Goal: Task Accomplishment & Management: Complete application form

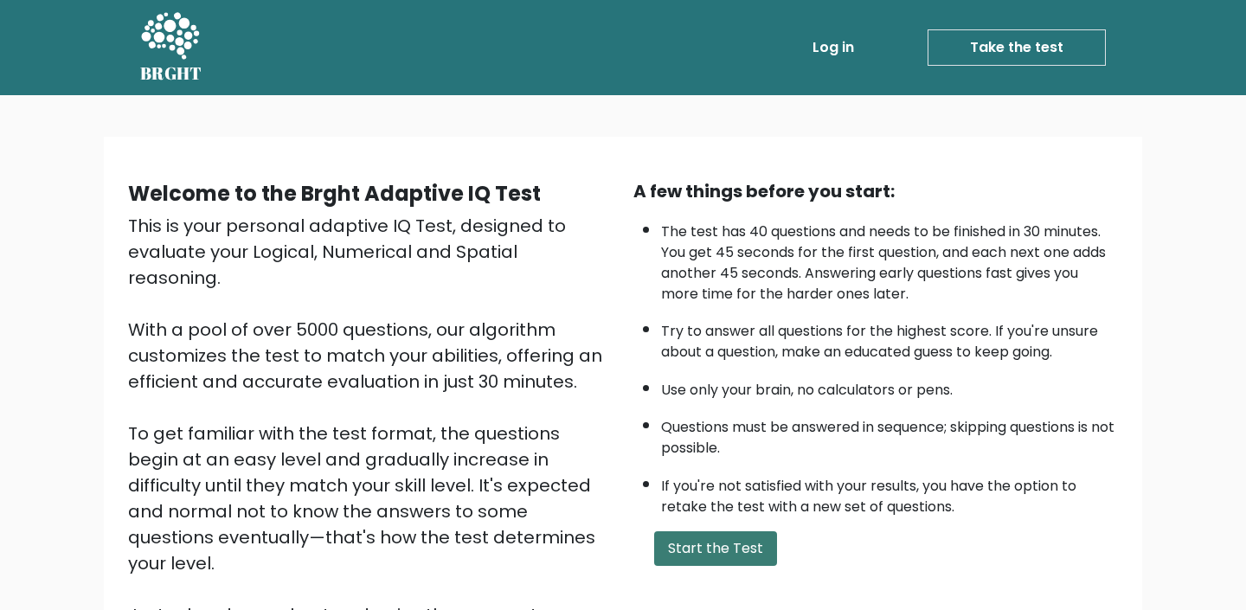
click at [732, 539] on button "Start the Test" at bounding box center [715, 548] width 123 height 35
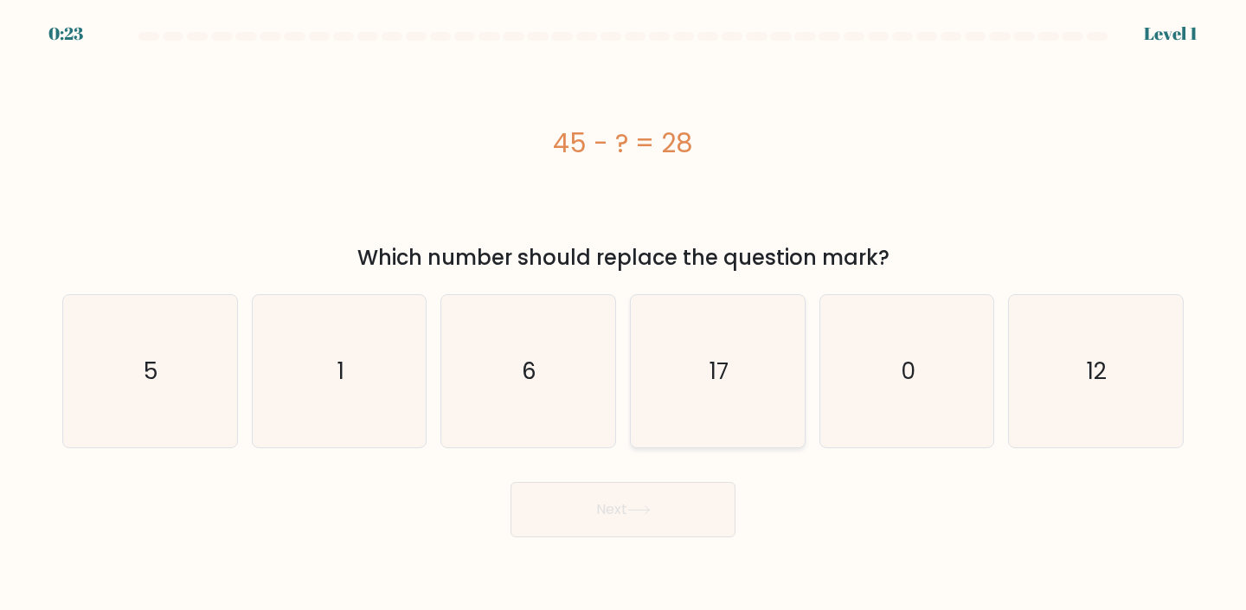
click at [699, 381] on icon "17" at bounding box center [717, 371] width 153 height 153
click at [624, 314] on input "d. 17" at bounding box center [623, 309] width 1 height 9
radio input "true"
click at [663, 509] on button "Next" at bounding box center [622, 509] width 225 height 55
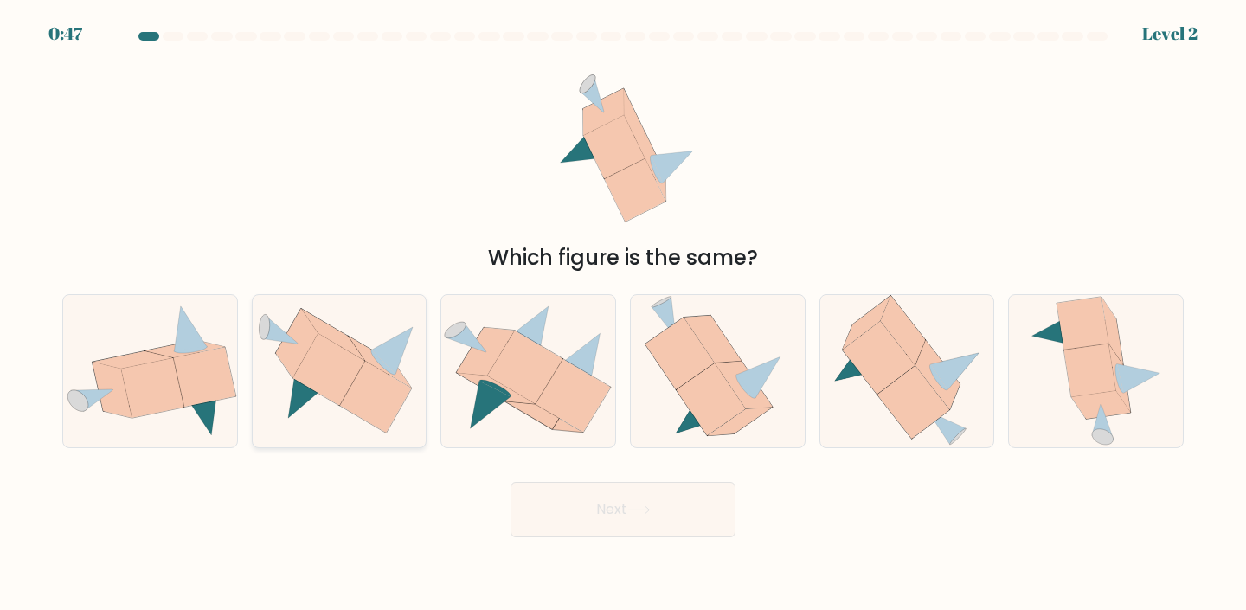
click at [399, 352] on icon at bounding box center [392, 350] width 42 height 47
click at [623, 314] on input "b." at bounding box center [623, 309] width 1 height 9
radio input "true"
click at [631, 513] on button "Next" at bounding box center [622, 509] width 225 height 55
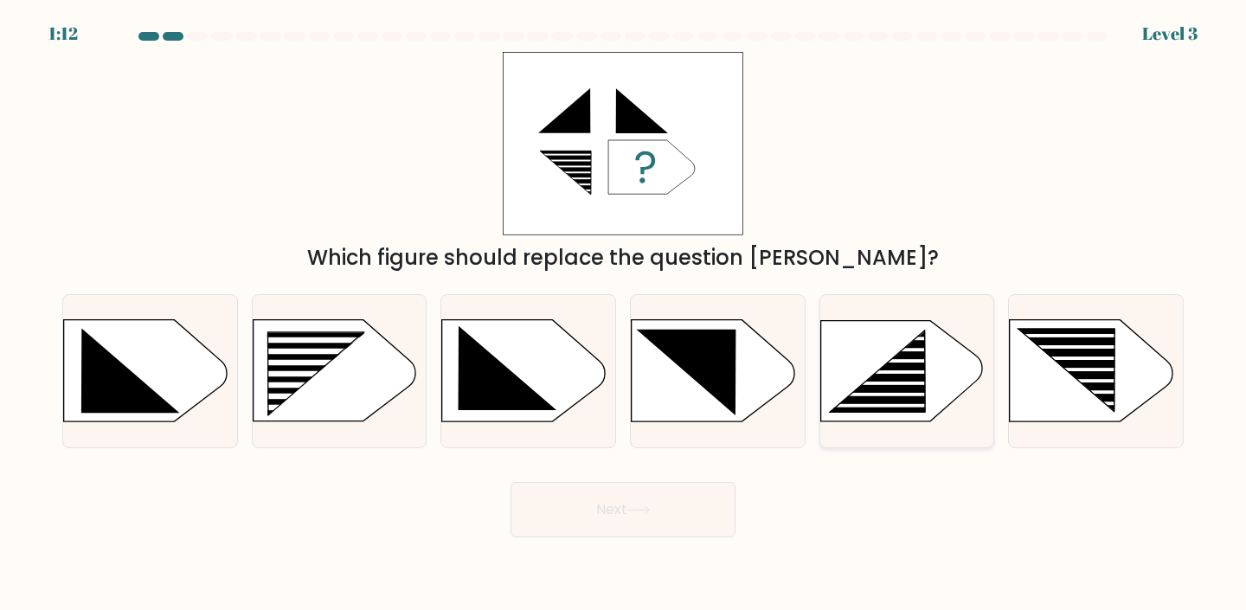
click at [860, 388] on icon at bounding box center [876, 372] width 95 height 80
click at [624, 314] on input "e." at bounding box center [623, 309] width 1 height 9
radio input "true"
click at [681, 522] on button "Next" at bounding box center [622, 509] width 225 height 55
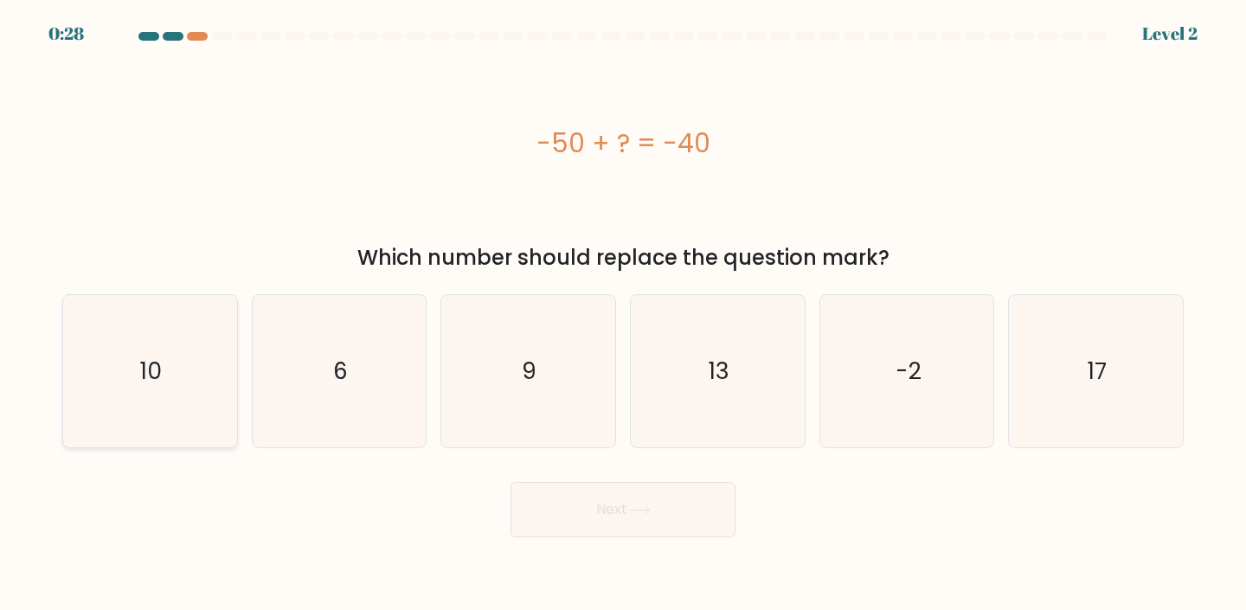
click at [130, 360] on icon "10" at bounding box center [150, 371] width 153 height 153
click at [623, 314] on input "a. 10" at bounding box center [623, 309] width 1 height 9
radio input "true"
click at [633, 503] on button "Next" at bounding box center [622, 509] width 225 height 55
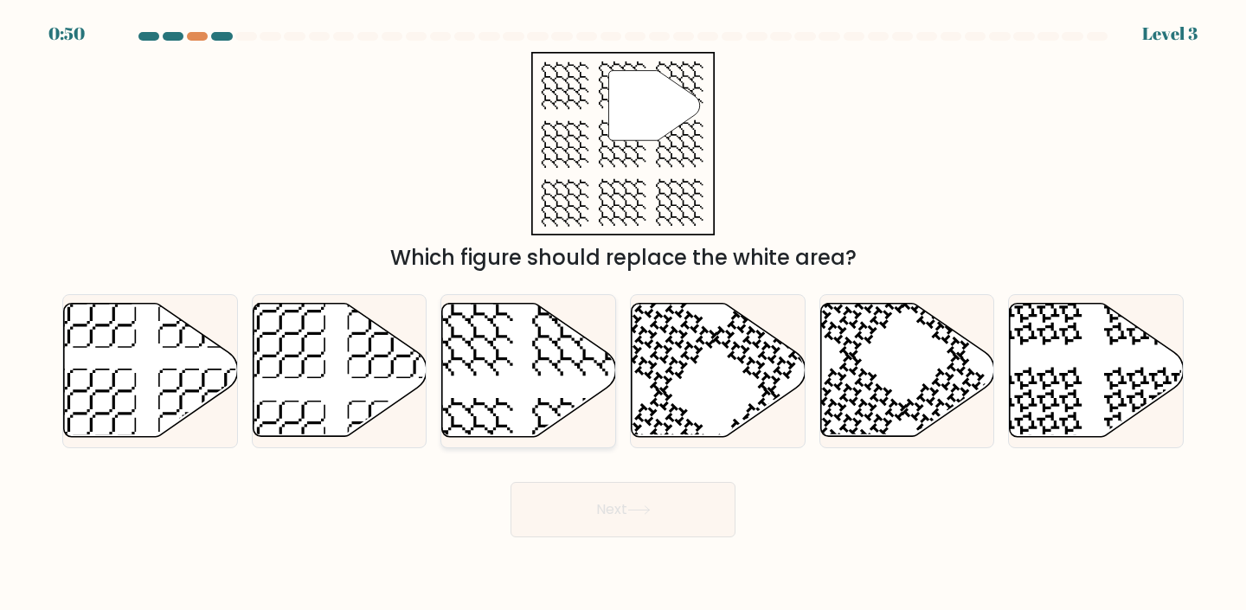
click at [518, 343] on icon at bounding box center [529, 370] width 174 height 133
click at [623, 314] on input "c." at bounding box center [623, 309] width 1 height 9
radio input "true"
click at [660, 494] on button "Next" at bounding box center [622, 509] width 225 height 55
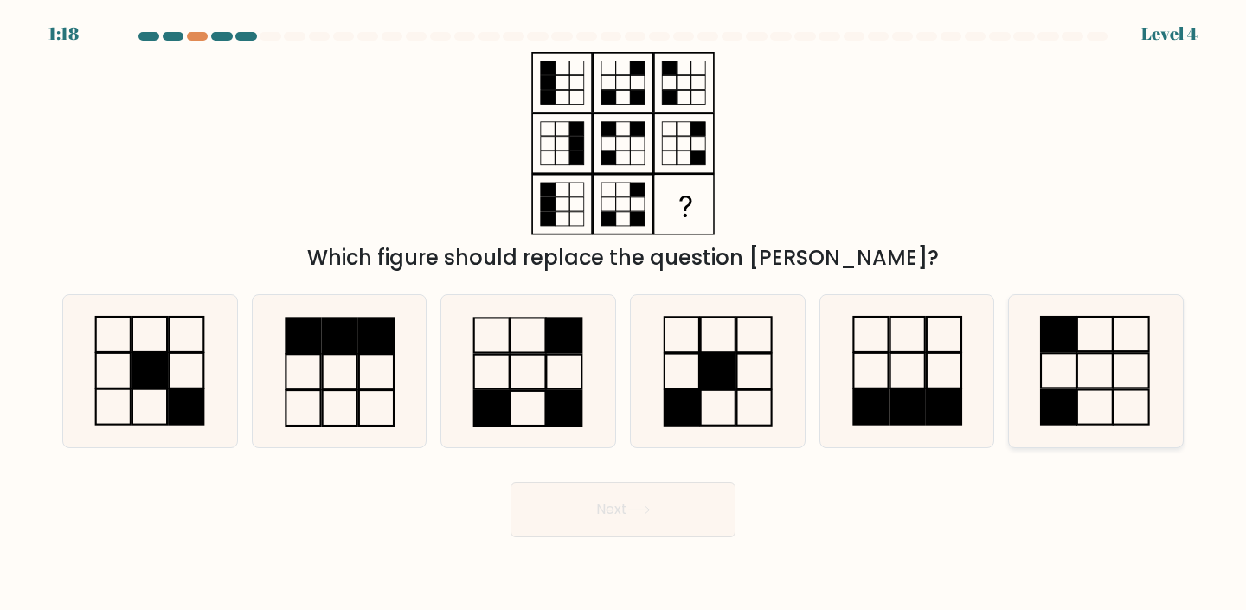
click at [1126, 362] on icon at bounding box center [1095, 371] width 153 height 153
click at [624, 314] on input "f." at bounding box center [623, 309] width 1 height 9
radio input "true"
click at [669, 522] on button "Next" at bounding box center [622, 509] width 225 height 55
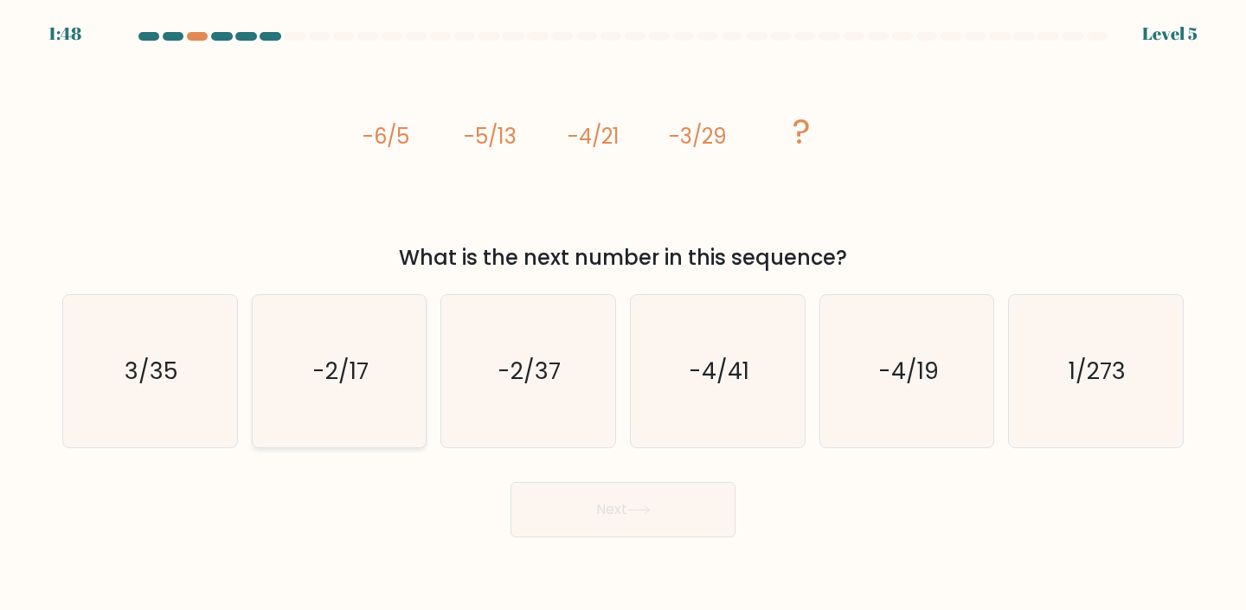
click at [400, 381] on icon "-2/17" at bounding box center [339, 371] width 153 height 153
click at [623, 314] on input "b. -2/17" at bounding box center [623, 309] width 1 height 9
radio input "true"
click at [524, 375] on text "-2/37" at bounding box center [529, 371] width 63 height 32
click at [623, 314] on input "c. -2/37" at bounding box center [623, 309] width 1 height 9
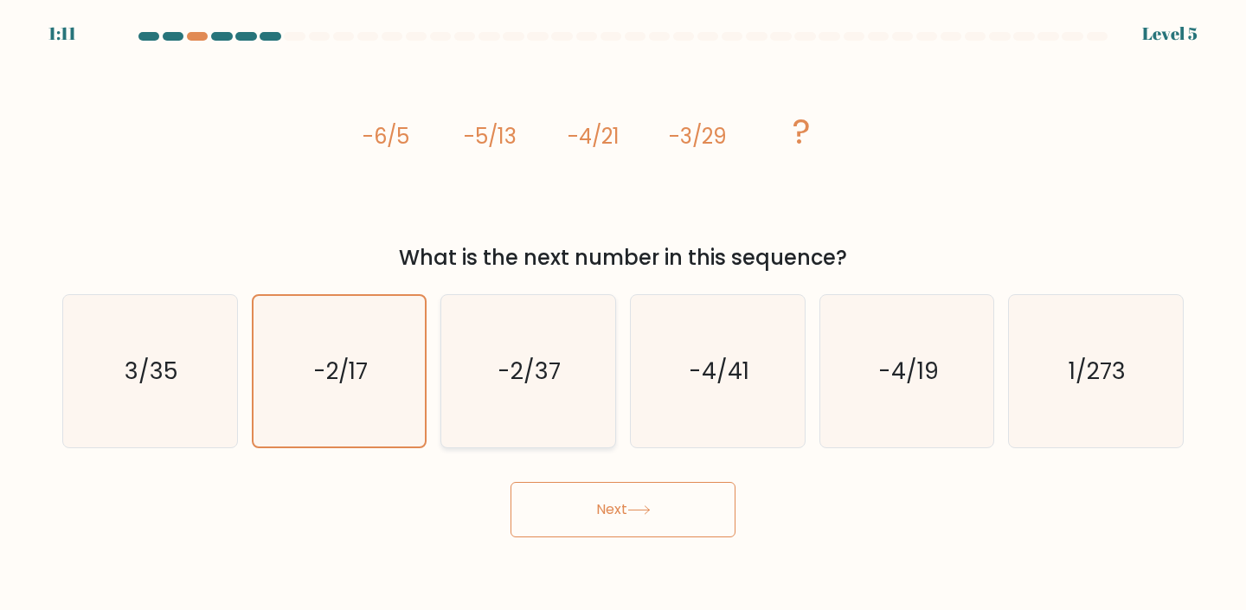
radio input "true"
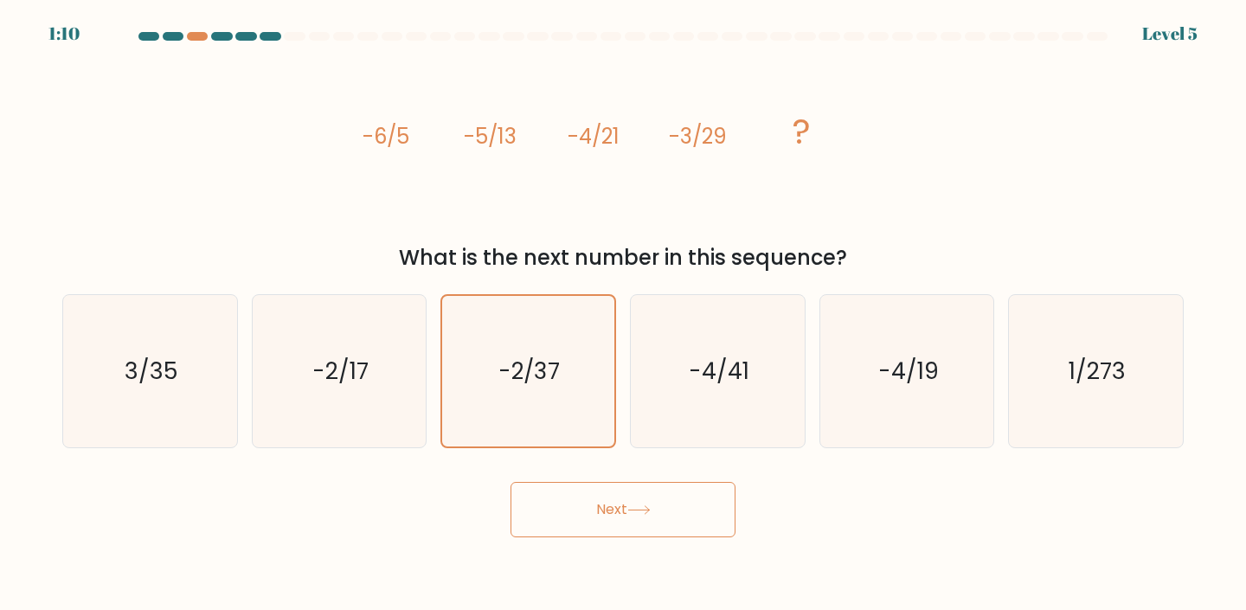
click at [587, 509] on button "Next" at bounding box center [622, 509] width 225 height 55
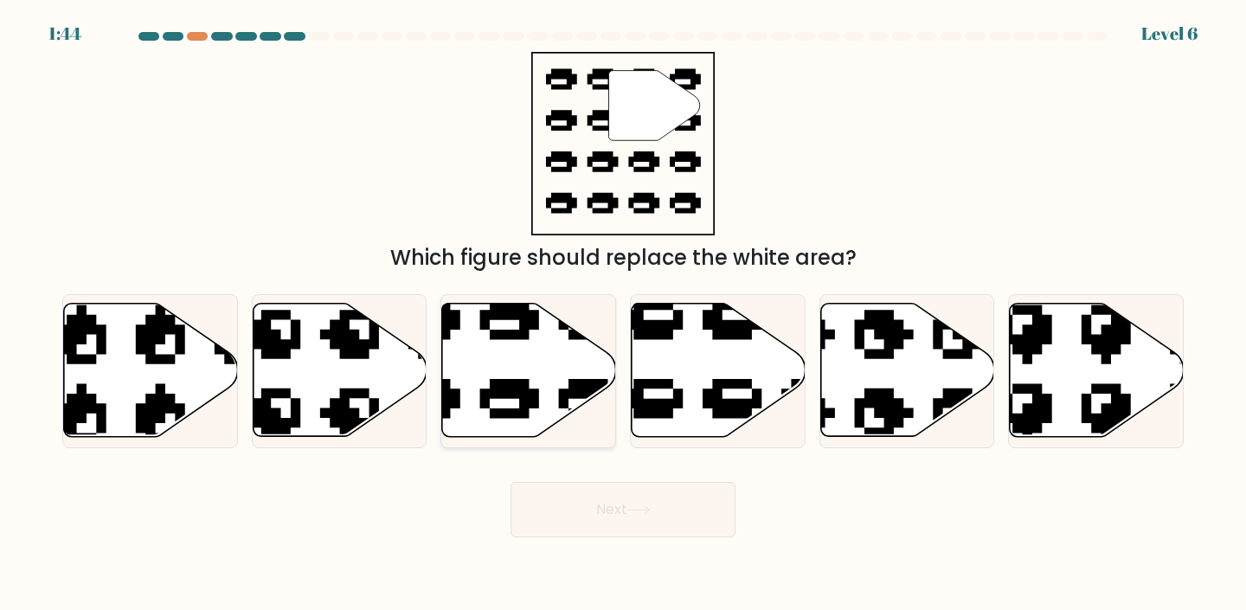
click at [549, 311] on icon at bounding box center [528, 371] width 174 height 136
click at [623, 311] on input "c." at bounding box center [623, 309] width 1 height 9
radio input "true"
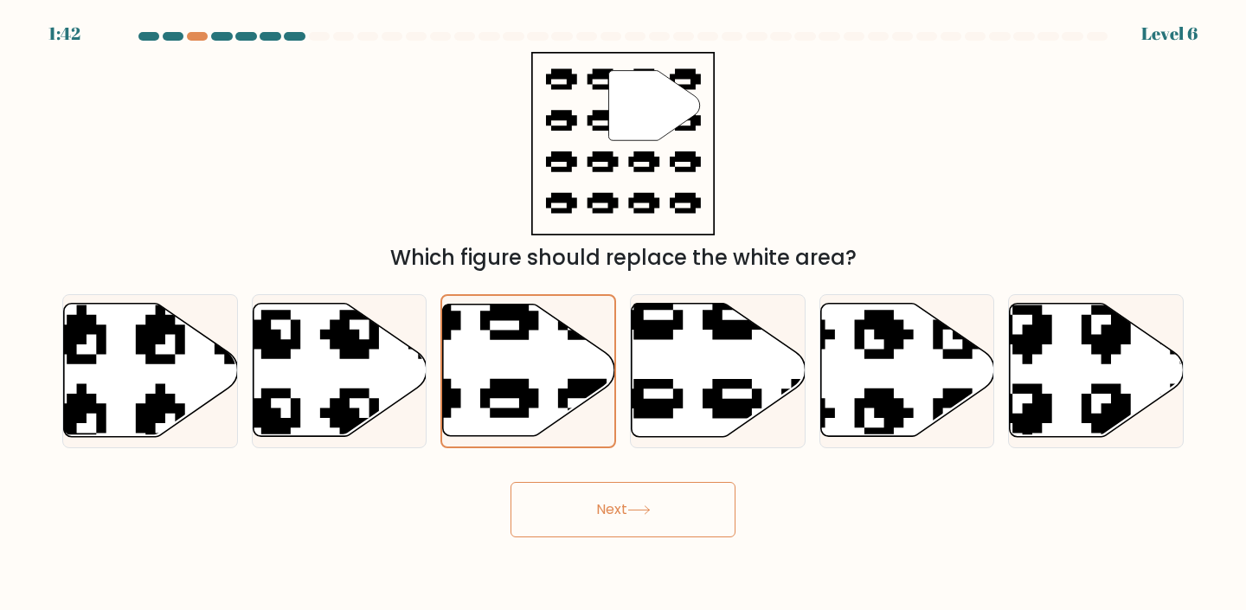
click at [688, 518] on button "Next" at bounding box center [622, 509] width 225 height 55
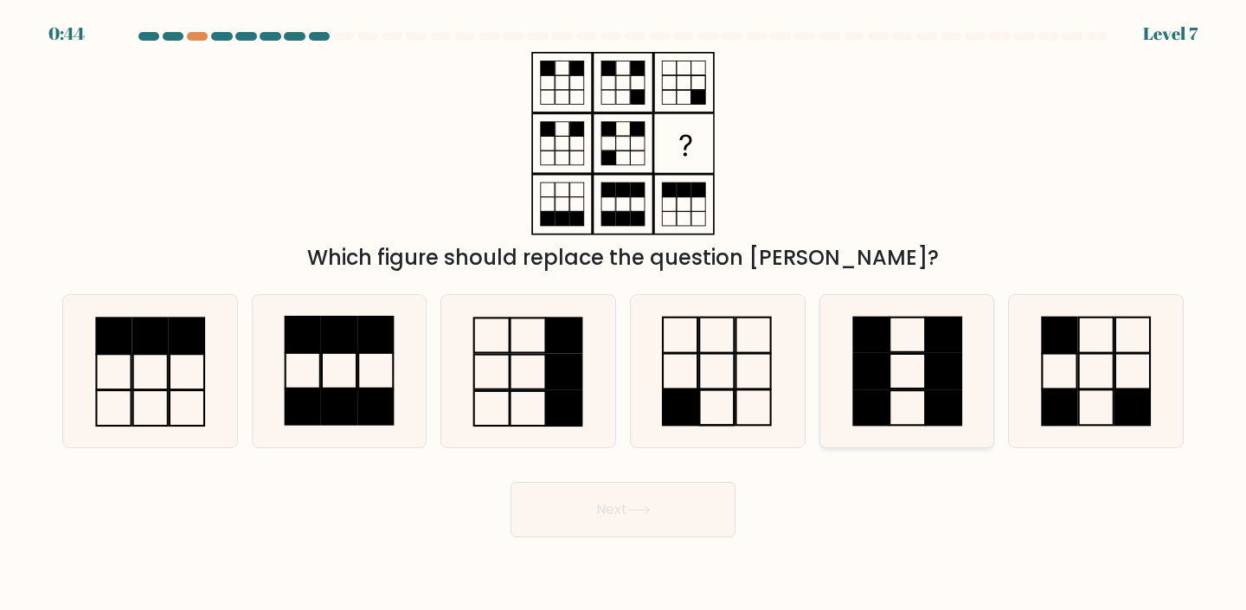
click at [940, 371] on rect at bounding box center [943, 371] width 35 height 35
click at [624, 314] on input "e." at bounding box center [623, 309] width 1 height 9
radio input "true"
click at [610, 503] on button "Next" at bounding box center [622, 509] width 225 height 55
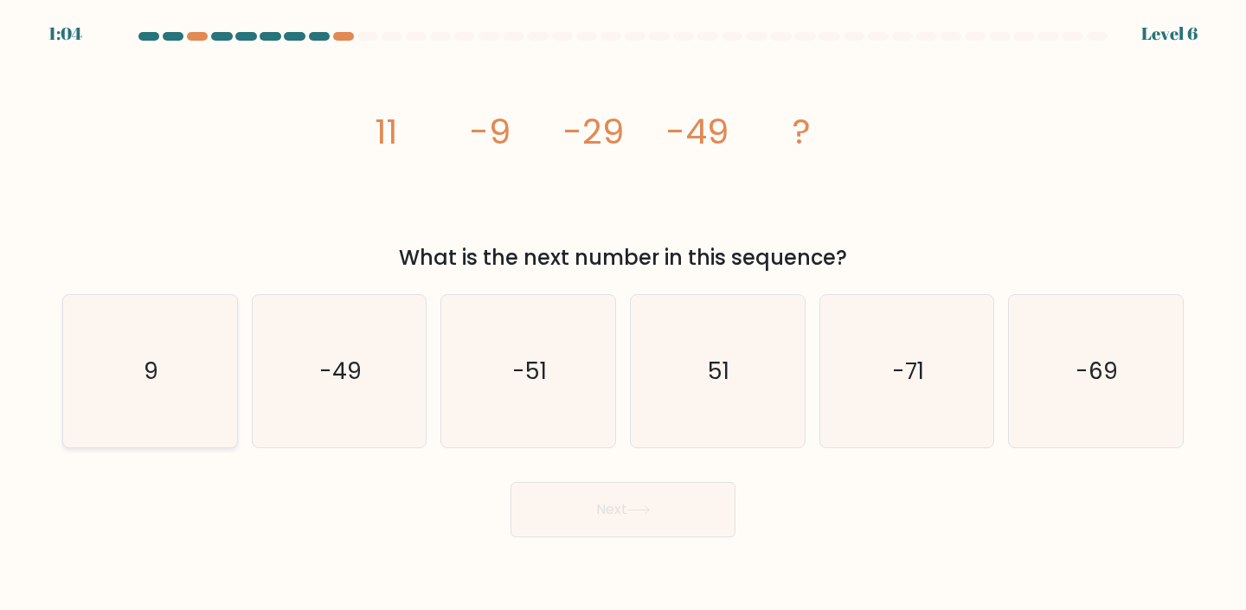
click at [116, 317] on icon "9" at bounding box center [150, 371] width 153 height 153
click at [623, 314] on input "a. 9" at bounding box center [623, 309] width 1 height 9
radio input "true"
click at [592, 512] on button "Next" at bounding box center [622, 509] width 225 height 55
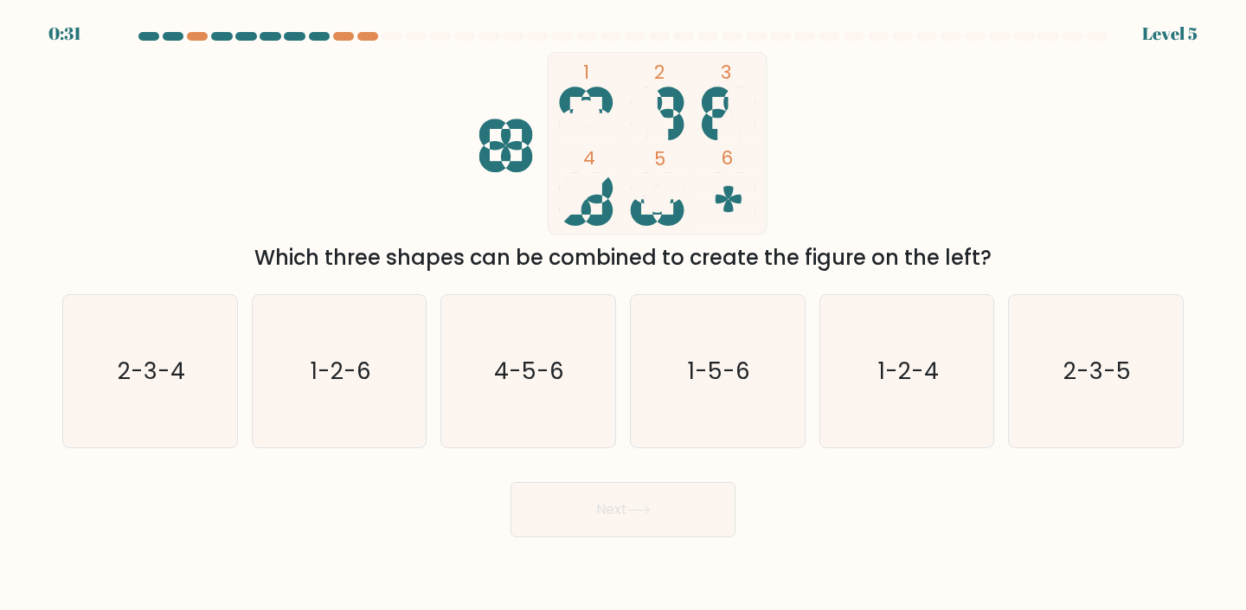
click at [846, 446] on icon "1-2-4" at bounding box center [906, 371] width 153 height 153
click at [624, 314] on input "e. 1-2-4" at bounding box center [623, 309] width 1 height 9
radio input "true"
click at [345, 364] on text "1-2-6" at bounding box center [341, 371] width 61 height 32
click at [623, 314] on input "b. 1-2-6" at bounding box center [623, 309] width 1 height 9
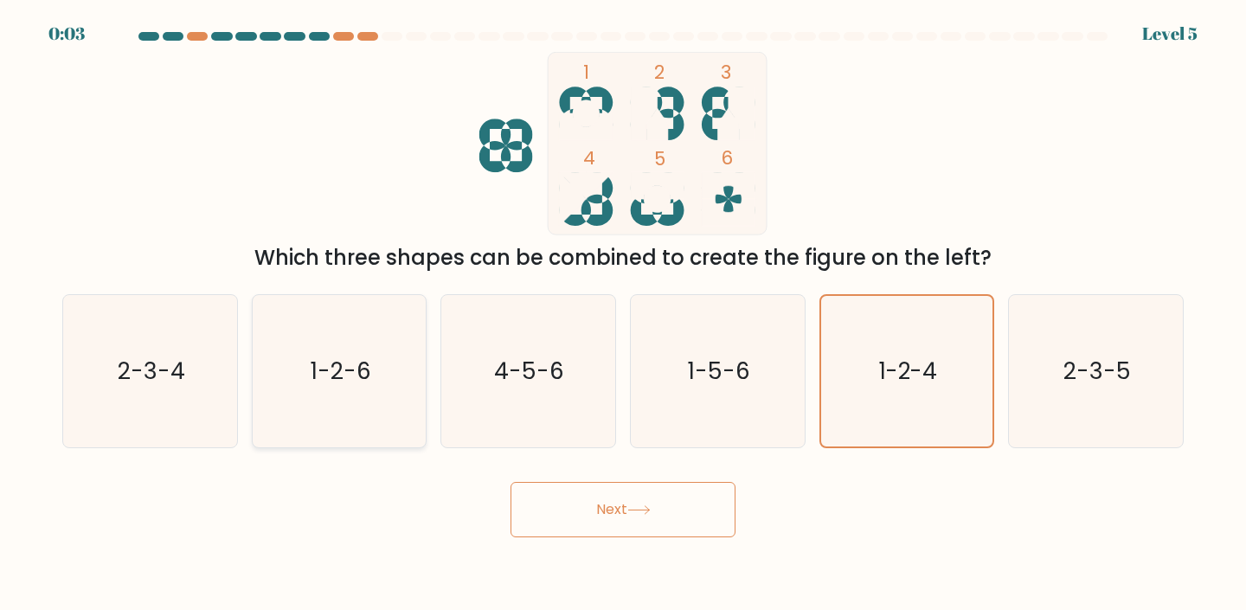
radio input "true"
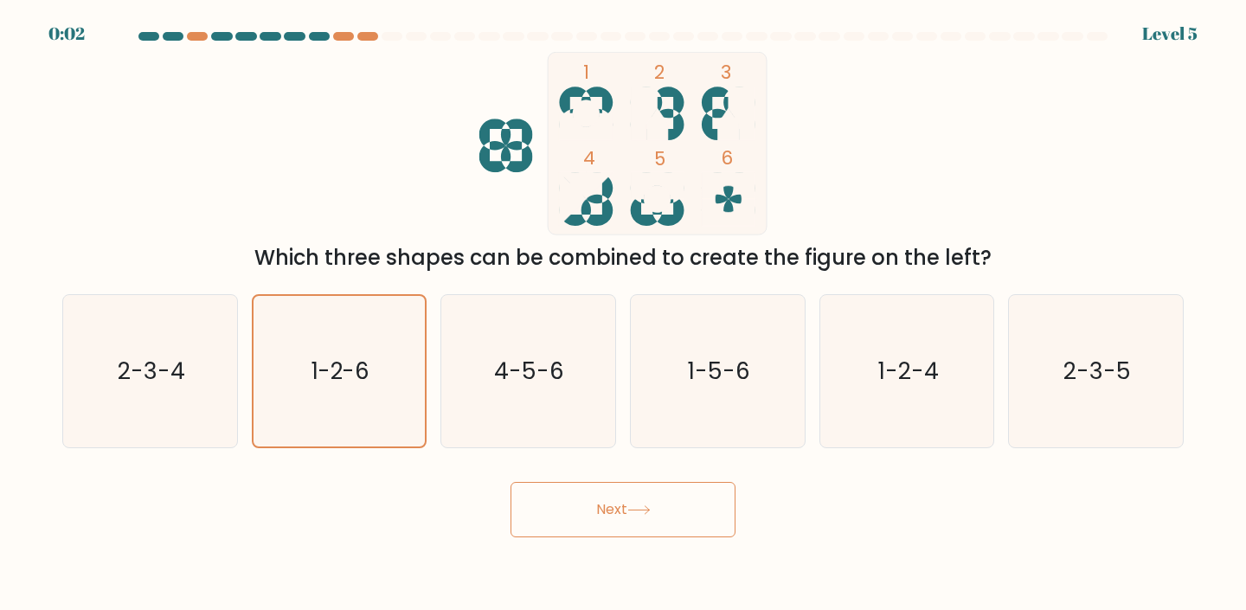
click at [587, 496] on button "Next" at bounding box center [622, 509] width 225 height 55
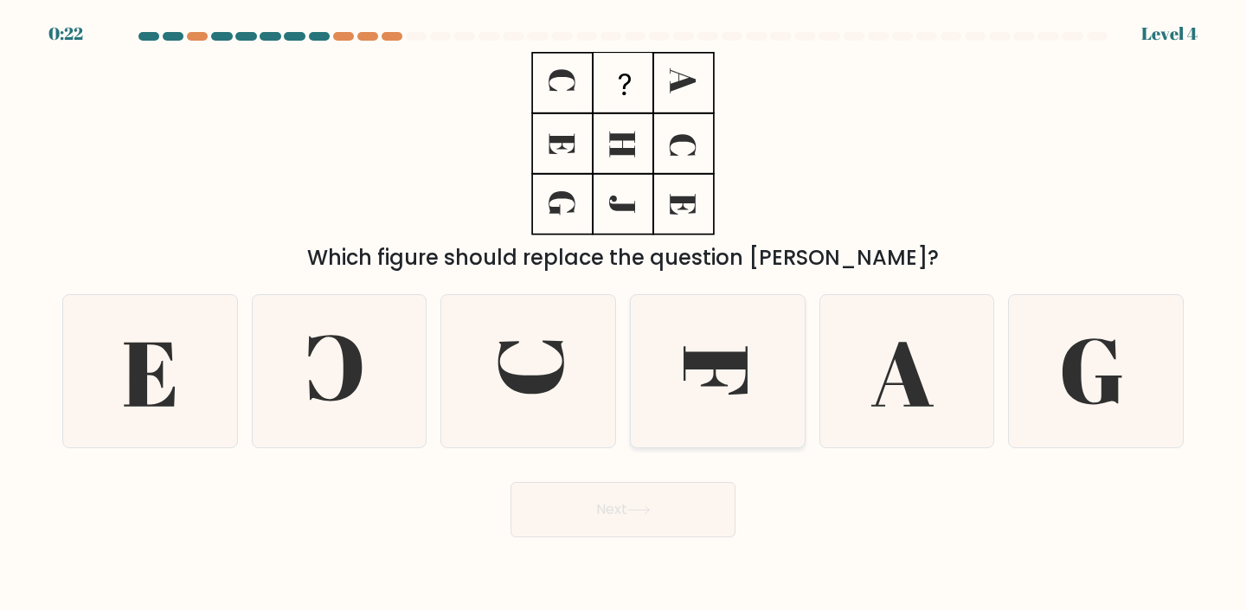
click at [713, 407] on icon at bounding box center [717, 371] width 153 height 153
click at [624, 314] on input "d." at bounding box center [623, 309] width 1 height 9
radio input "true"
click at [648, 504] on button "Next" at bounding box center [622, 509] width 225 height 55
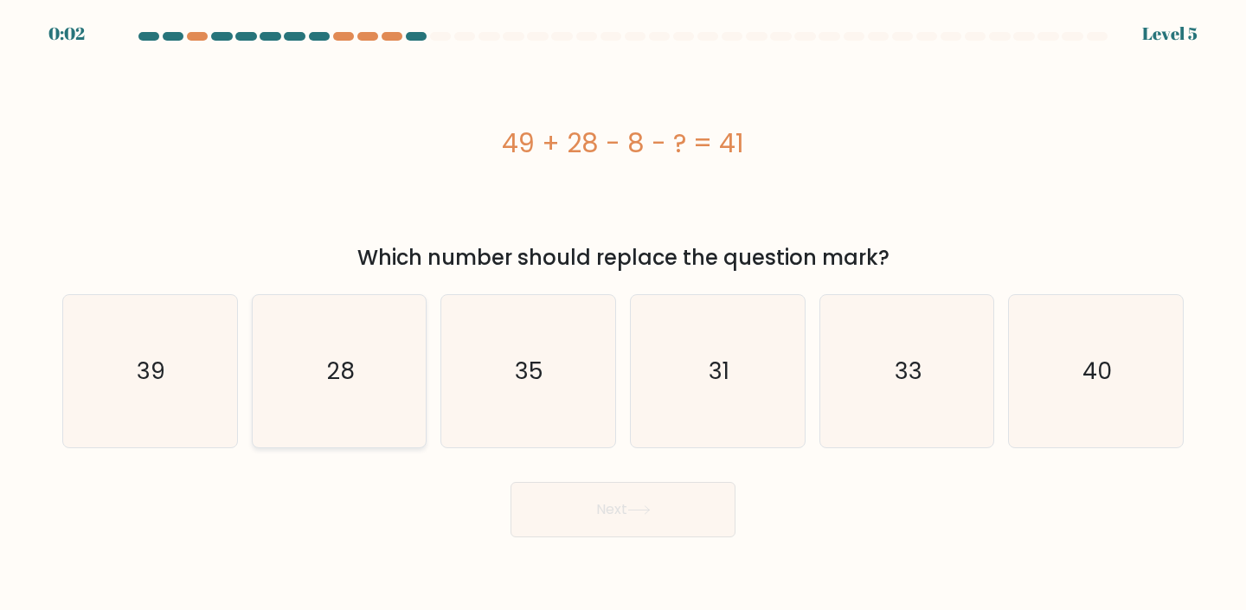
click at [328, 393] on icon "28" at bounding box center [339, 371] width 153 height 153
click at [623, 314] on input "b. 28" at bounding box center [623, 309] width 1 height 9
radio input "true"
click at [688, 532] on button "Next" at bounding box center [622, 509] width 225 height 55
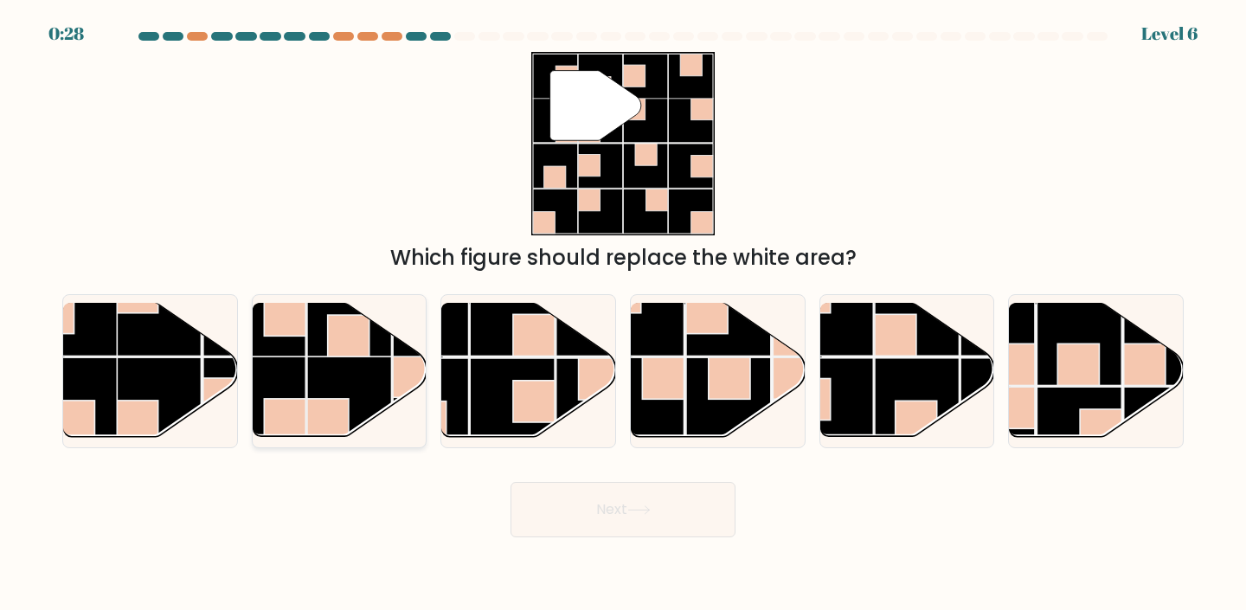
click at [363, 375] on rect at bounding box center [349, 398] width 85 height 85
click at [623, 314] on input "b." at bounding box center [623, 309] width 1 height 9
radio input "true"
click at [614, 516] on button "Next" at bounding box center [622, 509] width 225 height 55
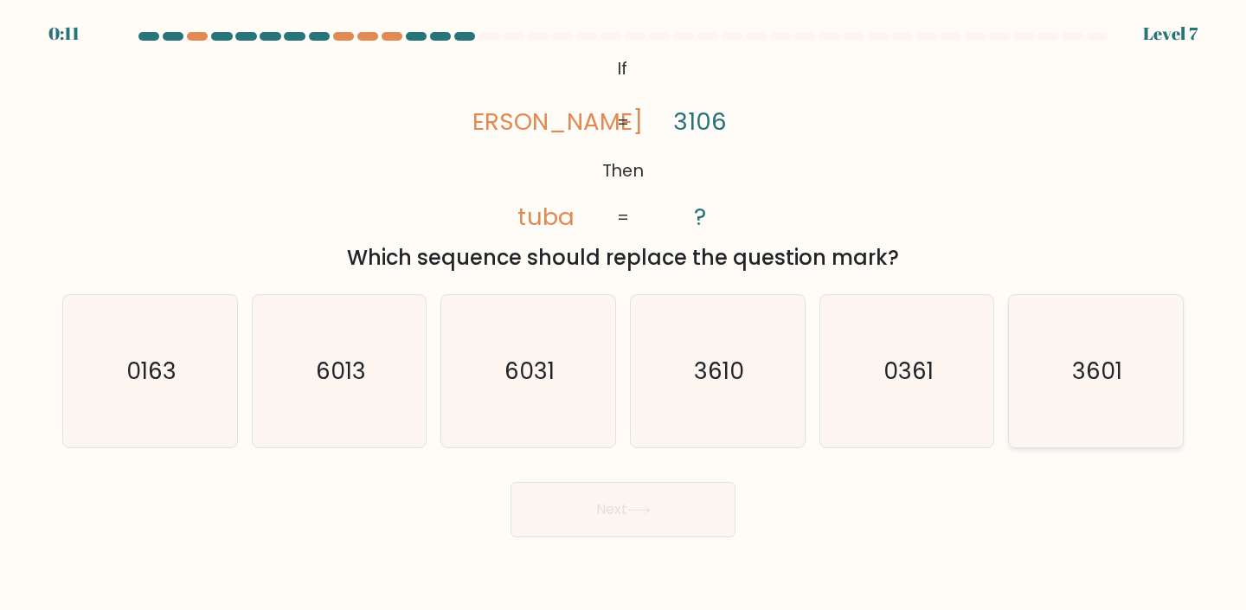
click at [1118, 345] on icon "3601" at bounding box center [1095, 371] width 153 height 153
click at [624, 314] on input "f. 3601" at bounding box center [623, 309] width 1 height 9
radio input "true"
click at [642, 506] on icon at bounding box center [638, 510] width 23 height 10
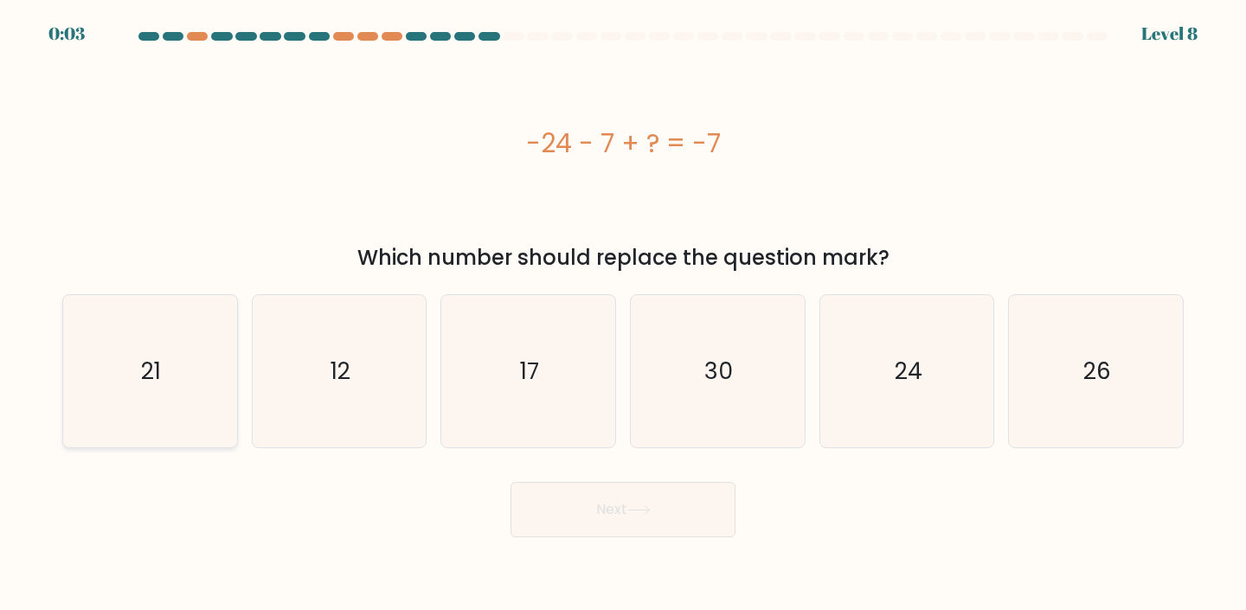
click at [142, 364] on text "21" at bounding box center [152, 371] width 20 height 32
click at [623, 314] on input "a. 21" at bounding box center [623, 309] width 1 height 9
radio input "true"
click at [635, 536] on button "Next" at bounding box center [622, 509] width 225 height 55
click at [649, 512] on icon at bounding box center [638, 510] width 21 height 8
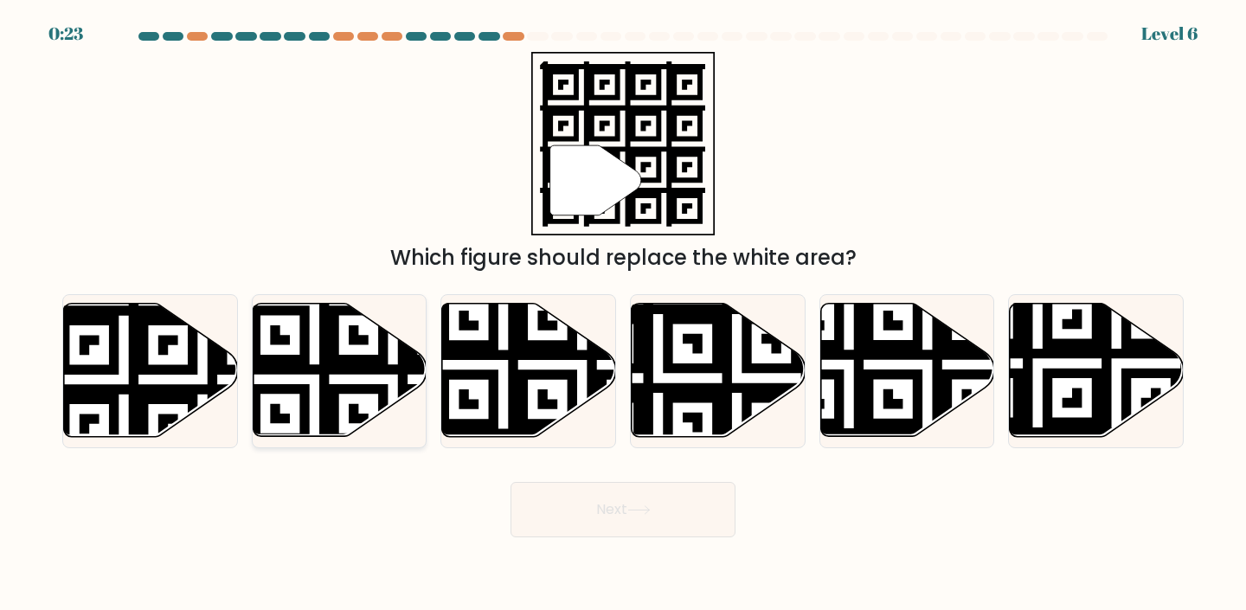
click at [381, 376] on icon at bounding box center [340, 370] width 174 height 133
click at [623, 314] on input "b." at bounding box center [623, 309] width 1 height 9
radio input "true"
click at [604, 504] on button "Next" at bounding box center [622, 509] width 225 height 55
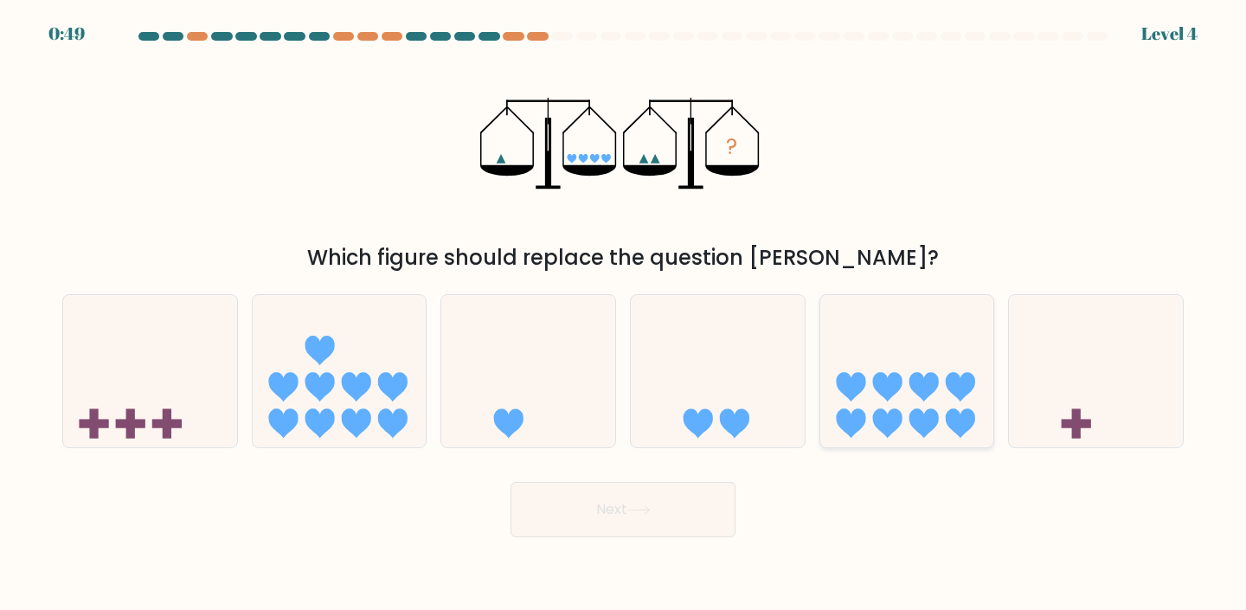
click at [824, 372] on icon at bounding box center [907, 371] width 174 height 144
click at [624, 314] on input "e." at bounding box center [623, 309] width 1 height 9
radio input "true"
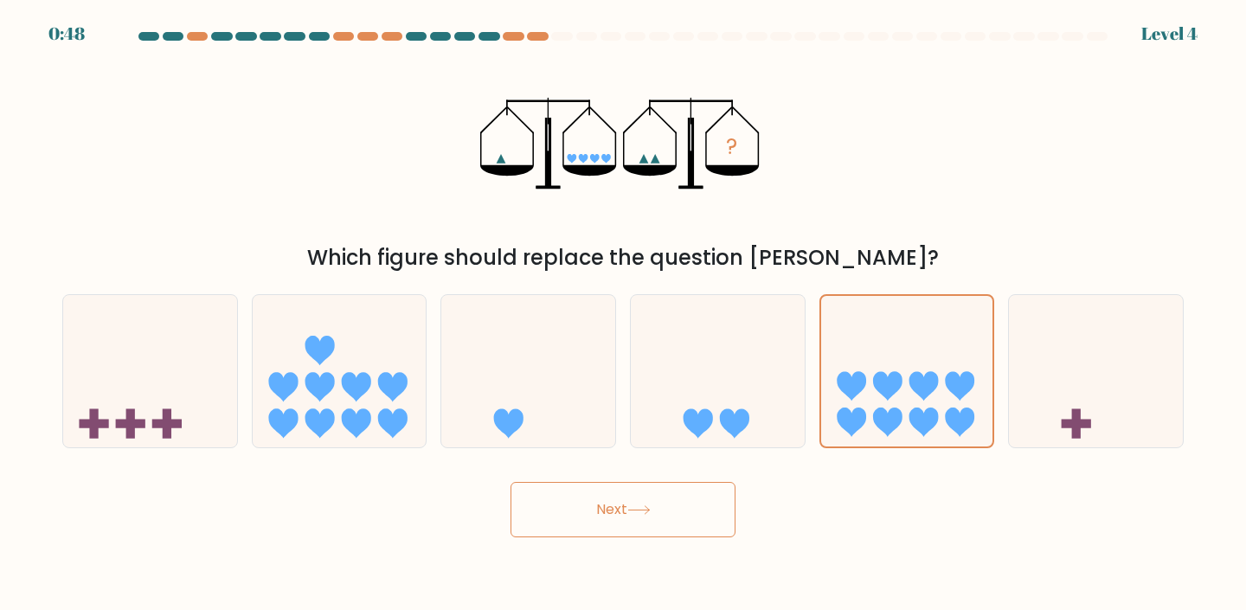
click at [689, 515] on button "Next" at bounding box center [622, 509] width 225 height 55
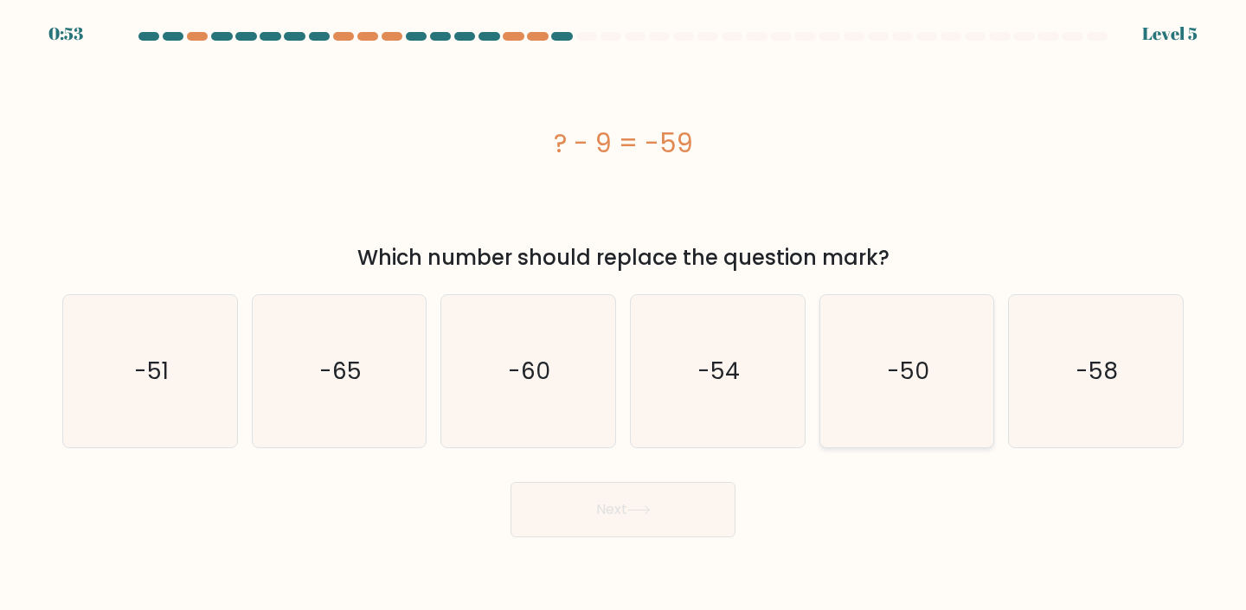
click at [966, 399] on icon "-50" at bounding box center [906, 371] width 153 height 153
click at [624, 314] on input "e. -50" at bounding box center [623, 309] width 1 height 9
radio input "true"
click at [651, 522] on button "Next" at bounding box center [622, 509] width 225 height 55
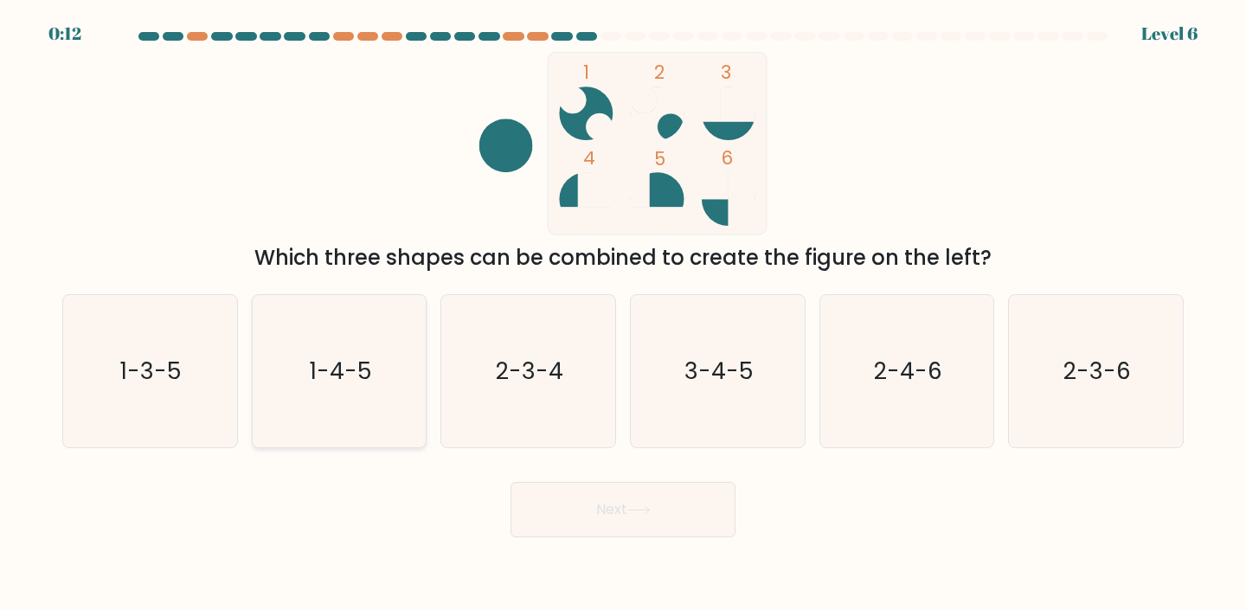
click at [277, 329] on icon "1-4-5" at bounding box center [339, 371] width 153 height 153
click at [623, 314] on input "b. 1-4-5" at bounding box center [623, 309] width 1 height 9
radio input "true"
click at [179, 381] on text "1-3-5" at bounding box center [151, 371] width 61 height 32
click at [623, 314] on input "a. 1-3-5" at bounding box center [623, 309] width 1 height 9
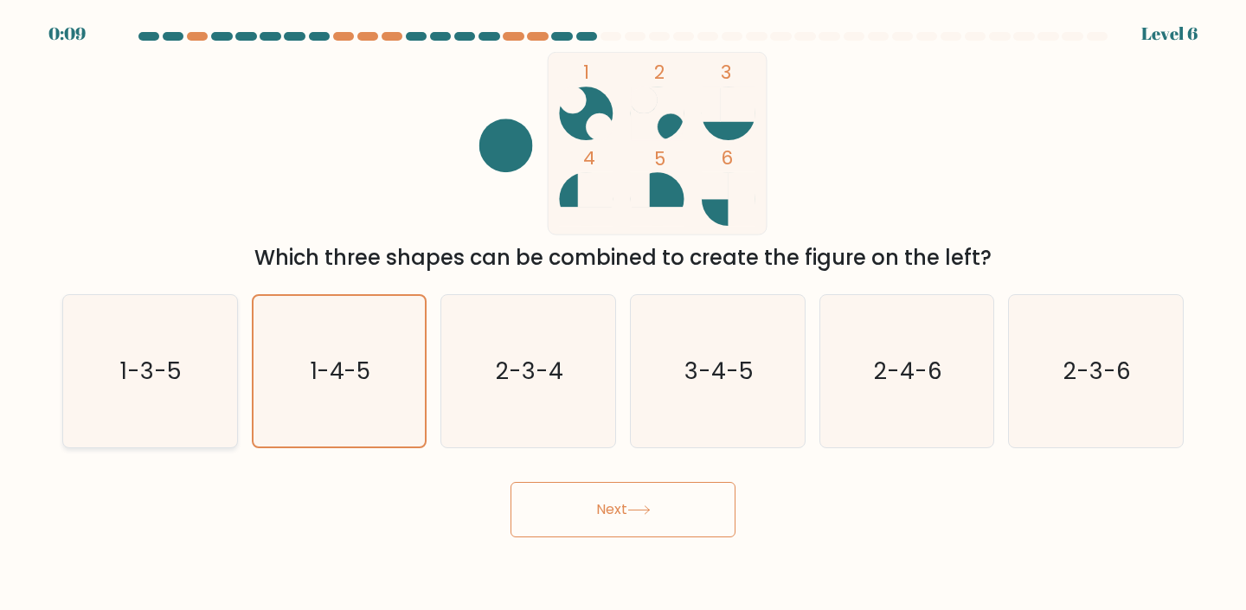
radio input "true"
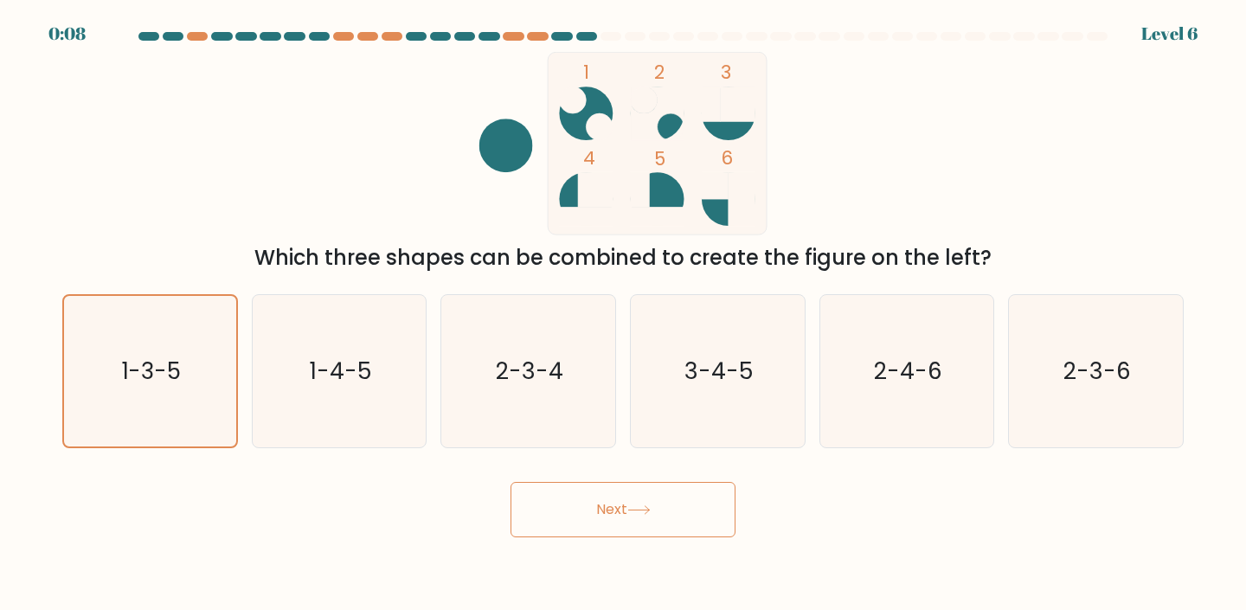
click at [623, 501] on button "Next" at bounding box center [622, 509] width 225 height 55
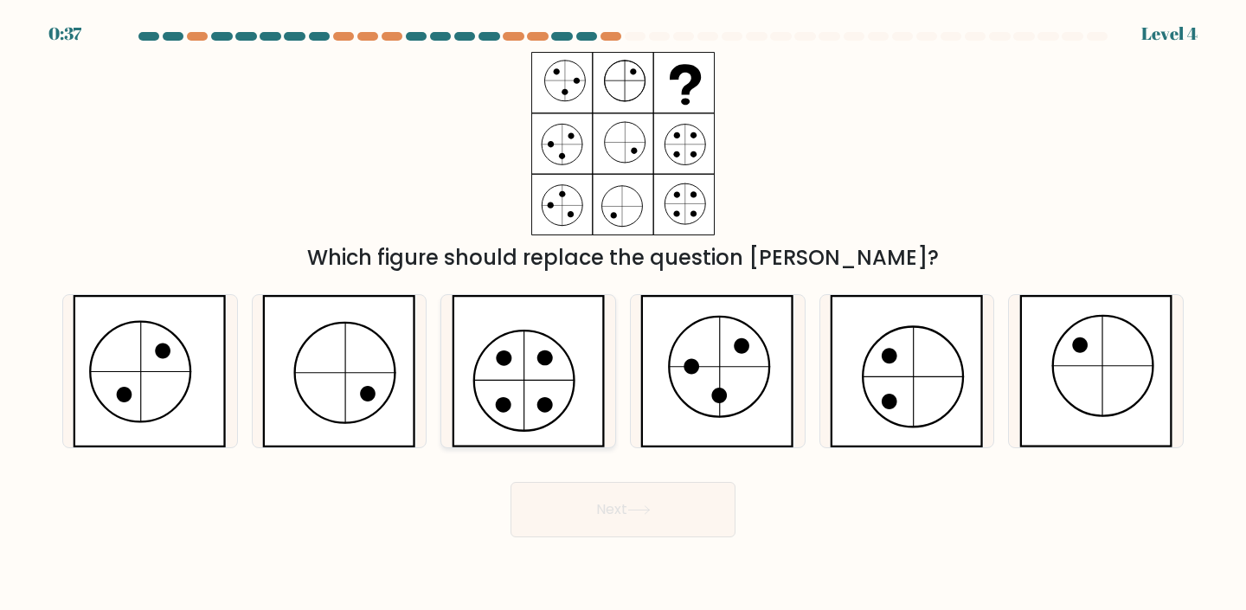
click at [558, 389] on icon at bounding box center [529, 371] width 154 height 153
click at [623, 314] on input "c." at bounding box center [623, 309] width 1 height 9
radio input "true"
click at [616, 507] on button "Next" at bounding box center [622, 509] width 225 height 55
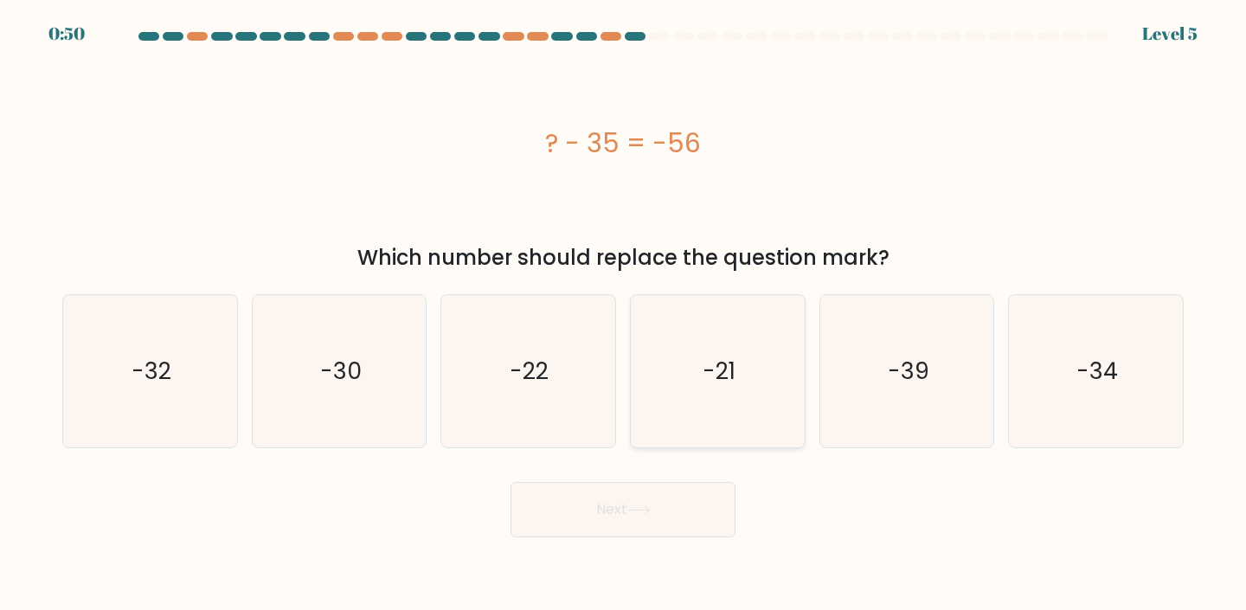
click at [775, 365] on icon "-21" at bounding box center [717, 371] width 153 height 153
click at [624, 314] on input "d. -21" at bounding box center [623, 309] width 1 height 9
radio input "true"
click at [661, 503] on button "Next" at bounding box center [622, 509] width 225 height 55
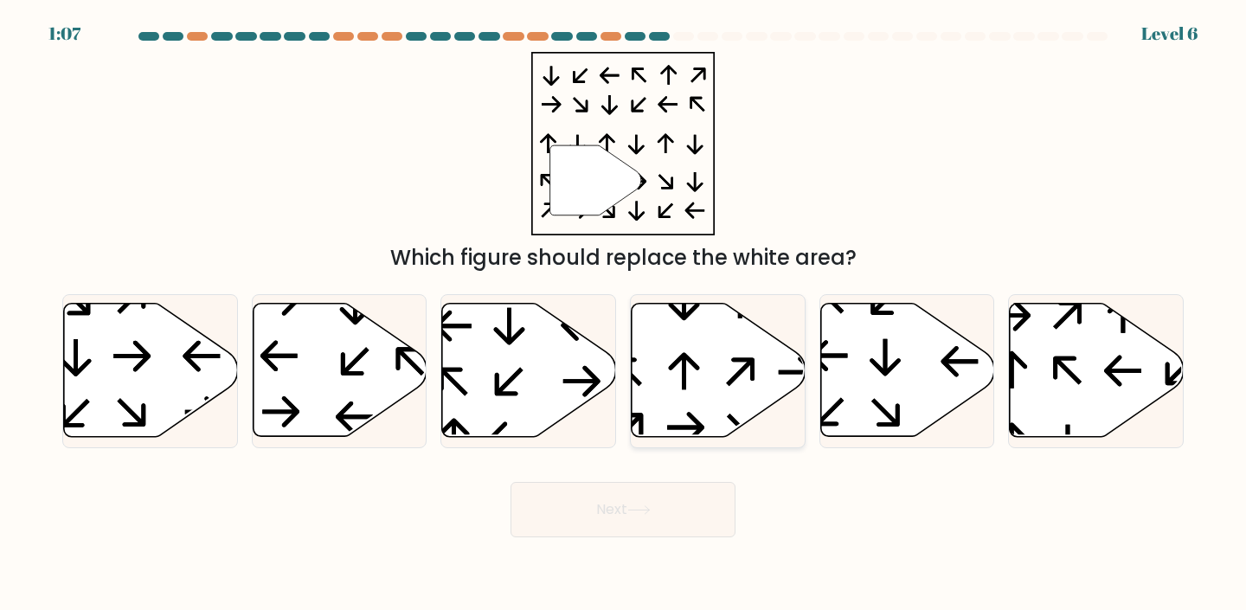
click at [678, 355] on icon at bounding box center [718, 370] width 174 height 133
click at [624, 314] on input "d." at bounding box center [623, 309] width 1 height 9
radio input "true"
click at [660, 513] on button "Next" at bounding box center [622, 509] width 225 height 55
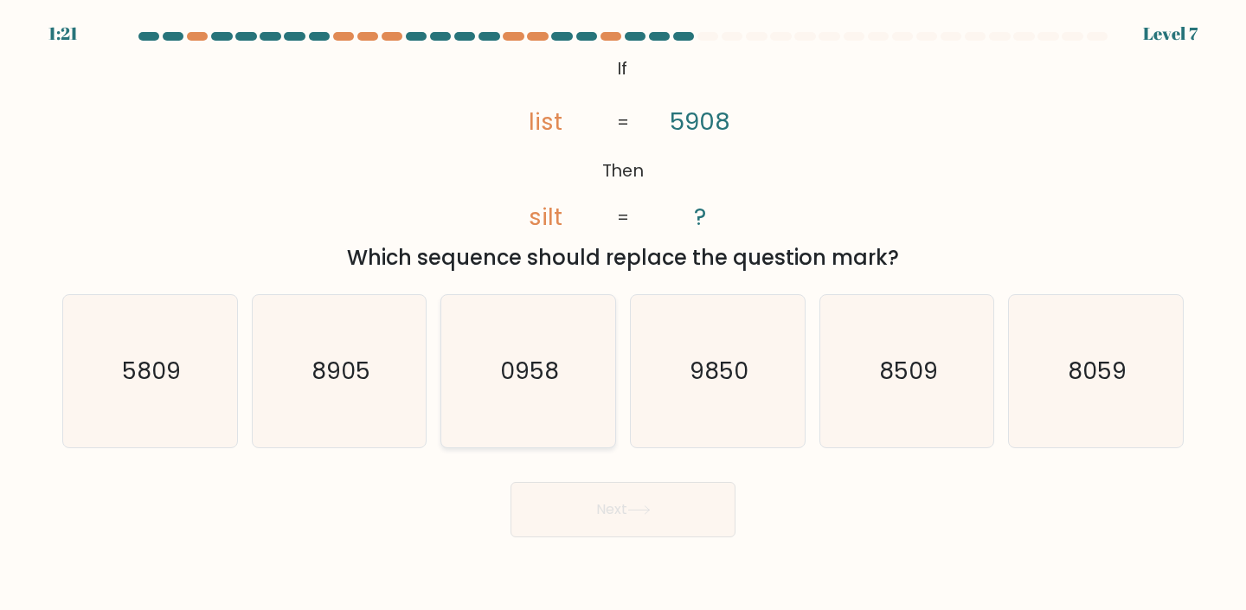
click at [569, 420] on icon "0958" at bounding box center [528, 371] width 153 height 153
click at [623, 314] on input "c. 0958" at bounding box center [623, 309] width 1 height 9
radio input "true"
click at [616, 525] on button "Next" at bounding box center [622, 509] width 225 height 55
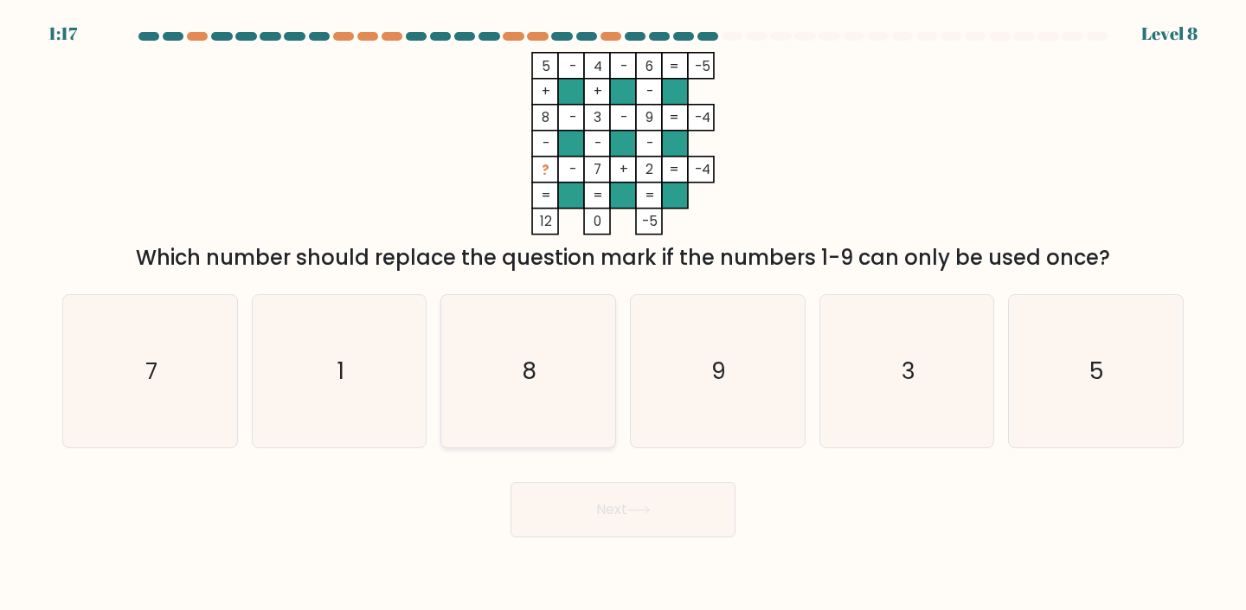
click at [542, 384] on icon "8" at bounding box center [528, 371] width 153 height 153
click at [623, 314] on input "c. 8" at bounding box center [623, 309] width 1 height 9
radio input "true"
click at [650, 473] on div "Next" at bounding box center [623, 503] width 1142 height 68
click at [650, 498] on button "Next" at bounding box center [622, 509] width 225 height 55
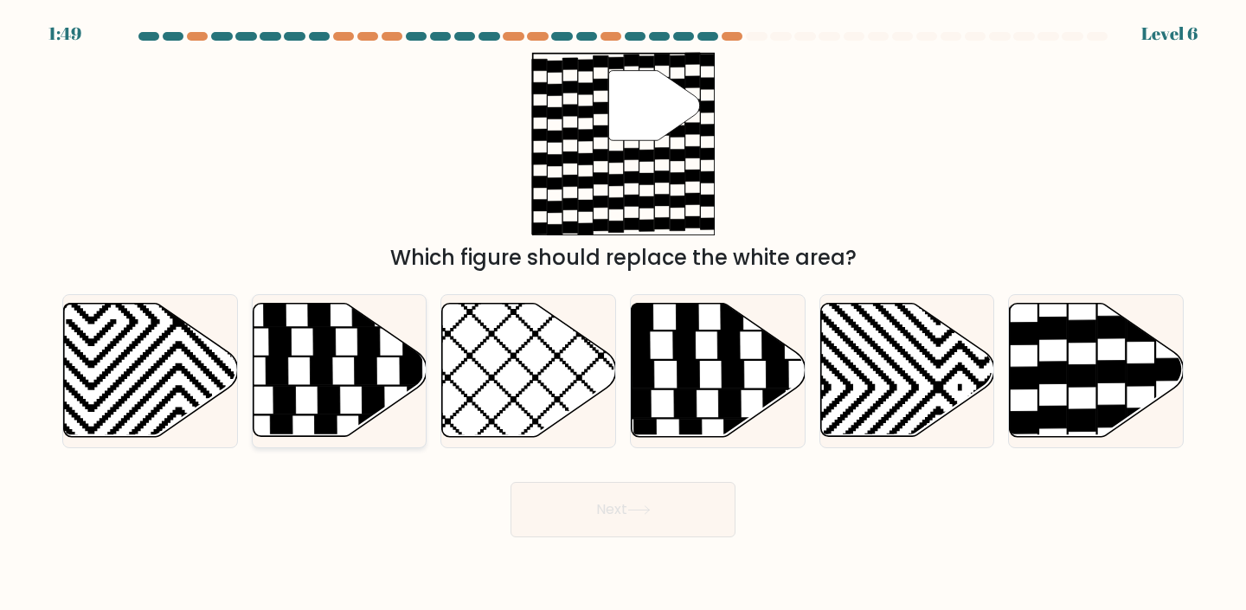
click at [354, 346] on icon at bounding box center [340, 370] width 174 height 133
click at [623, 314] on input "b." at bounding box center [623, 309] width 1 height 9
radio input "true"
click at [695, 522] on button "Next" at bounding box center [622, 509] width 225 height 55
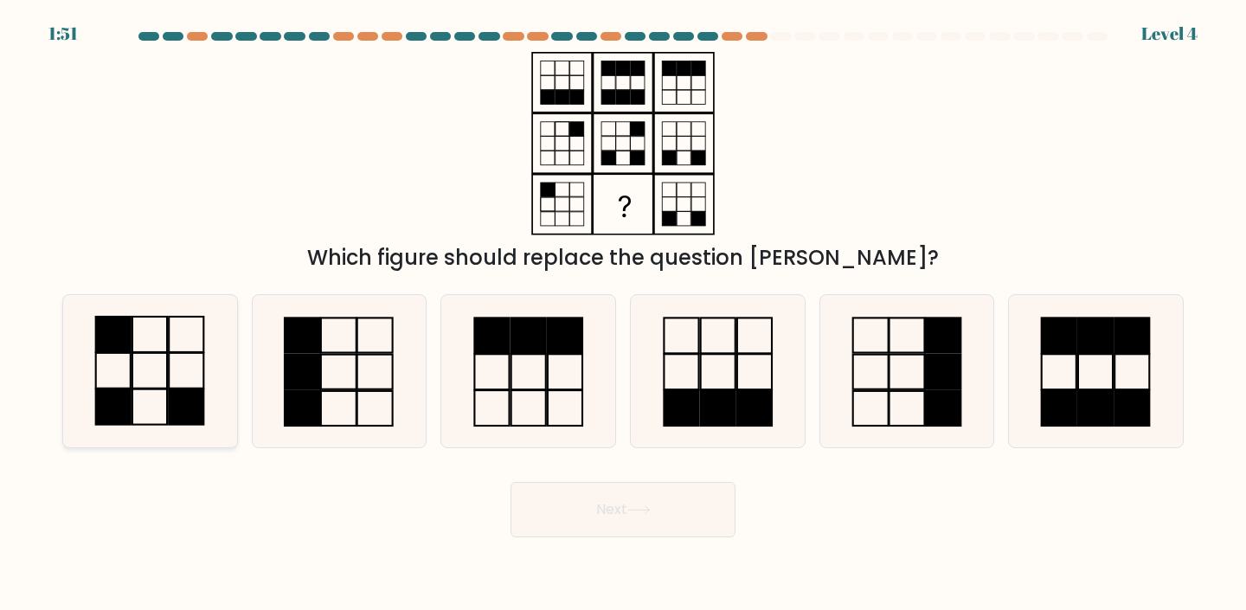
click at [170, 396] on rect at bounding box center [187, 406] width 35 height 35
click at [623, 314] on input "a." at bounding box center [623, 309] width 1 height 9
radio input "true"
click at [593, 521] on button "Next" at bounding box center [622, 509] width 225 height 55
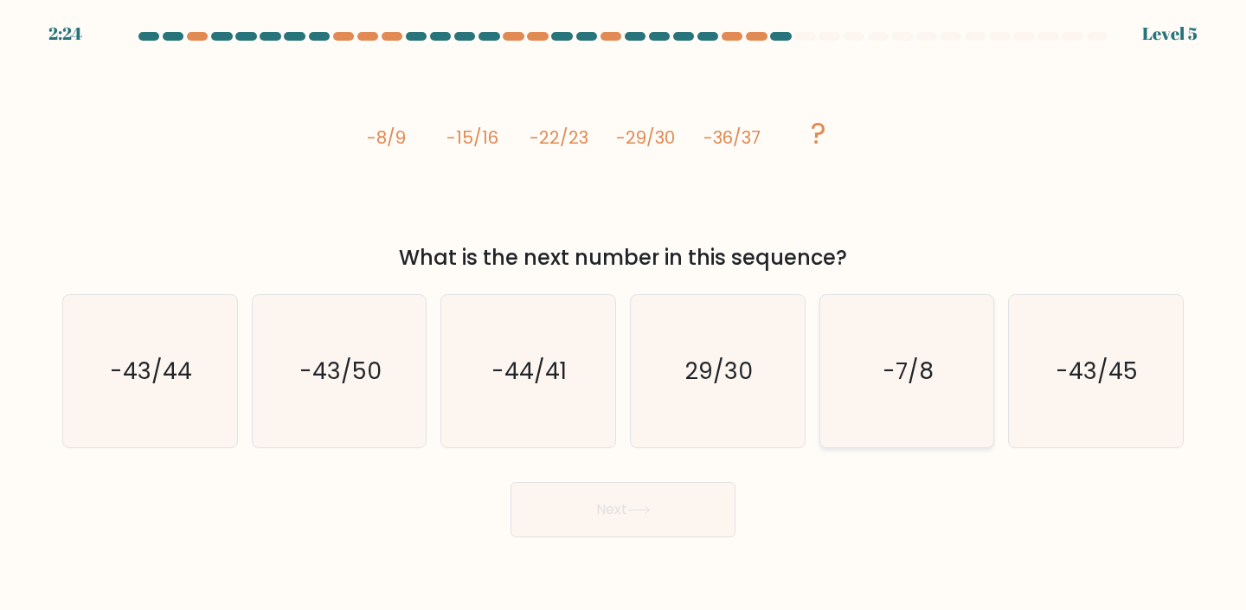
click at [941, 385] on icon "-7/8" at bounding box center [906, 371] width 153 height 153
click at [624, 314] on input "e. -7/8" at bounding box center [623, 309] width 1 height 9
radio input "true"
click at [674, 516] on button "Next" at bounding box center [622, 509] width 225 height 55
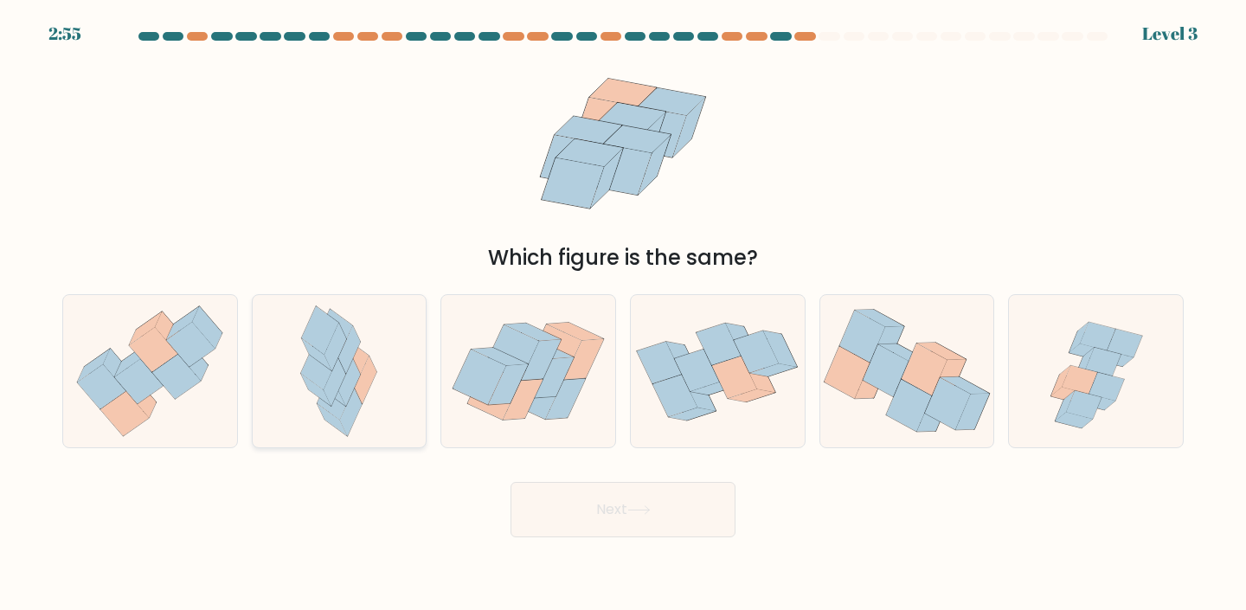
click at [344, 364] on icon at bounding box center [350, 349] width 22 height 48
click at [623, 314] on input "b." at bounding box center [623, 309] width 1 height 9
radio input "true"
click at [636, 528] on button "Next" at bounding box center [622, 509] width 225 height 55
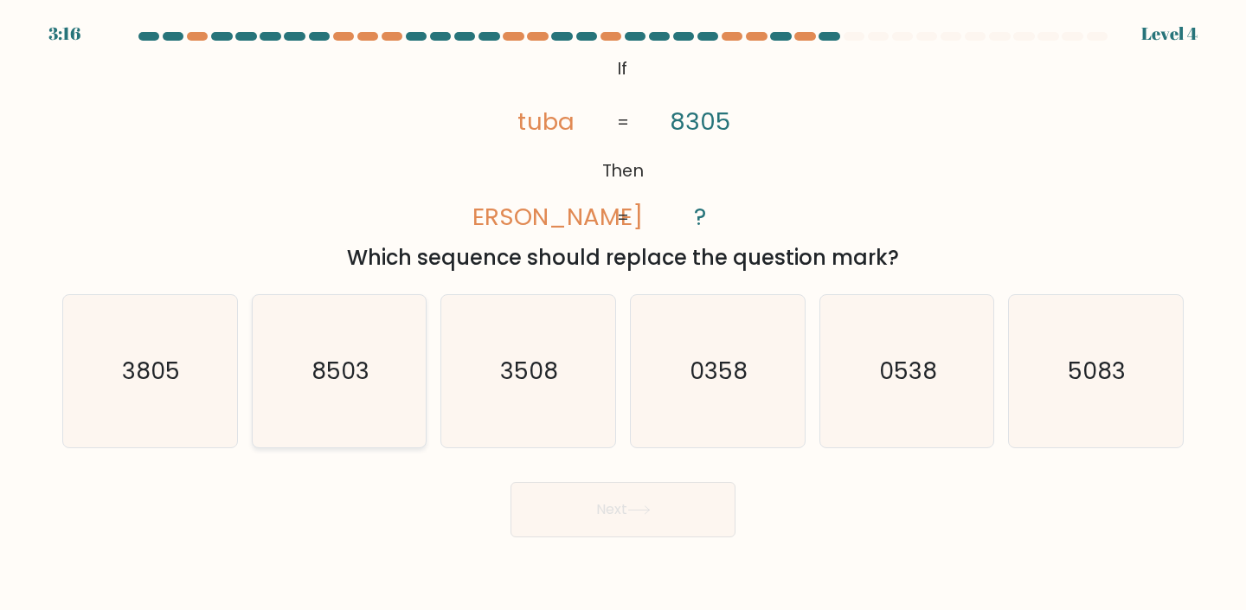
click at [358, 390] on icon "8503" at bounding box center [339, 371] width 153 height 153
click at [623, 314] on input "b. 8503" at bounding box center [623, 309] width 1 height 9
radio input "true"
click at [629, 508] on button "Next" at bounding box center [622, 509] width 225 height 55
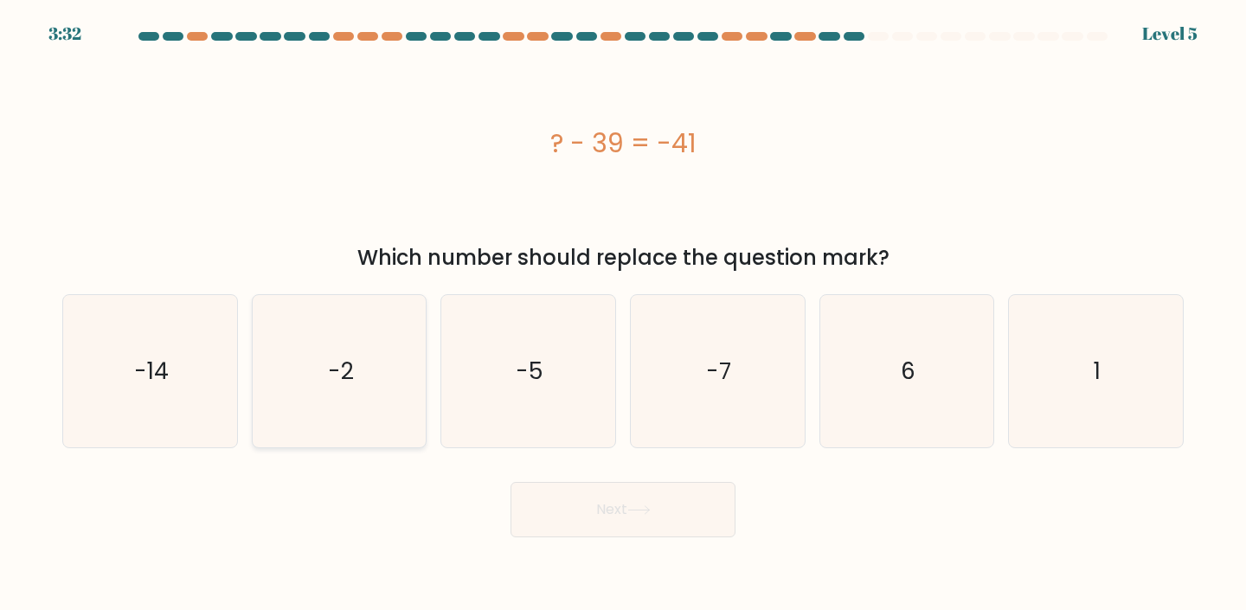
click at [355, 408] on icon "-2" at bounding box center [339, 371] width 153 height 153
click at [623, 314] on input "b. -2" at bounding box center [623, 309] width 1 height 9
radio input "true"
click at [604, 490] on button "Next" at bounding box center [622, 509] width 225 height 55
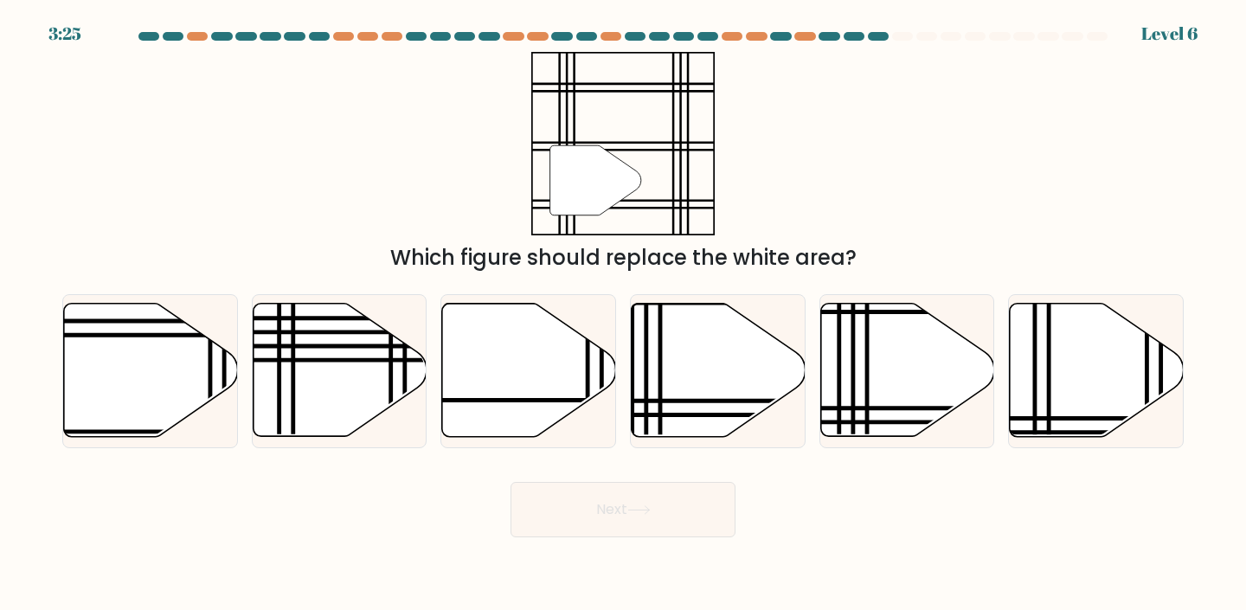
click at [605, 498] on button "Next" at bounding box center [622, 509] width 225 height 55
click at [756, 349] on icon at bounding box center [718, 370] width 174 height 133
click at [624, 314] on input "d." at bounding box center [623, 309] width 1 height 9
radio input "true"
click at [600, 509] on button "Next" at bounding box center [622, 509] width 225 height 55
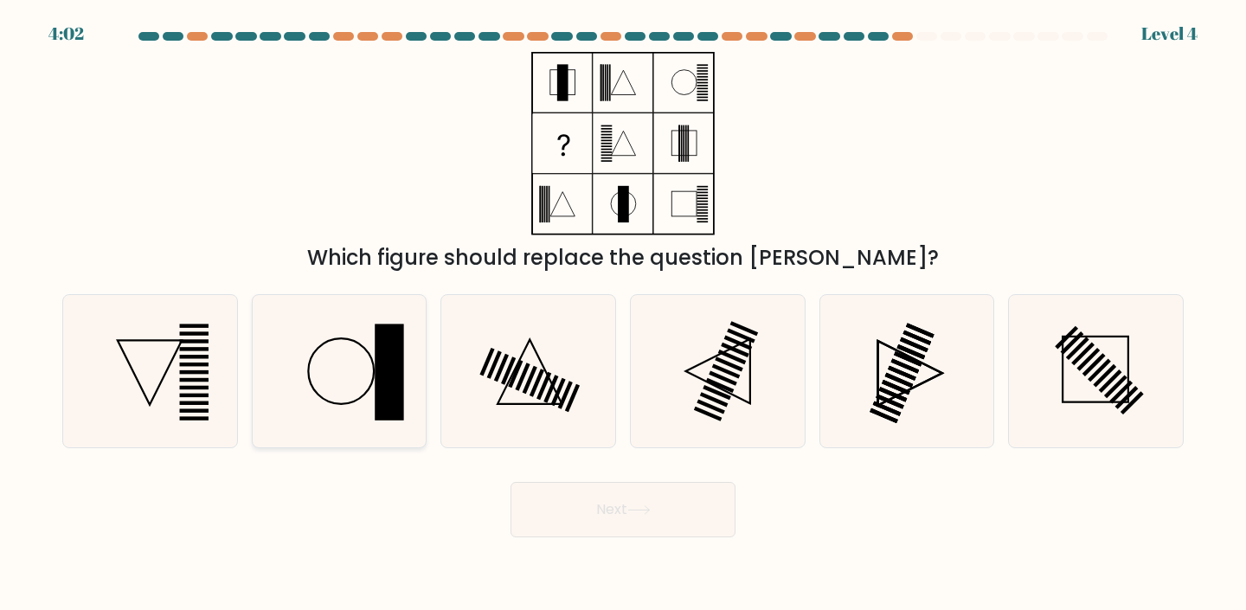
click at [399, 336] on rect at bounding box center [389, 371] width 29 height 97
click at [623, 314] on input "b." at bounding box center [623, 309] width 1 height 9
radio input "true"
click at [586, 506] on button "Next" at bounding box center [622, 509] width 225 height 55
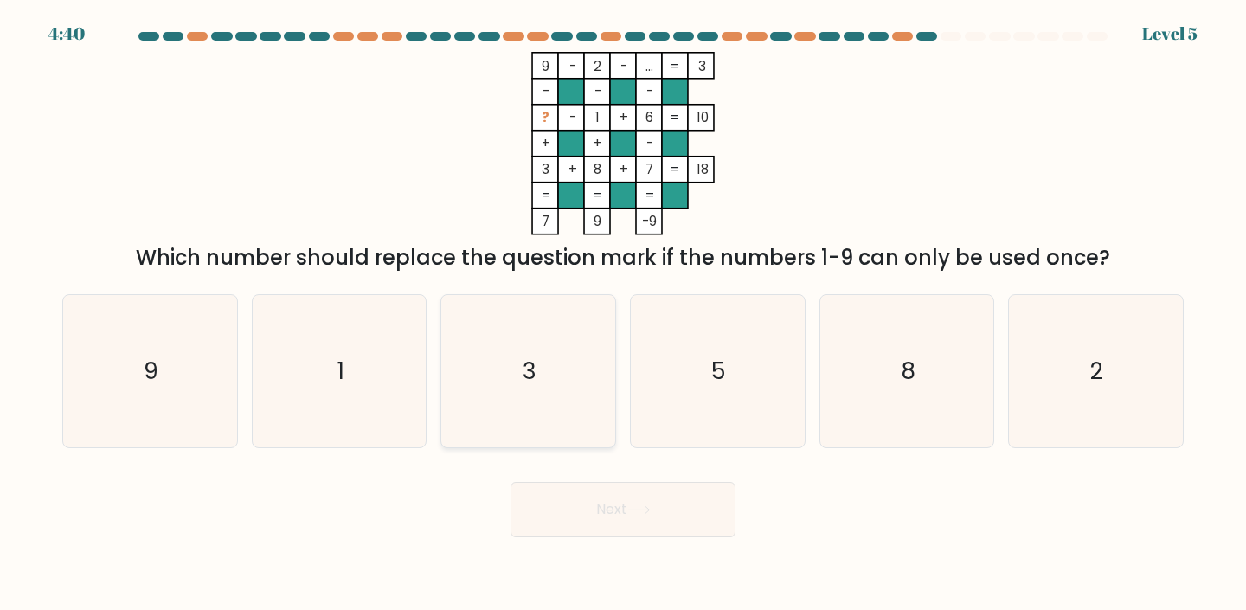
click at [612, 423] on div "3" at bounding box center [528, 371] width 176 height 155
click at [623, 314] on input "c. 3" at bounding box center [623, 309] width 1 height 9
radio input "true"
click at [623, 522] on button "Next" at bounding box center [622, 509] width 225 height 55
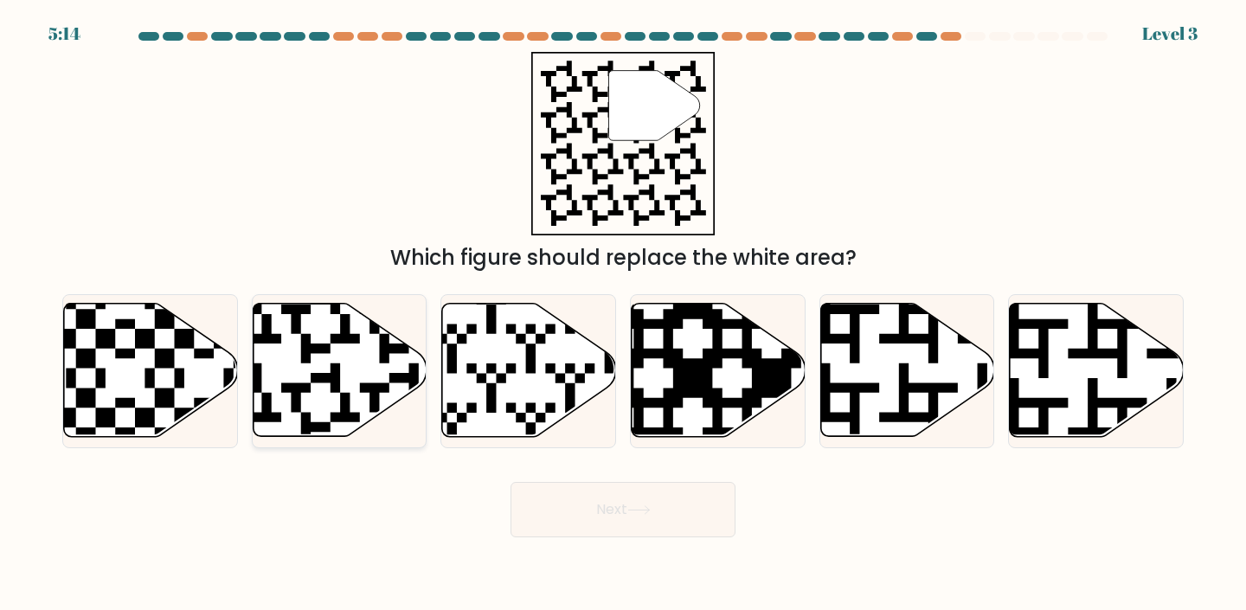
click at [368, 402] on icon at bounding box center [340, 370] width 174 height 133
click at [623, 314] on input "b." at bounding box center [623, 309] width 1 height 9
radio input "true"
click at [678, 490] on button "Next" at bounding box center [622, 509] width 225 height 55
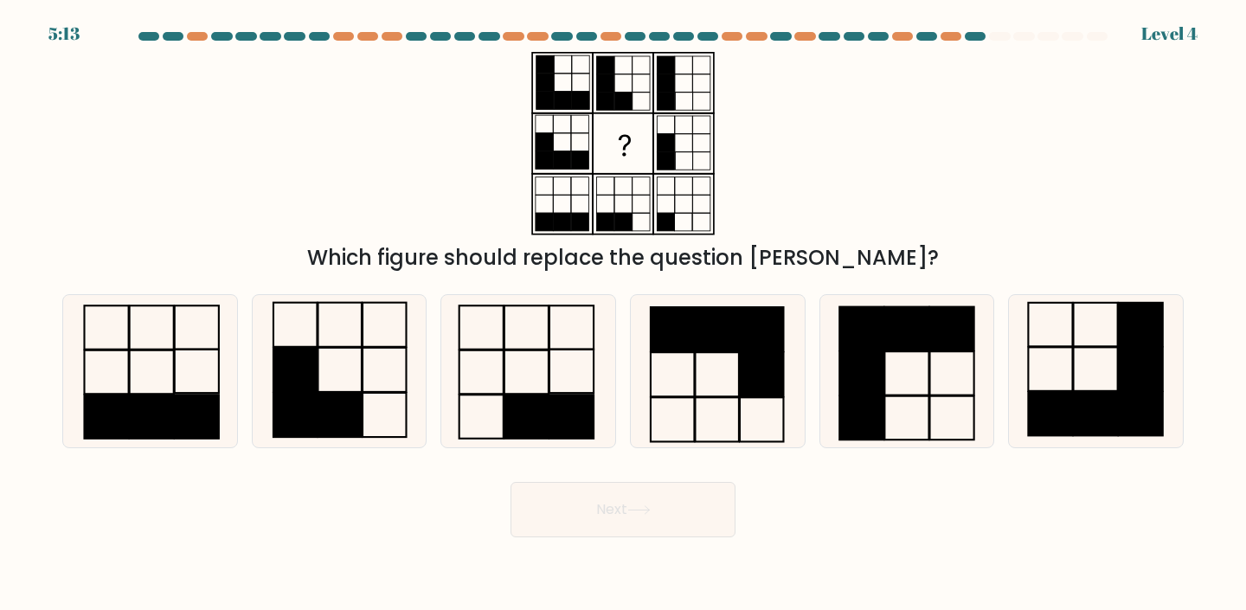
click at [678, 490] on button "Next" at bounding box center [622, 509] width 225 height 55
click at [531, 355] on icon at bounding box center [528, 371] width 153 height 153
click at [623, 314] on input "c." at bounding box center [623, 309] width 1 height 9
radio input "true"
click at [614, 517] on button "Next" at bounding box center [622, 509] width 225 height 55
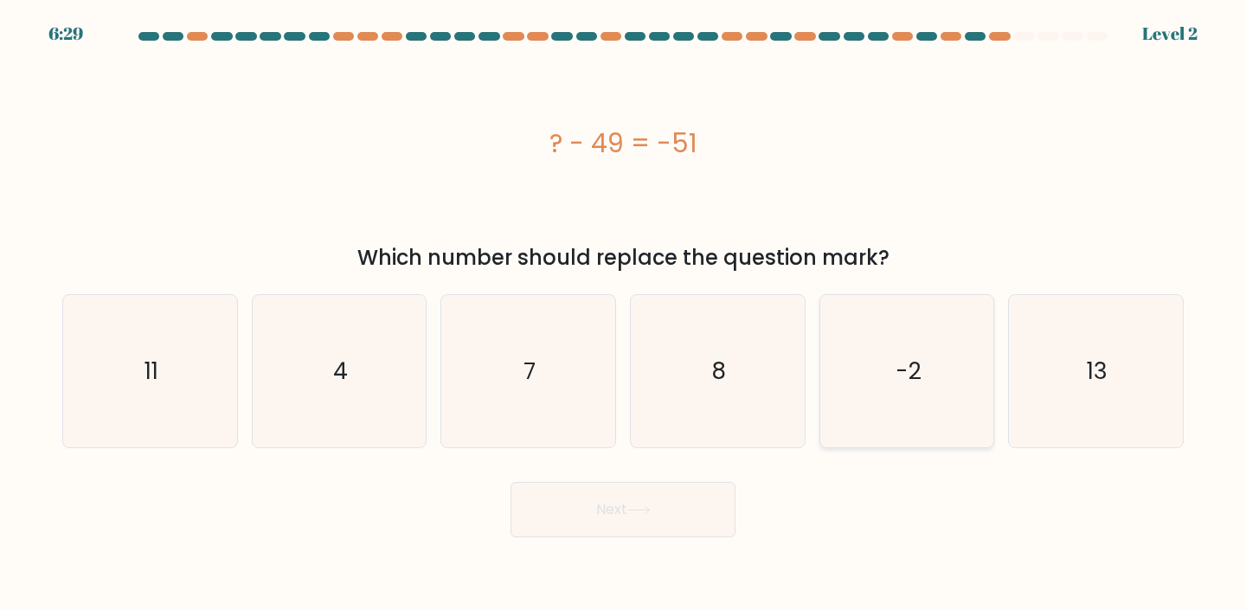
click at [941, 391] on icon "-2" at bounding box center [906, 371] width 153 height 153
click at [624, 314] on input "e. -2" at bounding box center [623, 309] width 1 height 9
radio input "true"
click at [612, 521] on button "Next" at bounding box center [622, 509] width 225 height 55
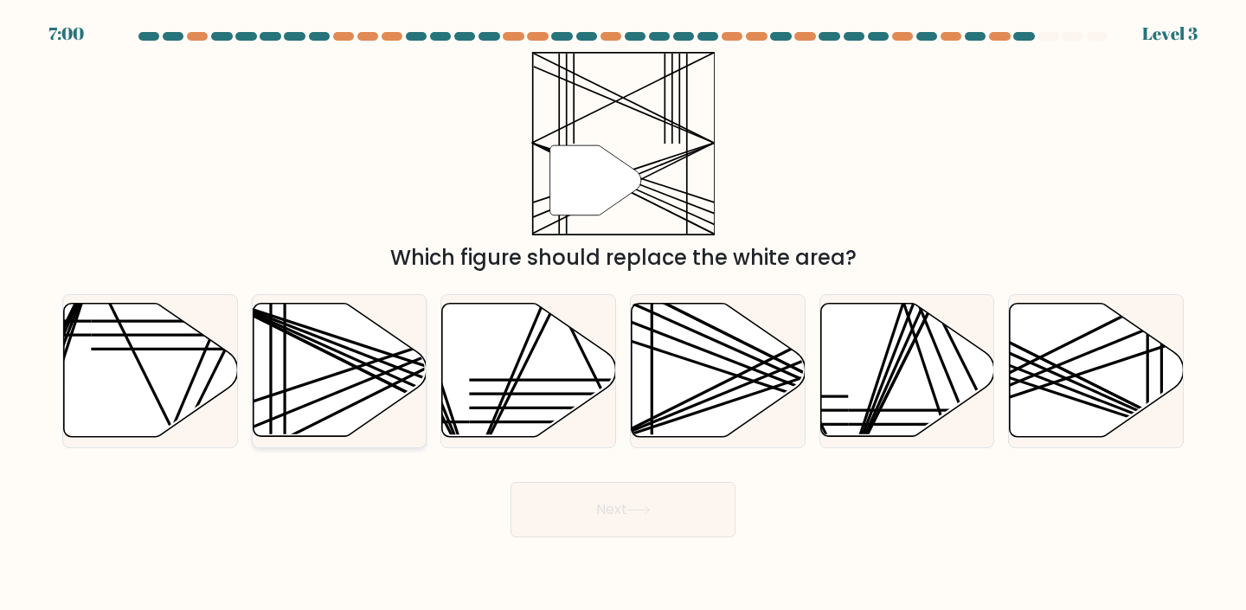
click at [277, 366] on icon at bounding box center [340, 370] width 174 height 133
click at [623, 314] on input "b." at bounding box center [623, 309] width 1 height 9
radio input "true"
click at [644, 522] on button "Next" at bounding box center [622, 509] width 225 height 55
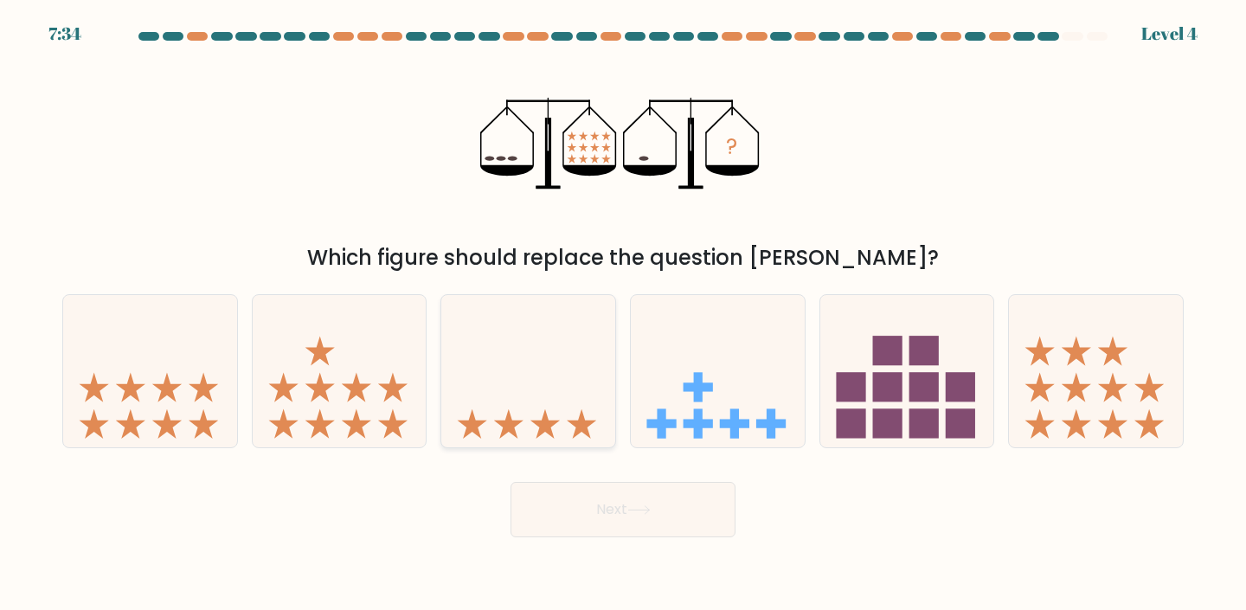
click at [552, 374] on icon at bounding box center [528, 371] width 174 height 144
click at [623, 314] on input "c." at bounding box center [623, 309] width 1 height 9
radio input "true"
click at [666, 510] on button "Next" at bounding box center [622, 509] width 225 height 55
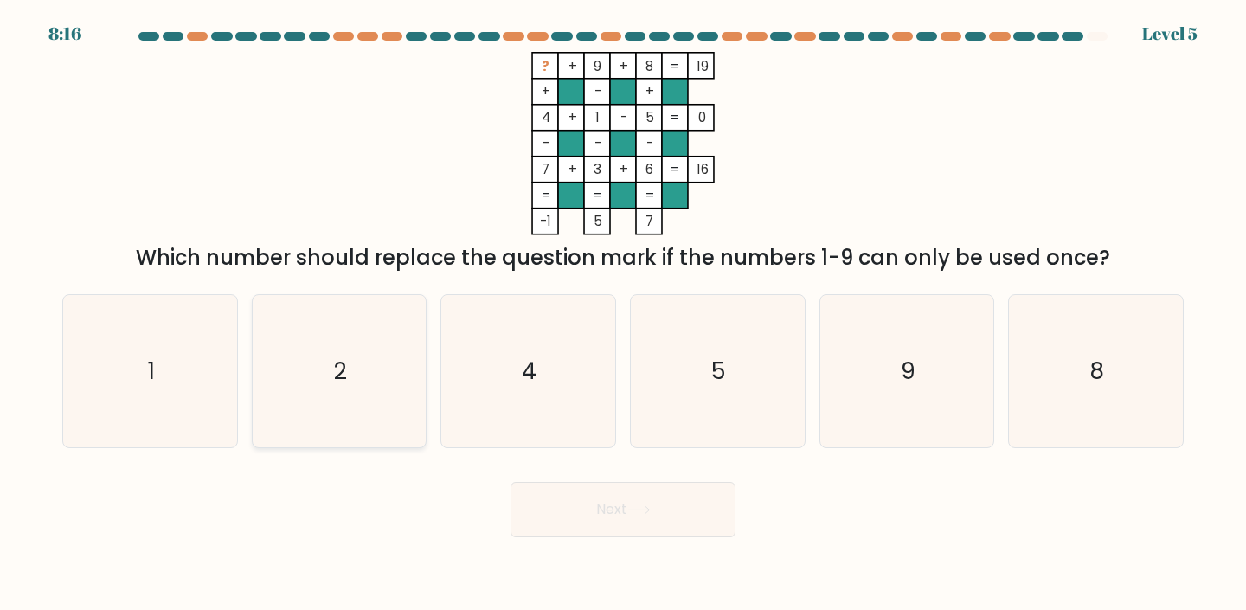
click at [403, 398] on icon "2" at bounding box center [339, 371] width 153 height 153
click at [623, 314] on input "b. 2" at bounding box center [623, 309] width 1 height 9
radio input "true"
click at [604, 494] on button "Next" at bounding box center [622, 509] width 225 height 55
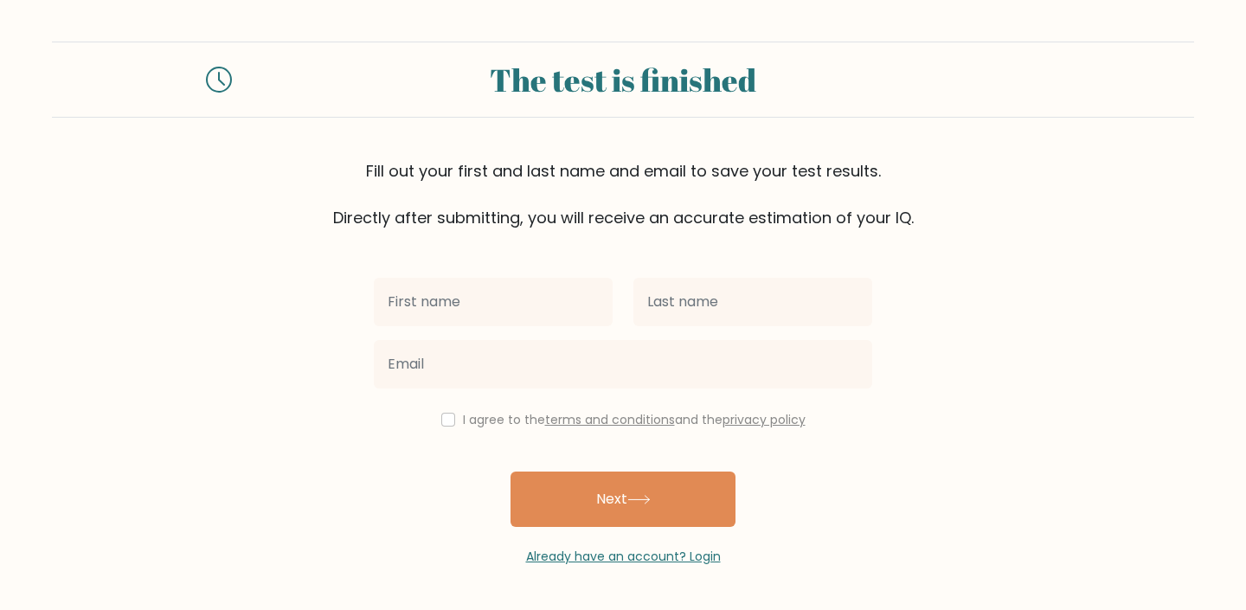
click at [1178, 181] on div "Fill out your first and last name and email to save your test results. Directly…" at bounding box center [623, 194] width 1142 height 70
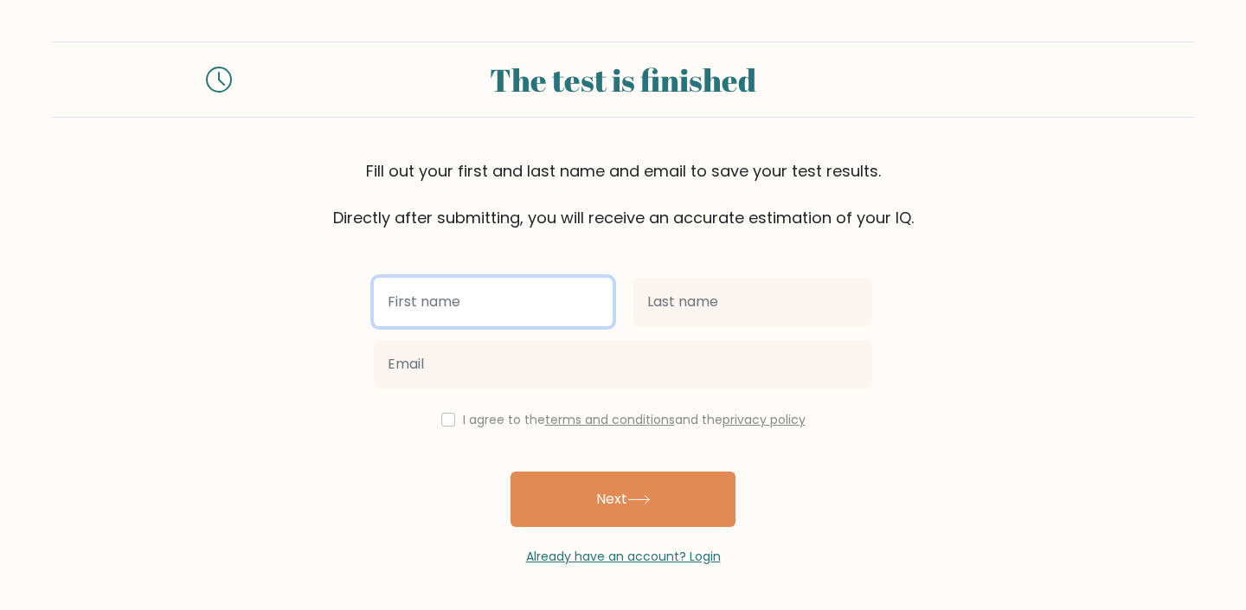
click at [546, 304] on input "text" at bounding box center [493, 302] width 239 height 48
type input "[PERSON_NAME]"
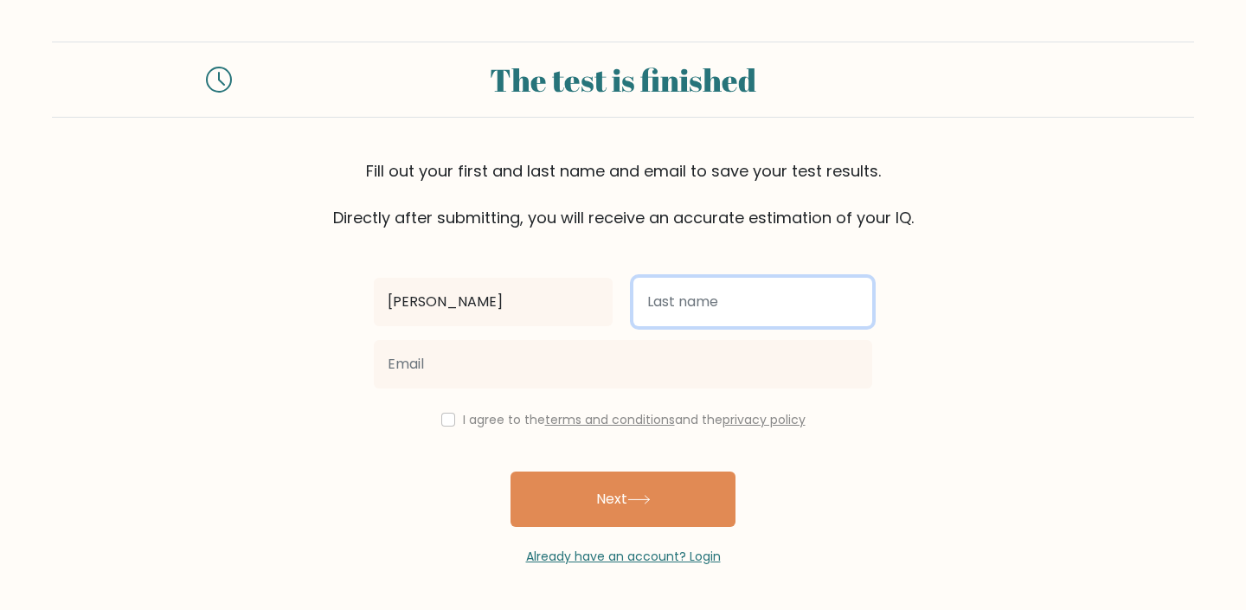
click at [680, 288] on input "text" at bounding box center [752, 302] width 239 height 48
type input "[PERSON_NAME]"
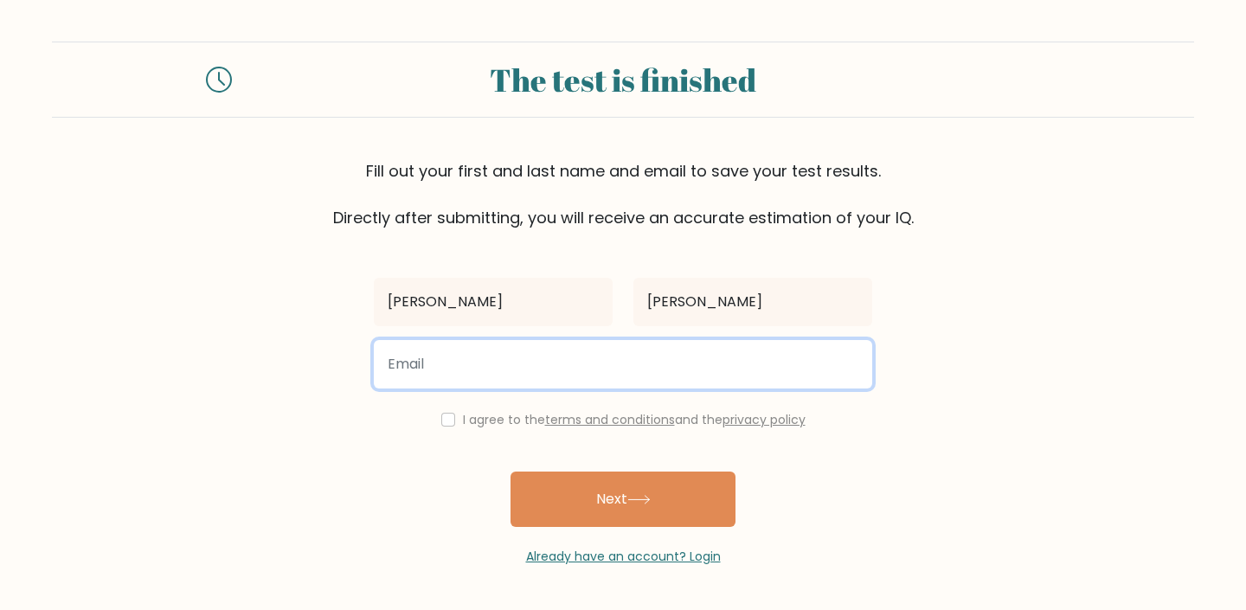
click at [646, 345] on input "email" at bounding box center [623, 364] width 498 height 48
type input "[EMAIL_ADDRESS][DOMAIN_NAME]"
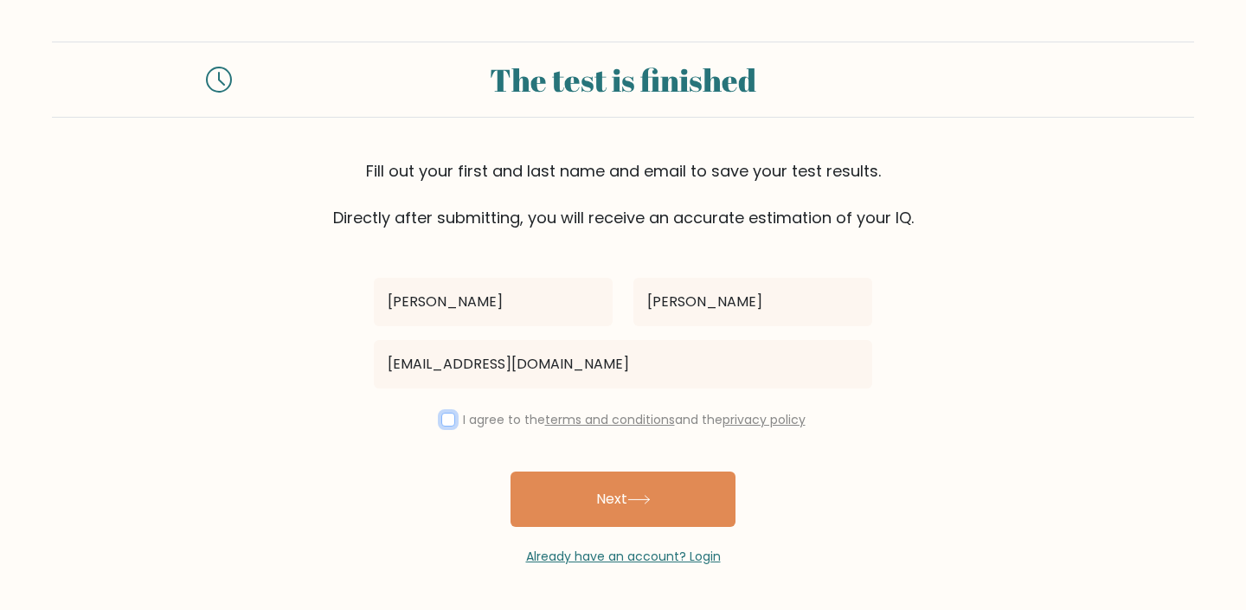
click at [441, 423] on input "checkbox" at bounding box center [448, 420] width 14 height 14
checkbox input "true"
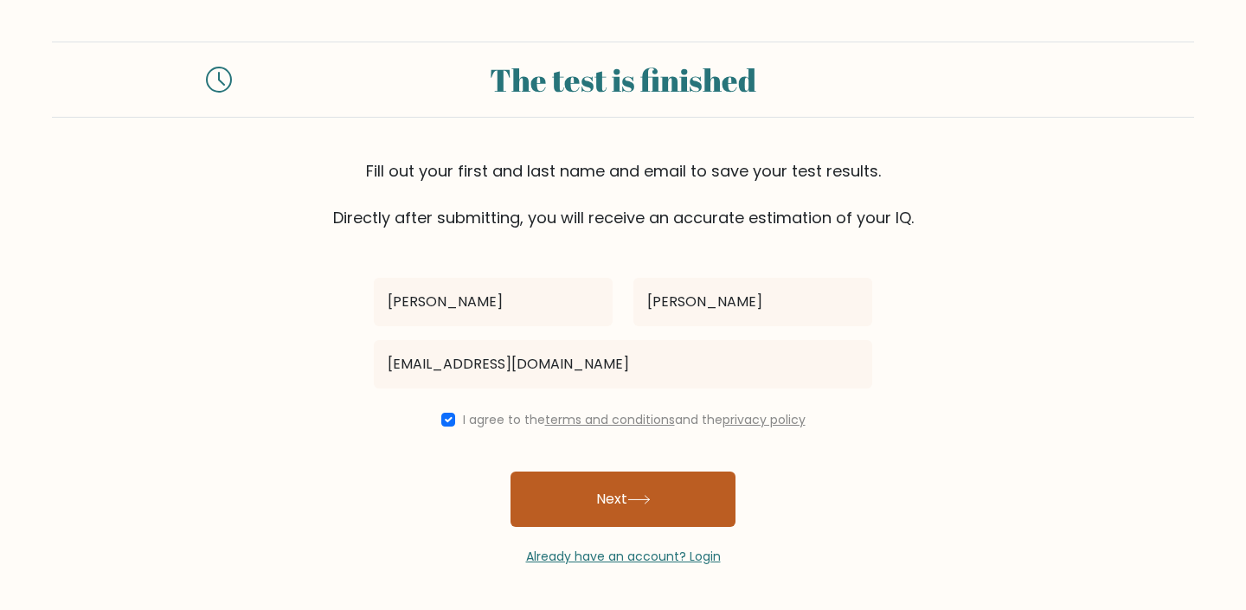
click at [599, 513] on button "Next" at bounding box center [622, 498] width 225 height 55
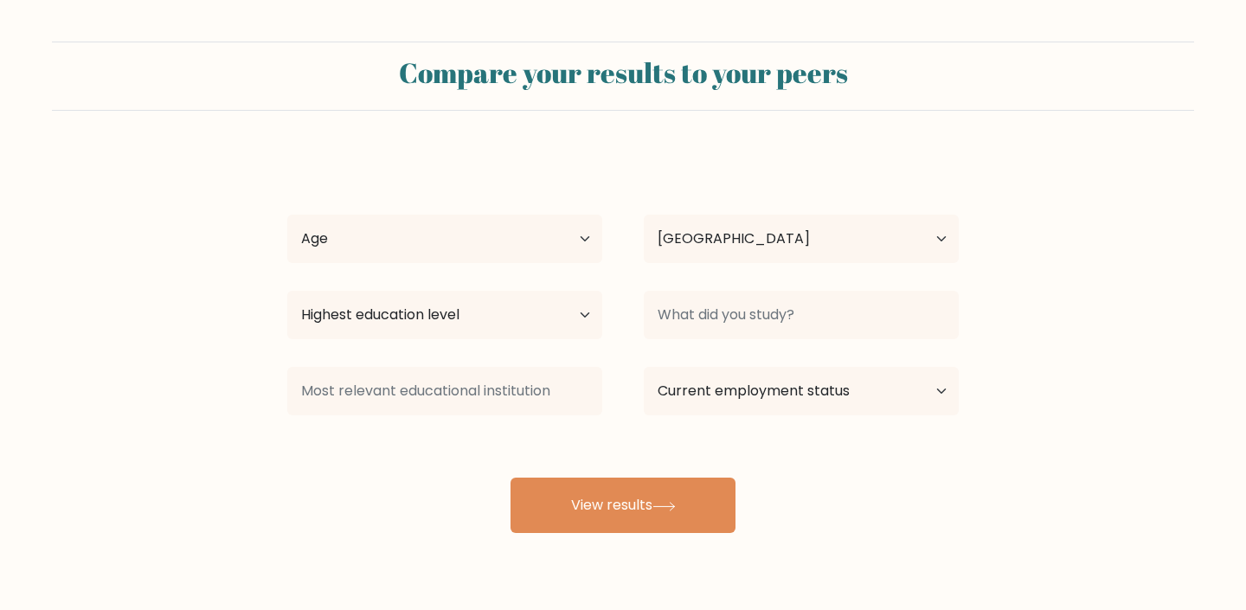
select select "NG"
click at [599, 513] on button "View results" at bounding box center [622, 504] width 225 height 55
click at [522, 247] on select "Age Under 18 years old 18-24 years old 25-34 years old 35-44 years old 45-54 ye…" at bounding box center [444, 239] width 315 height 48
select select "25_34"
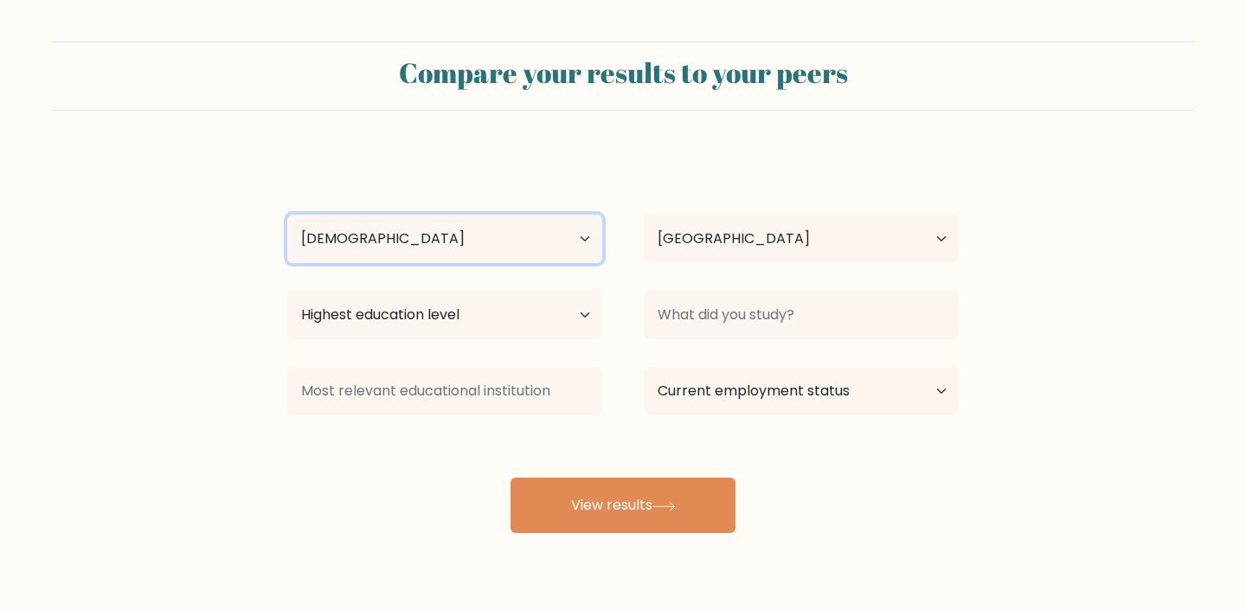
click at [287, 215] on select "Age Under 18 years old 18-24 years old 25-34 years old 35-44 years old 45-54 ye…" at bounding box center [444, 239] width 315 height 48
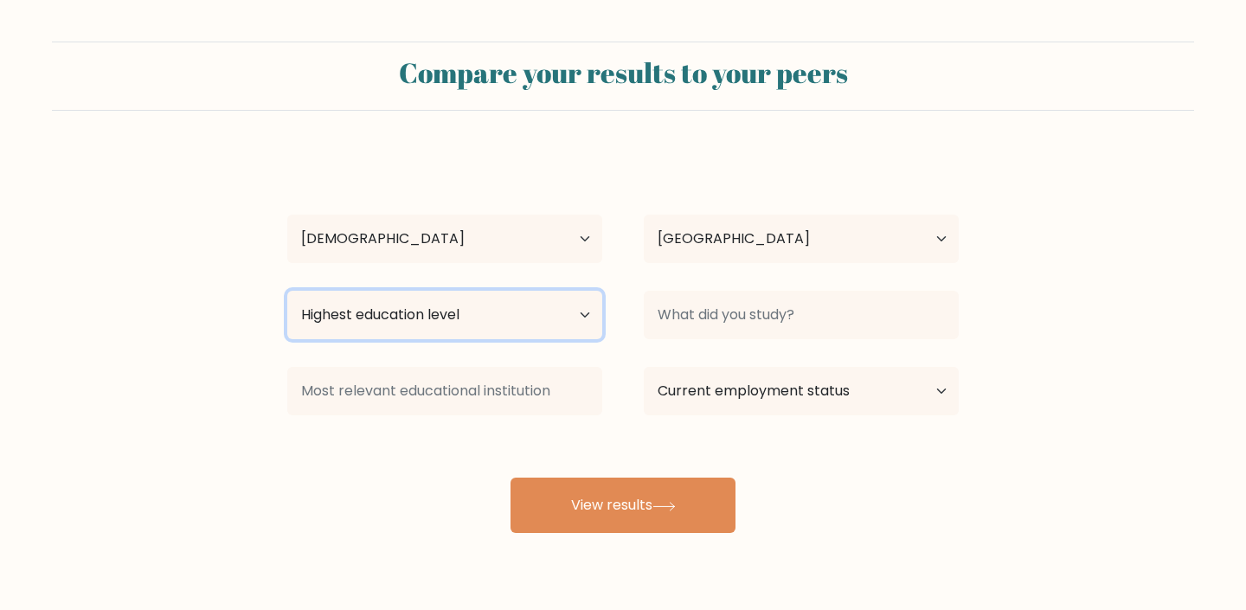
click at [548, 323] on select "Highest education level No schooling Primary Lower Secondary Upper Secondary Oc…" at bounding box center [444, 315] width 315 height 48
select select "bachelors_degree"
click at [287, 291] on select "Highest education level No schooling Primary Lower Secondary Upper Secondary Oc…" at bounding box center [444, 315] width 315 height 48
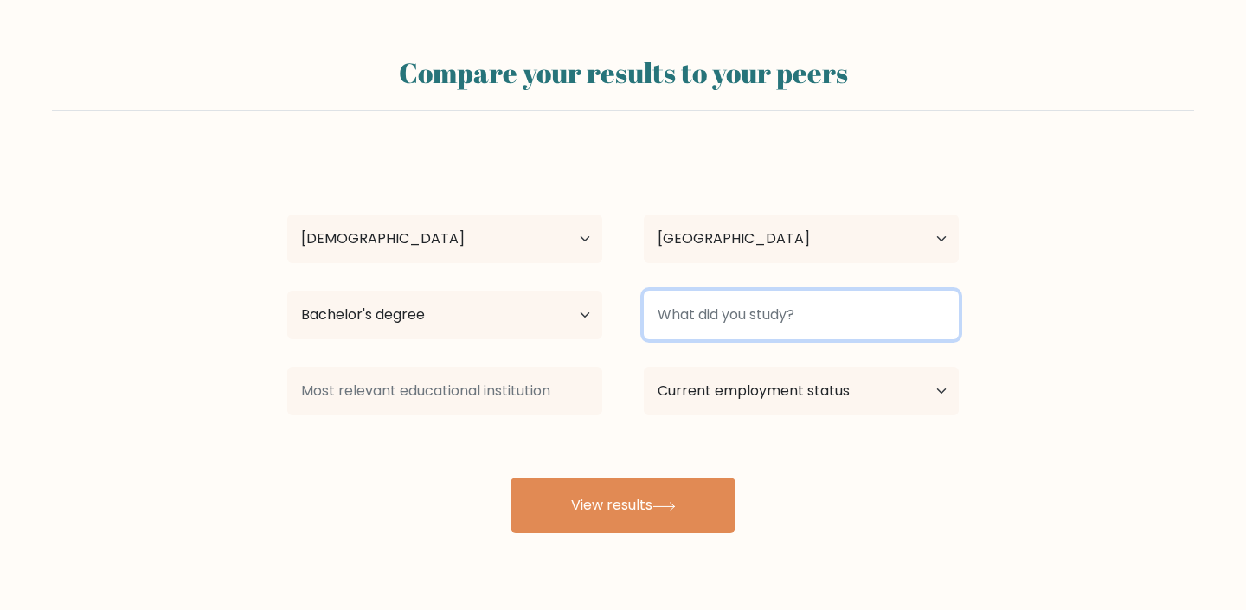
click at [691, 317] on input at bounding box center [801, 315] width 315 height 48
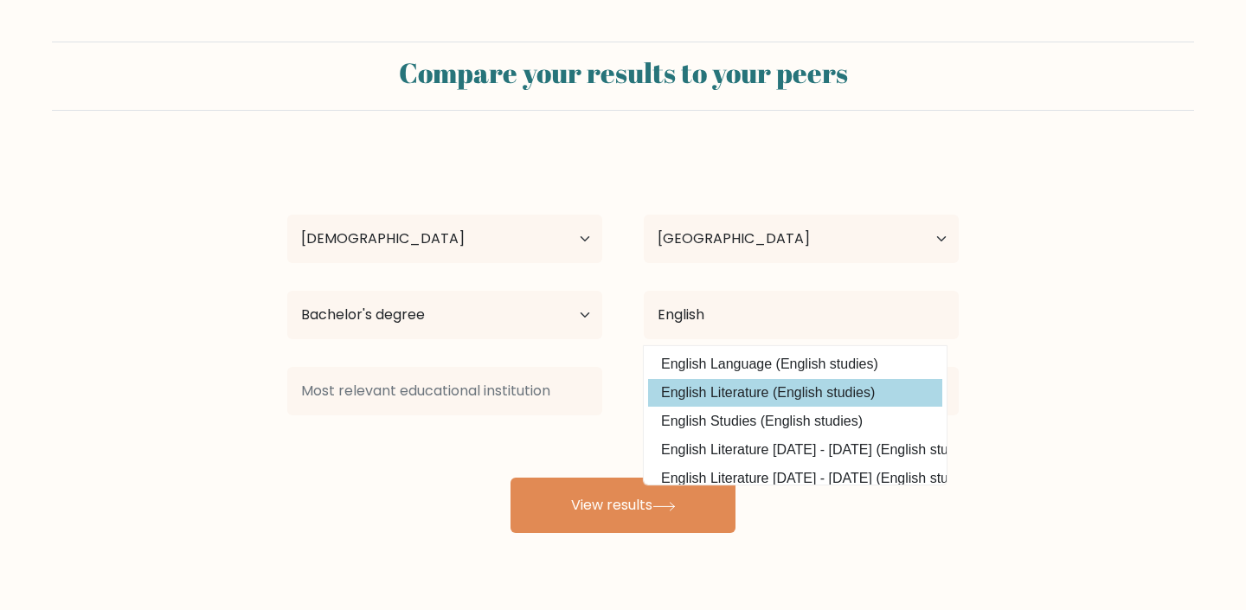
click at [698, 385] on option "English Literature (English studies)" at bounding box center [795, 393] width 294 height 28
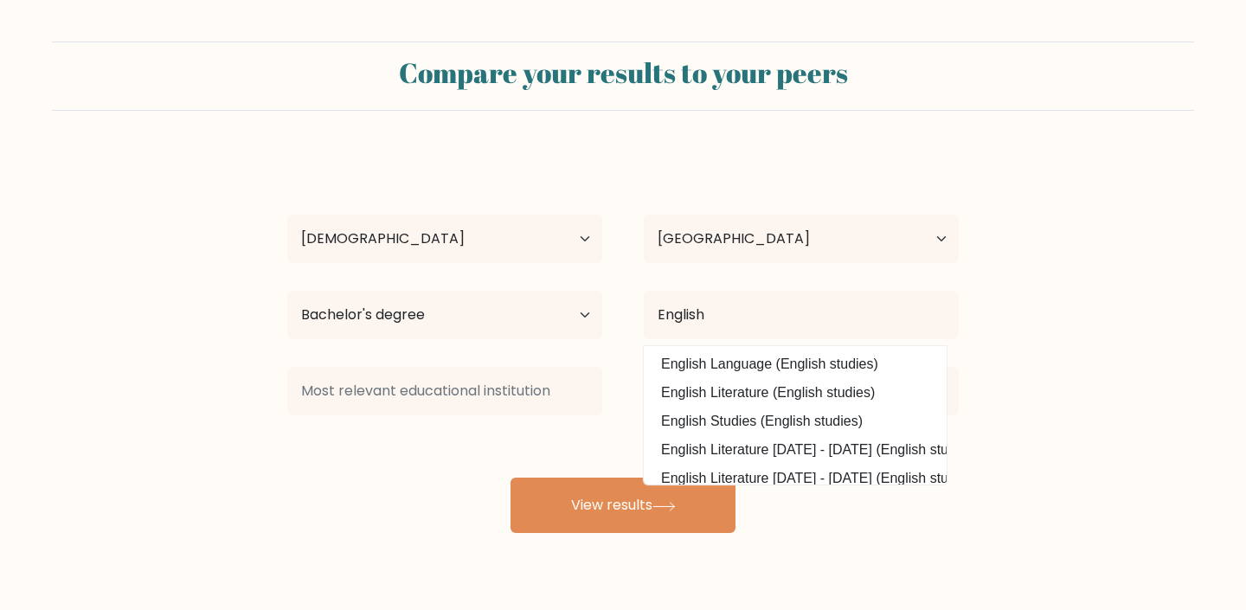
type input "English Literature"
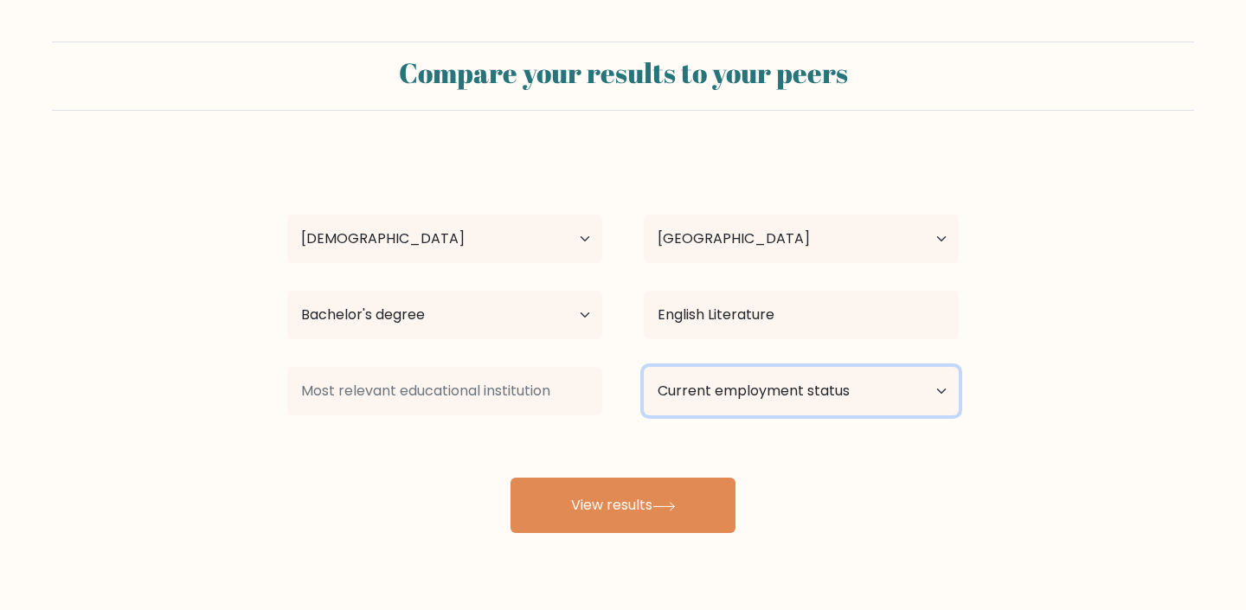
click at [700, 387] on select "Current employment status Employed Student Retired Other / prefer not to answer" at bounding box center [801, 391] width 315 height 48
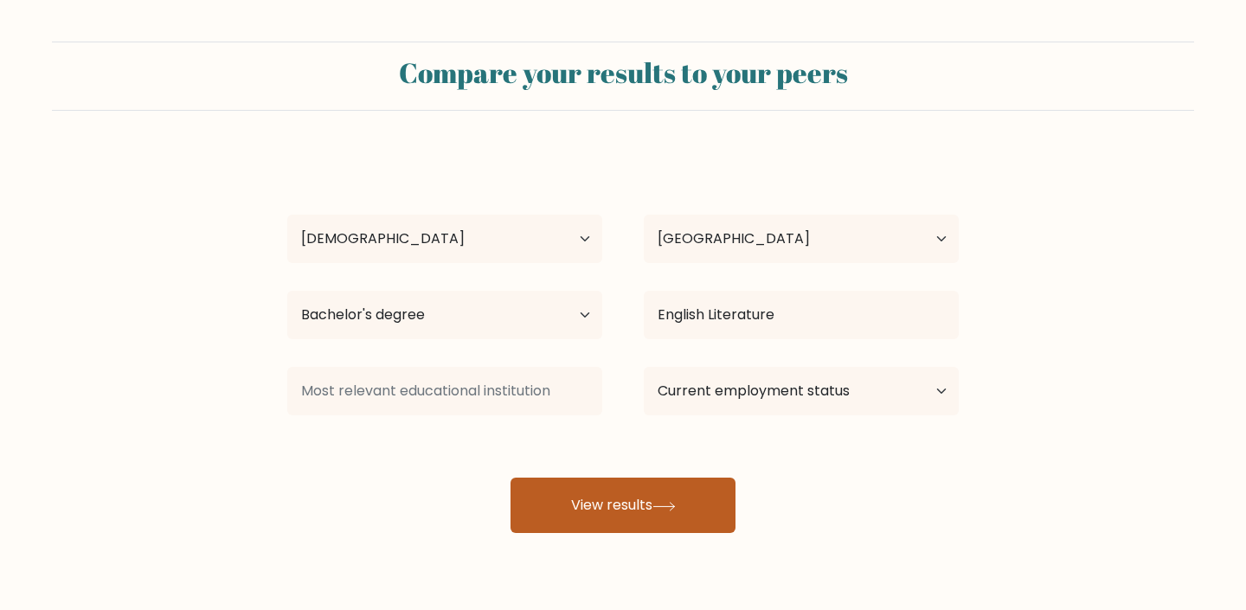
click at [631, 529] on button "View results" at bounding box center [622, 504] width 225 height 55
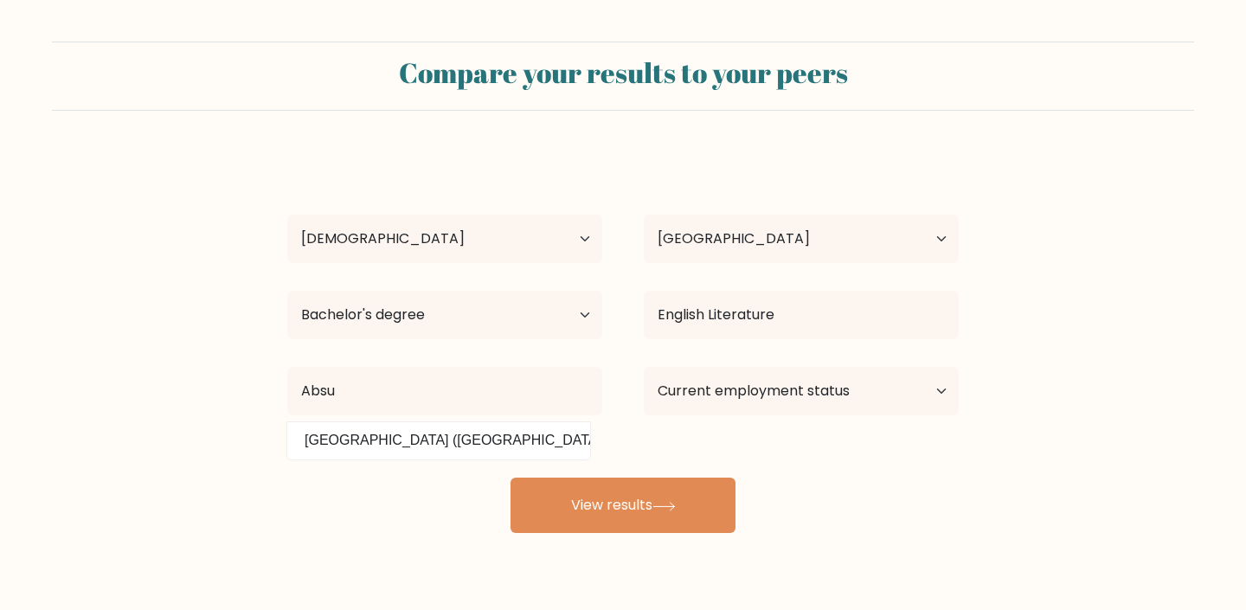
click at [456, 437] on option "Abia State University (Nigeria)" at bounding box center [438, 440] width 294 height 28
type input "Abia State University"
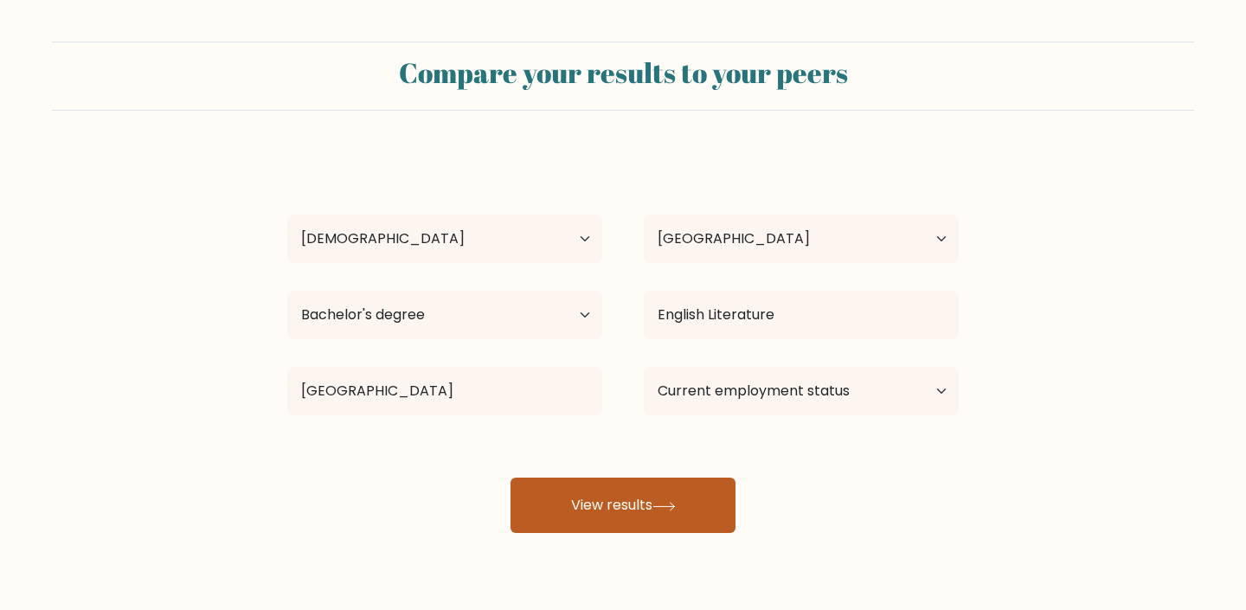
click at [582, 490] on button "View results" at bounding box center [622, 504] width 225 height 55
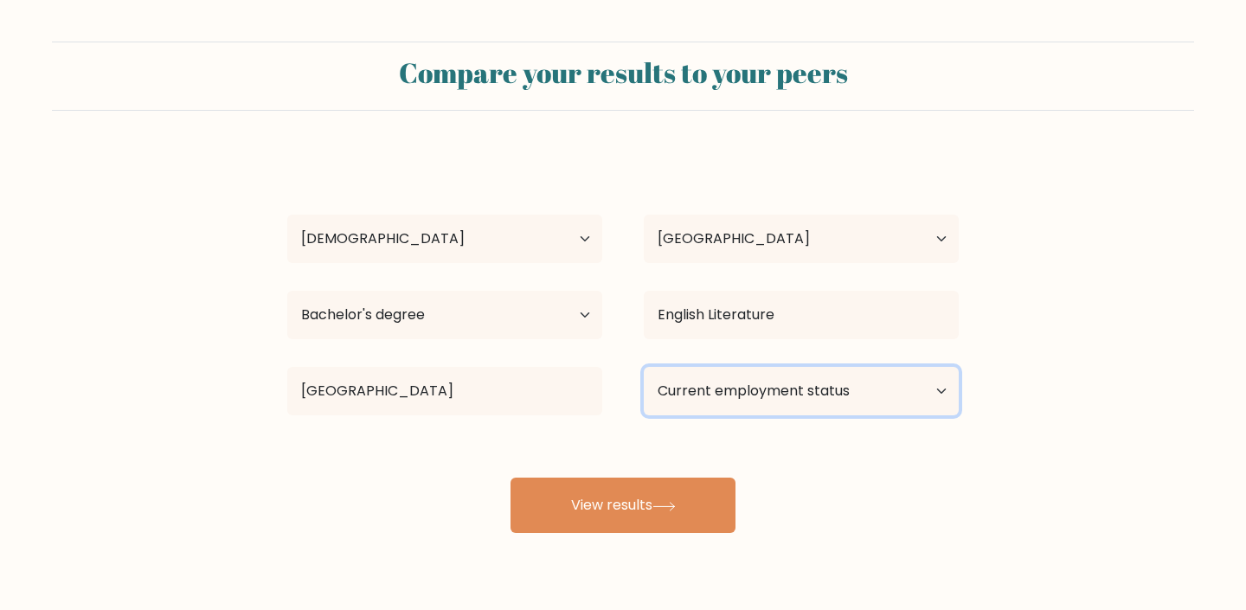
click at [742, 398] on select "Current employment status Employed Student Retired Other / prefer not to answer" at bounding box center [801, 391] width 315 height 48
click at [644, 367] on select "Current employment status Employed Student Retired Other / prefer not to answer" at bounding box center [801, 391] width 315 height 48
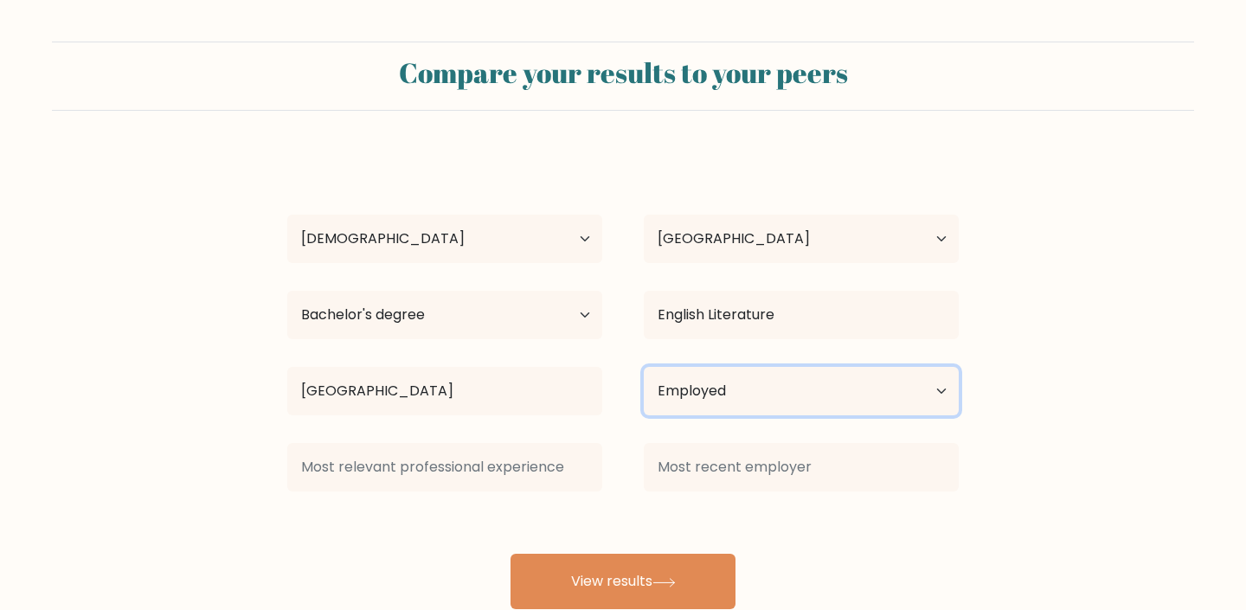
click at [746, 394] on select "Current employment status Employed Student Retired Other / prefer not to answer" at bounding box center [801, 391] width 315 height 48
select select "other"
click at [644, 367] on select "Current employment status Employed Student Retired Other / prefer not to answer" at bounding box center [801, 391] width 315 height 48
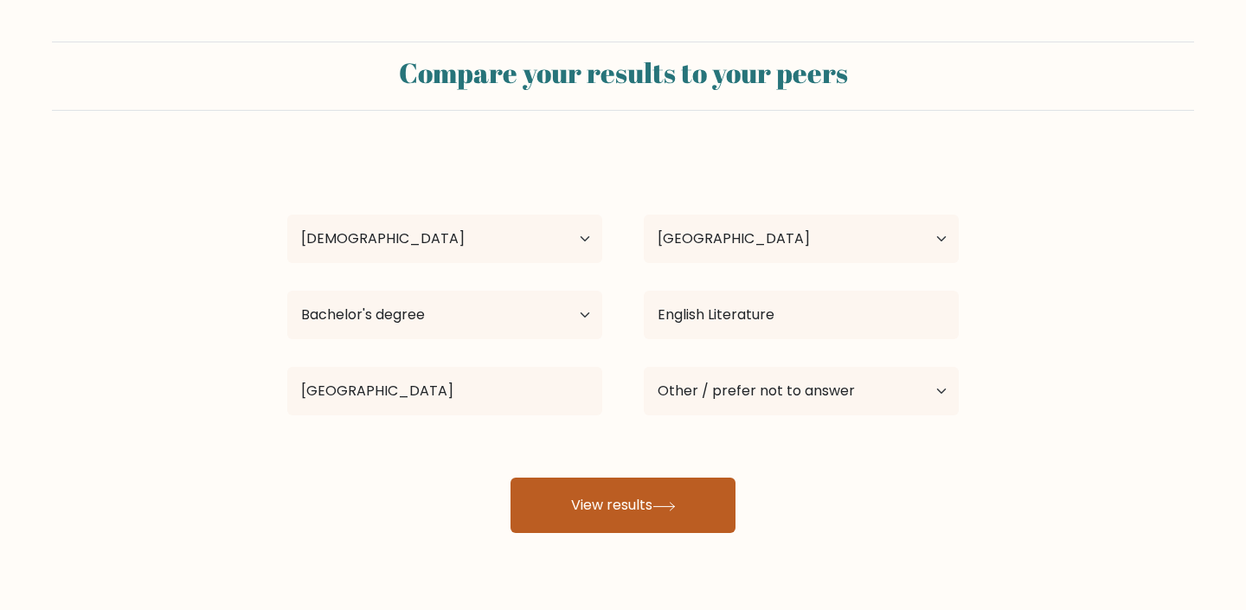
click at [674, 496] on button "View results" at bounding box center [622, 504] width 225 height 55
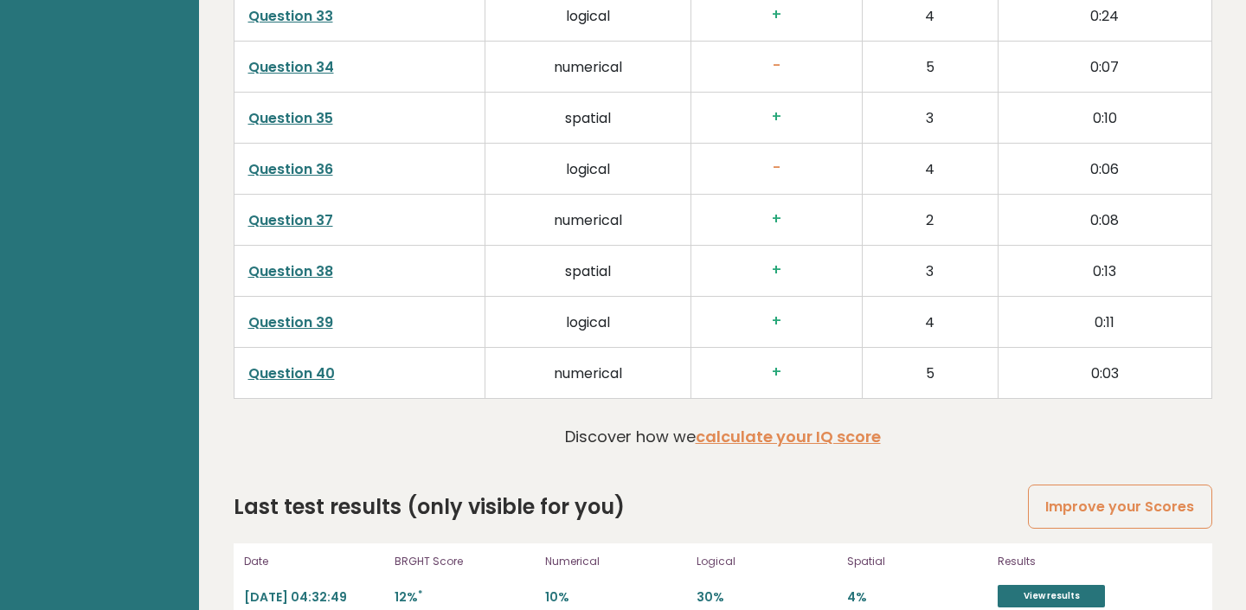
scroll to position [4498, 0]
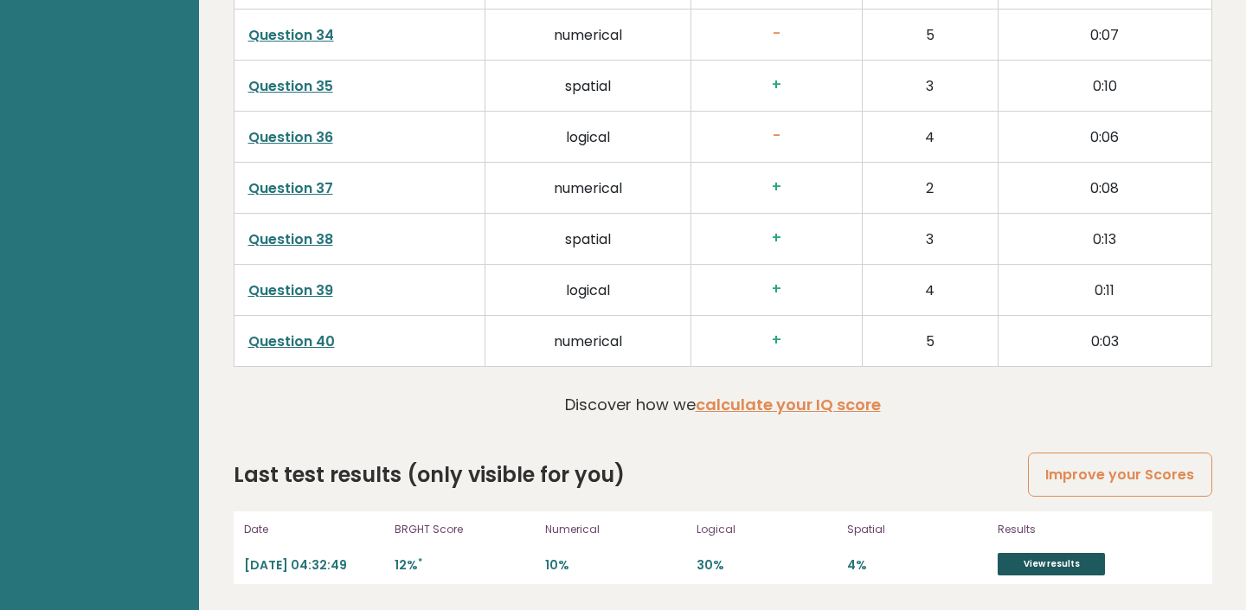
click at [1051, 558] on link "View results" at bounding box center [1050, 564] width 107 height 22
click at [748, 402] on link "calculate your IQ score" at bounding box center [787, 405] width 185 height 22
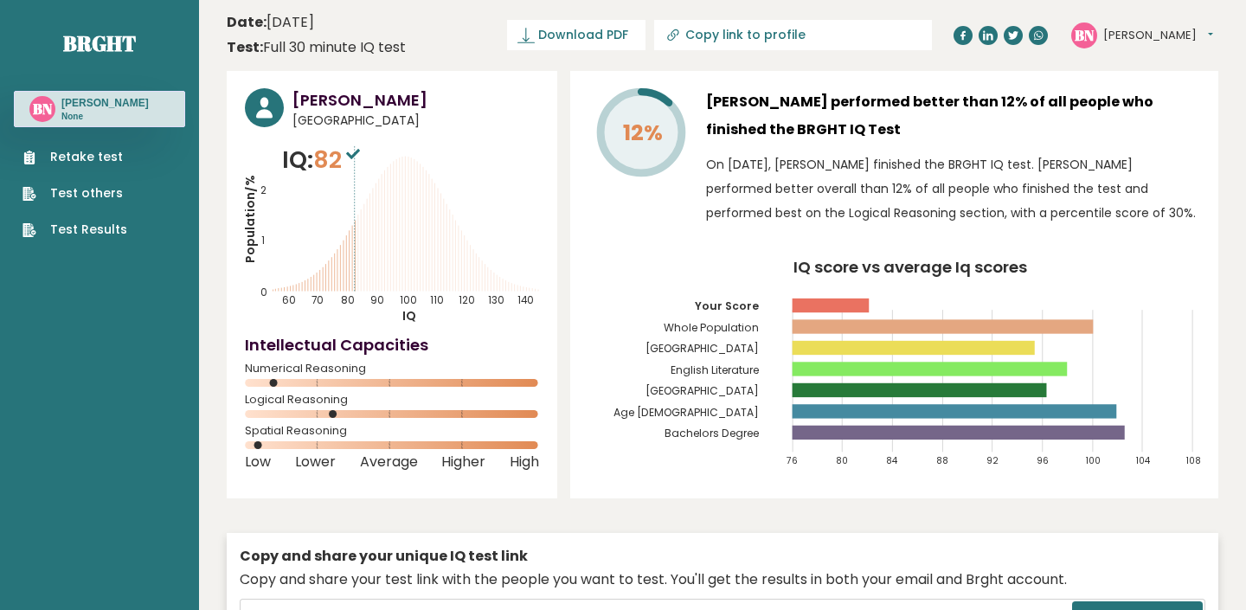
scroll to position [0, 0]
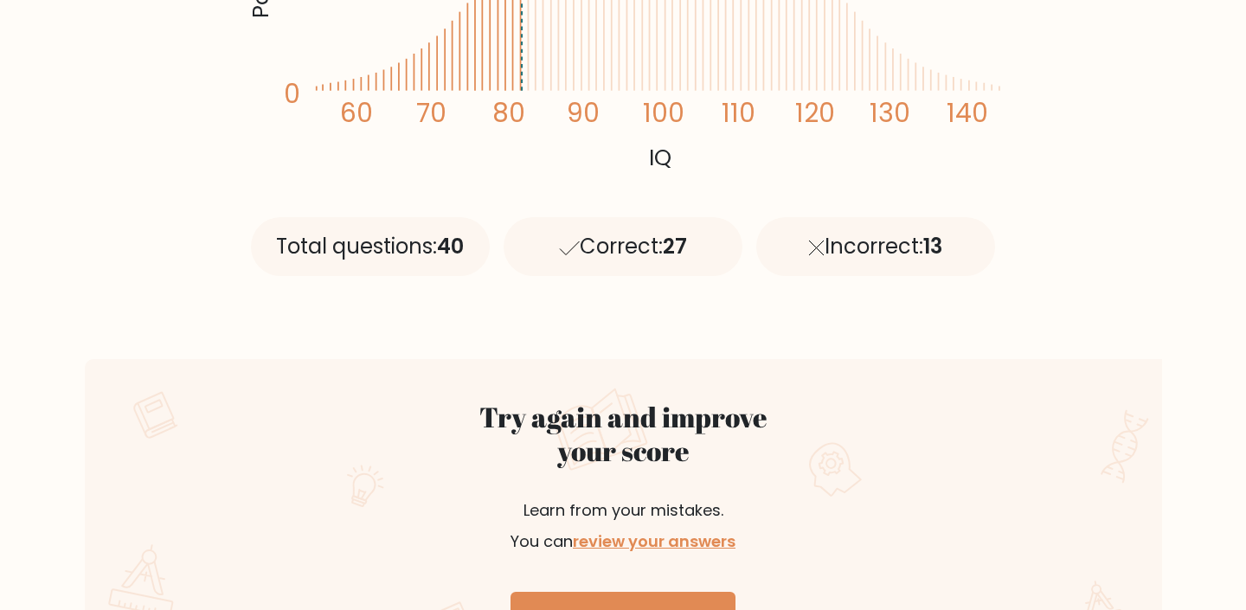
scroll to position [616, 0]
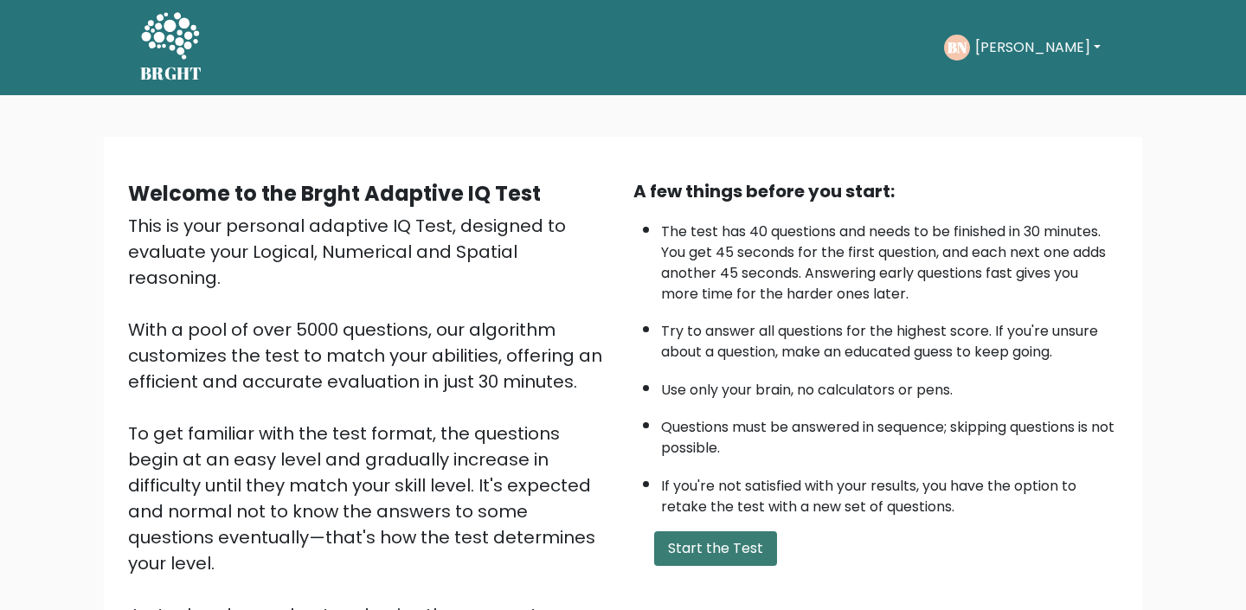
scroll to position [18, 0]
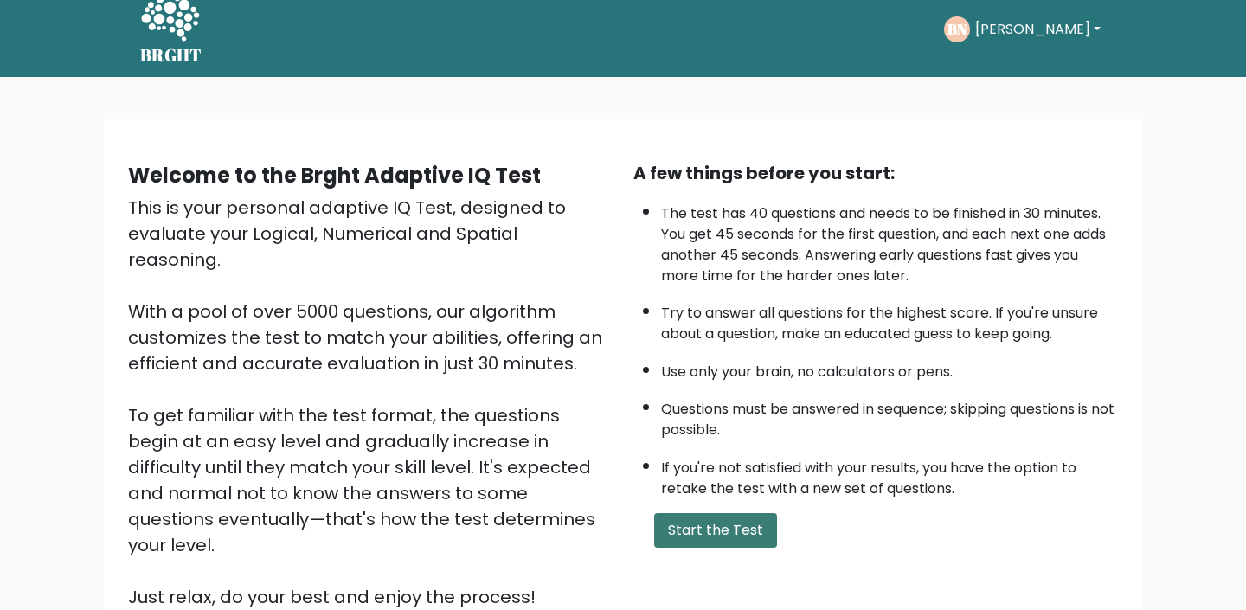
click at [731, 533] on button "Start the Test" at bounding box center [715, 530] width 123 height 35
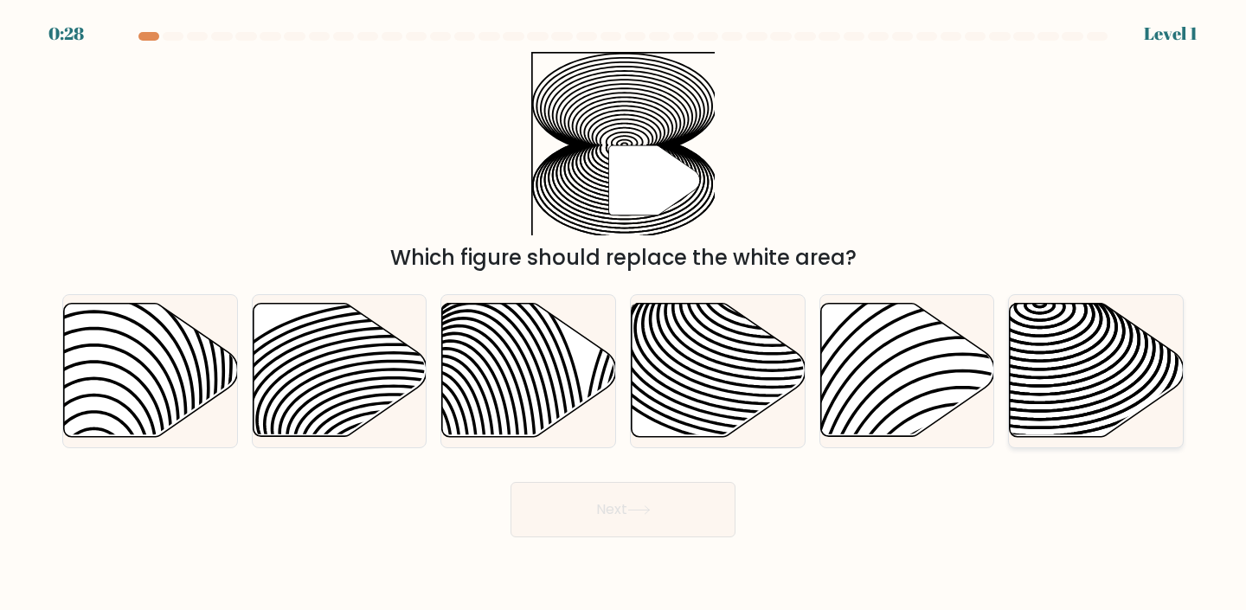
click at [1024, 355] on icon at bounding box center [1096, 370] width 174 height 133
click at [624, 314] on input "f." at bounding box center [623, 309] width 1 height 9
radio input "true"
click at [700, 525] on button "Next" at bounding box center [622, 509] width 225 height 55
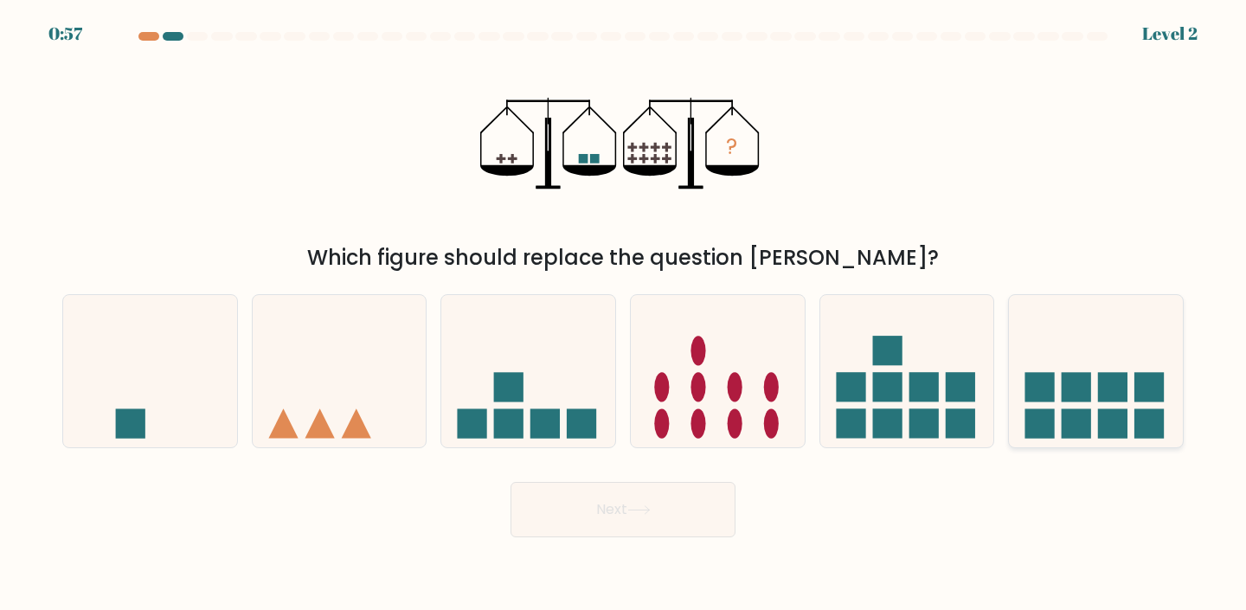
click at [1095, 359] on icon at bounding box center [1096, 371] width 174 height 144
click at [624, 314] on input "f." at bounding box center [623, 309] width 1 height 9
radio input "true"
click at [675, 534] on button "Next" at bounding box center [622, 509] width 225 height 55
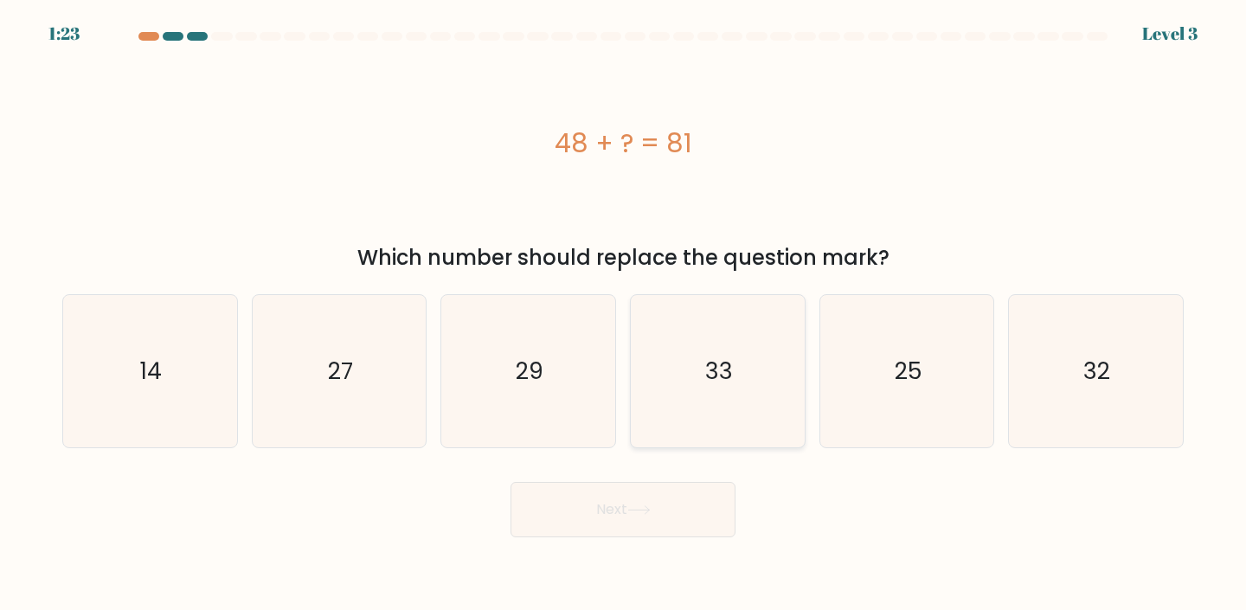
click at [732, 428] on icon "33" at bounding box center [717, 371] width 153 height 153
click at [624, 314] on input "d. 33" at bounding box center [623, 309] width 1 height 9
radio input "true"
click at [701, 509] on button "Next" at bounding box center [622, 509] width 225 height 55
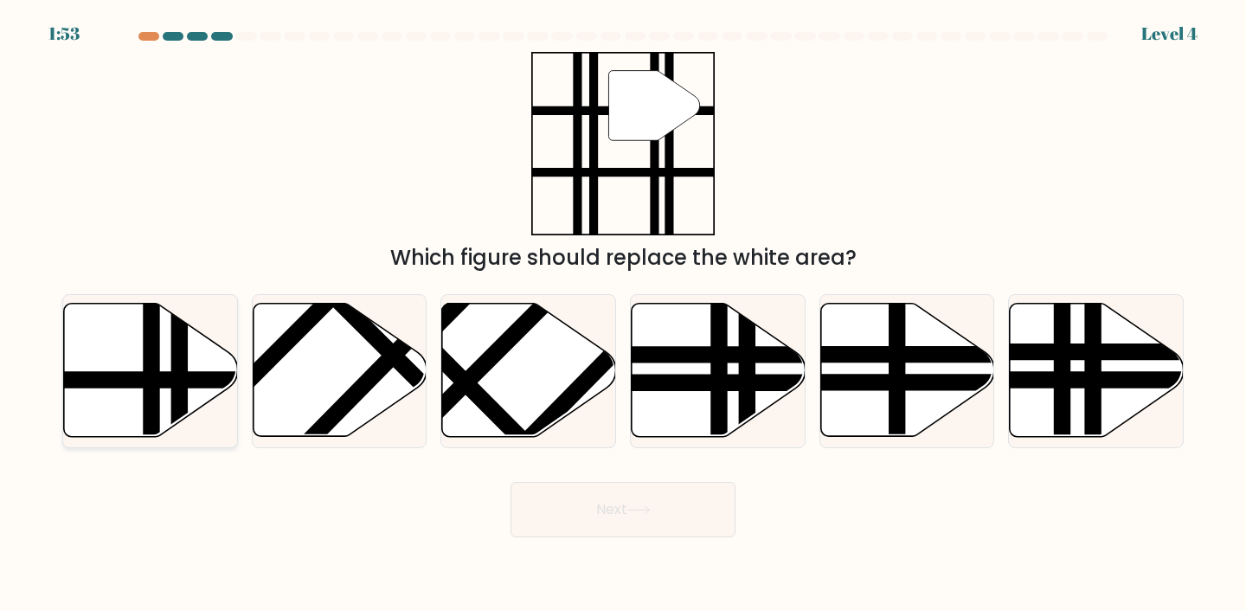
click at [179, 369] on line at bounding box center [179, 443] width 0 height 350
click at [623, 314] on input "a." at bounding box center [623, 309] width 1 height 9
radio input "true"
click at [641, 503] on button "Next" at bounding box center [622, 509] width 225 height 55
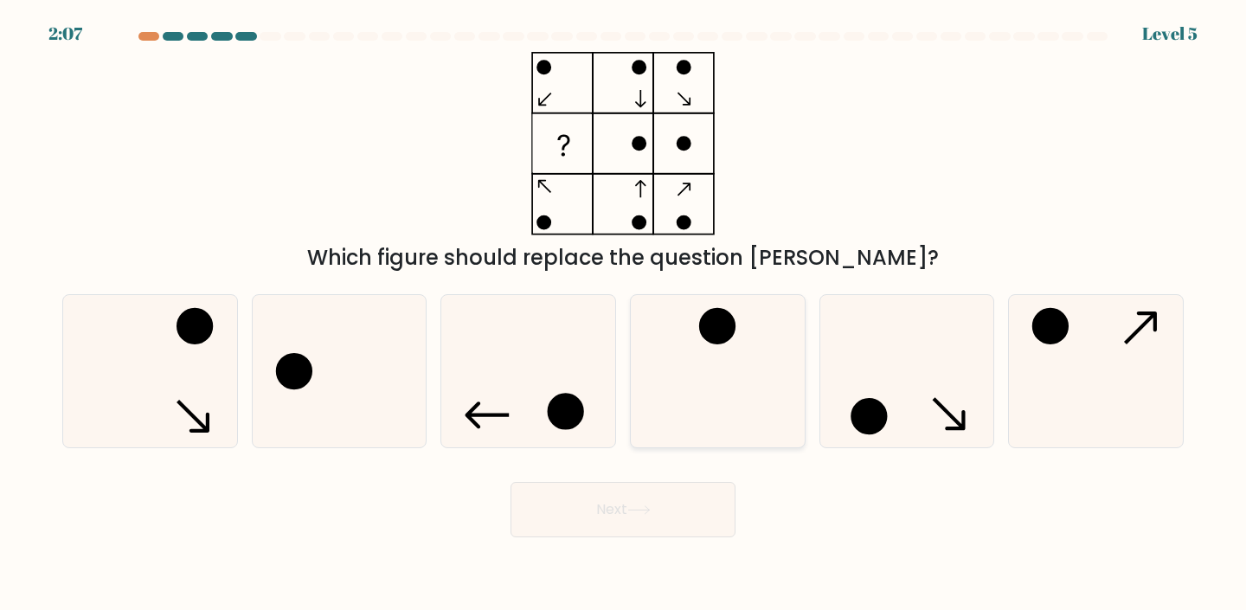
click at [689, 337] on icon at bounding box center [717, 371] width 153 height 153
click at [624, 314] on input "d." at bounding box center [623, 309] width 1 height 9
radio input "true"
click at [653, 521] on button "Next" at bounding box center [622, 509] width 225 height 55
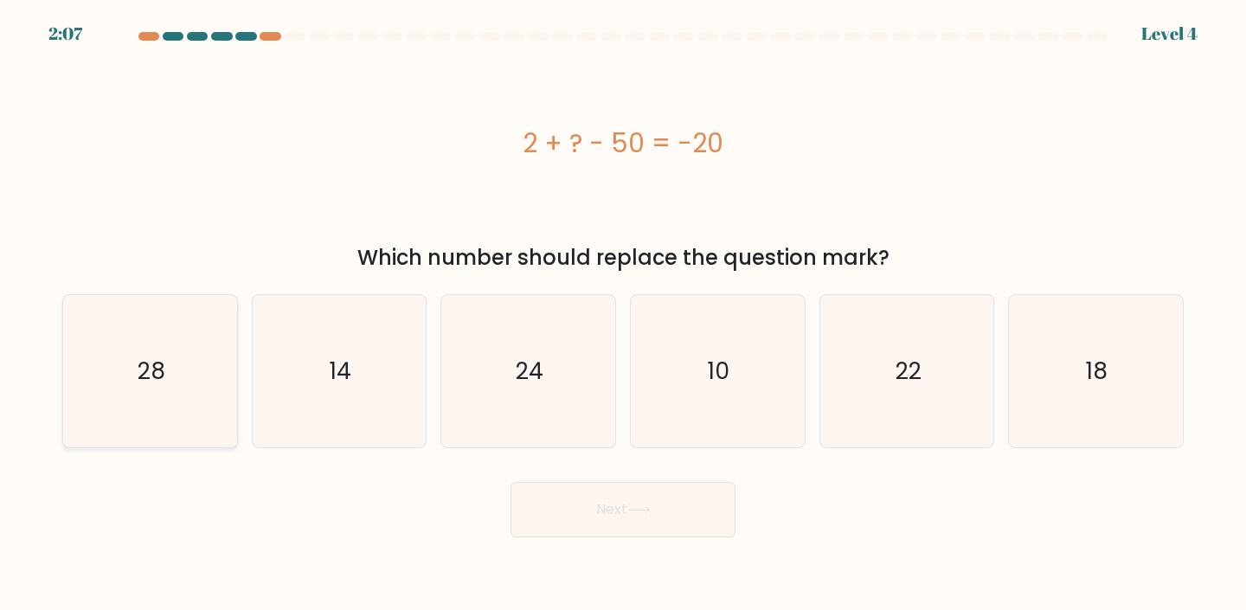
click at [180, 400] on icon "28" at bounding box center [150, 371] width 153 height 153
click at [623, 314] on input "a. 28" at bounding box center [623, 309] width 1 height 9
radio input "true"
click at [660, 550] on body "2:06 Level 4 a." at bounding box center [623, 305] width 1246 height 610
click at [654, 529] on button "Next" at bounding box center [622, 509] width 225 height 55
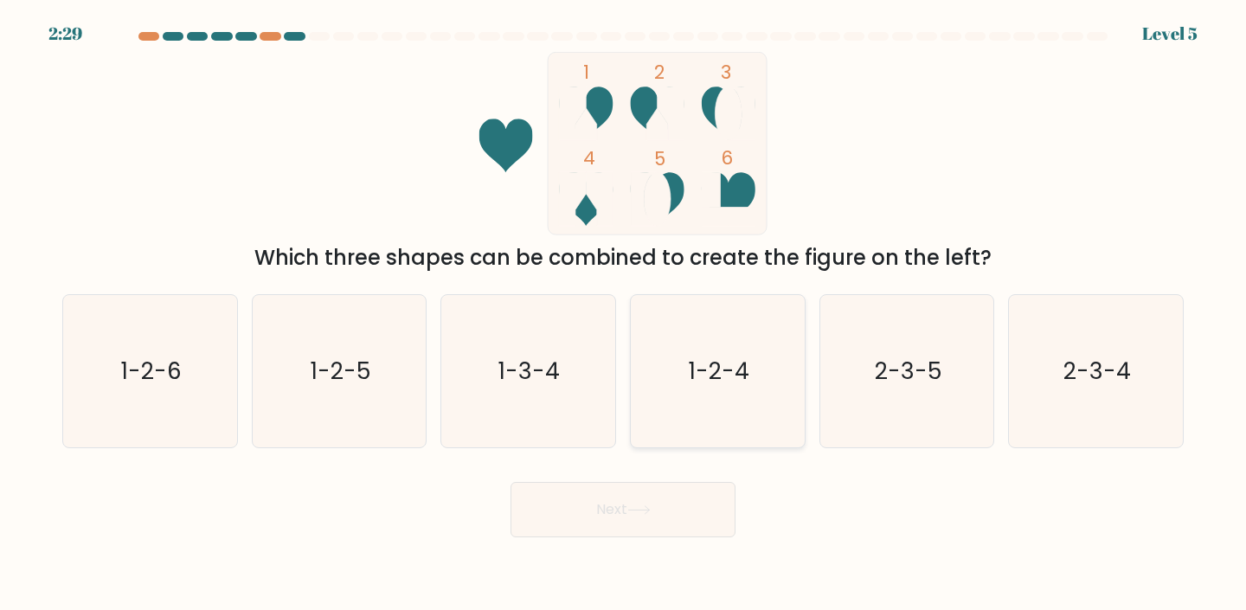
click at [753, 374] on icon "1-2-4" at bounding box center [717, 371] width 153 height 153
click at [624, 314] on input "d. 1-2-4" at bounding box center [623, 309] width 1 height 9
radio input "true"
click at [657, 516] on button "Next" at bounding box center [622, 509] width 225 height 55
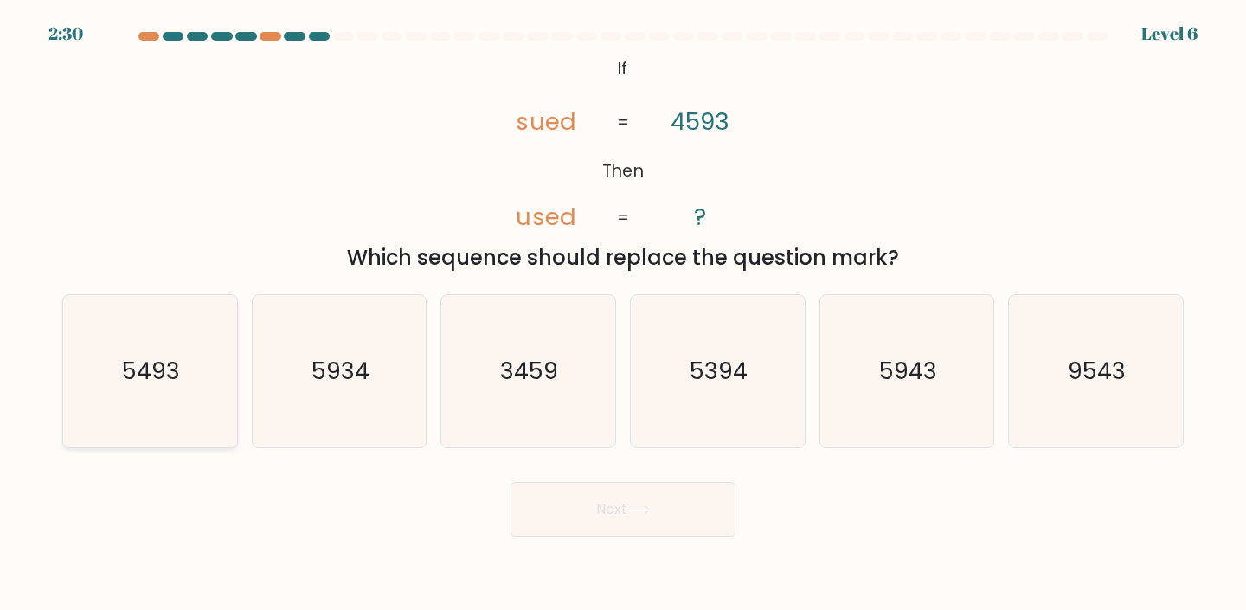
click at [190, 366] on icon "5493" at bounding box center [150, 371] width 153 height 153
click at [623, 314] on input "a. 5493" at bounding box center [623, 309] width 1 height 9
radio input "true"
click at [648, 505] on icon at bounding box center [638, 510] width 23 height 10
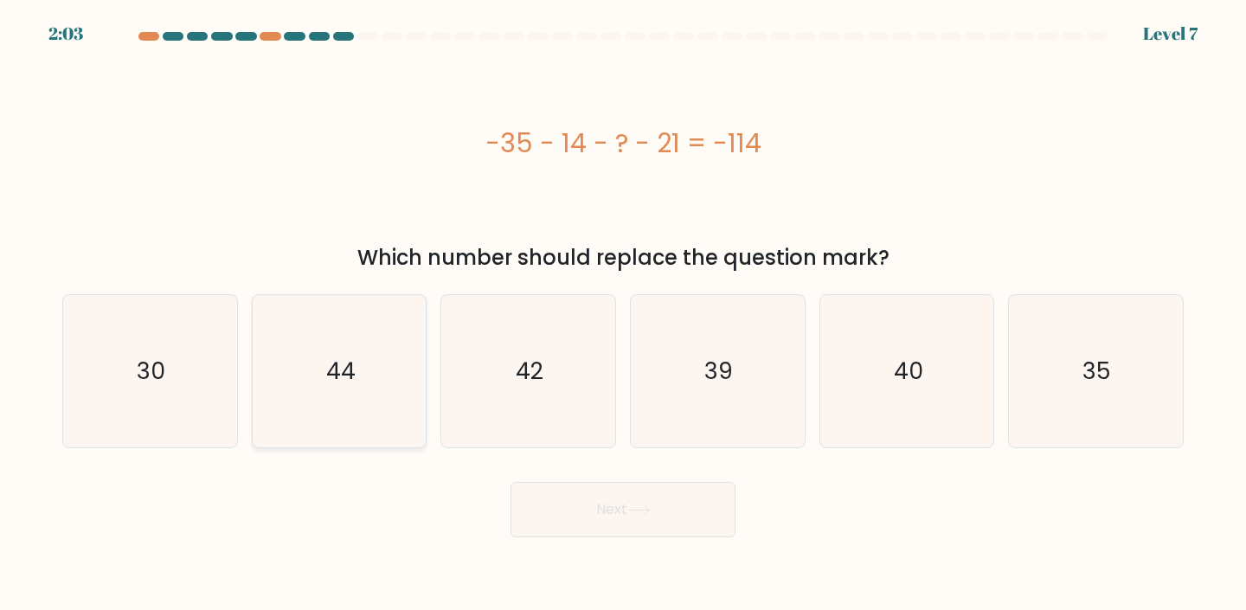
click at [317, 416] on icon "44" at bounding box center [339, 371] width 153 height 153
click at [623, 314] on input "b. 44" at bounding box center [623, 309] width 1 height 9
radio input "true"
click at [632, 505] on icon at bounding box center [638, 510] width 23 height 10
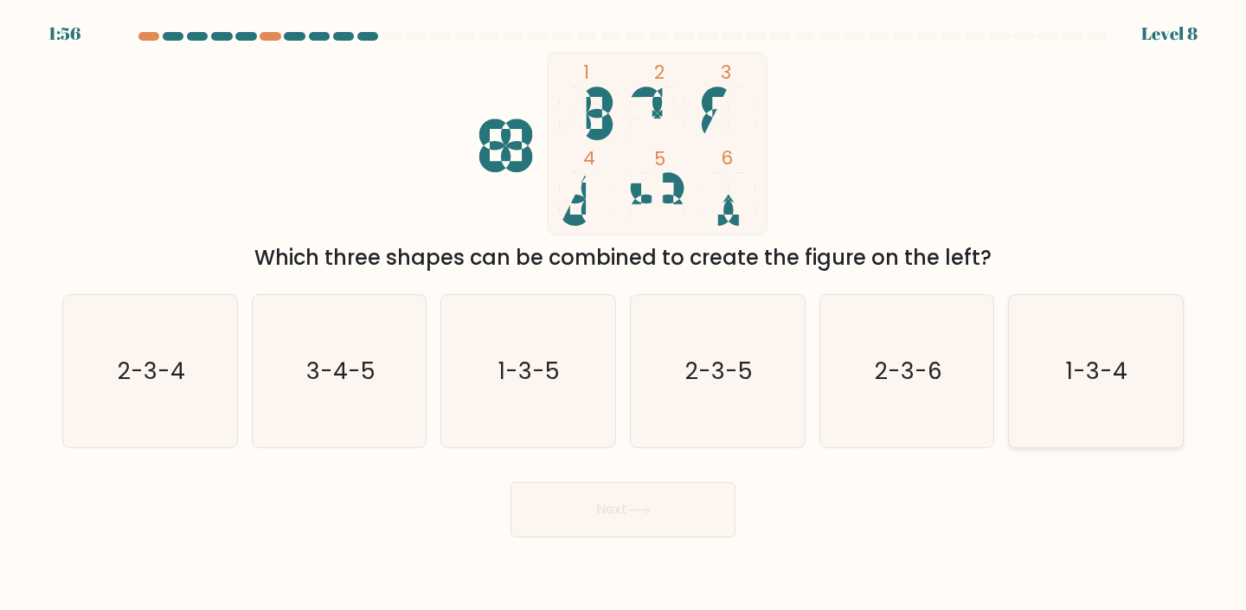
click at [1081, 360] on text "1-3-4" at bounding box center [1096, 371] width 61 height 32
click at [624, 314] on input "f. 1-3-4" at bounding box center [623, 309] width 1 height 9
radio input "true"
click at [586, 509] on button "Next" at bounding box center [622, 509] width 225 height 55
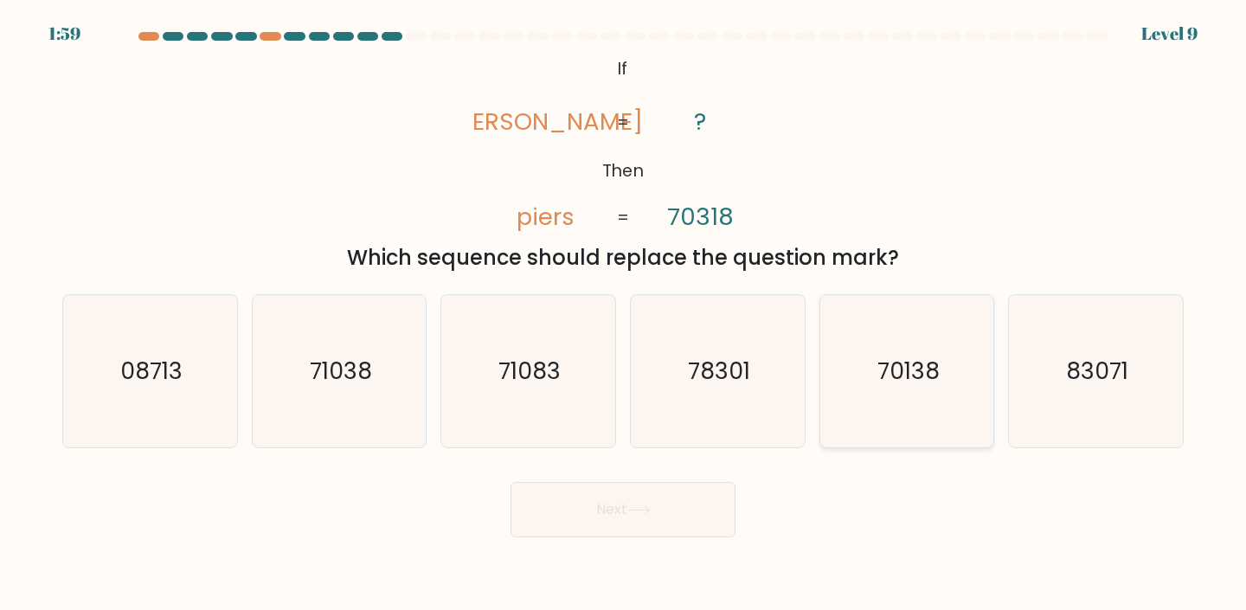
click at [897, 366] on text "70138" at bounding box center [908, 371] width 62 height 32
click at [624, 314] on input "e. 70138" at bounding box center [623, 309] width 1 height 9
radio input "true"
click at [697, 504] on button "Next" at bounding box center [622, 509] width 225 height 55
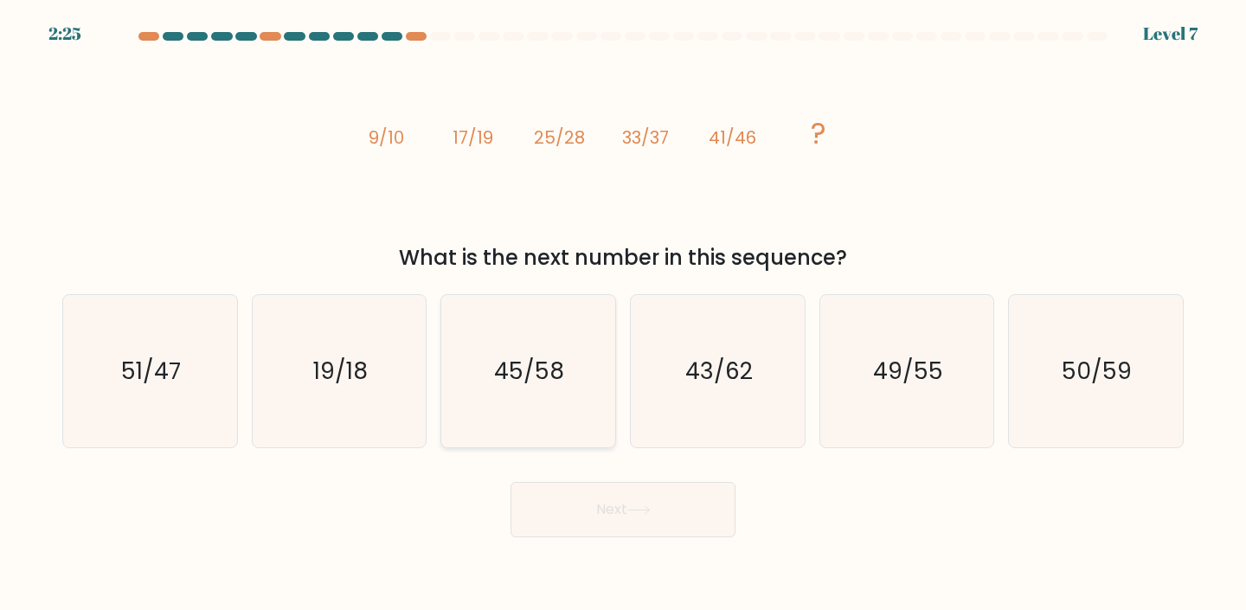
click at [582, 387] on icon "45/58" at bounding box center [528, 371] width 153 height 153
click at [623, 314] on input "c. 45/58" at bounding box center [623, 309] width 1 height 9
radio input "true"
click at [369, 408] on icon "19/18" at bounding box center [339, 371] width 153 height 153
click at [623, 314] on input "b. 19/18" at bounding box center [623, 309] width 1 height 9
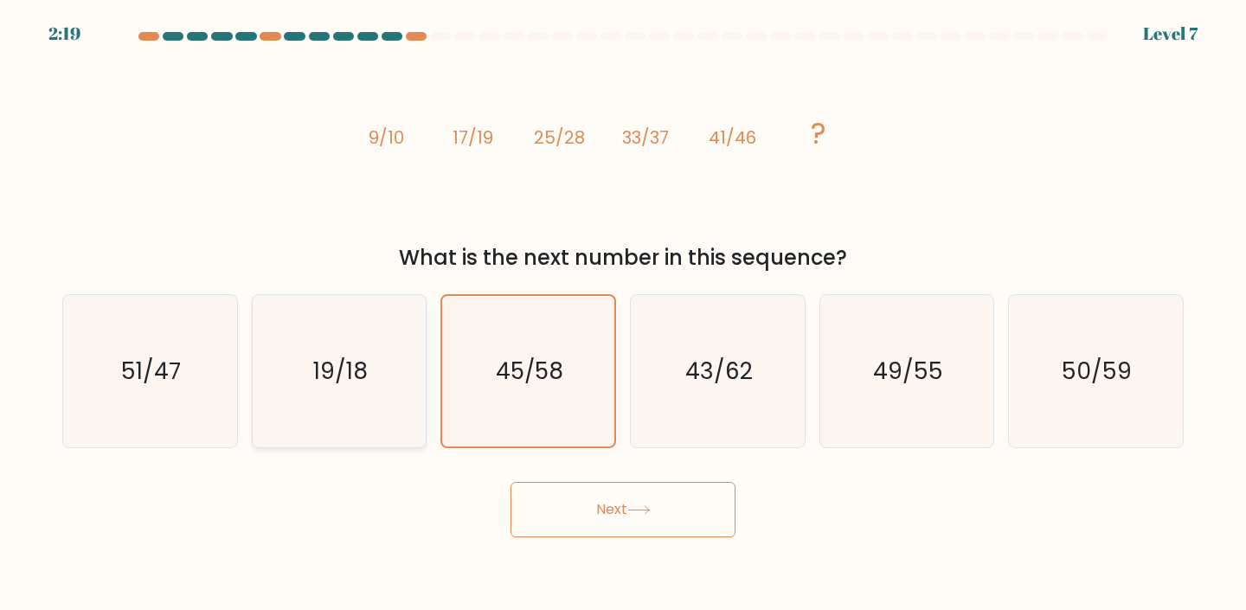
radio input "true"
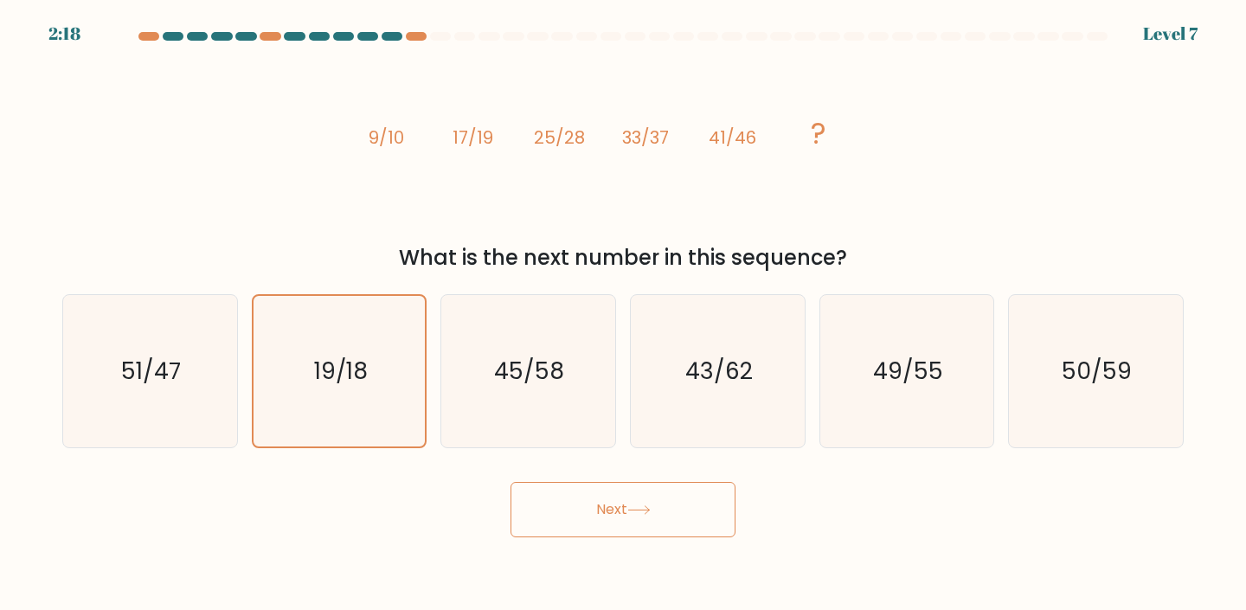
click at [617, 491] on button "Next" at bounding box center [622, 509] width 225 height 55
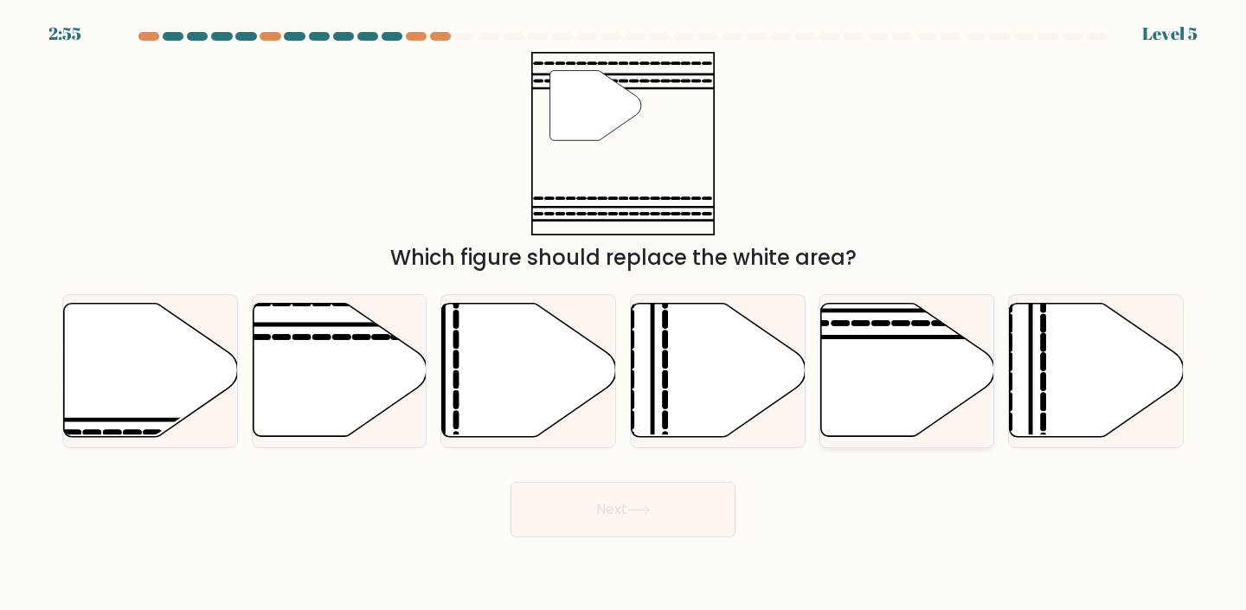
click at [851, 377] on icon at bounding box center [907, 370] width 174 height 133
click at [624, 314] on input "e." at bounding box center [623, 309] width 1 height 9
radio input "true"
click at [712, 503] on button "Next" at bounding box center [622, 509] width 225 height 55
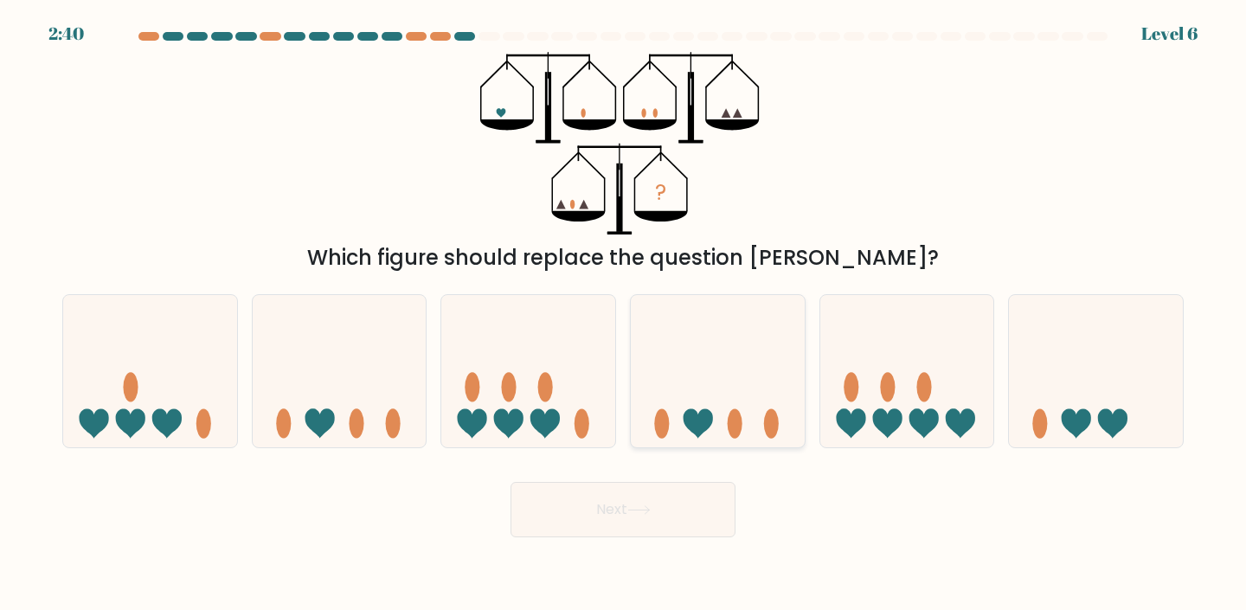
click at [719, 376] on icon at bounding box center [718, 371] width 174 height 144
click at [624, 314] on input "d." at bounding box center [623, 309] width 1 height 9
radio input "true"
click at [711, 510] on button "Next" at bounding box center [622, 509] width 225 height 55
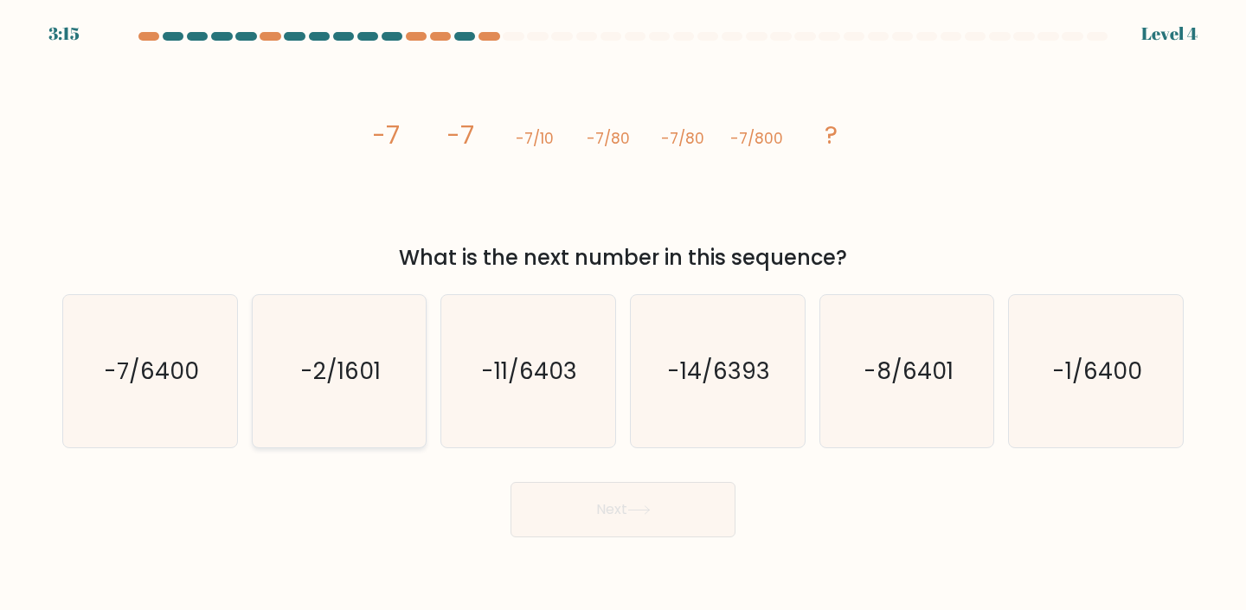
click at [380, 373] on icon "-2/1601" at bounding box center [339, 371] width 153 height 153
click at [623, 314] on input "b. -2/1601" at bounding box center [623, 309] width 1 height 9
radio input "true"
click at [575, 504] on button "Next" at bounding box center [622, 509] width 225 height 55
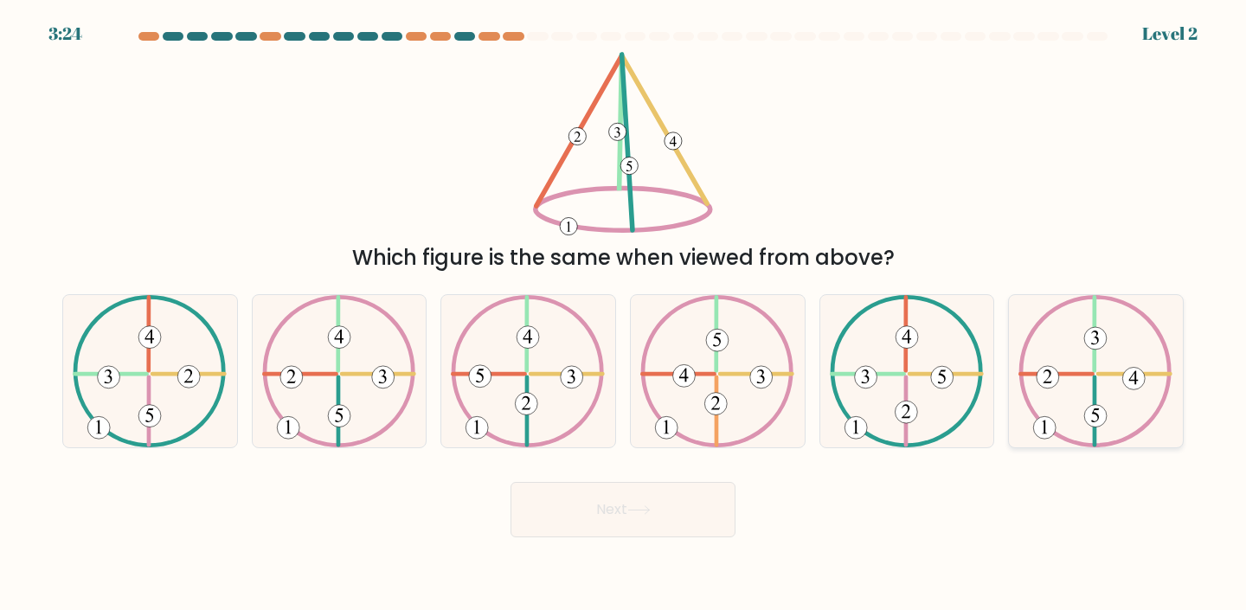
click at [1079, 342] on icon at bounding box center [1095, 371] width 154 height 153
click at [624, 314] on input "f." at bounding box center [623, 309] width 1 height 9
radio input "true"
click at [676, 529] on button "Next" at bounding box center [622, 509] width 225 height 55
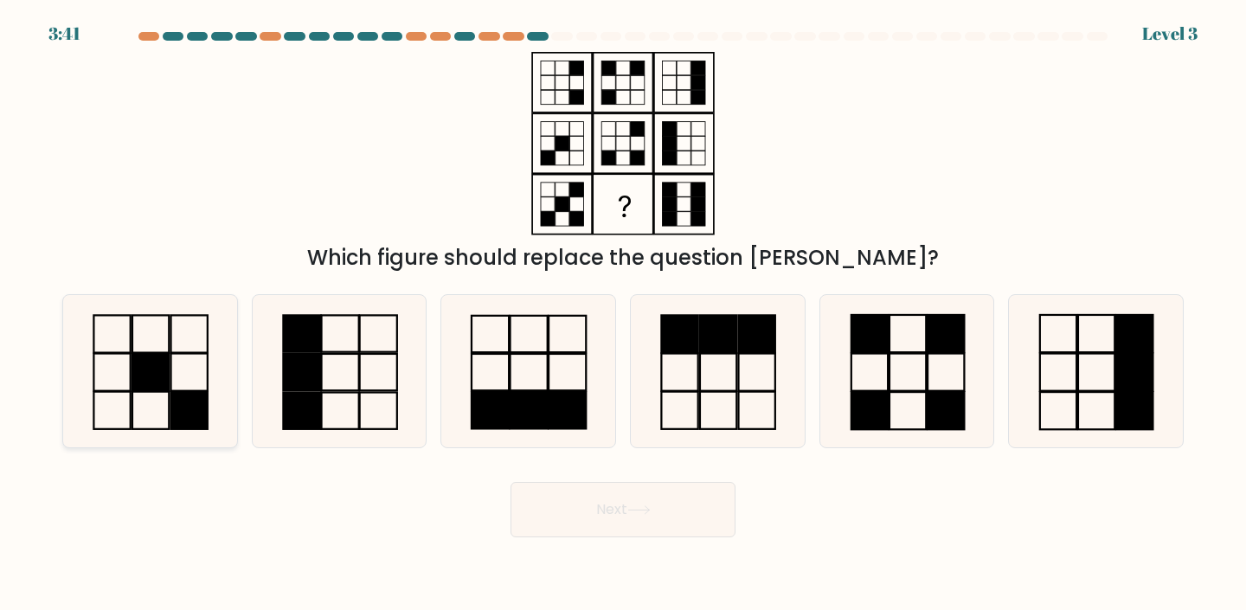
click at [192, 385] on icon at bounding box center [150, 371] width 153 height 153
click at [623, 314] on input "a." at bounding box center [623, 309] width 1 height 9
radio input "true"
click at [556, 506] on button "Next" at bounding box center [622, 509] width 225 height 55
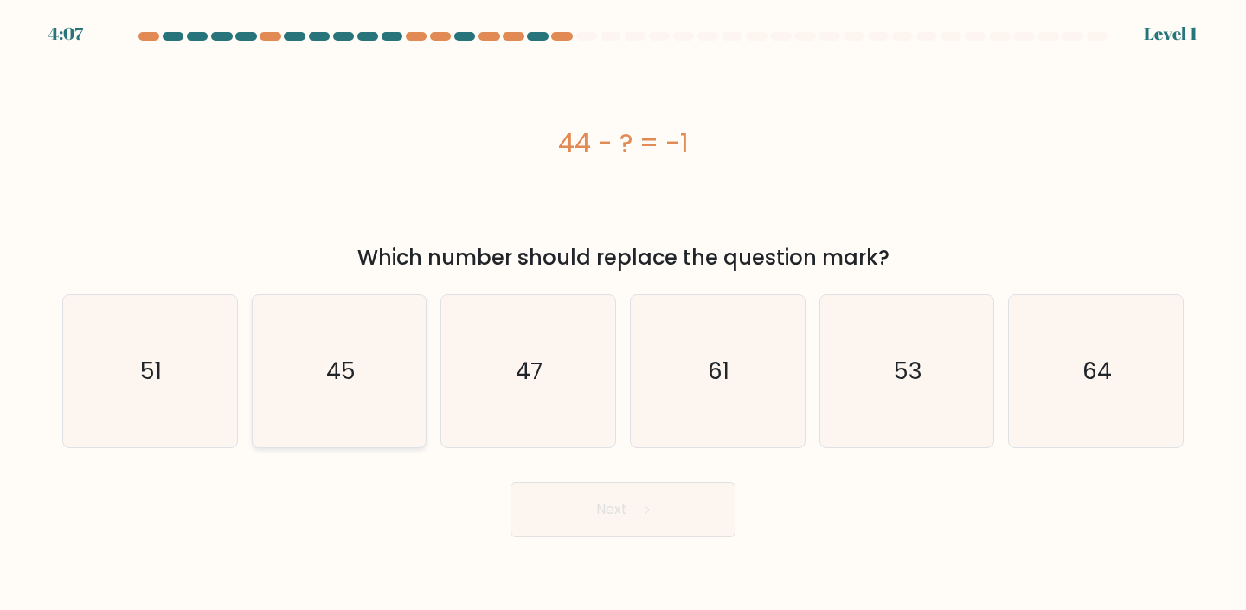
click at [368, 434] on icon "45" at bounding box center [339, 371] width 153 height 153
click at [623, 314] on input "b. 45" at bounding box center [623, 309] width 1 height 9
radio input "true"
click at [650, 520] on button "Next" at bounding box center [622, 509] width 225 height 55
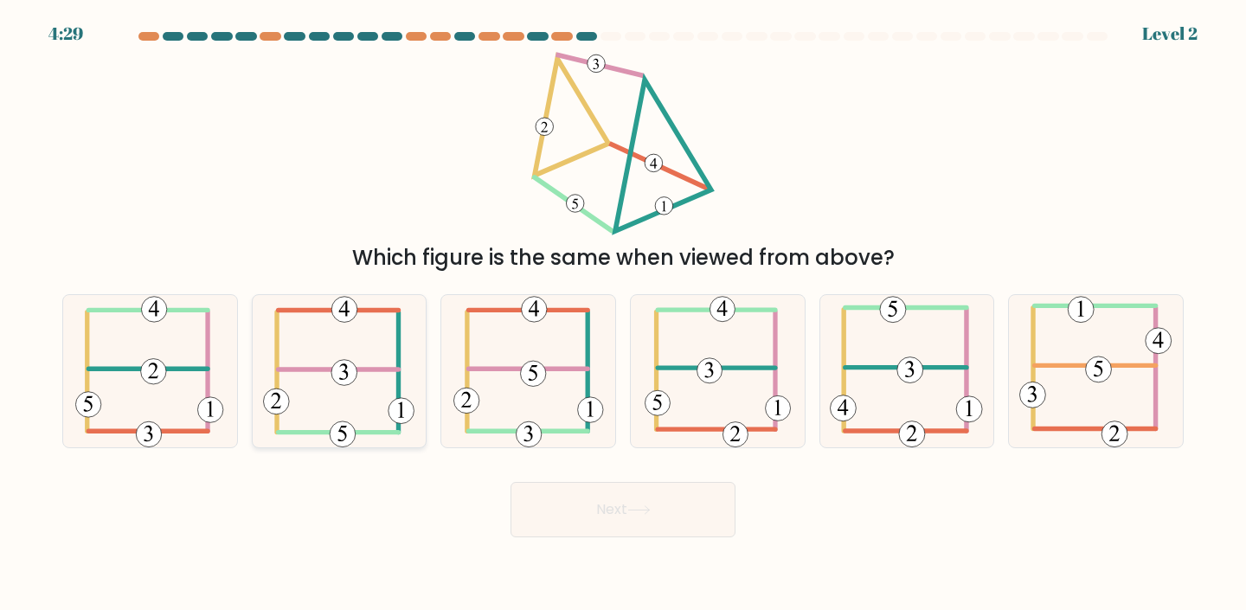
click at [358, 335] on icon at bounding box center [338, 371] width 151 height 153
click at [623, 314] on input "b." at bounding box center [623, 309] width 1 height 9
radio input "true"
click at [560, 507] on button "Next" at bounding box center [622, 509] width 225 height 55
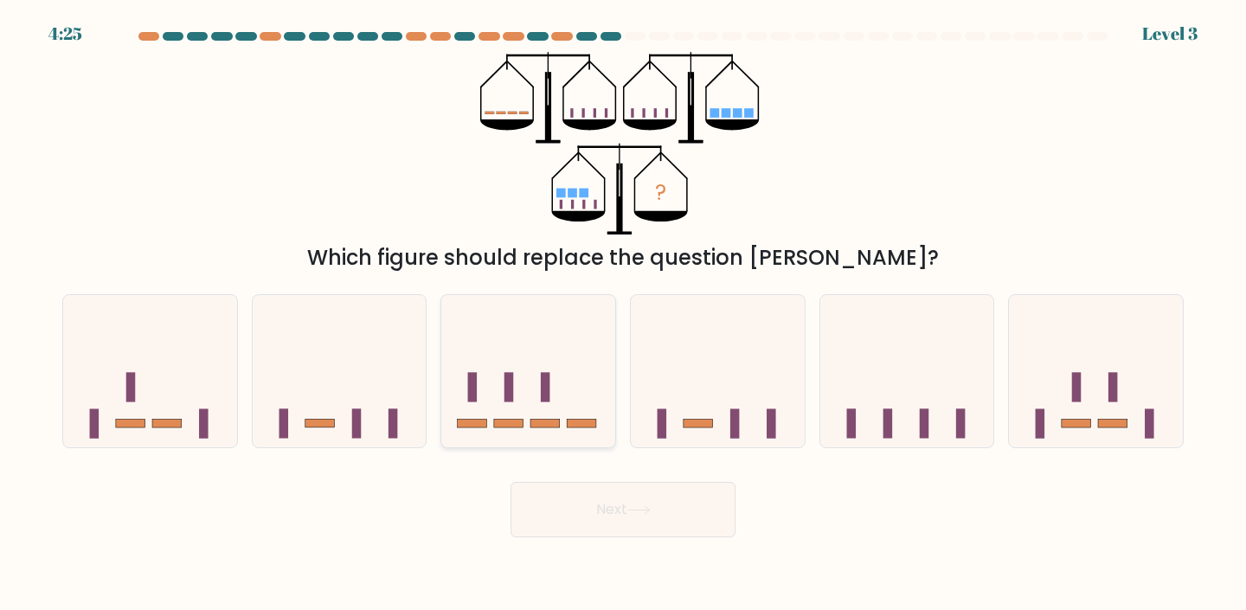
click at [521, 426] on rect at bounding box center [508, 423] width 29 height 9
click at [623, 314] on input "c." at bounding box center [623, 309] width 1 height 9
radio input "true"
click at [645, 484] on button "Next" at bounding box center [622, 509] width 225 height 55
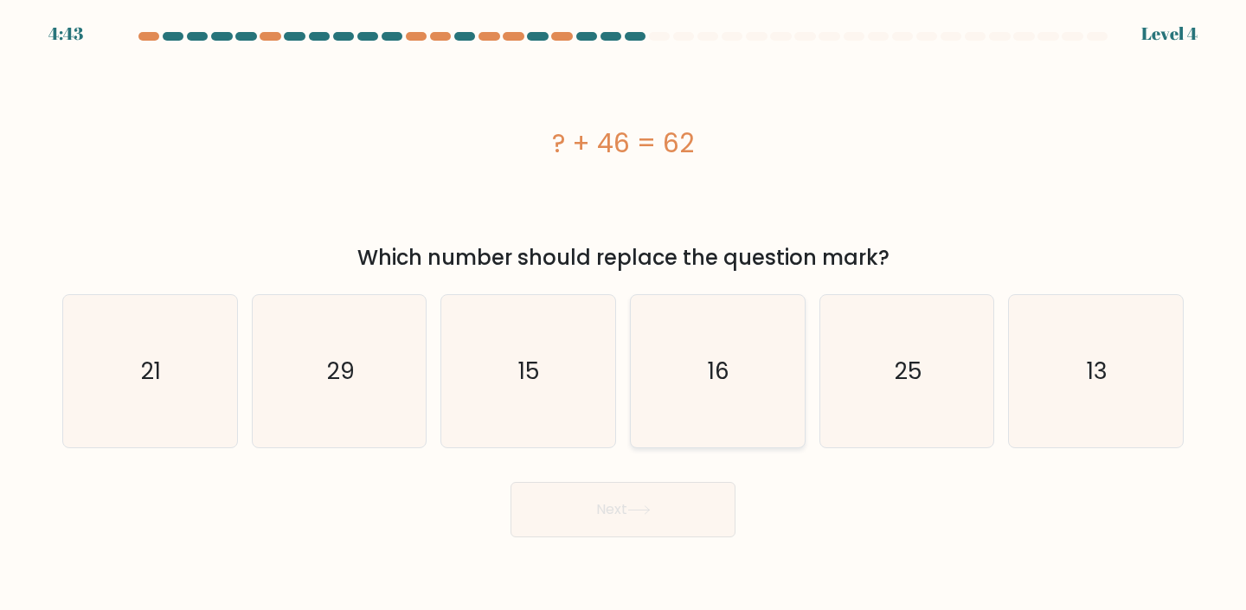
click at [708, 407] on icon "16" at bounding box center [717, 371] width 153 height 153
click at [624, 314] on input "d. 16" at bounding box center [623, 309] width 1 height 9
radio input "true"
click at [685, 516] on button "Next" at bounding box center [622, 509] width 225 height 55
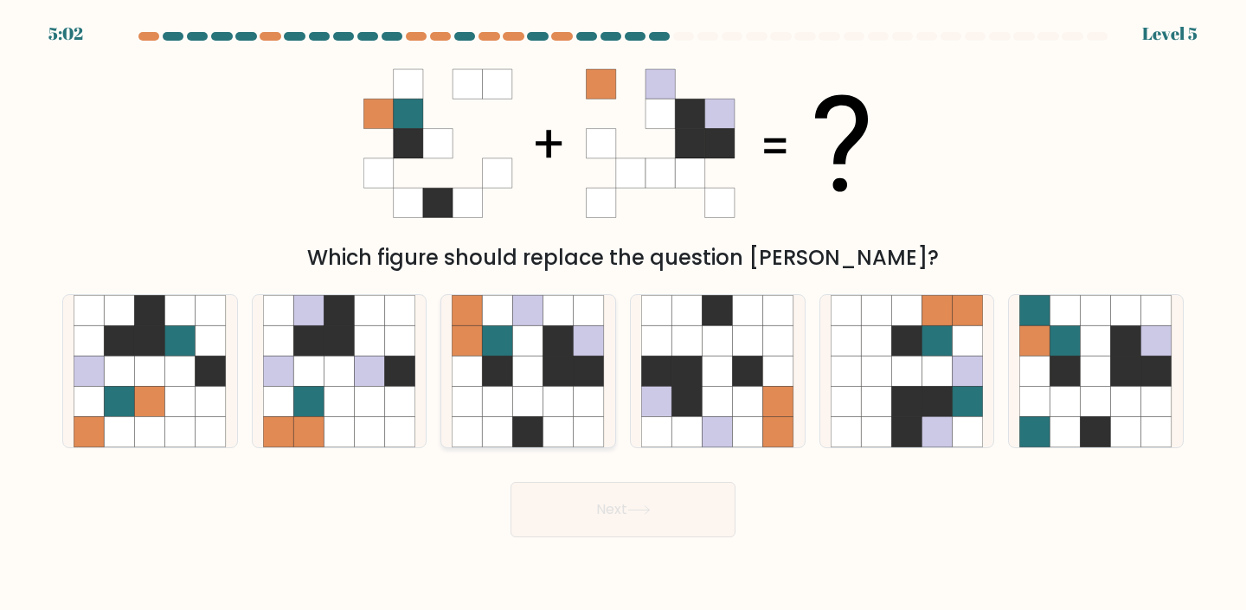
click at [495, 386] on icon at bounding box center [498, 401] width 30 height 30
click at [623, 314] on input "c." at bounding box center [623, 309] width 1 height 9
radio input "true"
click at [722, 528] on button "Next" at bounding box center [622, 509] width 225 height 55
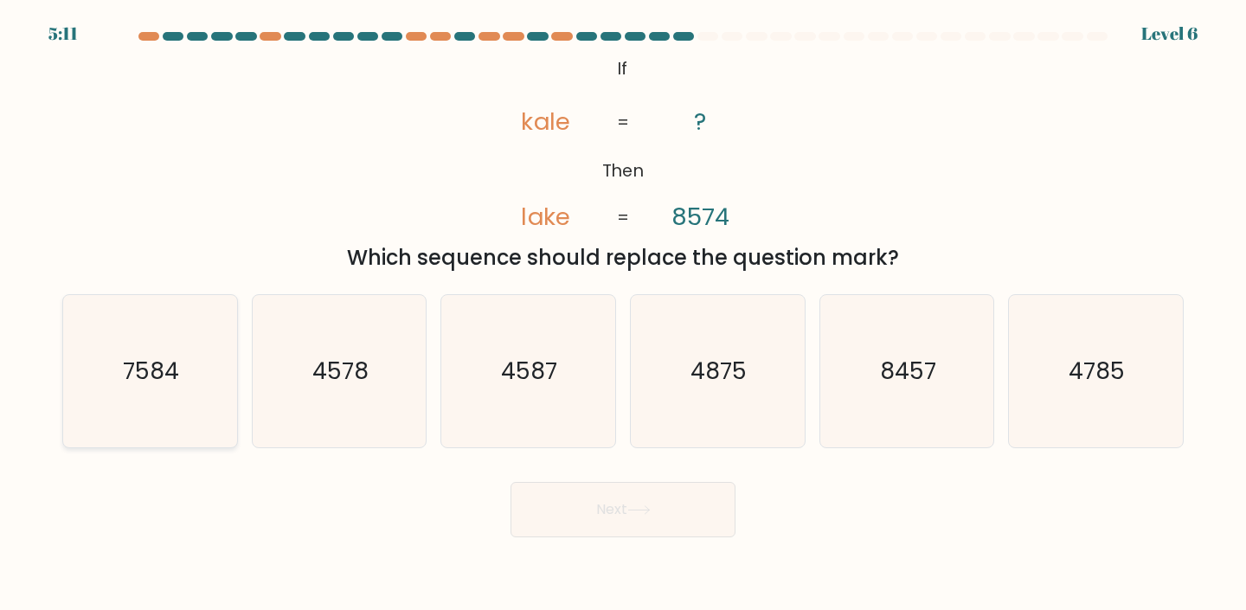
click at [158, 377] on text "7584" at bounding box center [152, 371] width 56 height 32
click at [623, 314] on input "a. 7584" at bounding box center [623, 309] width 1 height 9
radio input "true"
click at [564, 522] on button "Next" at bounding box center [622, 509] width 225 height 55
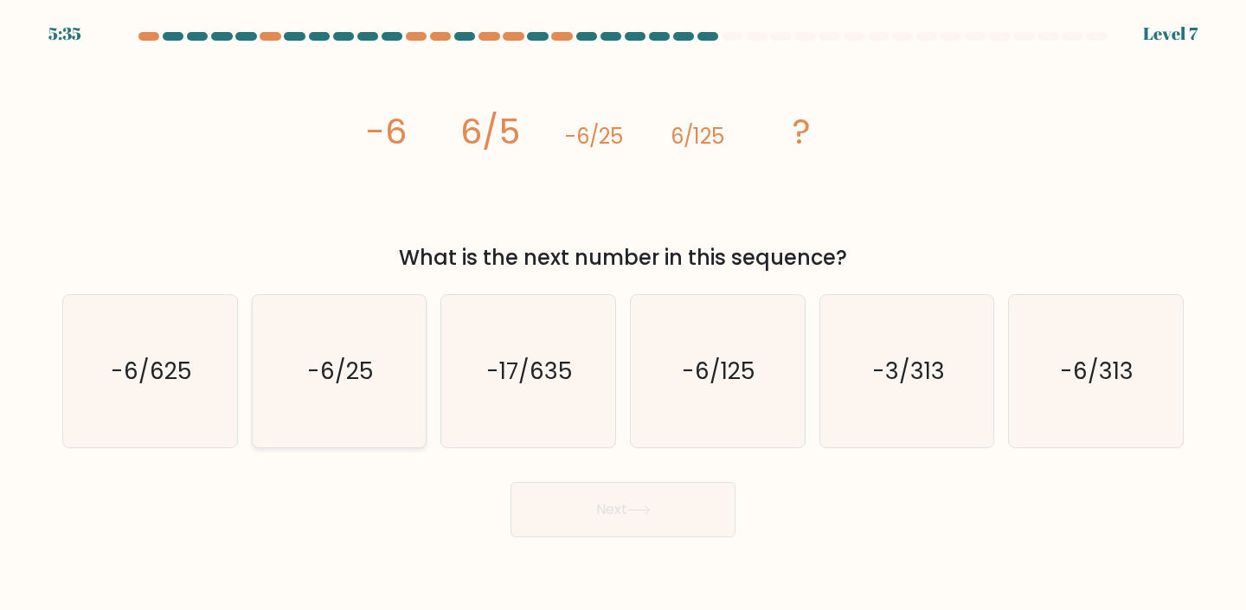
click at [344, 393] on icon "-6/25" at bounding box center [339, 371] width 153 height 153
click at [623, 314] on input "b. -6/25" at bounding box center [623, 309] width 1 height 9
radio input "true"
click at [572, 497] on button "Next" at bounding box center [622, 509] width 225 height 55
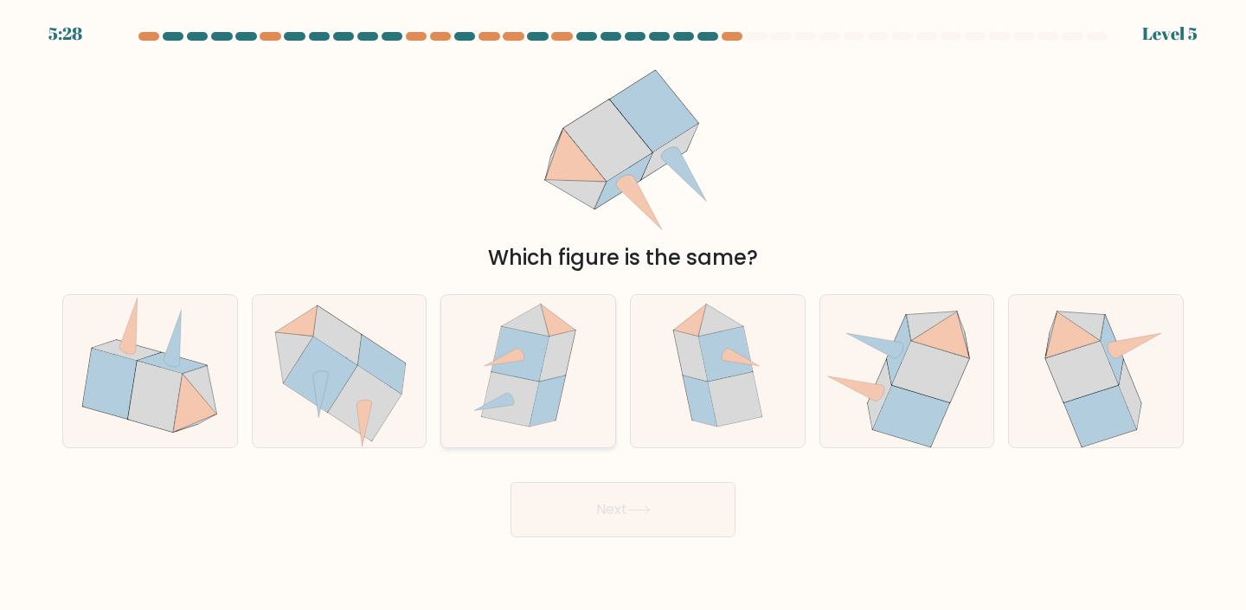
click at [535, 349] on icon at bounding box center [519, 353] width 57 height 54
click at [623, 314] on input "c." at bounding box center [623, 309] width 1 height 9
radio input "true"
click at [583, 511] on button "Next" at bounding box center [622, 509] width 225 height 55
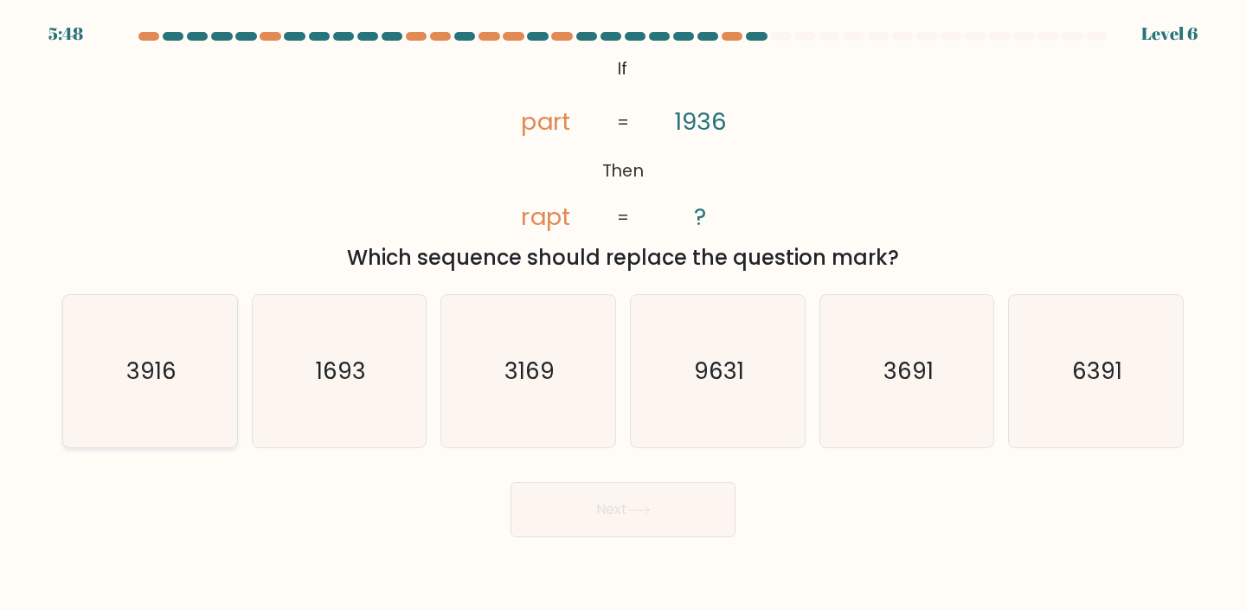
click at [126, 426] on icon "3916" at bounding box center [150, 371] width 153 height 153
click at [623, 314] on input "a. 3916" at bounding box center [623, 309] width 1 height 9
radio input "true"
click at [611, 519] on button "Next" at bounding box center [622, 509] width 225 height 55
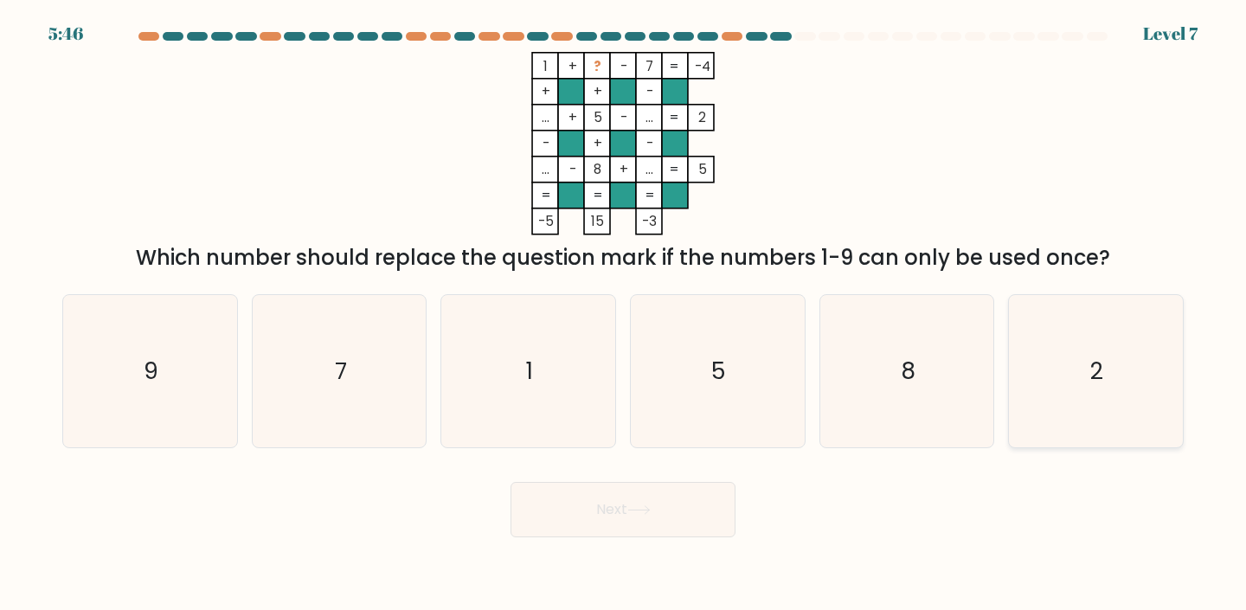
click at [1047, 367] on icon "2" at bounding box center [1095, 371] width 153 height 153
click at [624, 314] on input "f. 2" at bounding box center [623, 309] width 1 height 9
radio input "true"
click at [588, 517] on button "Next" at bounding box center [622, 509] width 225 height 55
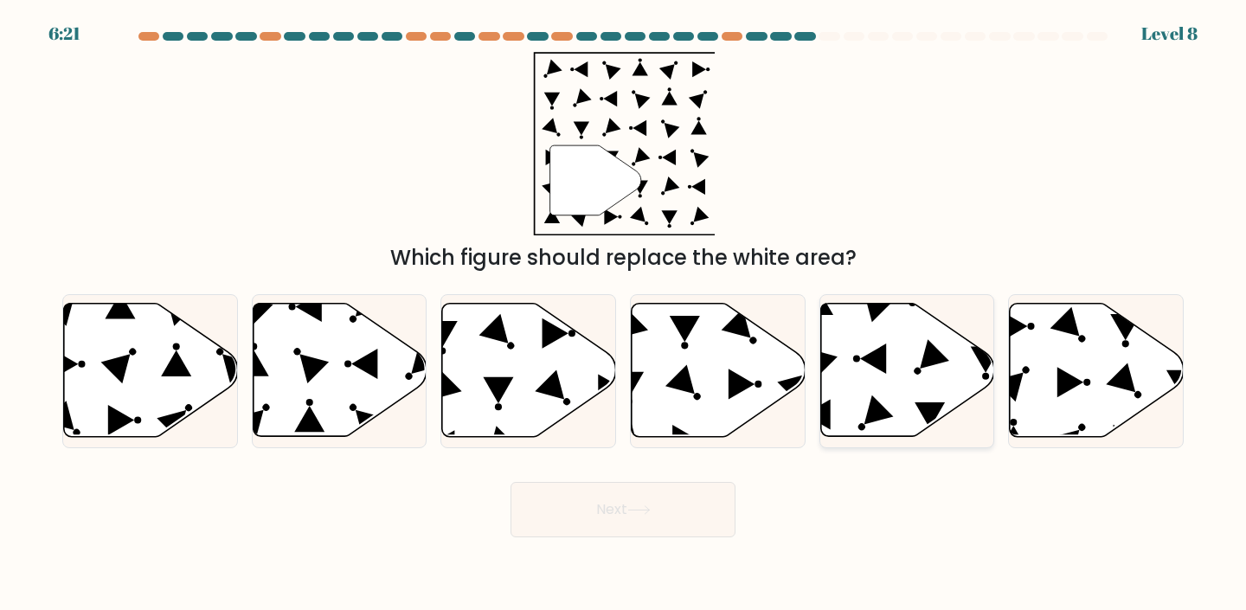
click at [850, 389] on icon at bounding box center [907, 370] width 174 height 133
click at [624, 314] on input "e." at bounding box center [623, 309] width 1 height 9
radio input "true"
click at [656, 503] on button "Next" at bounding box center [622, 509] width 225 height 55
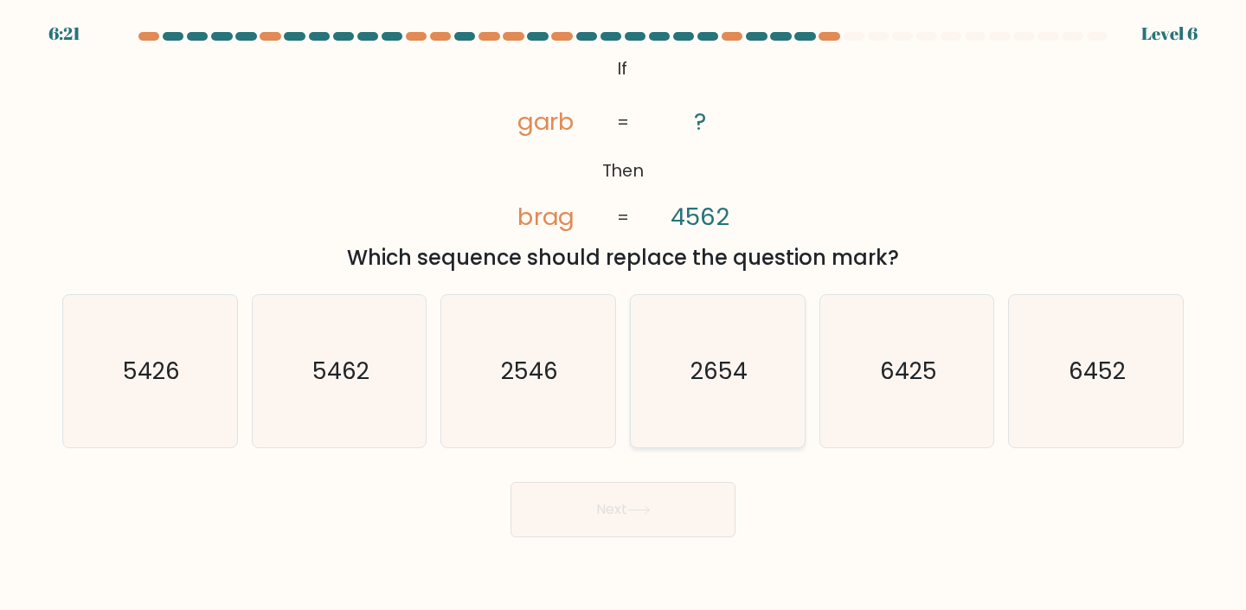
click at [690, 413] on icon "2654" at bounding box center [717, 371] width 153 height 153
click at [624, 314] on input "d. 2654" at bounding box center [623, 309] width 1 height 9
radio input "true"
click at [708, 499] on button "Next" at bounding box center [622, 509] width 225 height 55
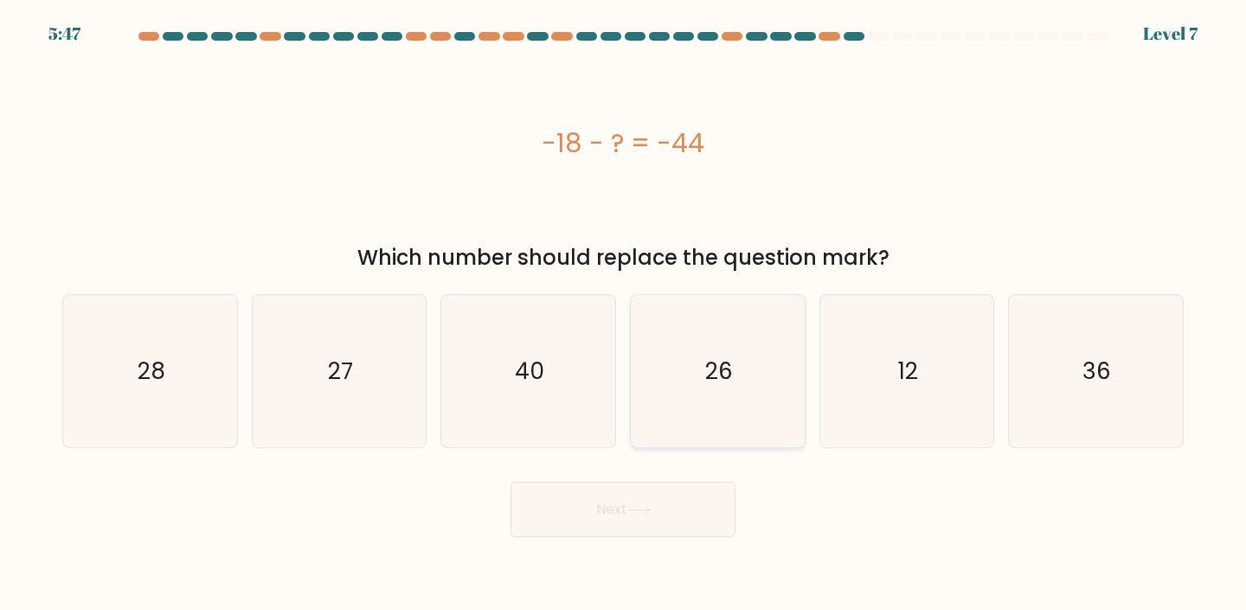
click at [742, 362] on icon "26" at bounding box center [717, 371] width 153 height 153
click at [624, 314] on input "d. 26" at bounding box center [623, 309] width 1 height 9
radio input "true"
click at [701, 487] on button "Next" at bounding box center [622, 509] width 225 height 55
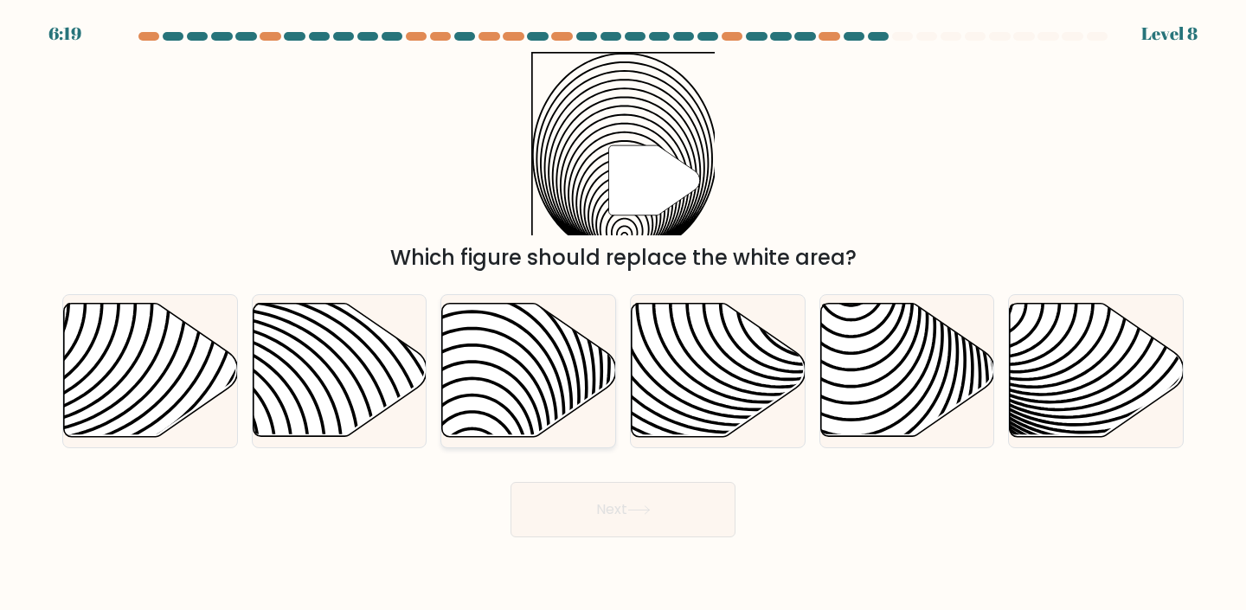
click at [506, 332] on icon at bounding box center [529, 370] width 174 height 133
click at [623, 314] on input "c." at bounding box center [623, 309] width 1 height 9
radio input "true"
click at [605, 511] on button "Next" at bounding box center [622, 509] width 225 height 55
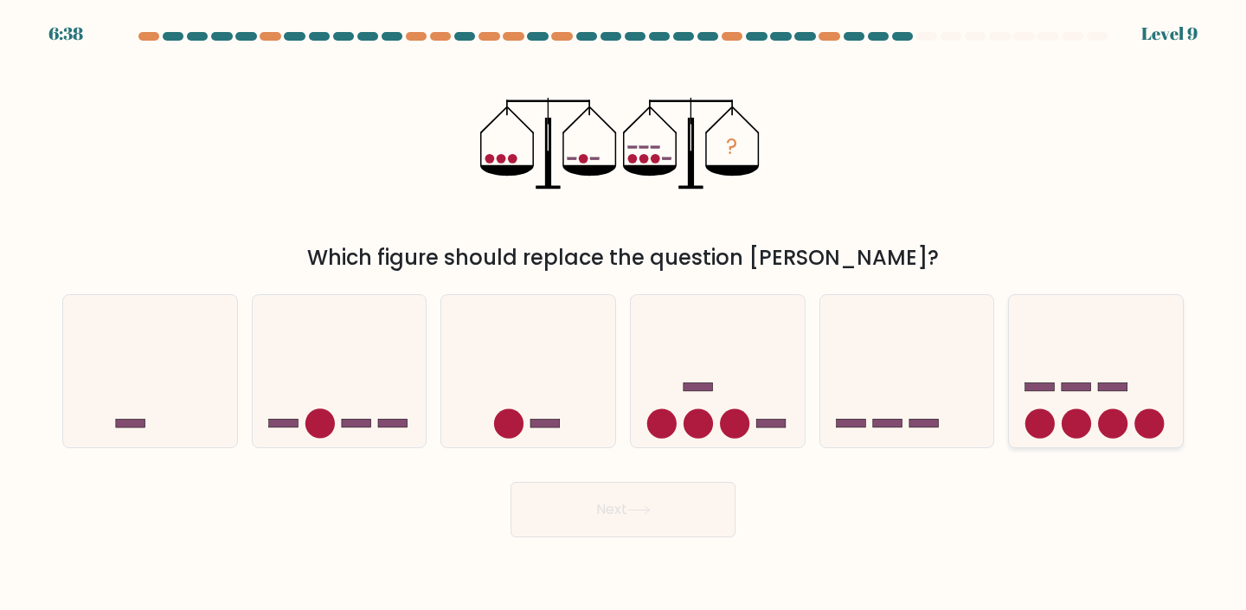
click at [1024, 370] on icon at bounding box center [1096, 371] width 174 height 144
click at [624, 314] on input "f." at bounding box center [623, 309] width 1 height 9
radio input "true"
click at [711, 508] on button "Next" at bounding box center [622, 509] width 225 height 55
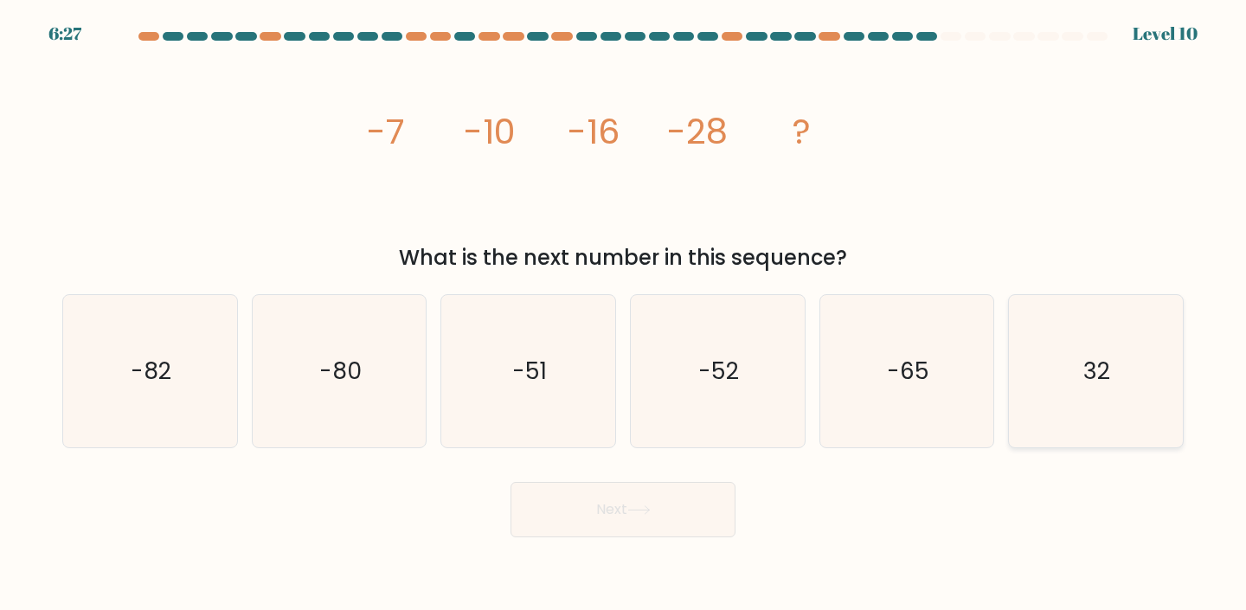
click at [1019, 386] on icon "32" at bounding box center [1095, 371] width 153 height 153
click at [624, 314] on input "f. 32" at bounding box center [623, 309] width 1 height 9
radio input "true"
click at [699, 505] on button "Next" at bounding box center [622, 509] width 225 height 55
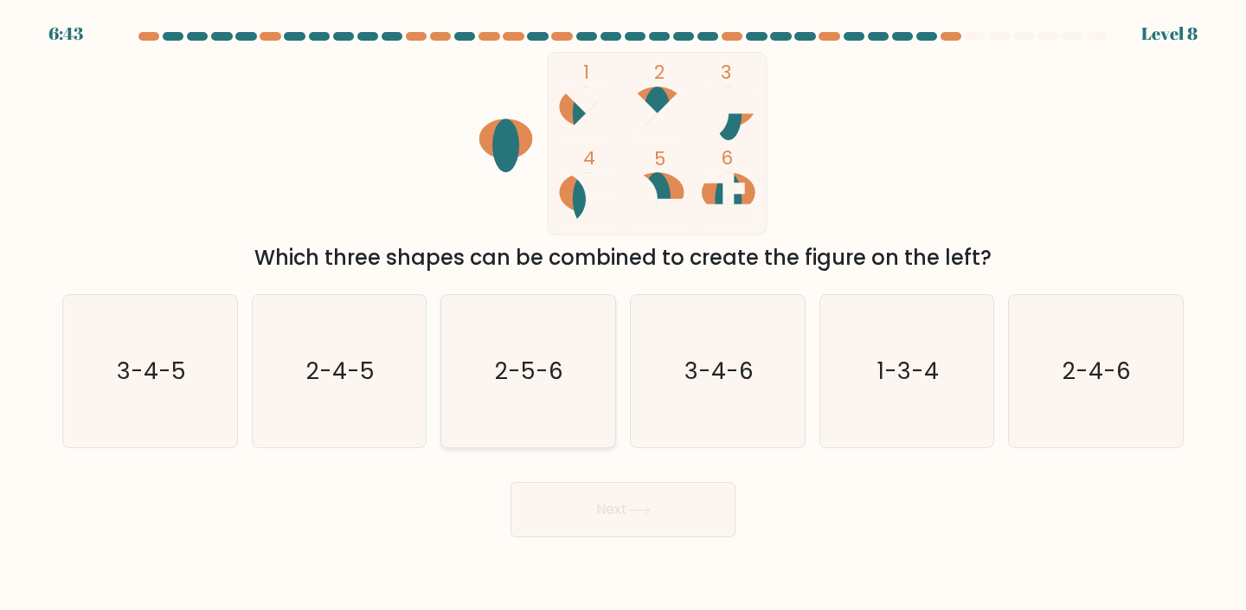
click at [468, 394] on icon "2-5-6" at bounding box center [528, 371] width 153 height 153
click at [623, 314] on input "c. 2-5-6" at bounding box center [623, 309] width 1 height 9
radio input "true"
click at [603, 482] on button "Next" at bounding box center [622, 509] width 225 height 55
click at [610, 525] on button "Next" at bounding box center [622, 509] width 225 height 55
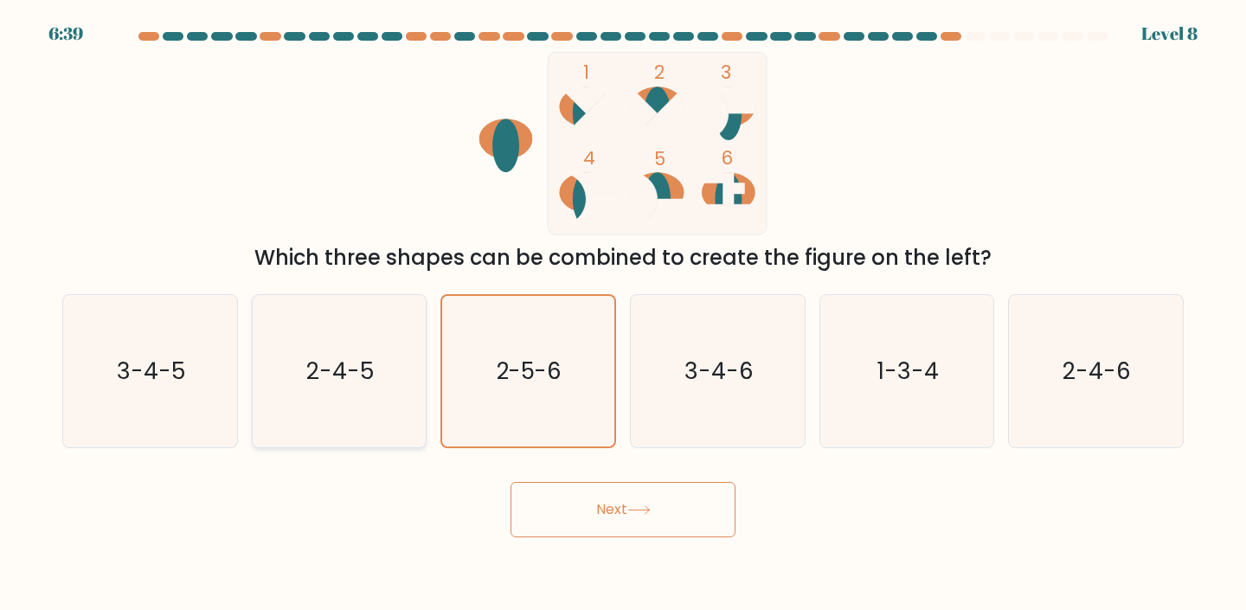
click at [359, 346] on icon "2-4-5" at bounding box center [339, 371] width 153 height 153
click at [623, 314] on input "b. 2-4-5" at bounding box center [623, 309] width 1 height 9
radio input "true"
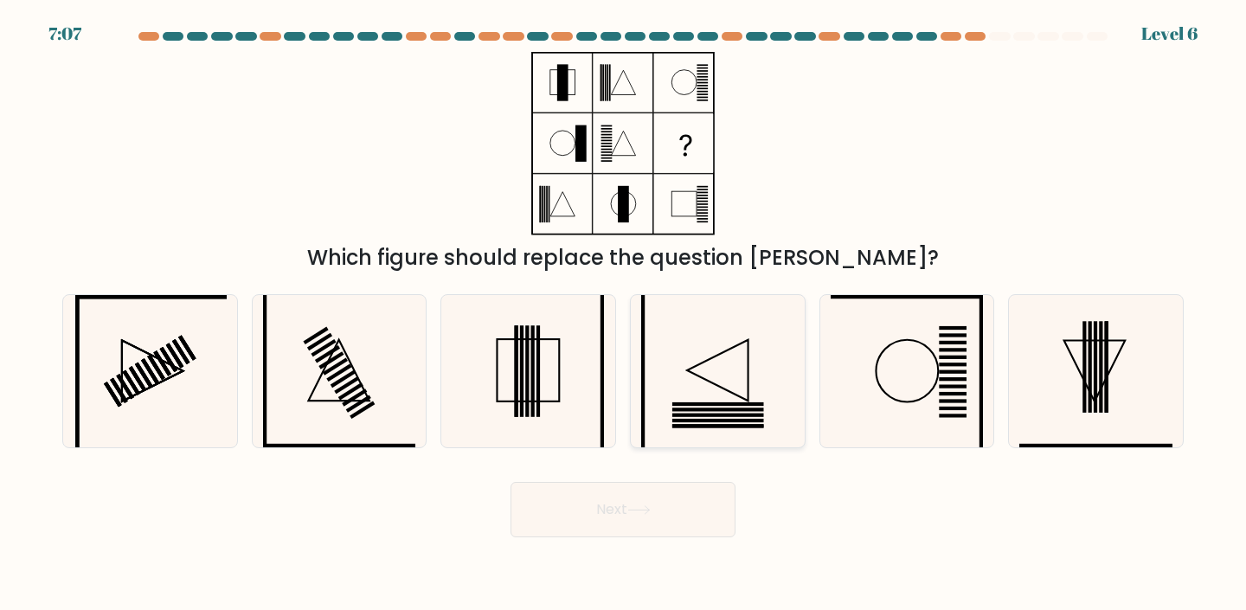
click at [710, 411] on icon at bounding box center [717, 371] width 153 height 153
click at [624, 314] on input "d." at bounding box center [623, 309] width 1 height 9
radio input "true"
click at [581, 369] on icon at bounding box center [528, 371] width 153 height 153
click at [623, 314] on input "c." at bounding box center [623, 309] width 1 height 9
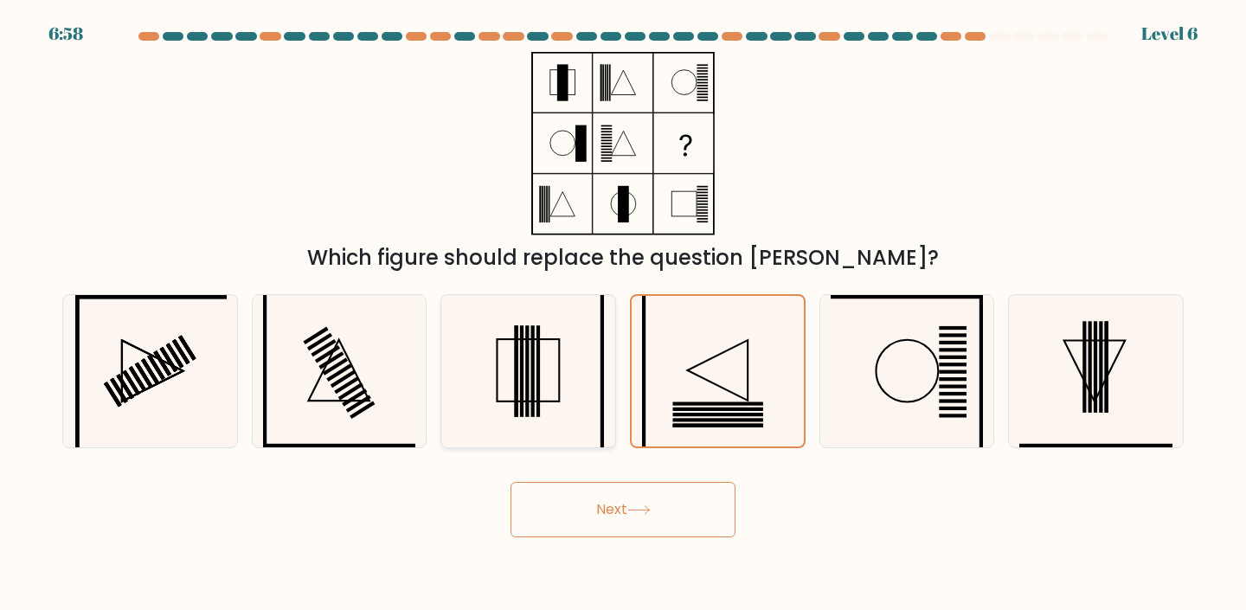
radio input "true"
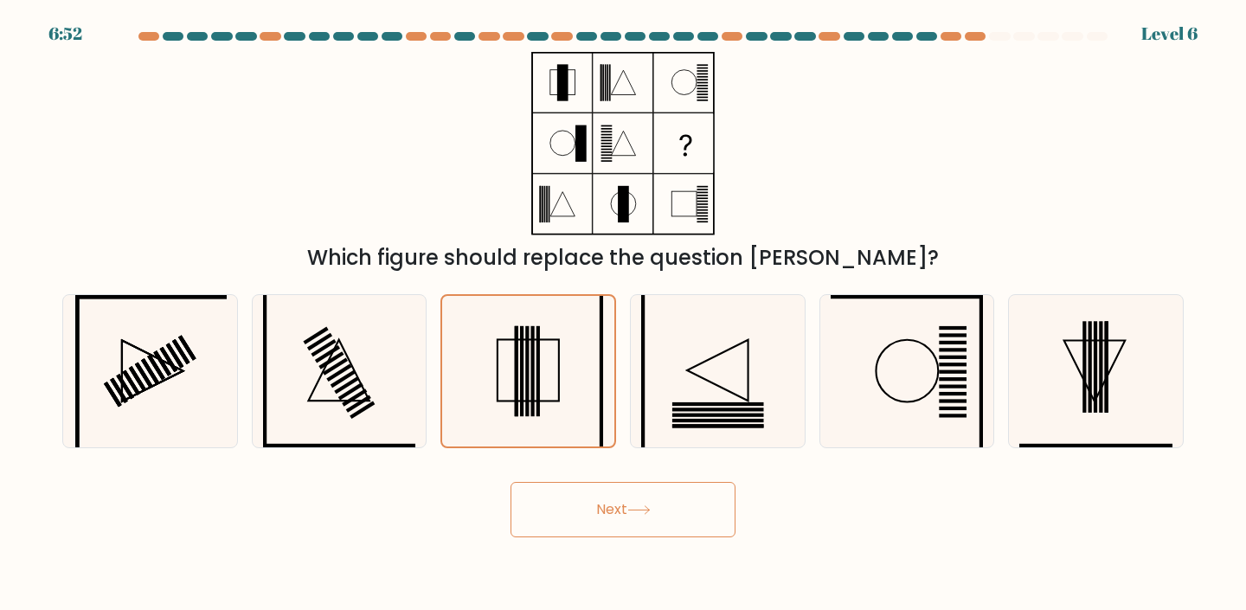
click at [599, 503] on button "Next" at bounding box center [622, 509] width 225 height 55
click at [605, 504] on button "Next" at bounding box center [622, 509] width 225 height 55
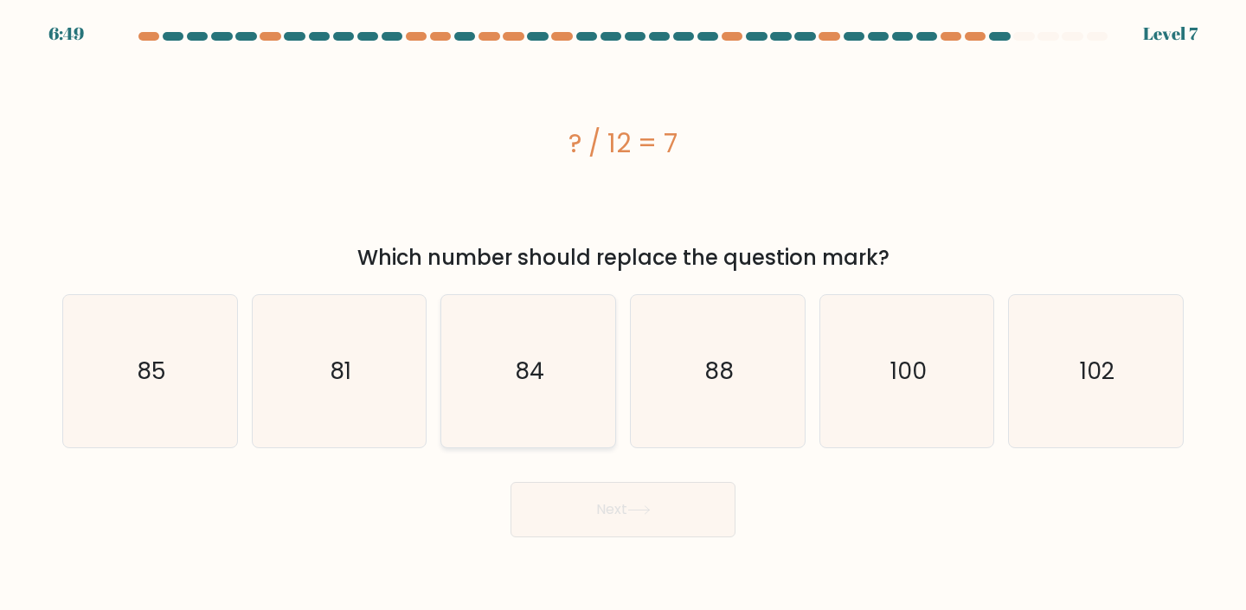
click at [573, 412] on icon "84" at bounding box center [528, 371] width 153 height 153
click at [623, 314] on input "c. 84" at bounding box center [623, 309] width 1 height 9
radio input "true"
click at [626, 495] on button "Next" at bounding box center [622, 509] width 225 height 55
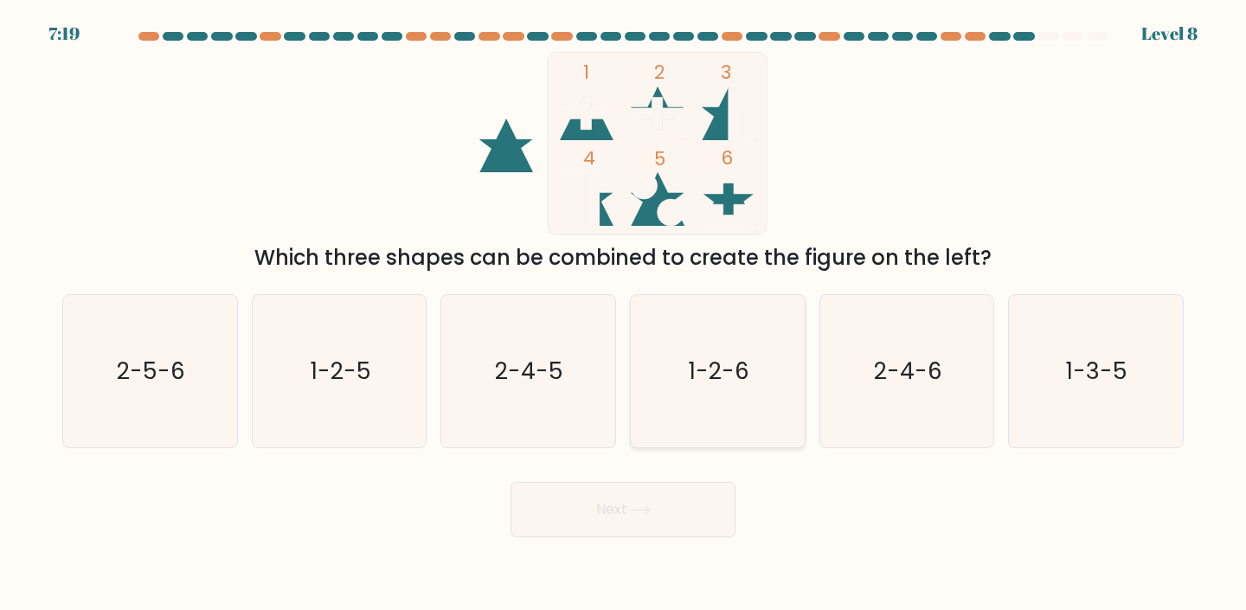
click at [698, 417] on icon "1-2-6" at bounding box center [717, 371] width 153 height 153
click at [624, 314] on input "d. 1-2-6" at bounding box center [623, 309] width 1 height 9
radio input "true"
click at [690, 525] on button "Next" at bounding box center [622, 509] width 225 height 55
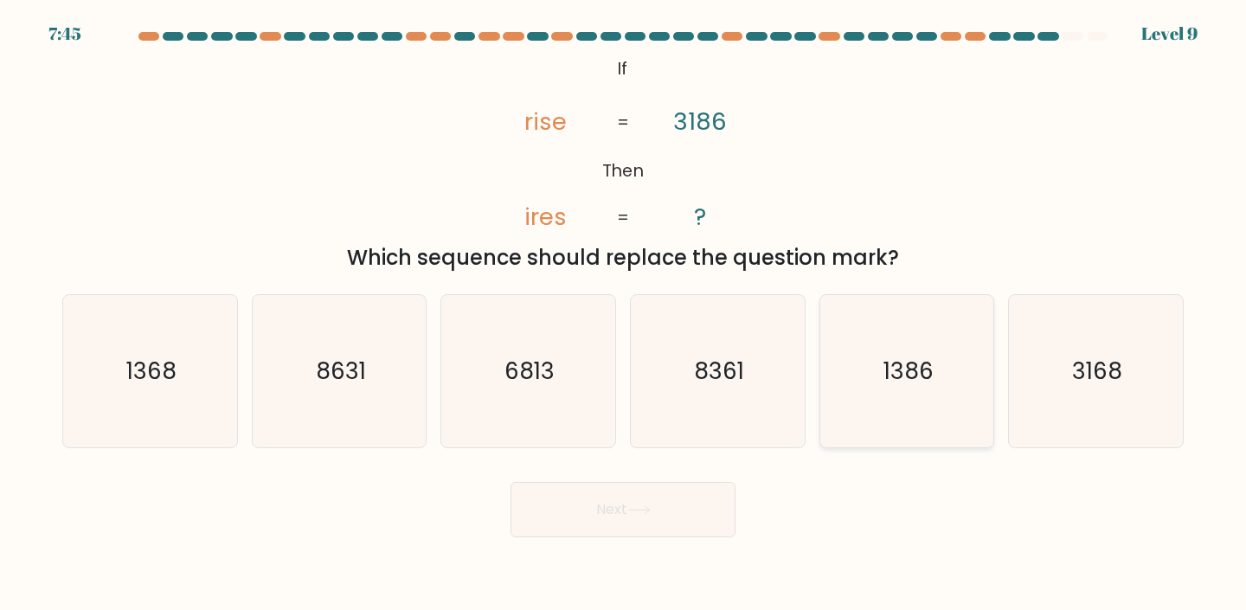
click at [850, 379] on icon "1386" at bounding box center [906, 371] width 153 height 153
click at [624, 314] on input "e. 1386" at bounding box center [623, 309] width 1 height 9
radio input "true"
click at [674, 520] on button "Next" at bounding box center [622, 509] width 225 height 55
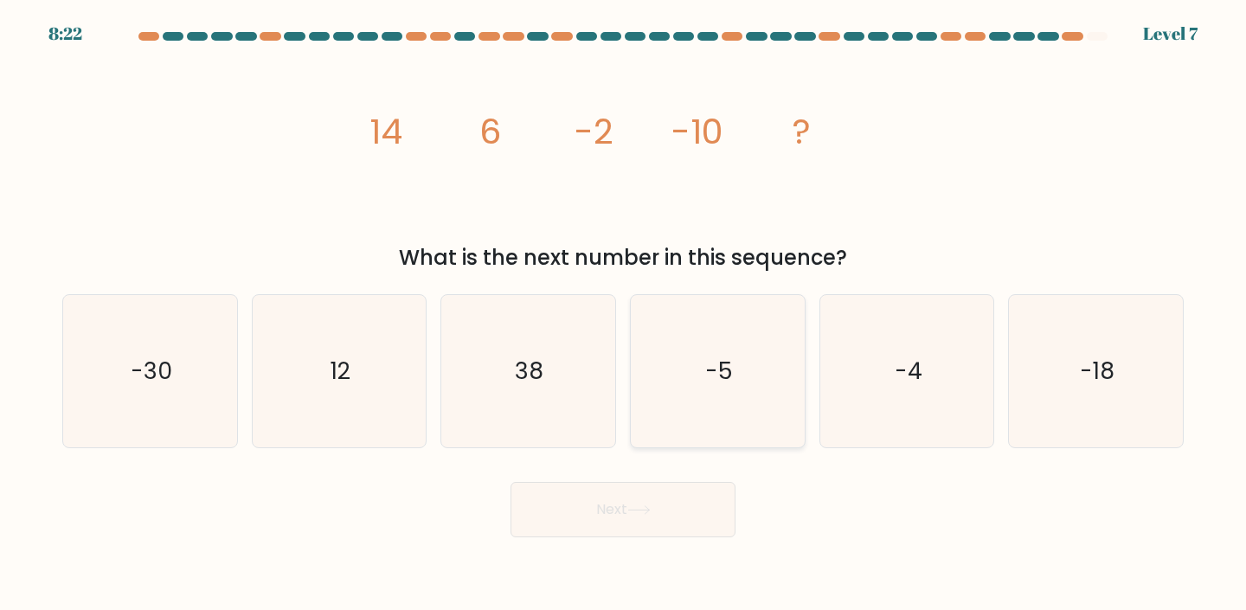
click at [689, 391] on icon "-5" at bounding box center [717, 371] width 153 height 153
click at [624, 314] on input "d. -5" at bounding box center [623, 309] width 1 height 9
radio input "true"
click at [687, 531] on button "Next" at bounding box center [622, 509] width 225 height 55
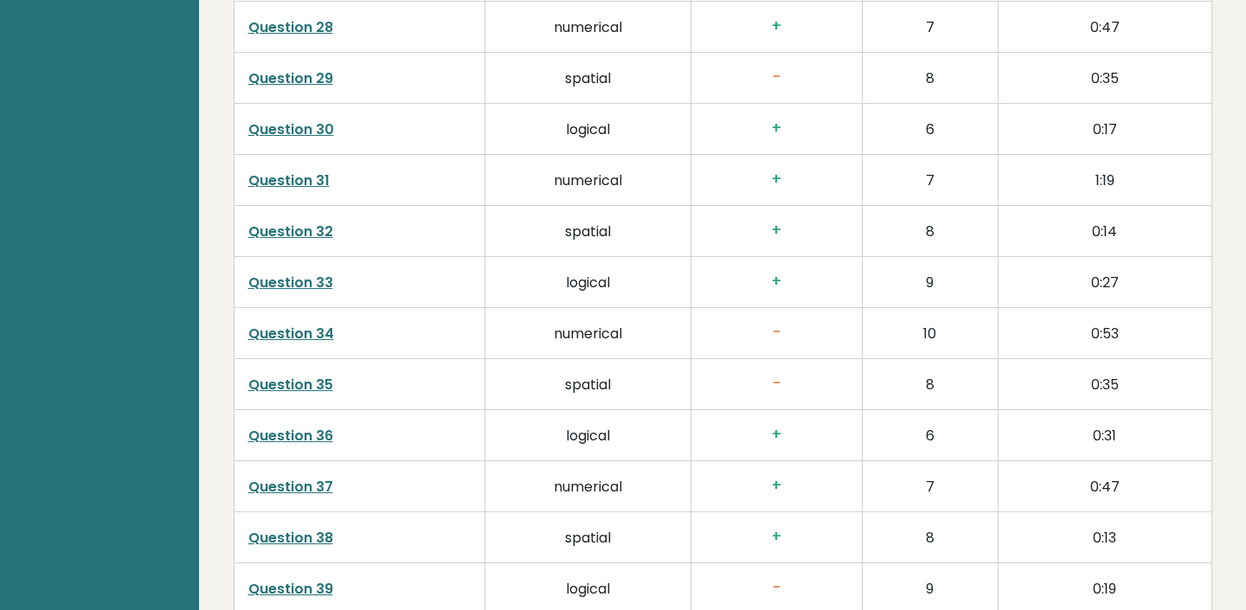
scroll to position [4584, 0]
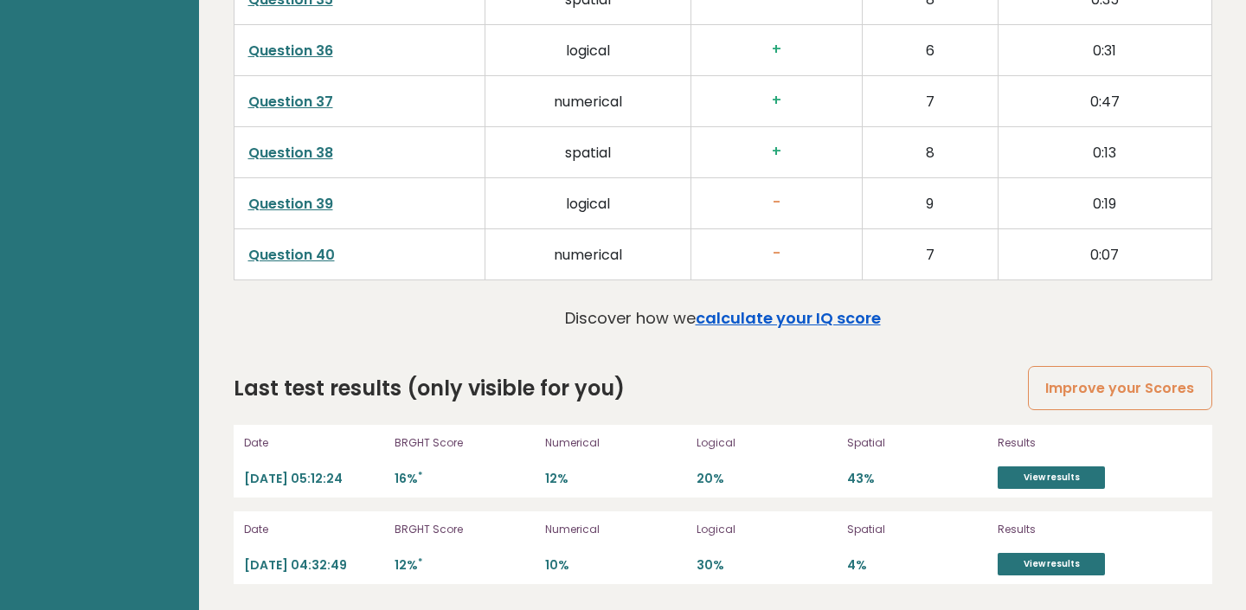
click at [837, 326] on link "calculate your IQ score" at bounding box center [787, 318] width 185 height 22
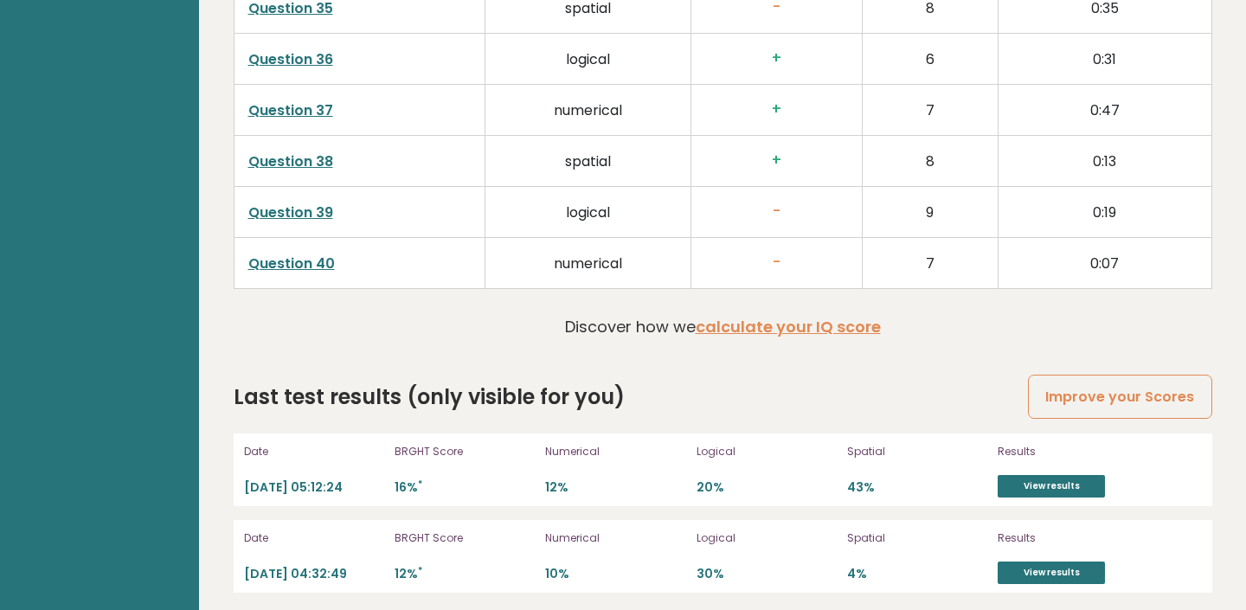
scroll to position [4577, 0]
click at [867, 331] on link "calculate your IQ score" at bounding box center [787, 326] width 185 height 22
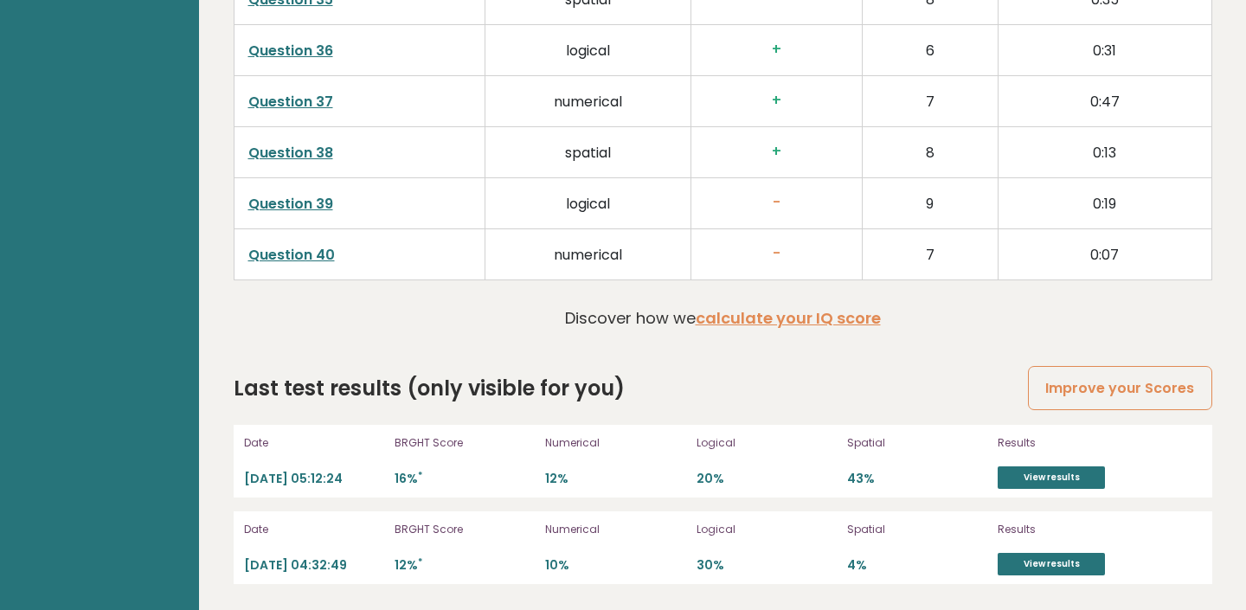
click at [302, 251] on link "Question 40" at bounding box center [291, 255] width 86 height 20
click at [759, 208] on h3 "-" at bounding box center [776, 203] width 143 height 18
click at [776, 199] on h3 "-" at bounding box center [776, 203] width 143 height 18
click at [317, 205] on link "Question 39" at bounding box center [290, 204] width 85 height 20
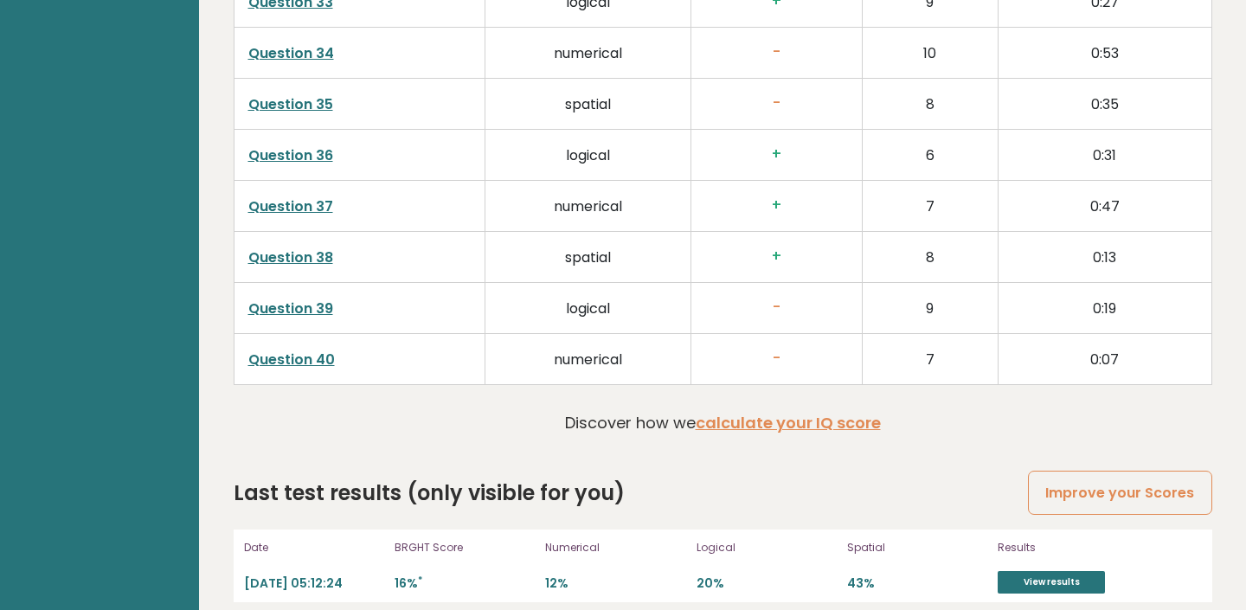
scroll to position [4476, 0]
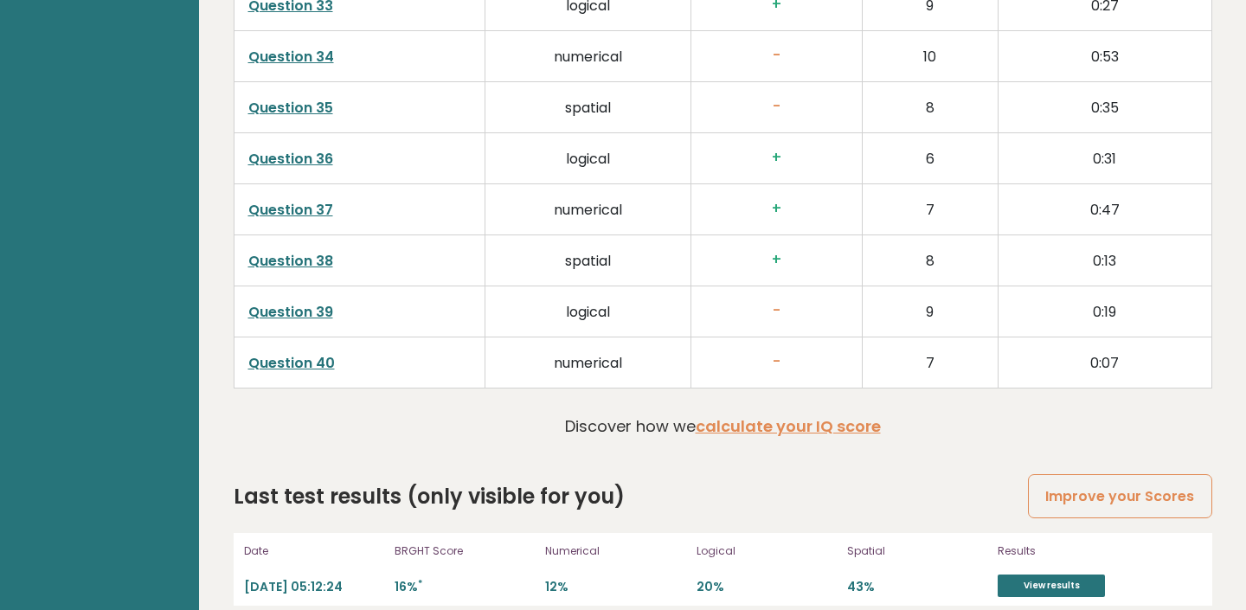
click at [325, 111] on link "Question 35" at bounding box center [290, 108] width 85 height 20
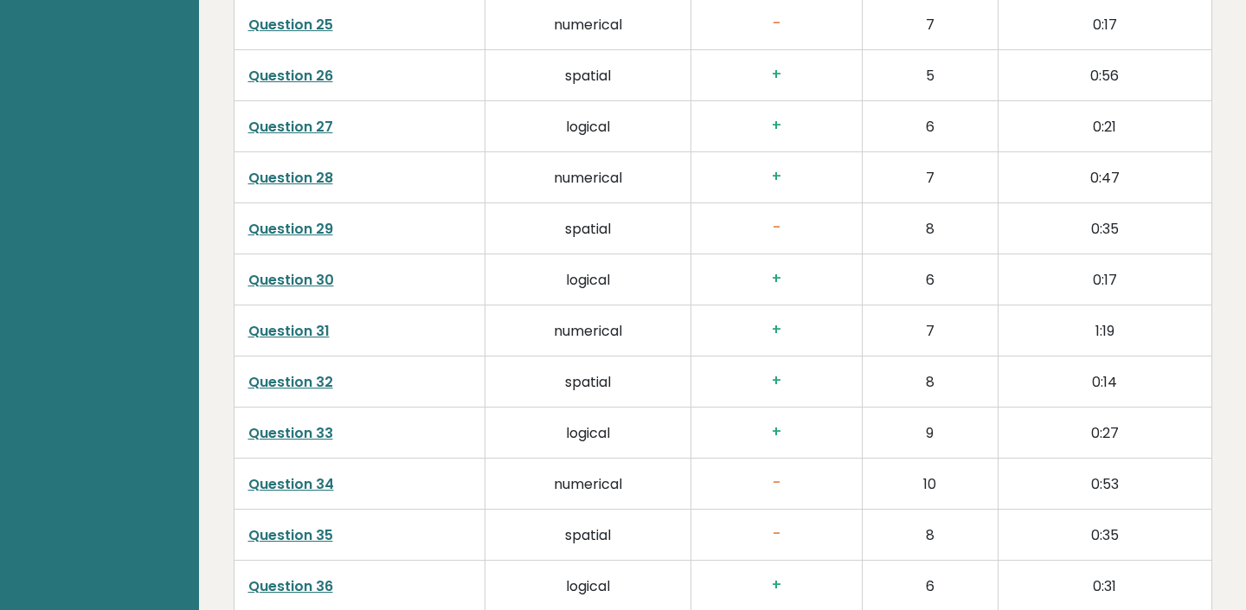
scroll to position [4026, 0]
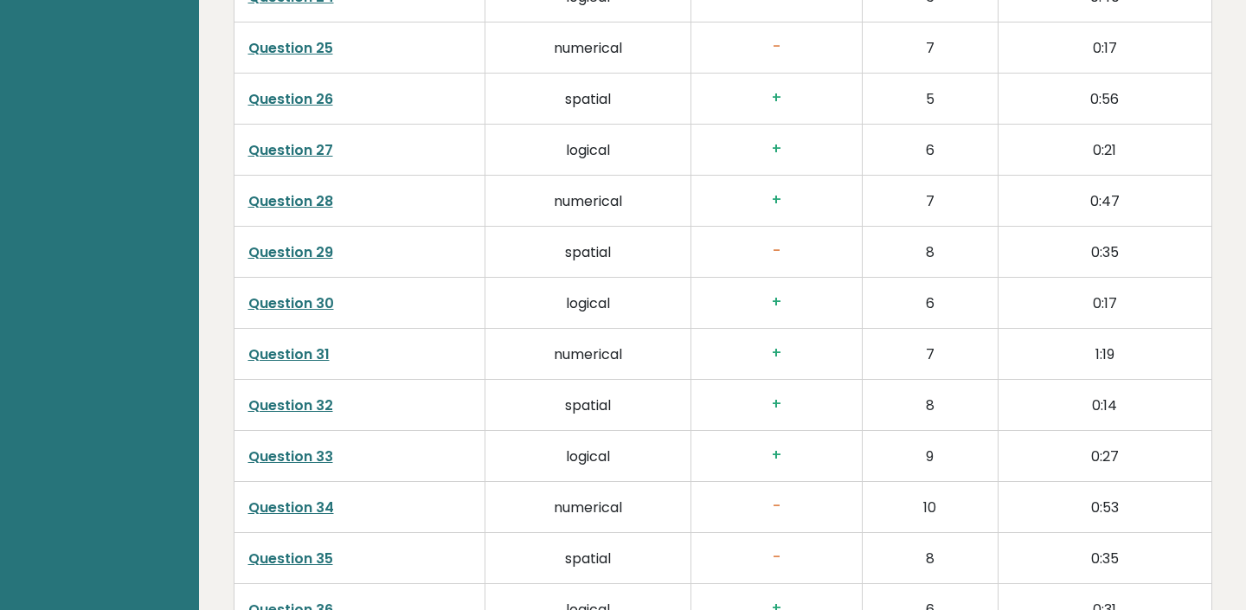
click at [322, 253] on link "Question 29" at bounding box center [290, 252] width 85 height 20
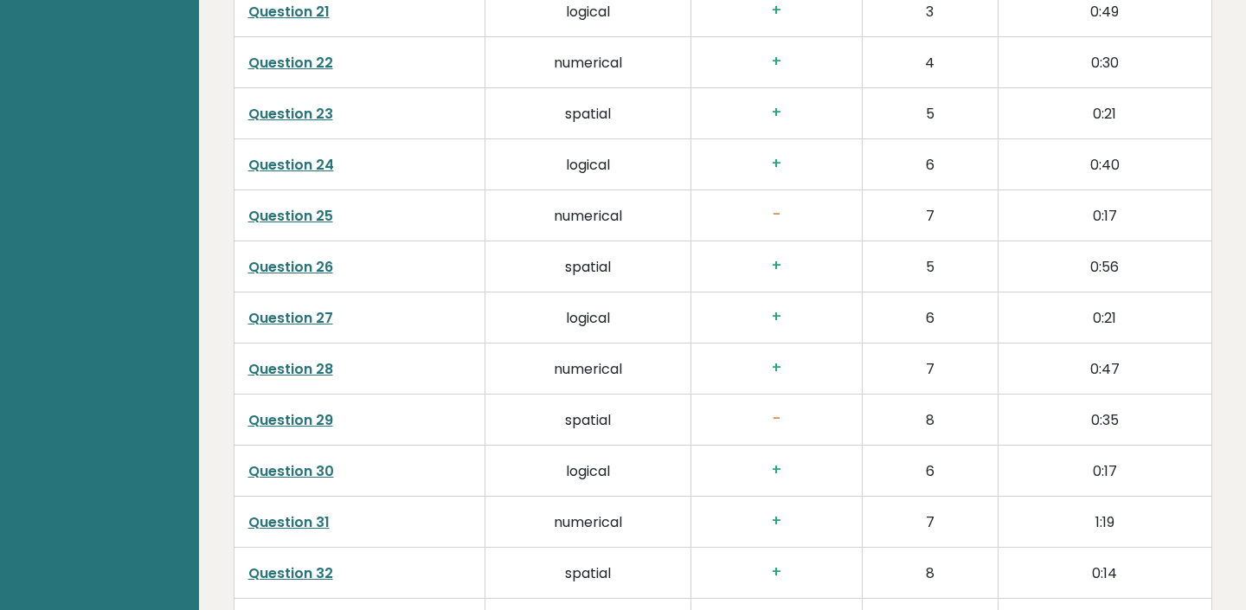
scroll to position [3852, 0]
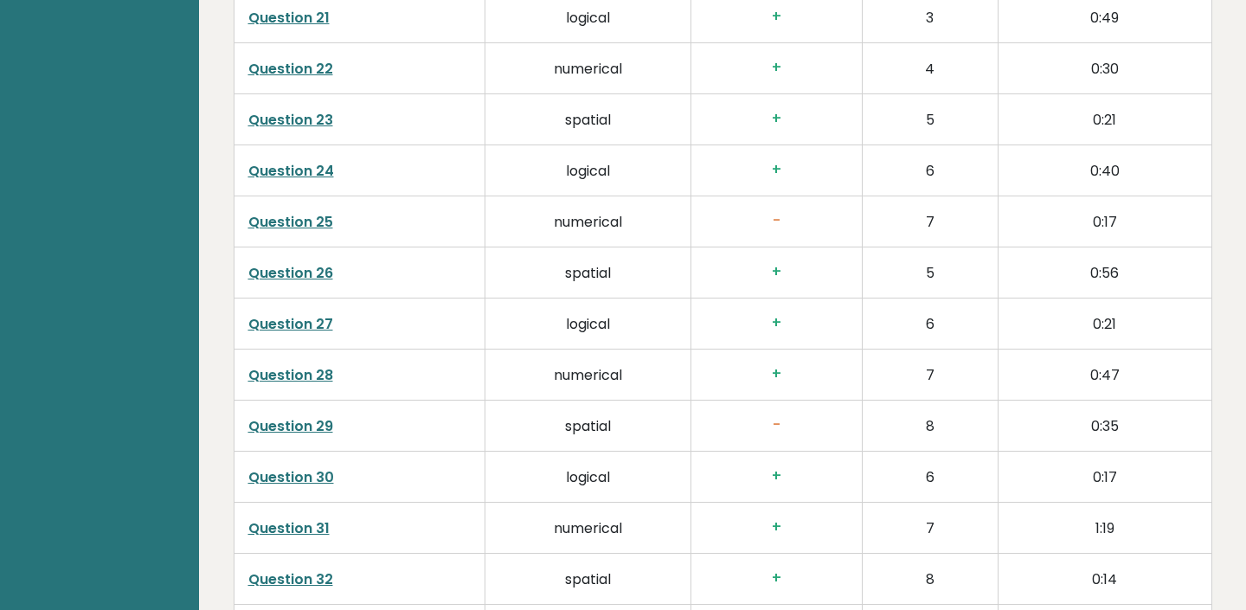
click at [317, 223] on link "Question 25" at bounding box center [290, 222] width 85 height 20
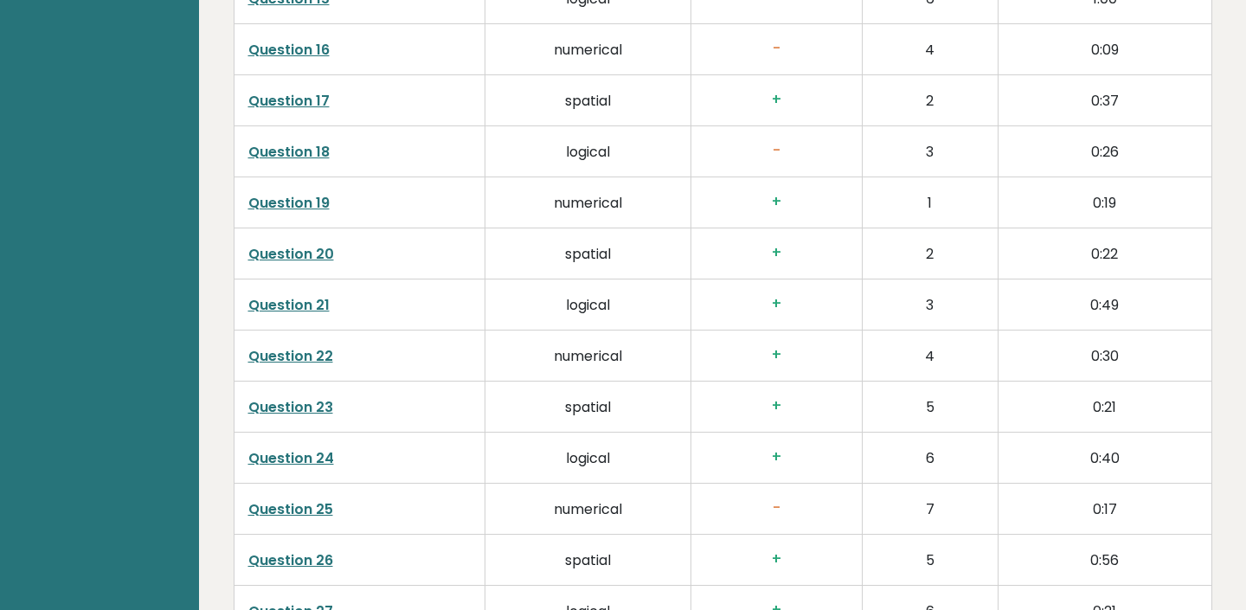
scroll to position [3541, 0]
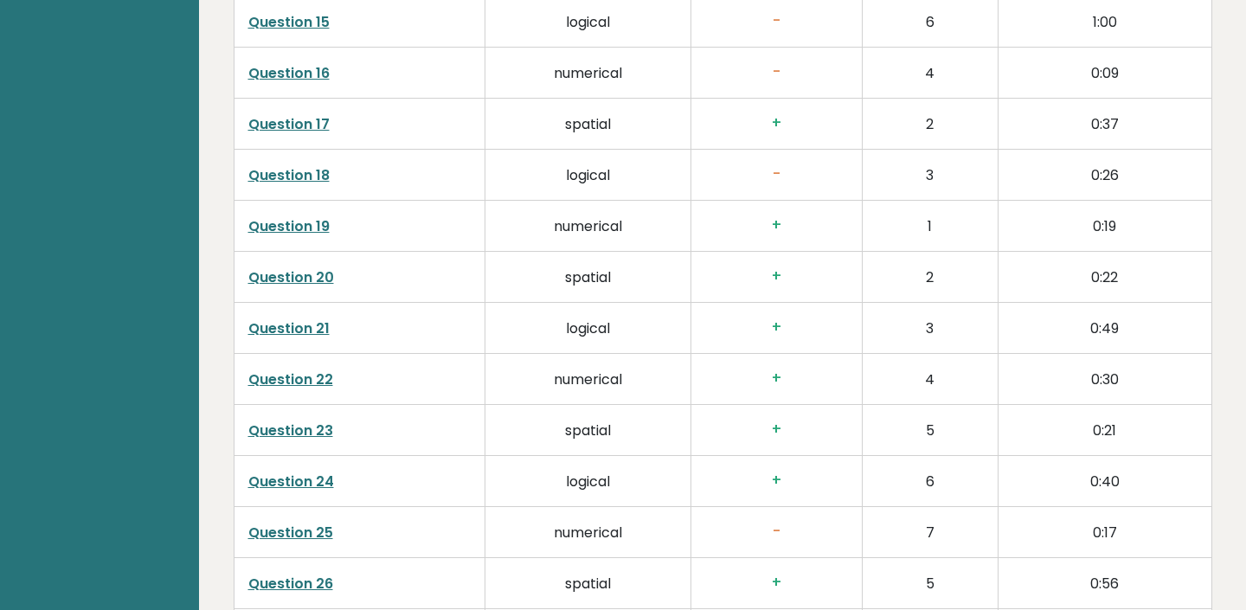
click at [327, 178] on link "Question 18" at bounding box center [288, 175] width 81 height 20
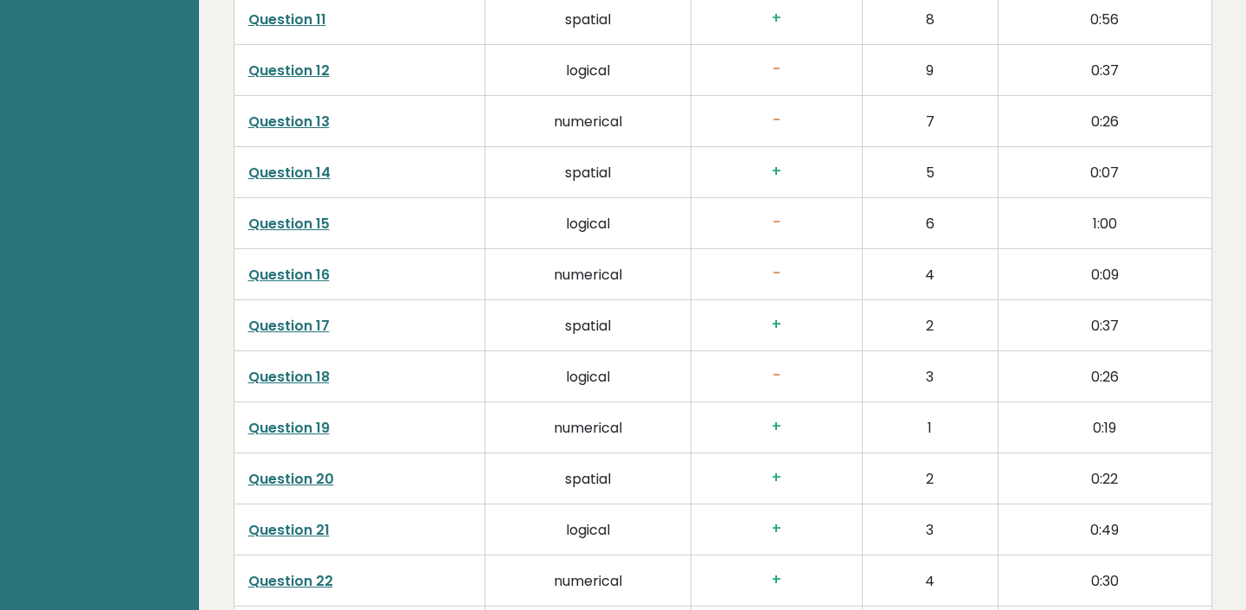
scroll to position [3326, 0]
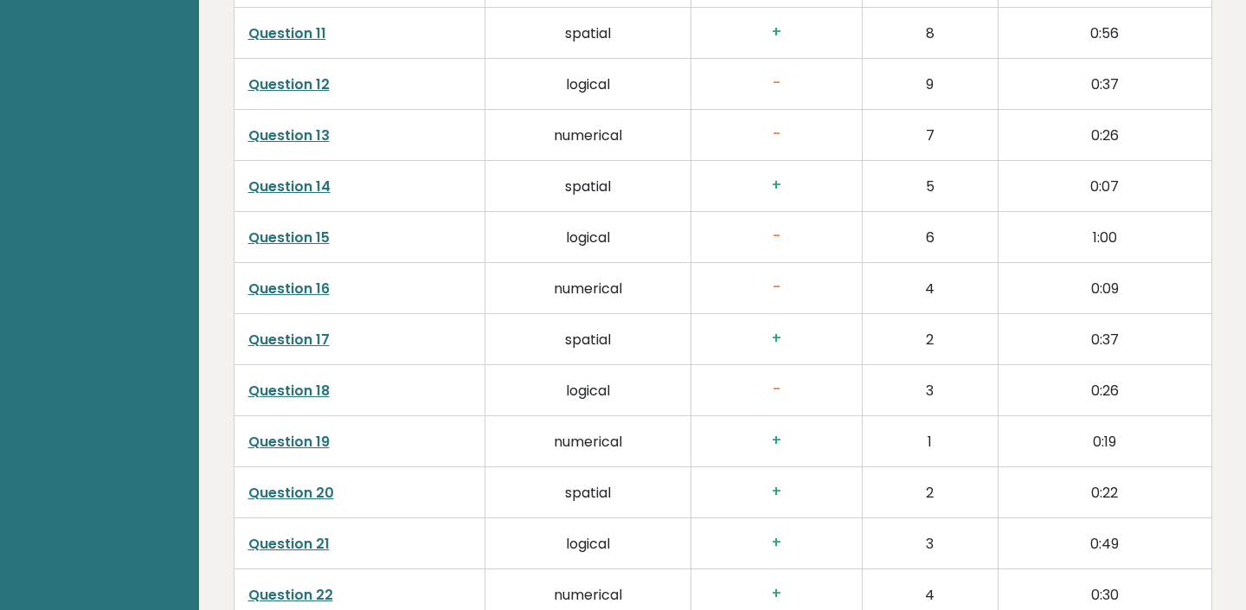
click at [312, 130] on link "Question 13" at bounding box center [288, 135] width 81 height 20
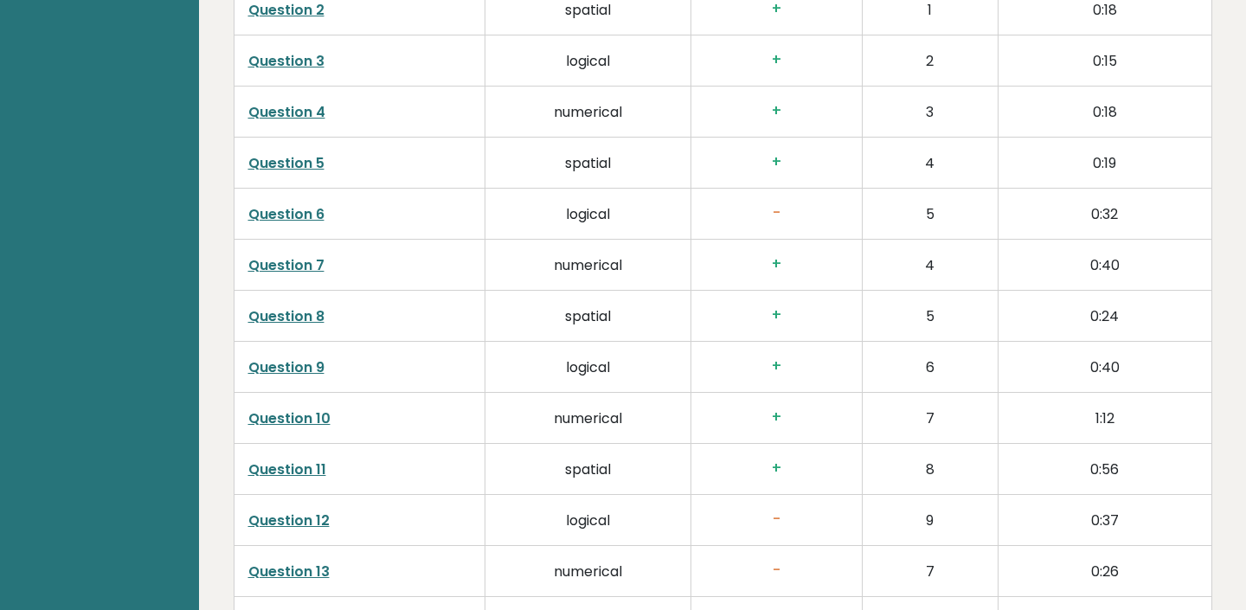
scroll to position [2884, 0]
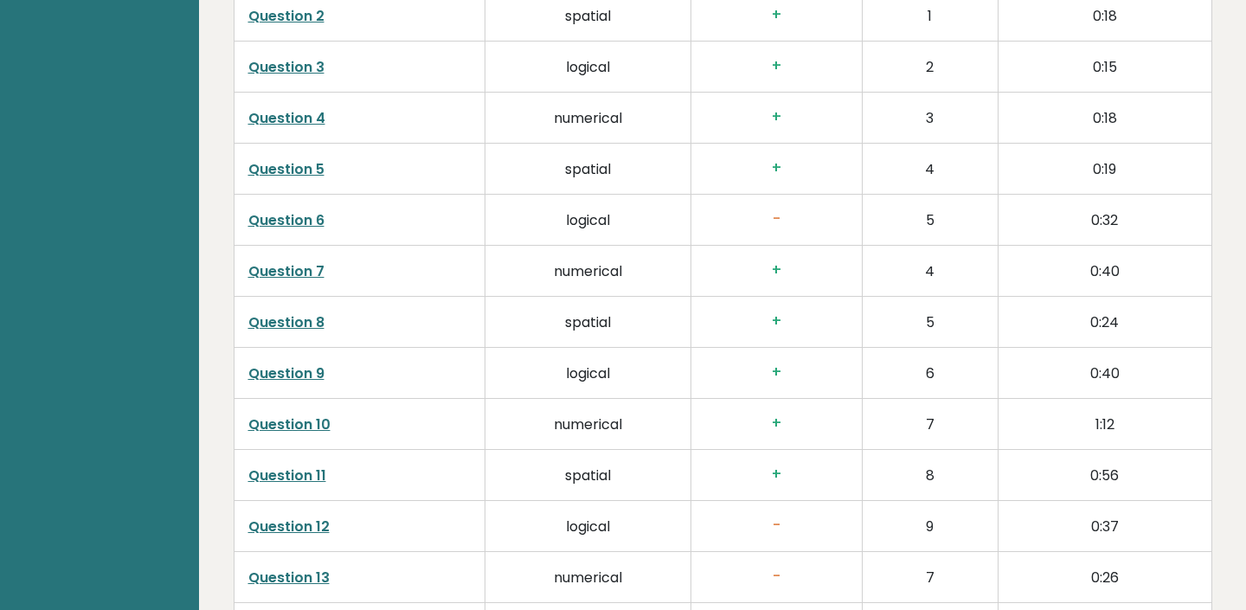
click at [279, 227] on link "Question 6" at bounding box center [286, 220] width 76 height 20
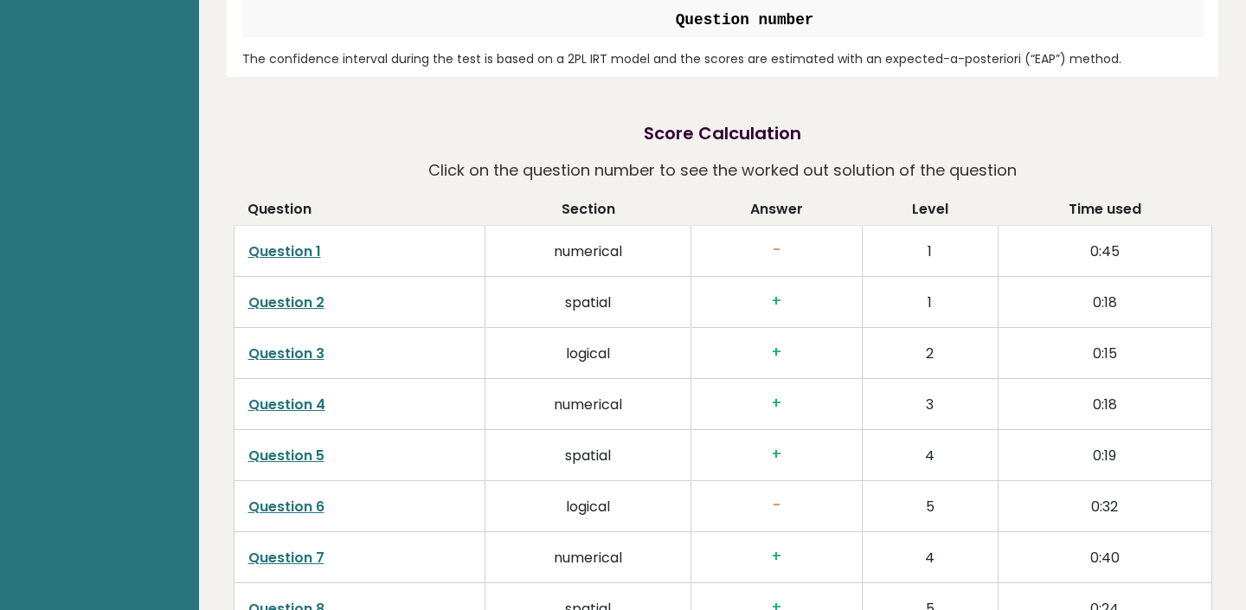
scroll to position [2568, 0]
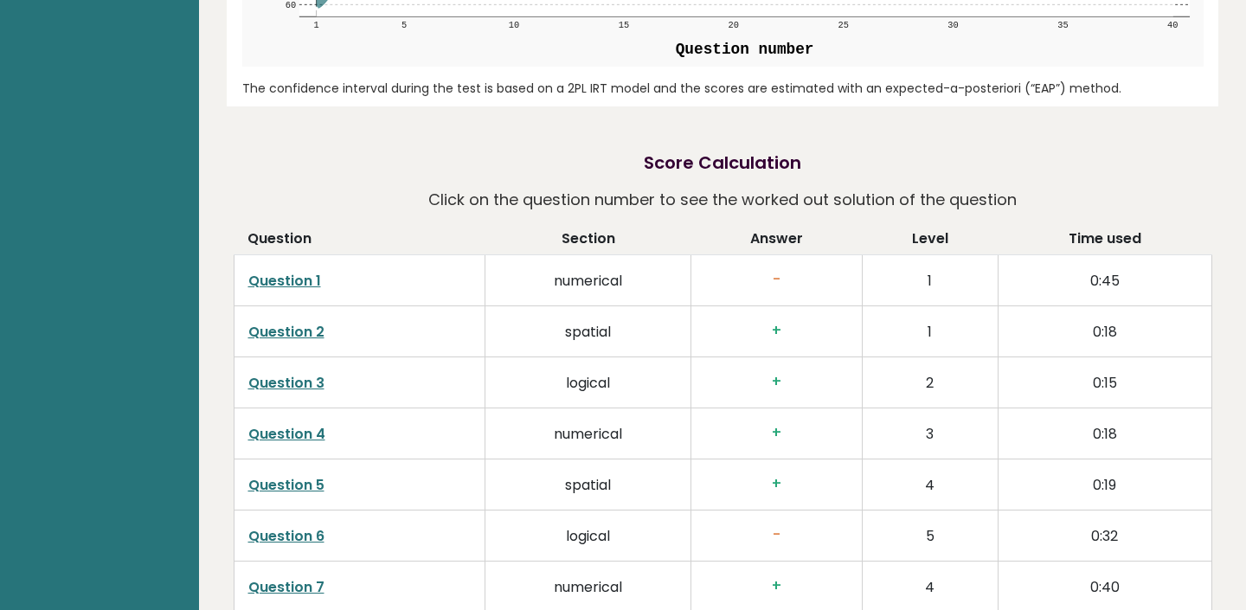
click at [318, 279] on link "Question 1" at bounding box center [284, 281] width 73 height 20
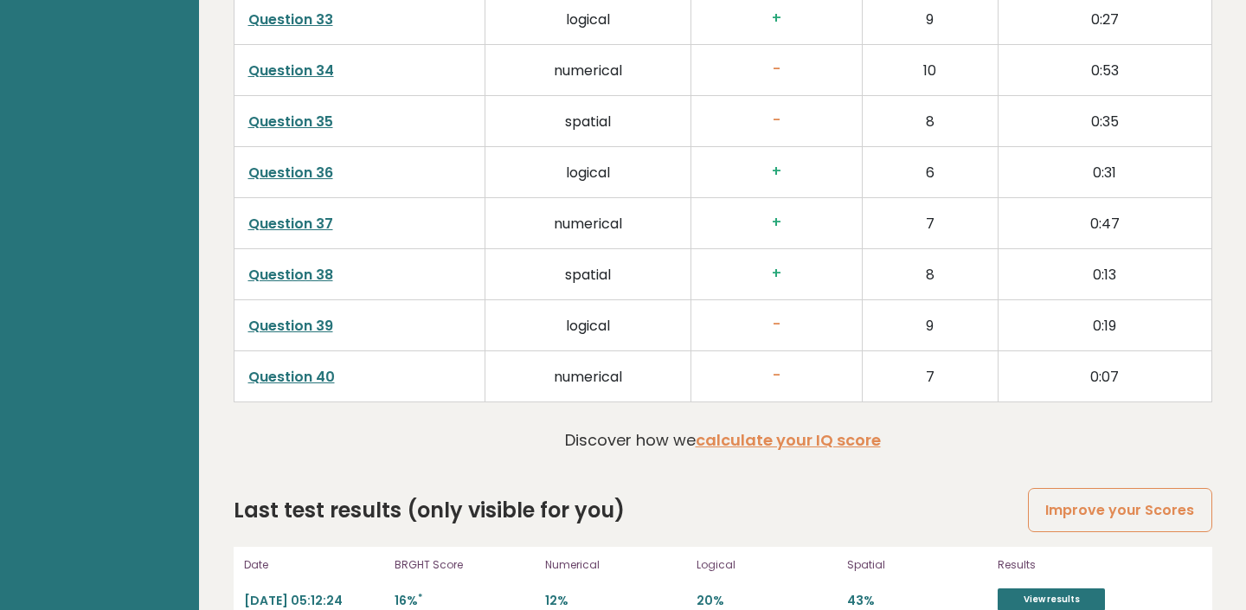
scroll to position [4584, 0]
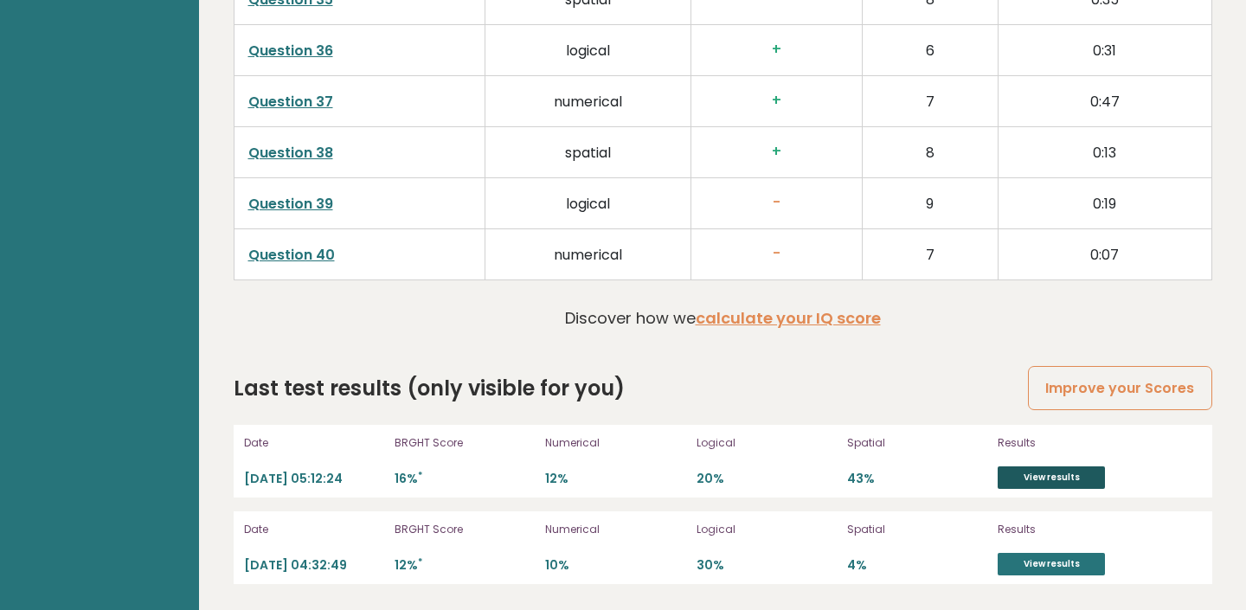
click at [1054, 472] on link "View results" at bounding box center [1050, 477] width 107 height 22
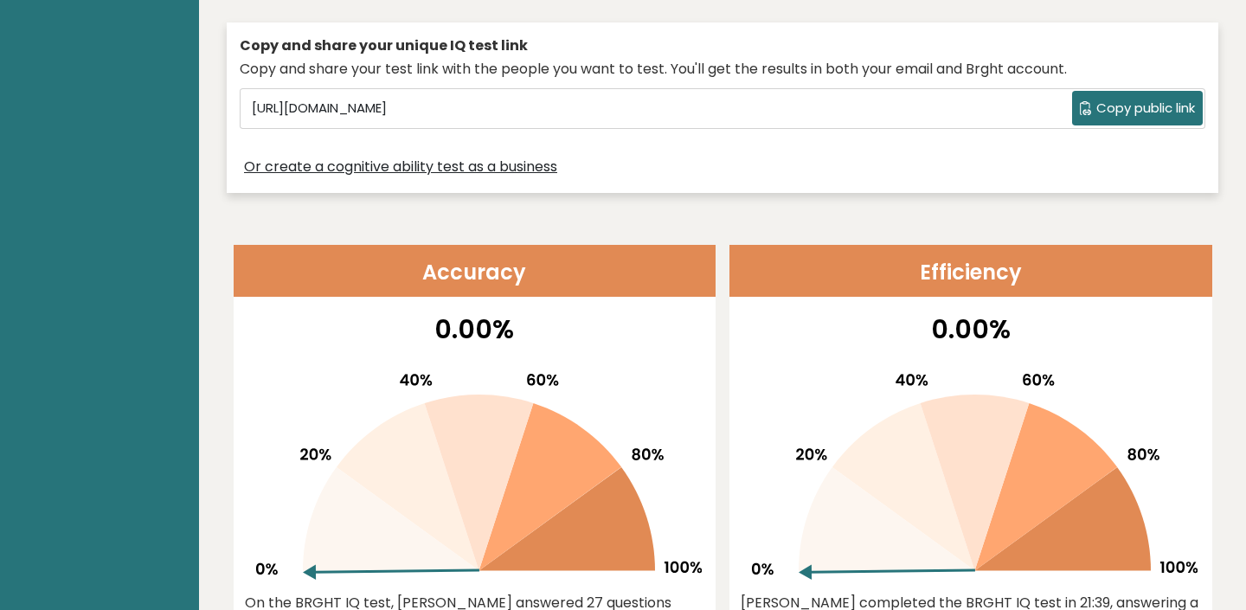
scroll to position [0, 0]
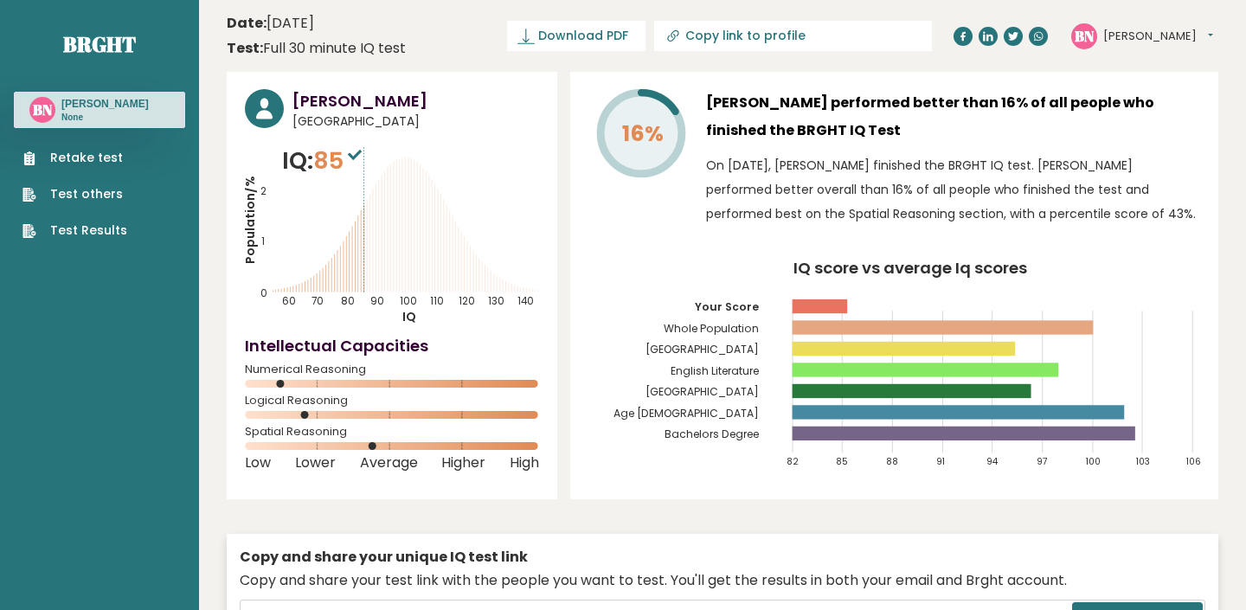
click at [77, 167] on link "Retake test" at bounding box center [74, 158] width 105 height 18
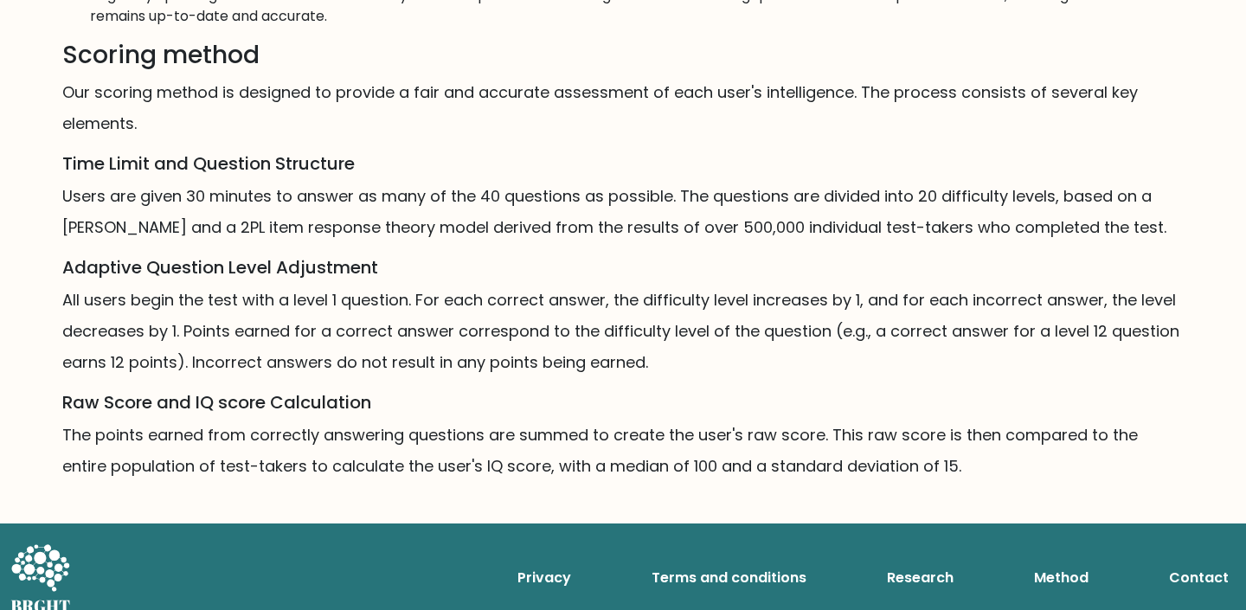
scroll to position [1051, 0]
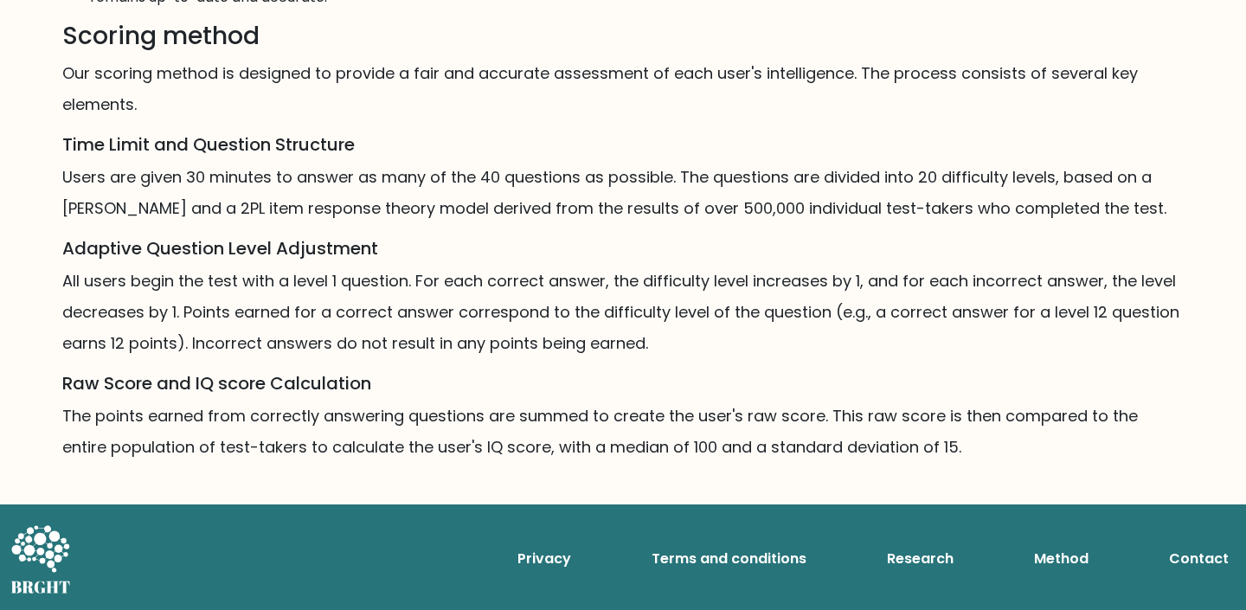
scroll to position [1051, 0]
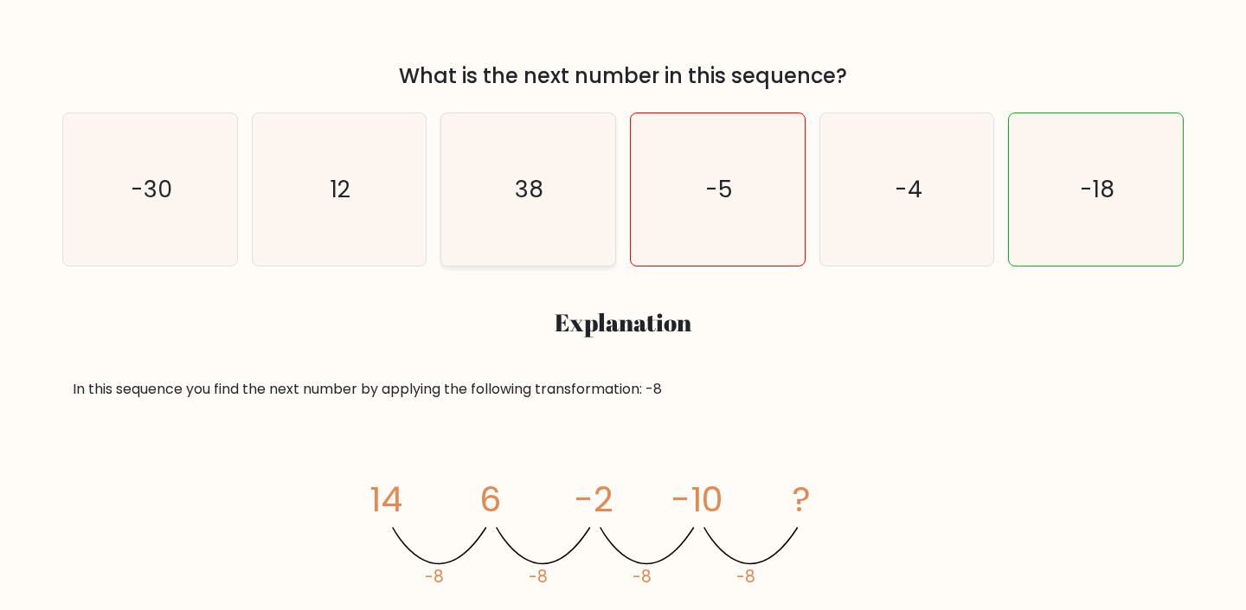
scroll to position [207, 0]
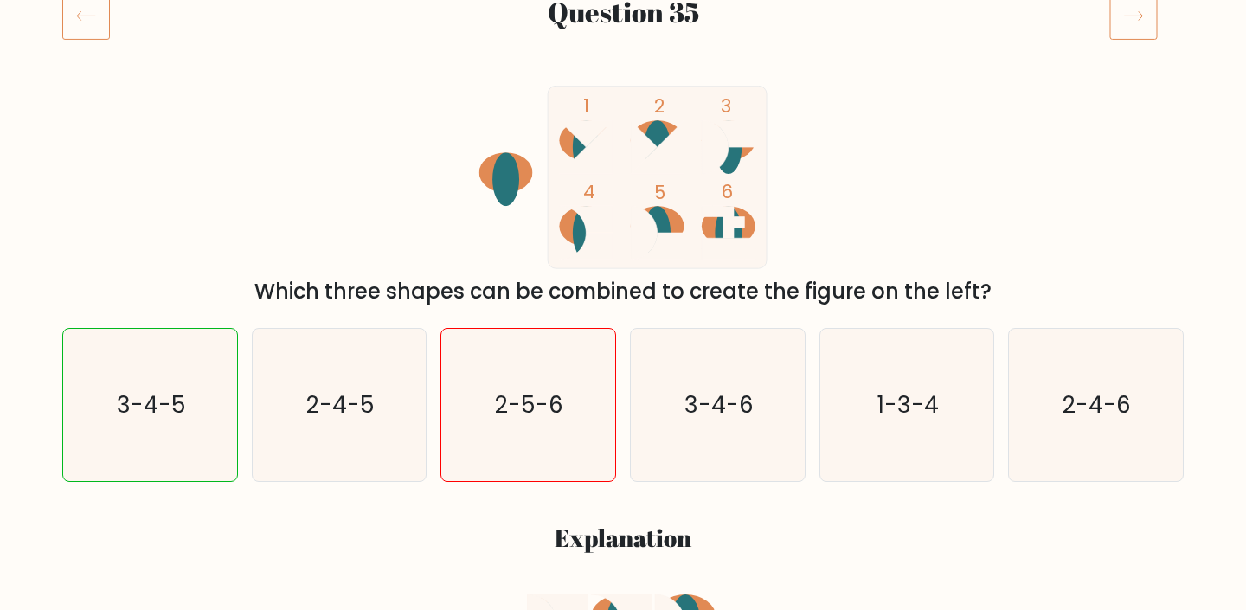
scroll to position [95, 0]
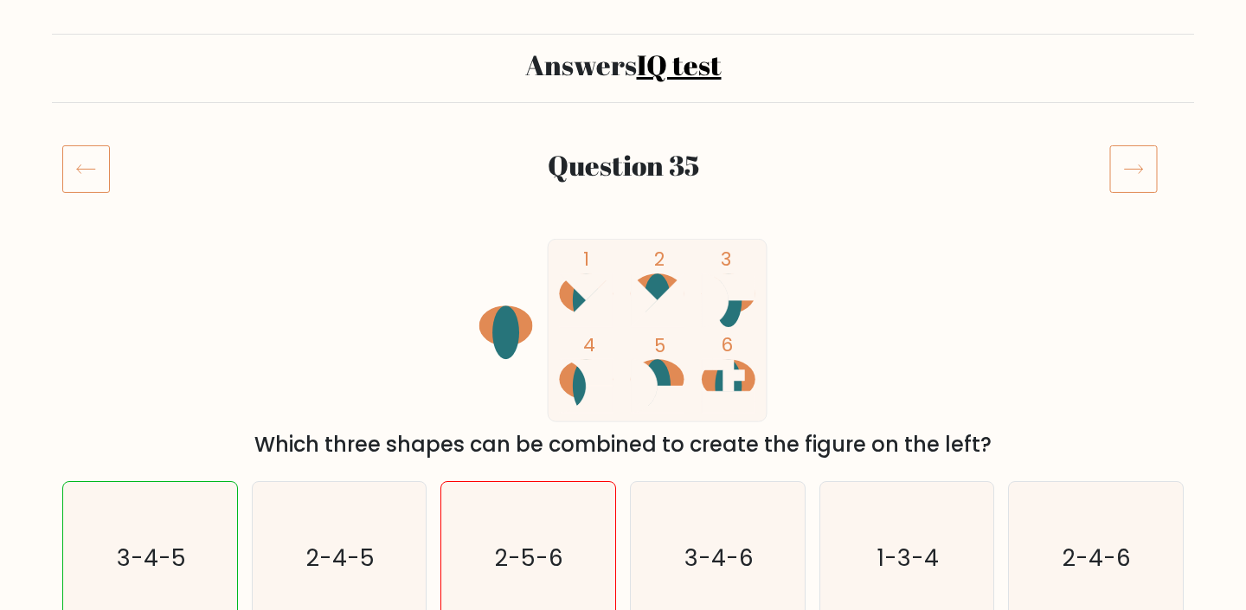
click at [98, 162] on icon at bounding box center [86, 168] width 48 height 48
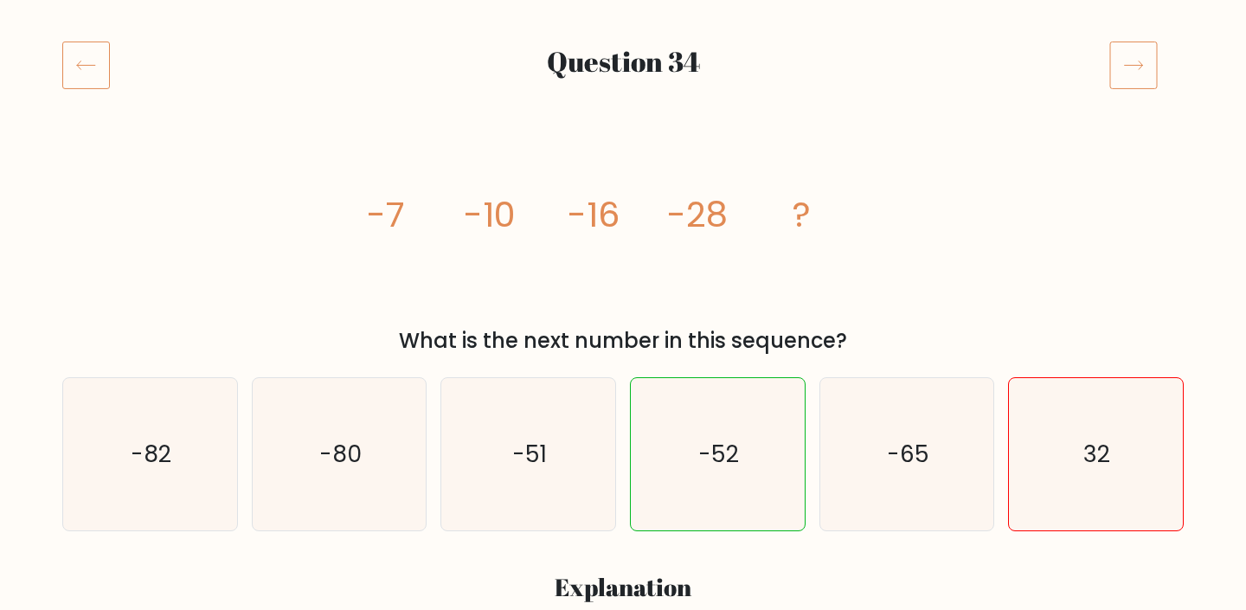
scroll to position [211, 0]
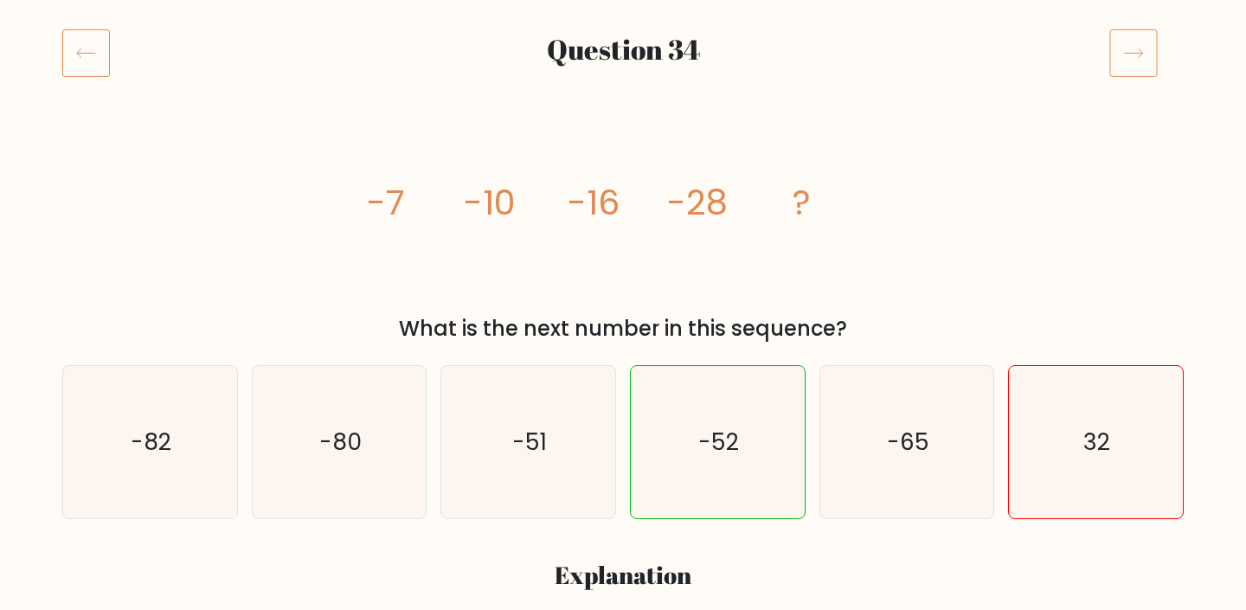
click at [94, 60] on icon at bounding box center [86, 53] width 48 height 48
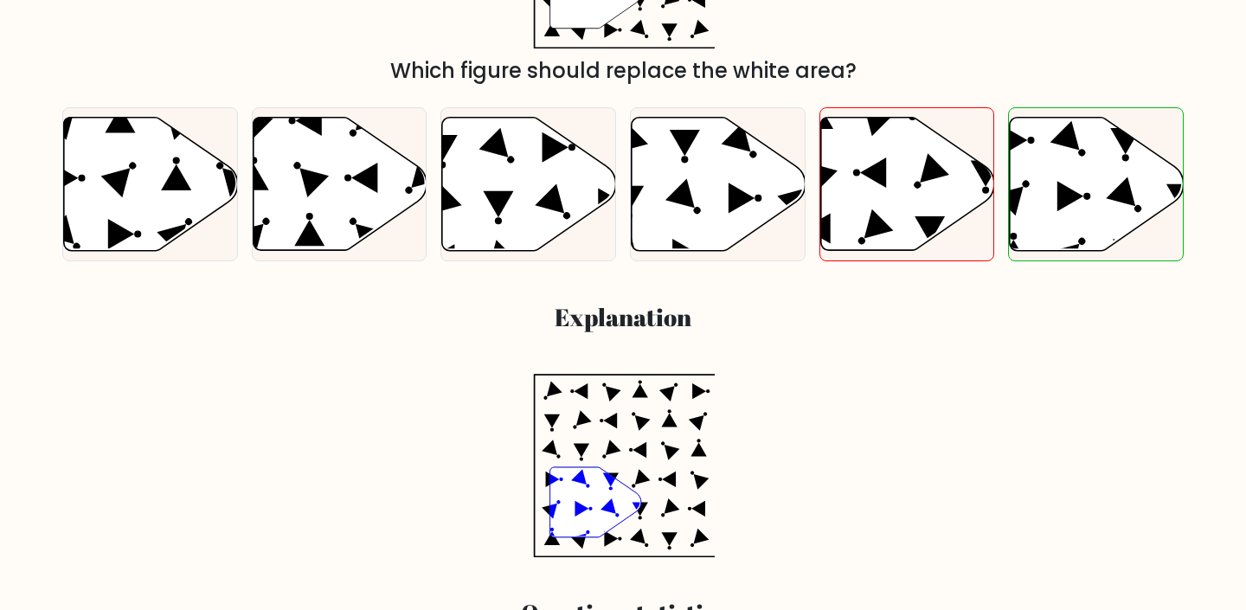
scroll to position [481, 0]
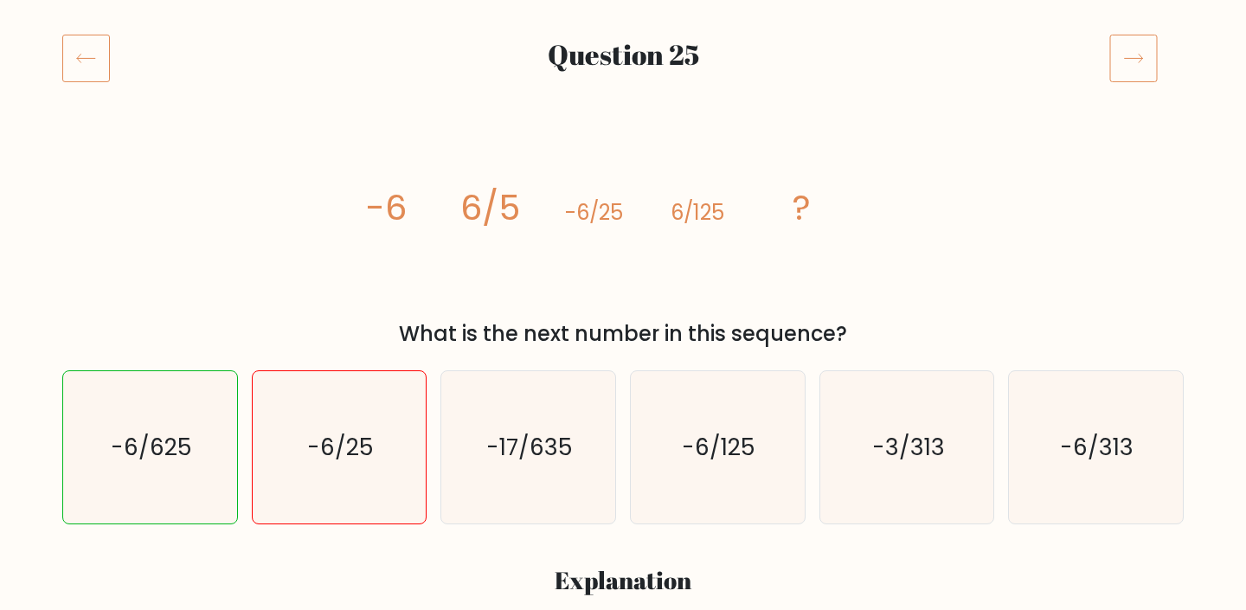
scroll to position [235, 0]
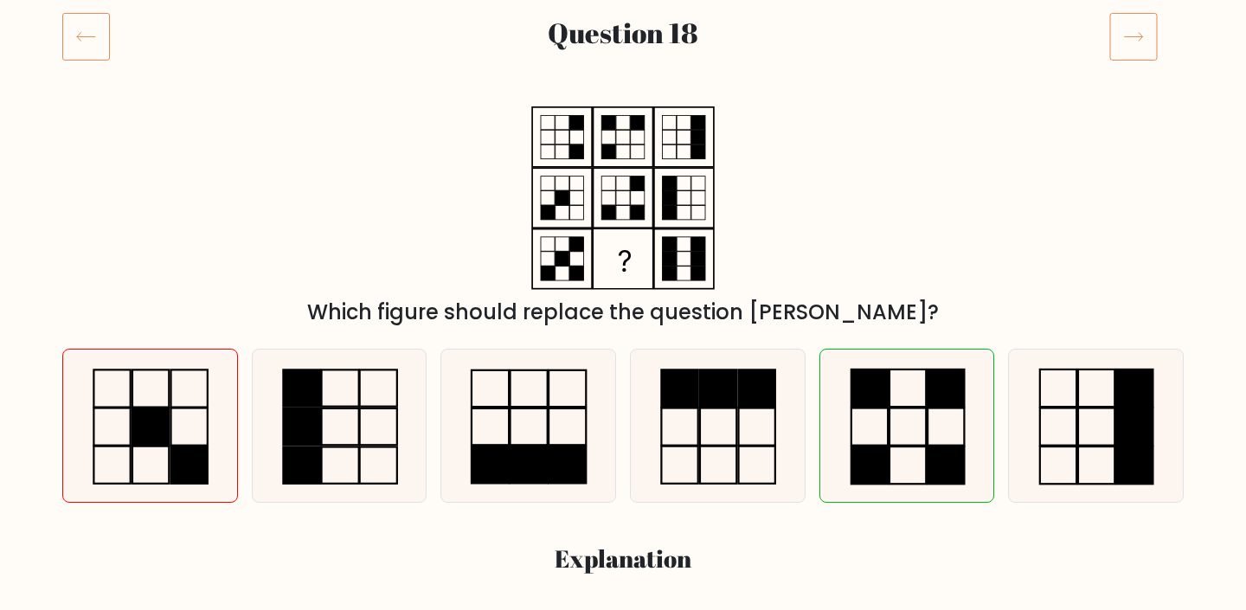
scroll to position [248, 0]
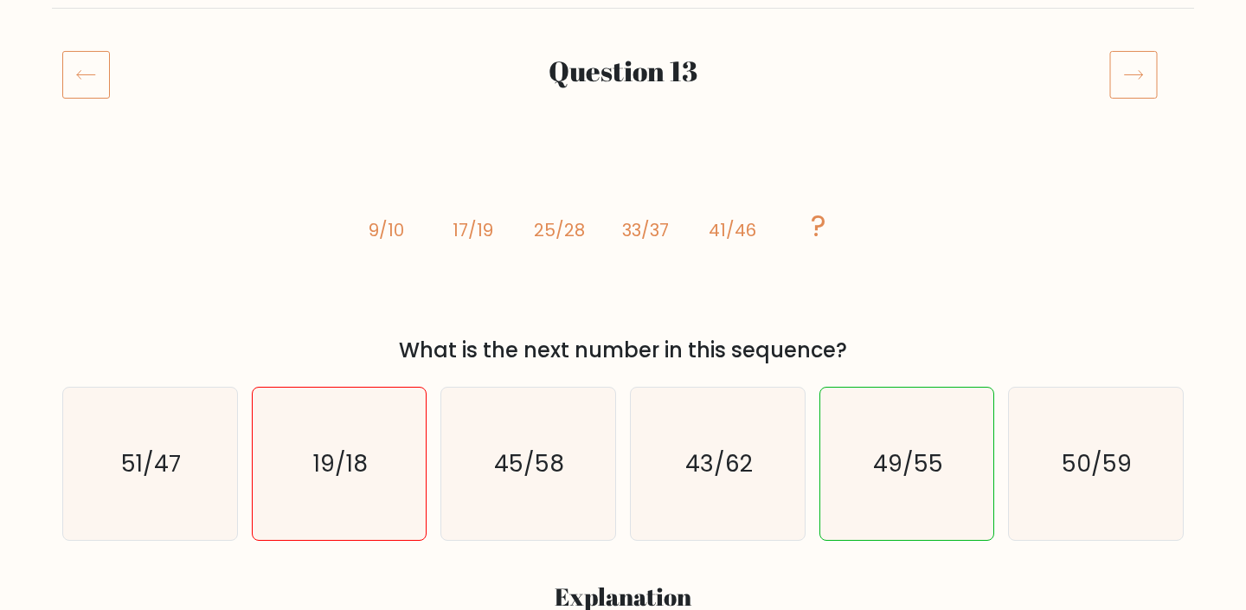
scroll to position [171, 0]
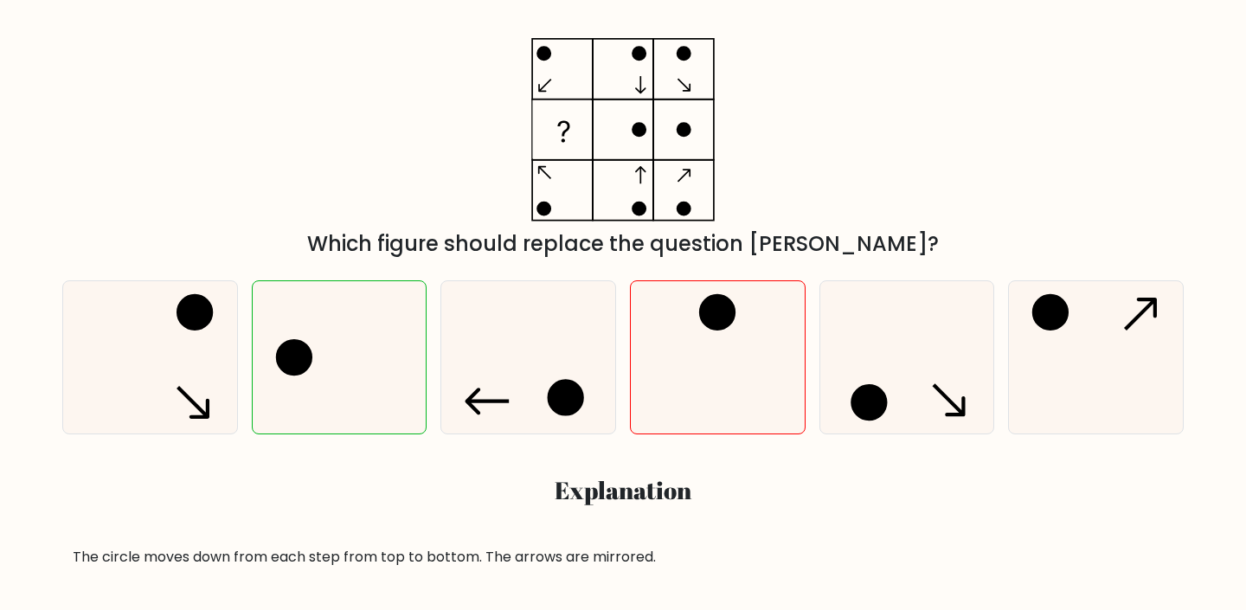
scroll to position [299, 0]
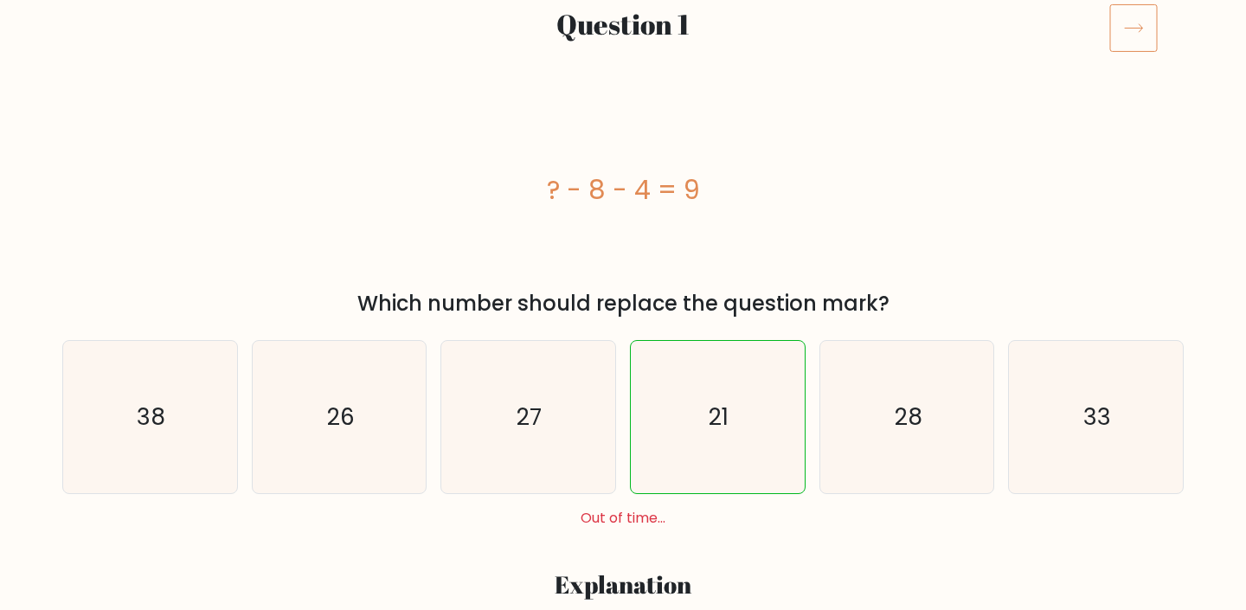
scroll to position [202, 0]
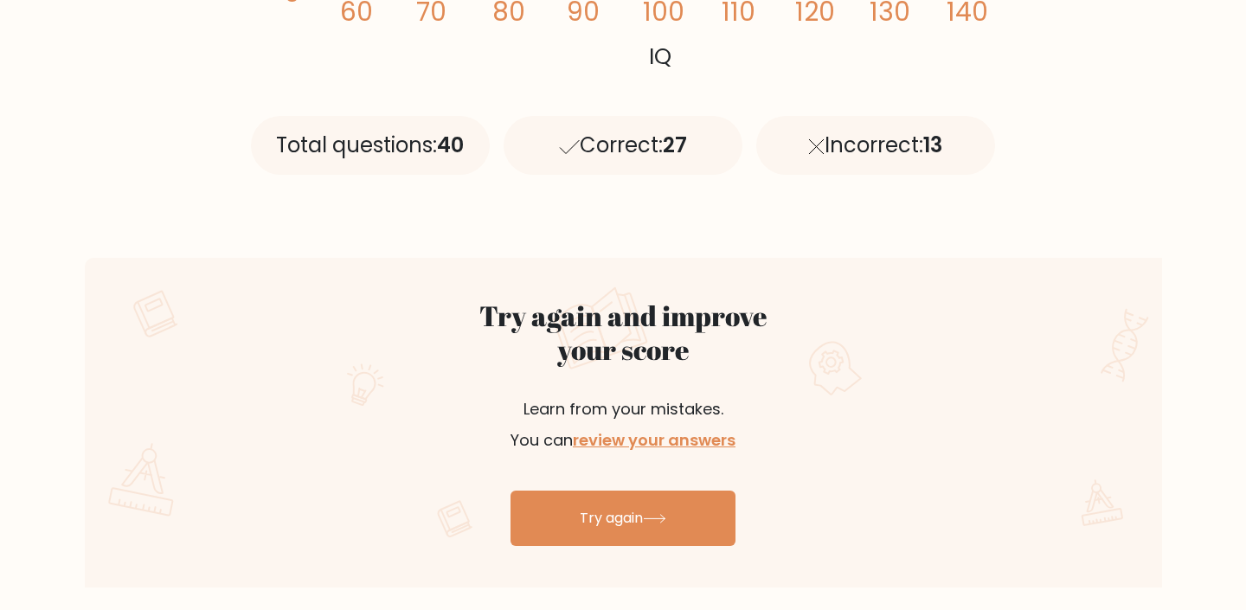
scroll to position [731, 0]
click at [691, 445] on link "review your answers" at bounding box center [654, 441] width 163 height 22
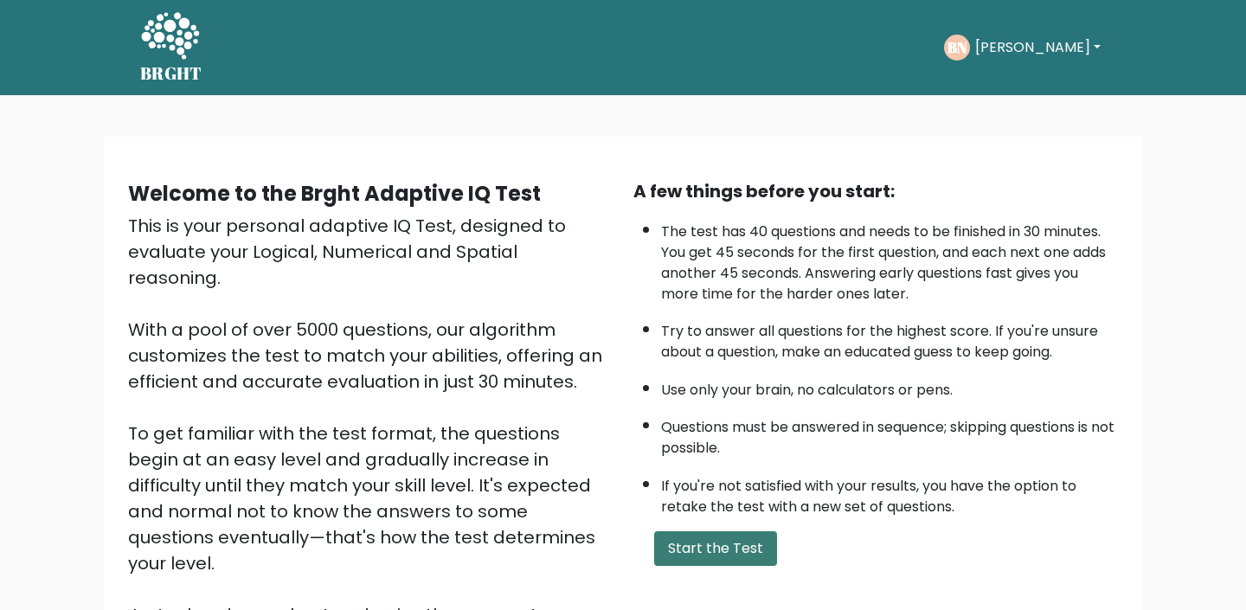
click at [730, 556] on button "Start the Test" at bounding box center [715, 548] width 123 height 35
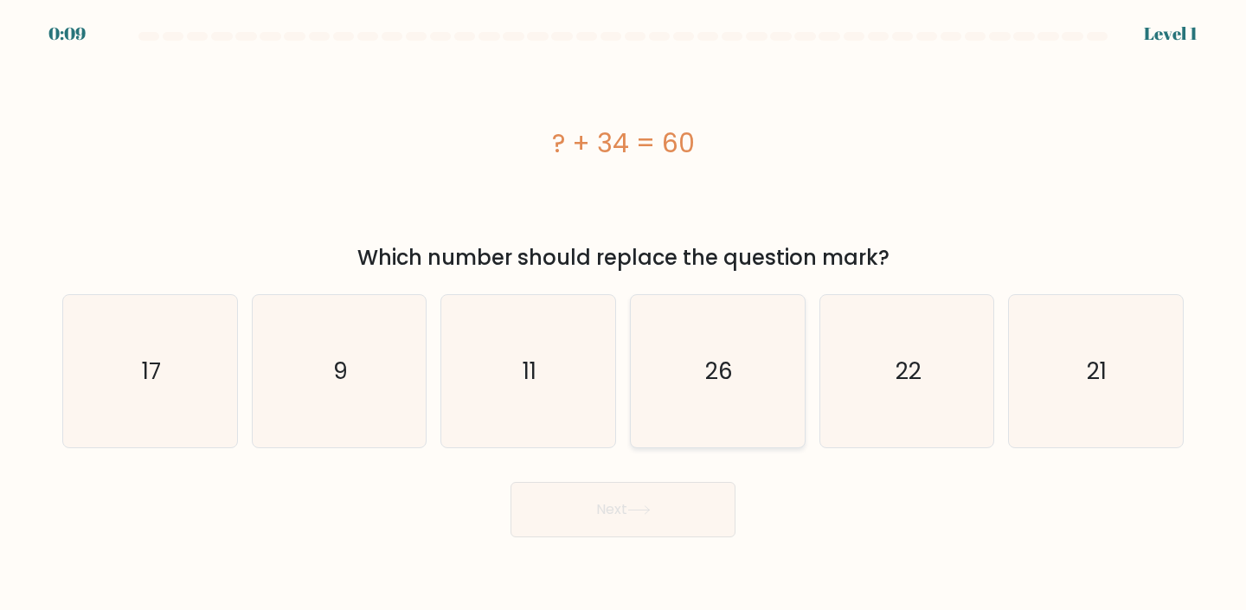
click at [714, 417] on icon "26" at bounding box center [717, 371] width 153 height 153
click at [624, 314] on input "d. 26" at bounding box center [623, 309] width 1 height 9
radio input "true"
click at [699, 490] on button "Next" at bounding box center [622, 509] width 225 height 55
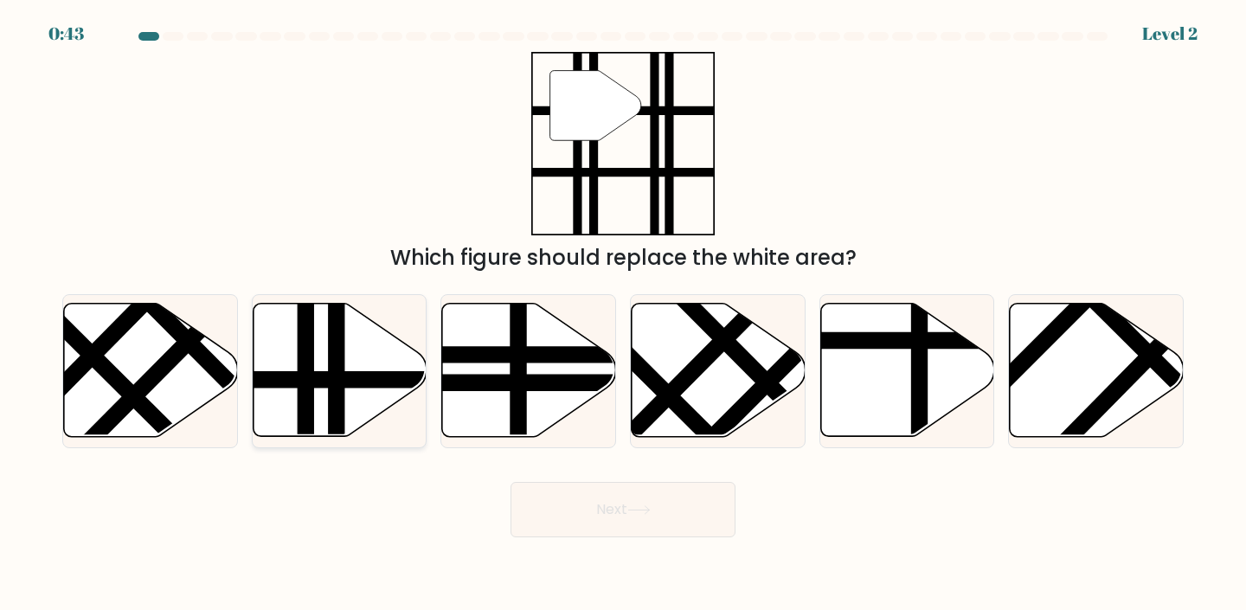
click at [377, 336] on icon at bounding box center [340, 370] width 174 height 133
click at [623, 314] on input "b." at bounding box center [623, 309] width 1 height 9
radio input "true"
click at [653, 516] on button "Next" at bounding box center [622, 509] width 225 height 55
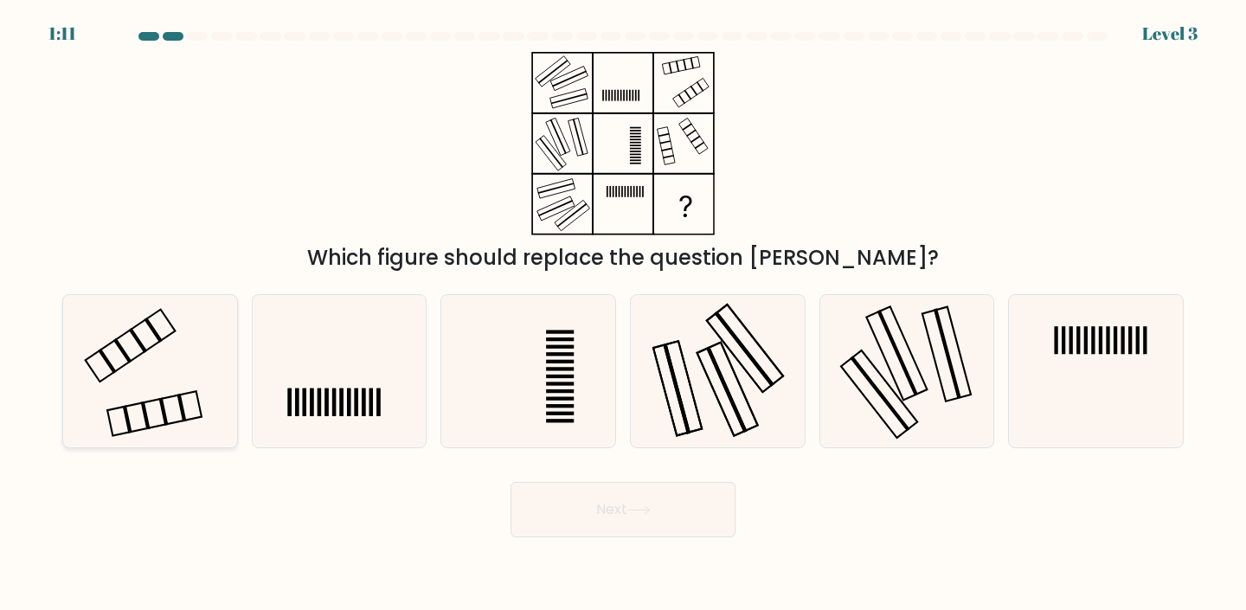
click at [208, 369] on icon at bounding box center [150, 371] width 153 height 153
click at [623, 314] on input "a." at bounding box center [623, 309] width 1 height 9
radio input "true"
click at [639, 528] on button "Next" at bounding box center [622, 509] width 225 height 55
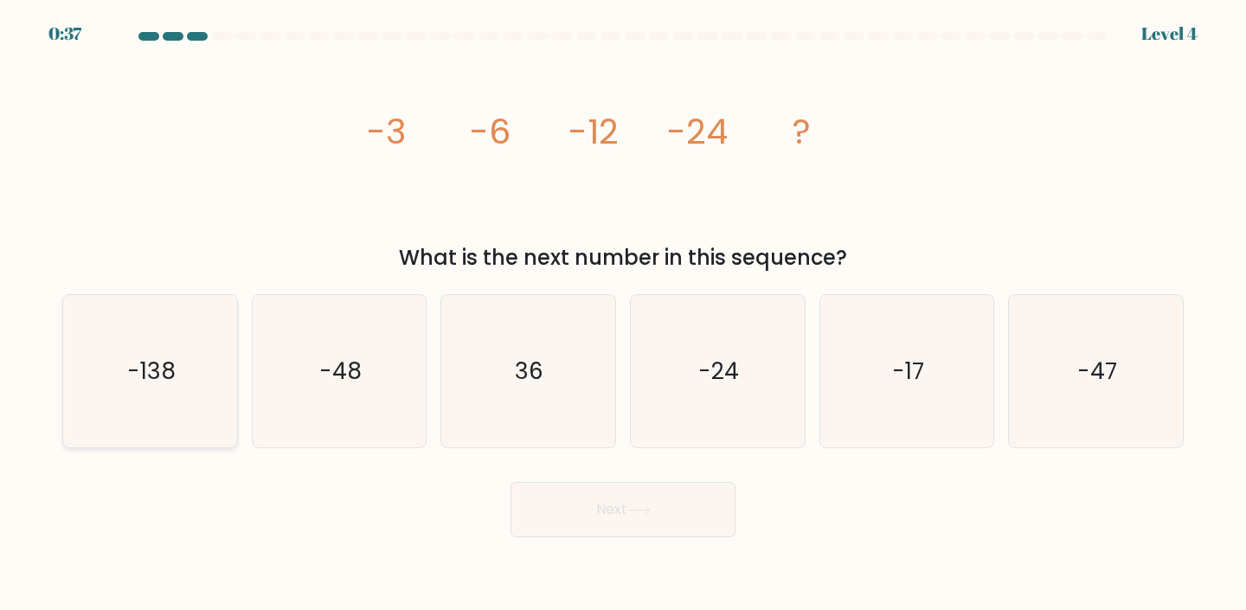
click at [106, 425] on icon "-138" at bounding box center [150, 371] width 153 height 153
click at [623, 314] on input "a. -138" at bounding box center [623, 309] width 1 height 9
radio input "true"
click at [614, 535] on button "Next" at bounding box center [622, 509] width 225 height 55
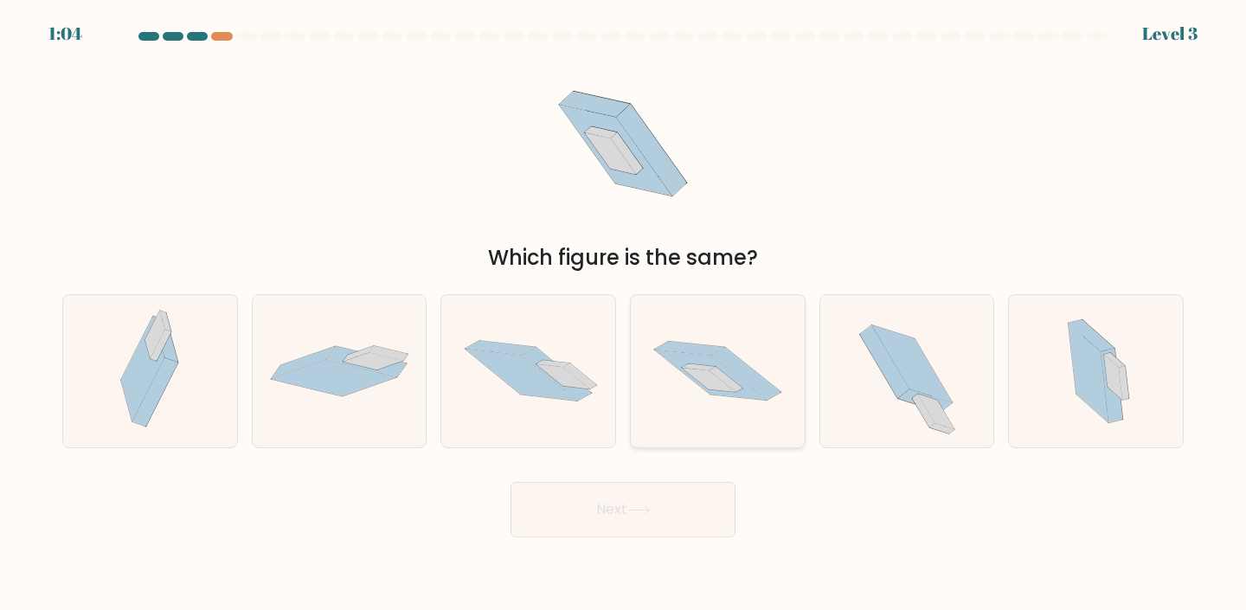
click at [703, 356] on icon at bounding box center [711, 375] width 112 height 50
click at [624, 314] on input "d." at bounding box center [623, 309] width 1 height 9
radio input "true"
click at [702, 516] on button "Next" at bounding box center [622, 509] width 225 height 55
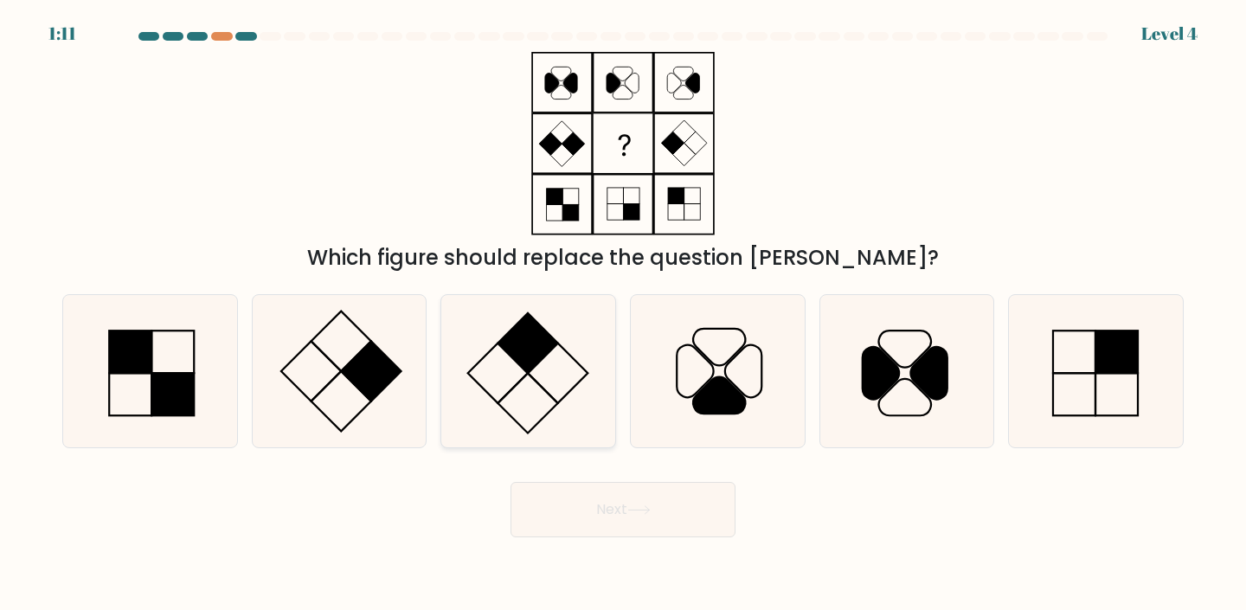
click at [546, 394] on icon at bounding box center [528, 371] width 153 height 153
click at [623, 314] on input "c." at bounding box center [623, 309] width 1 height 9
radio input "true"
click at [643, 496] on button "Next" at bounding box center [622, 509] width 225 height 55
click at [602, 502] on button "Next" at bounding box center [622, 509] width 225 height 55
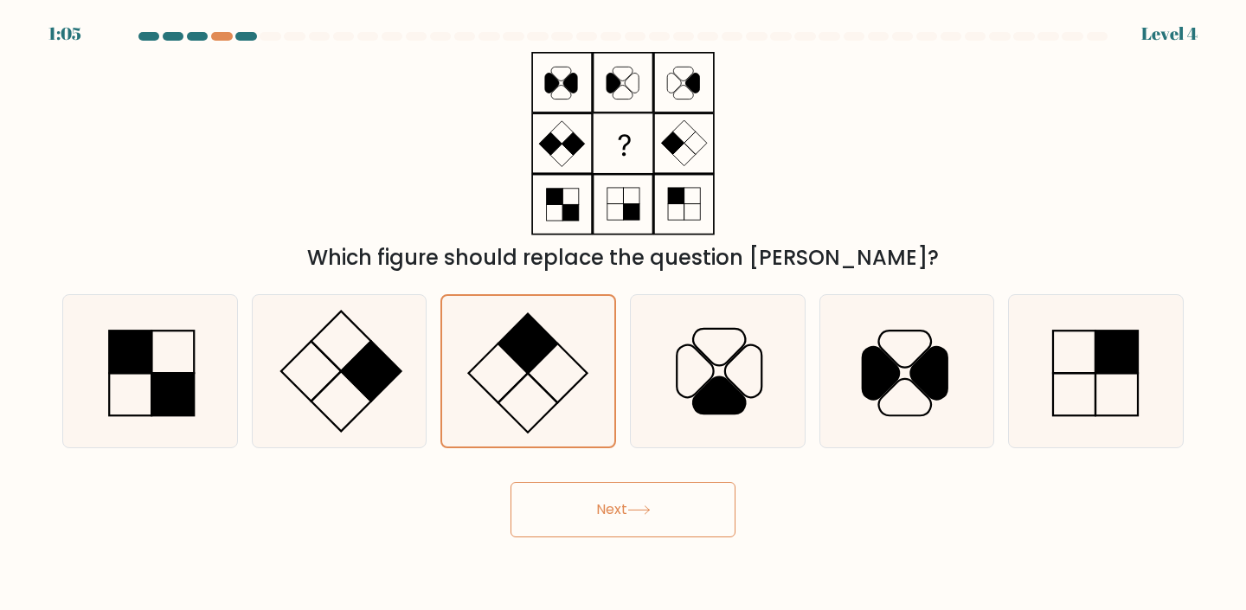
click at [684, 516] on button "Next" at bounding box center [622, 509] width 225 height 55
click at [417, 509] on div "Next" at bounding box center [623, 503] width 1142 height 68
click at [378, 423] on icon at bounding box center [339, 371] width 153 height 153
click at [623, 314] on input "b." at bounding box center [623, 309] width 1 height 9
radio input "true"
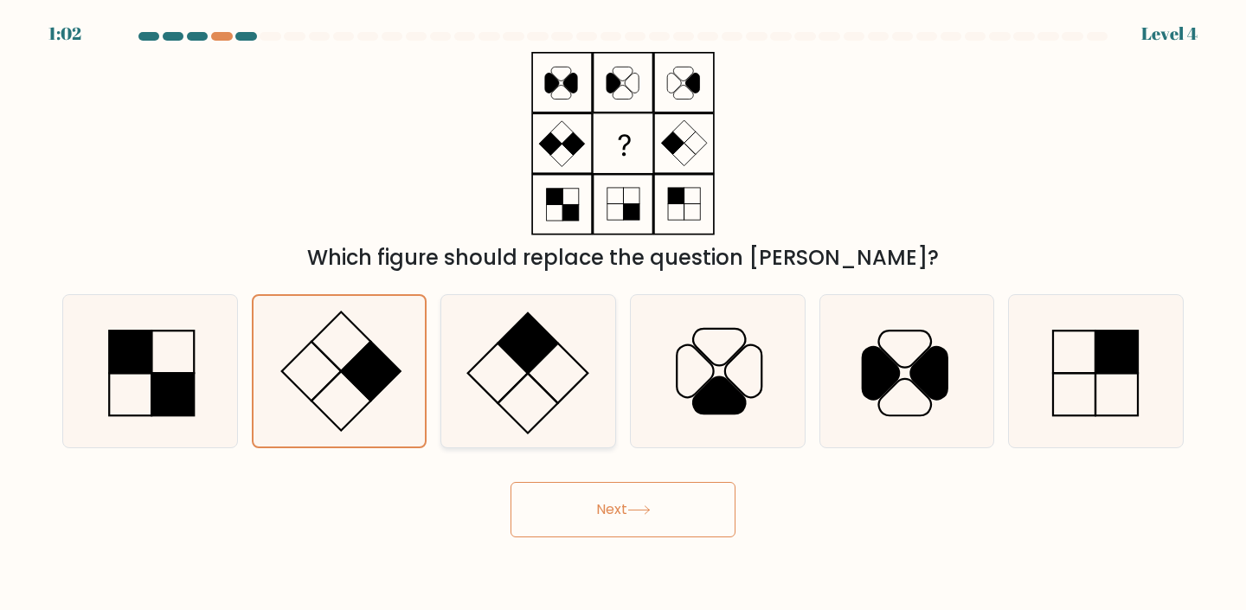
click at [604, 406] on icon at bounding box center [528, 371] width 153 height 153
click at [623, 314] on input "c." at bounding box center [623, 309] width 1 height 9
radio input "true"
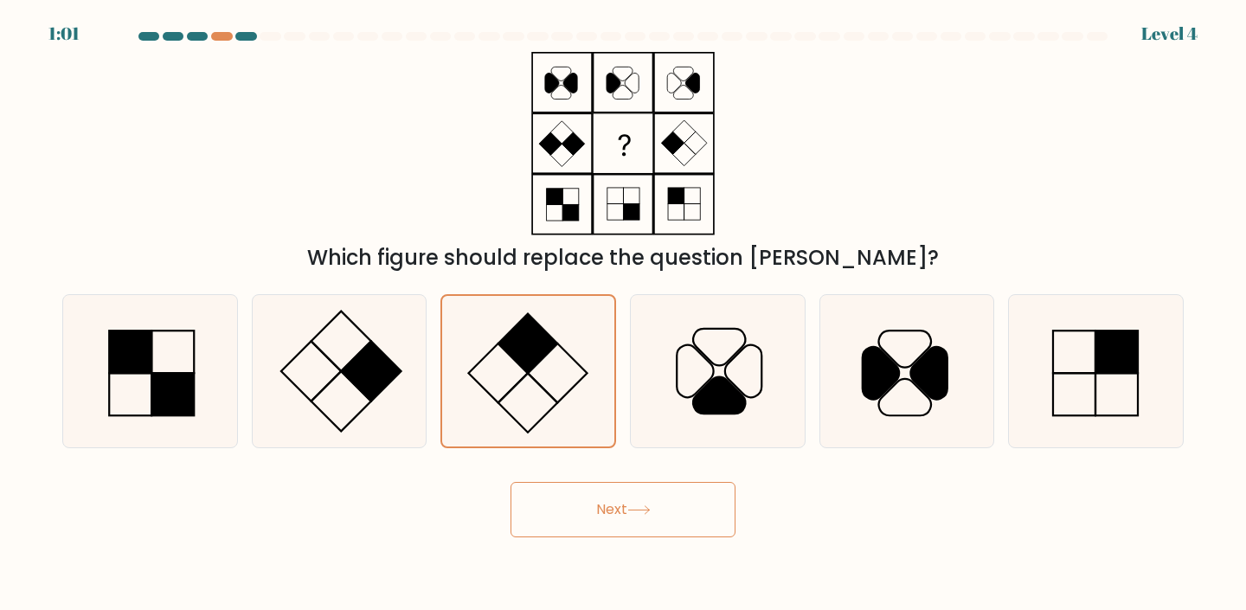
click at [630, 498] on button "Next" at bounding box center [622, 509] width 225 height 55
click at [632, 498] on button "Next" at bounding box center [622, 509] width 225 height 55
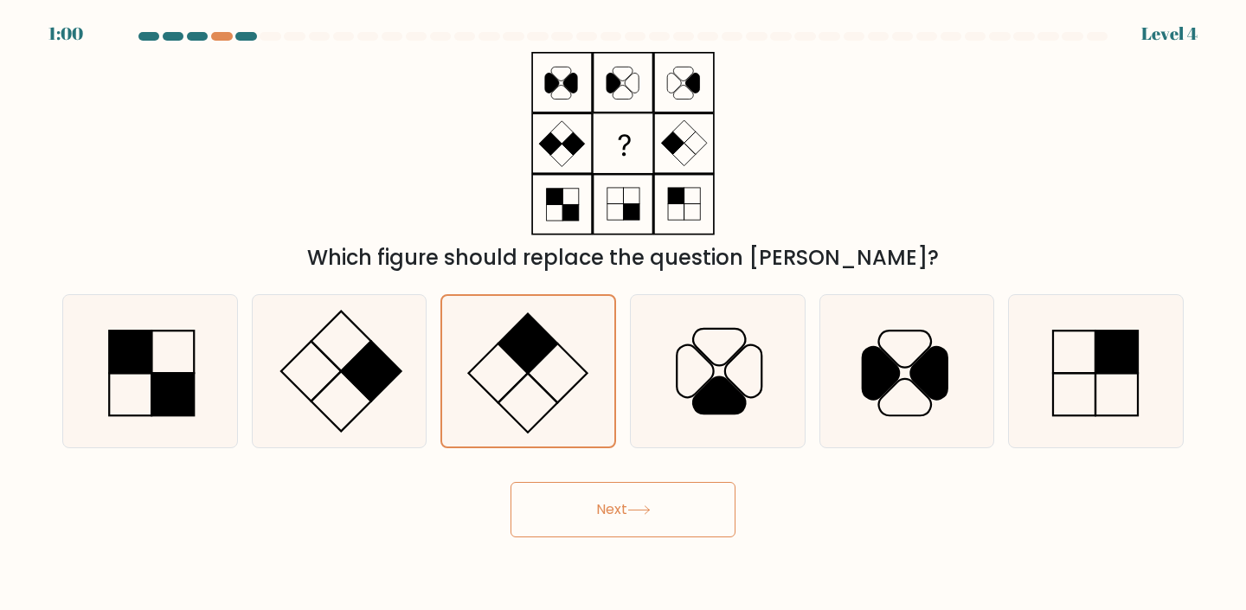
click at [632, 498] on button "Next" at bounding box center [622, 509] width 225 height 55
click at [650, 505] on icon at bounding box center [638, 510] width 23 height 10
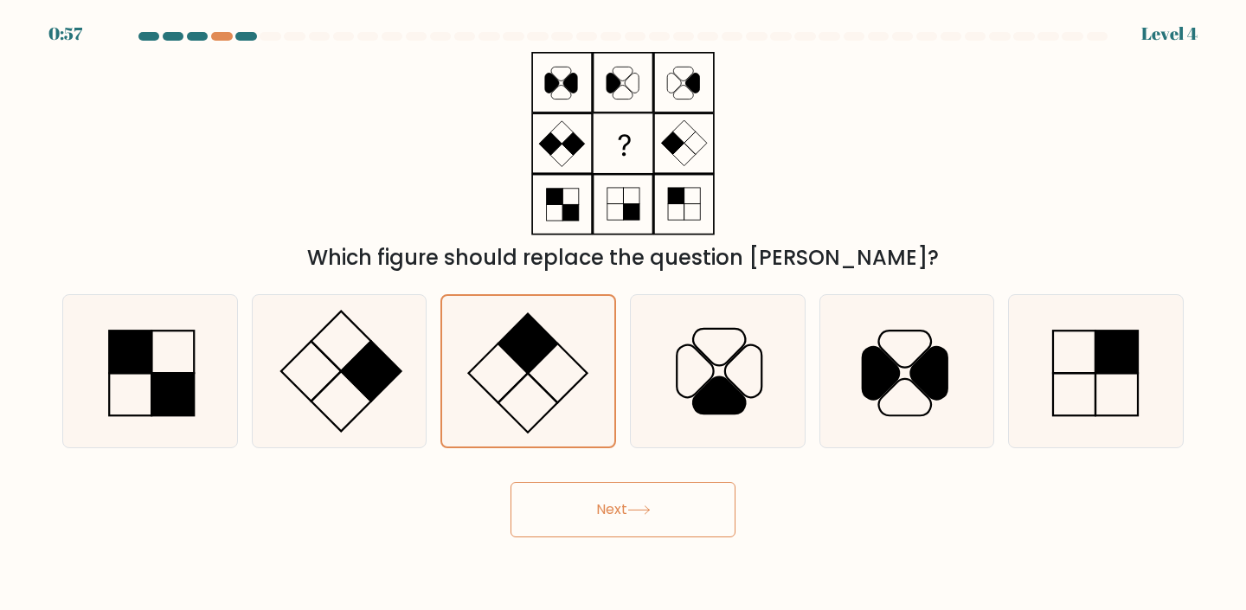
click at [510, 482] on button "Next" at bounding box center [622, 509] width 225 height 55
click at [650, 505] on icon at bounding box center [638, 510] width 23 height 10
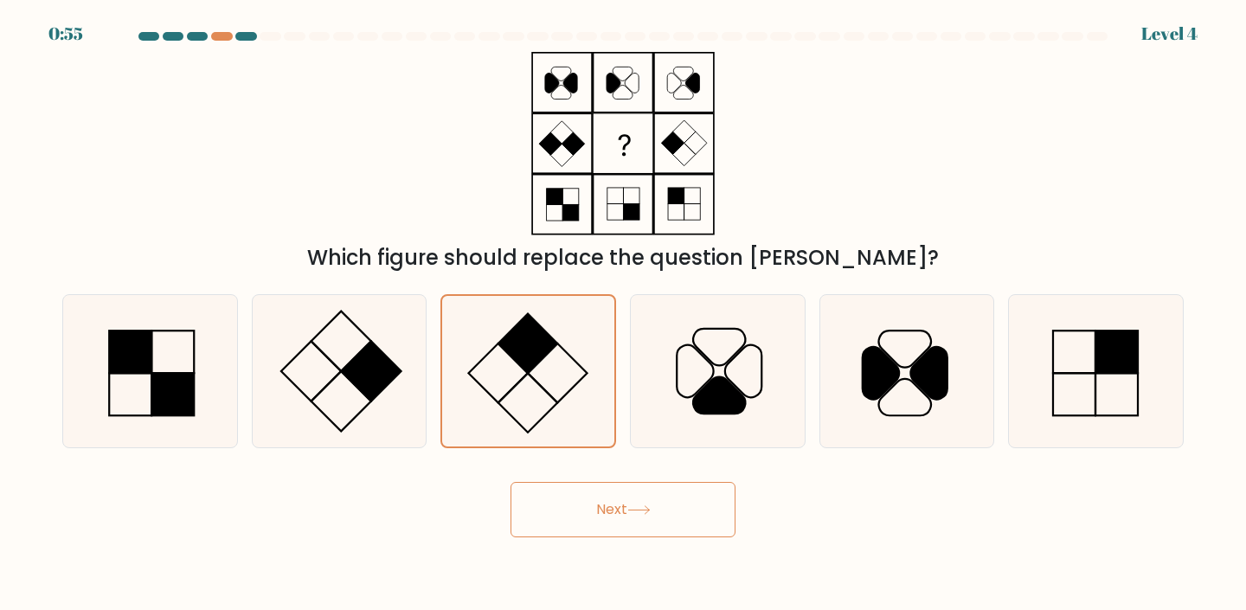
click at [650, 505] on icon at bounding box center [638, 510] width 23 height 10
click at [360, 372] on rect at bounding box center [371, 371] width 60 height 60
click at [623, 314] on input "b." at bounding box center [623, 309] width 1 height 9
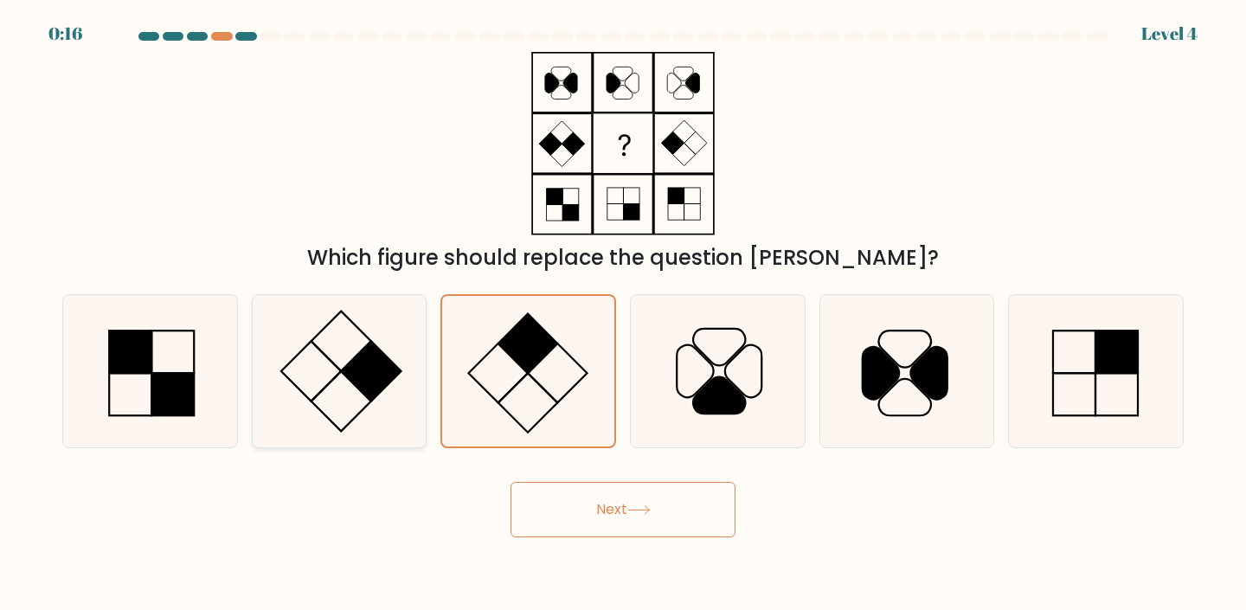
radio input "true"
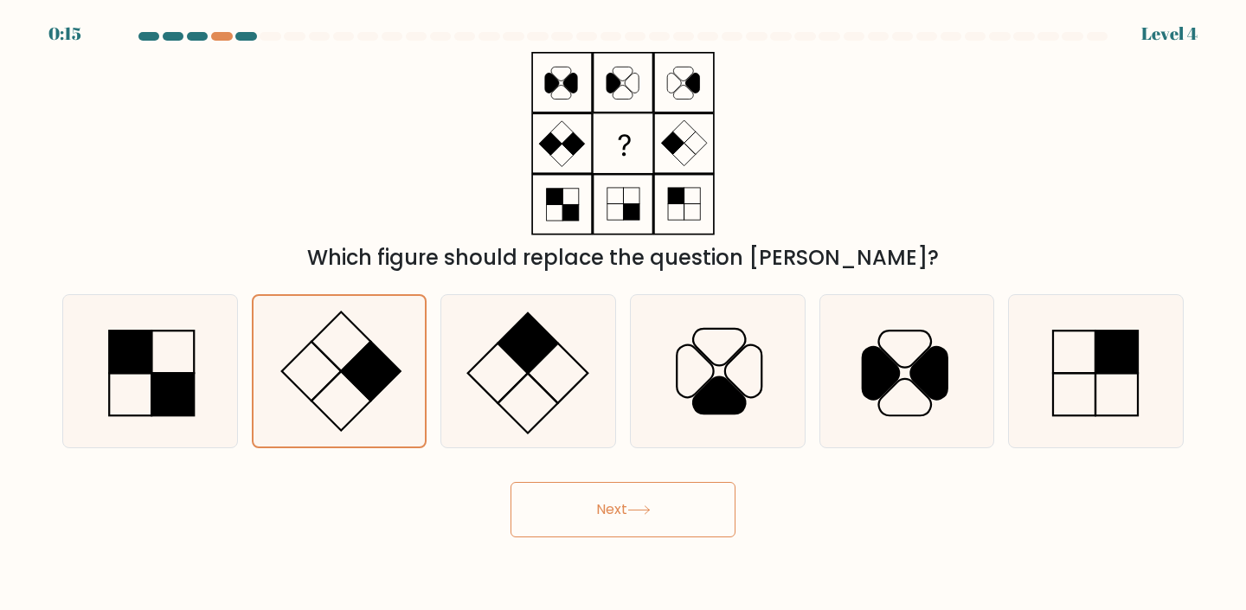
click at [580, 517] on button "Next" at bounding box center [622, 509] width 225 height 55
click at [548, 365] on icon at bounding box center [528, 371] width 153 height 153
click at [623, 314] on input "c." at bounding box center [623, 309] width 1 height 9
radio input "true"
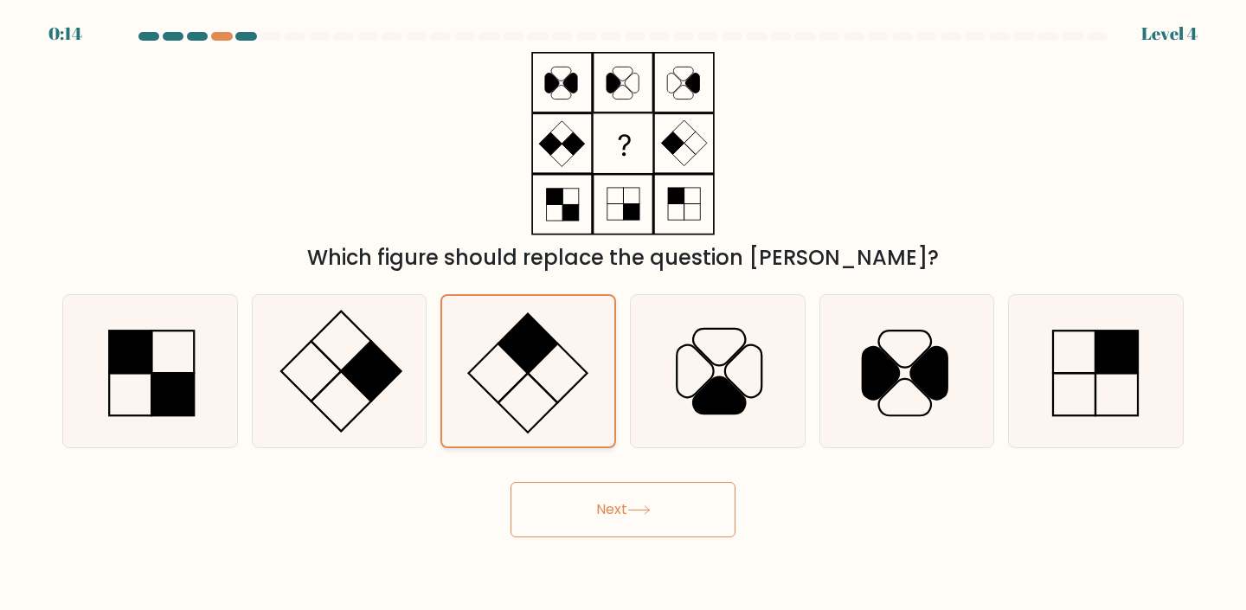
click at [548, 365] on icon at bounding box center [527, 371] width 151 height 151
click at [623, 314] on input "c." at bounding box center [623, 309] width 1 height 9
click at [548, 365] on icon at bounding box center [527, 371] width 151 height 151
click at [623, 314] on input "c." at bounding box center [623, 309] width 1 height 9
click at [496, 362] on icon at bounding box center [527, 371] width 151 height 151
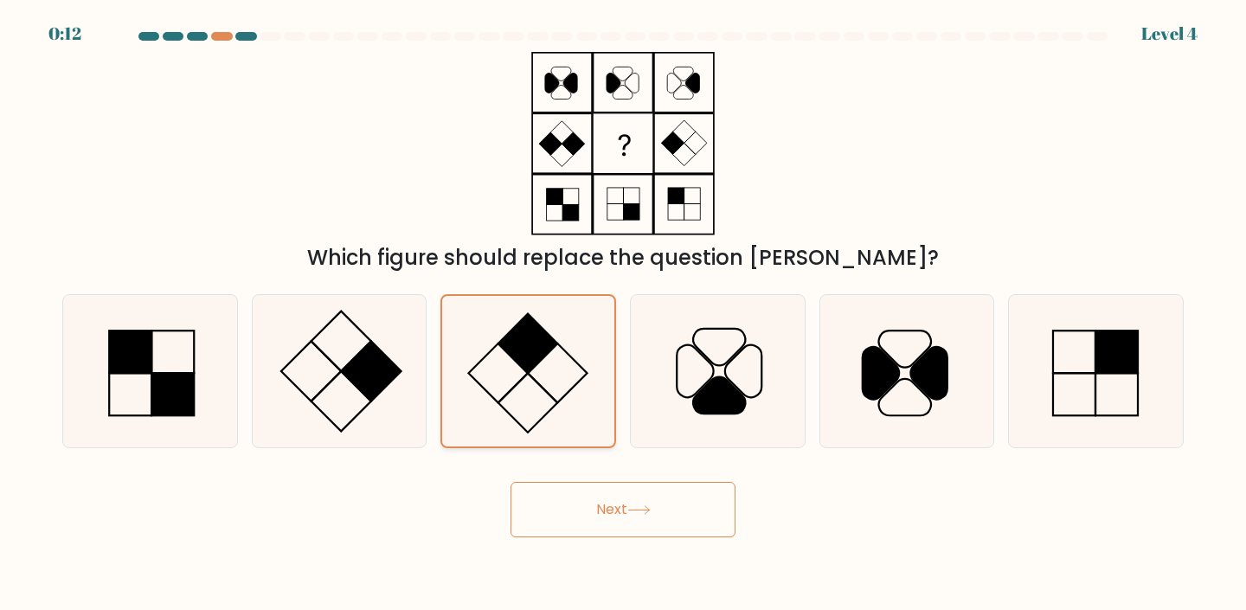
click at [623, 314] on input "c." at bounding box center [623, 309] width 1 height 9
click at [496, 362] on icon at bounding box center [527, 371] width 151 height 151
click at [623, 314] on input "c." at bounding box center [623, 309] width 1 height 9
click at [496, 362] on icon at bounding box center [527, 371] width 151 height 151
click at [623, 314] on input "c." at bounding box center [623, 309] width 1 height 9
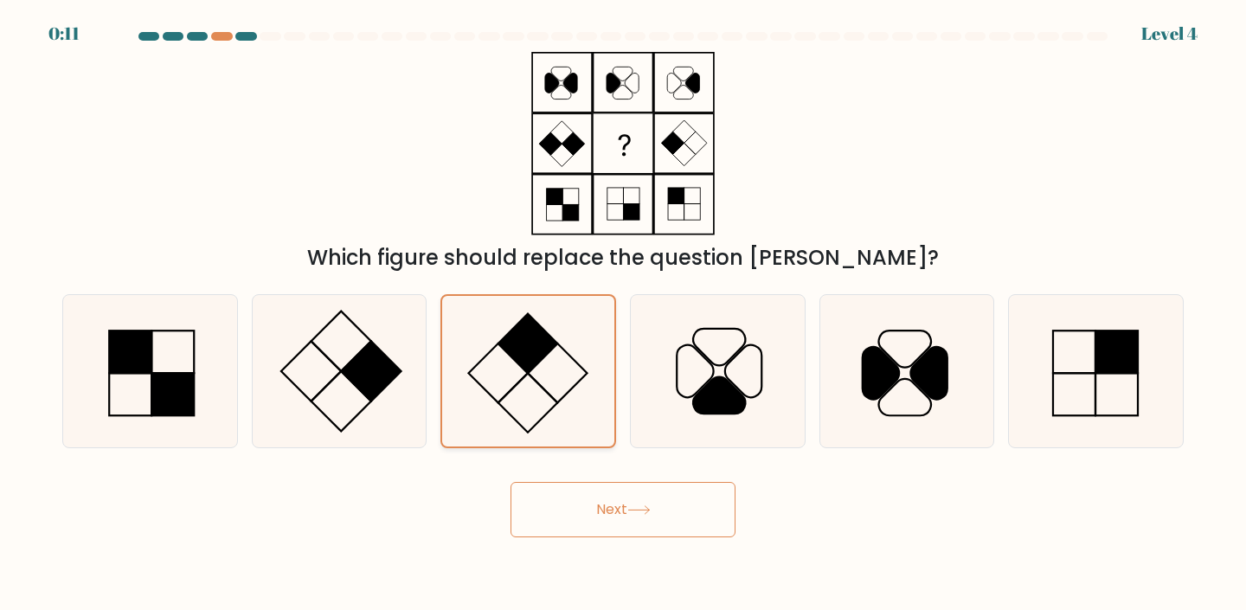
click at [496, 362] on icon at bounding box center [527, 371] width 151 height 151
click at [623, 314] on input "c." at bounding box center [623, 309] width 1 height 9
click at [496, 362] on icon at bounding box center [527, 371] width 151 height 151
click at [623, 314] on input "c." at bounding box center [623, 309] width 1 height 9
click at [496, 362] on icon at bounding box center [527, 371] width 151 height 151
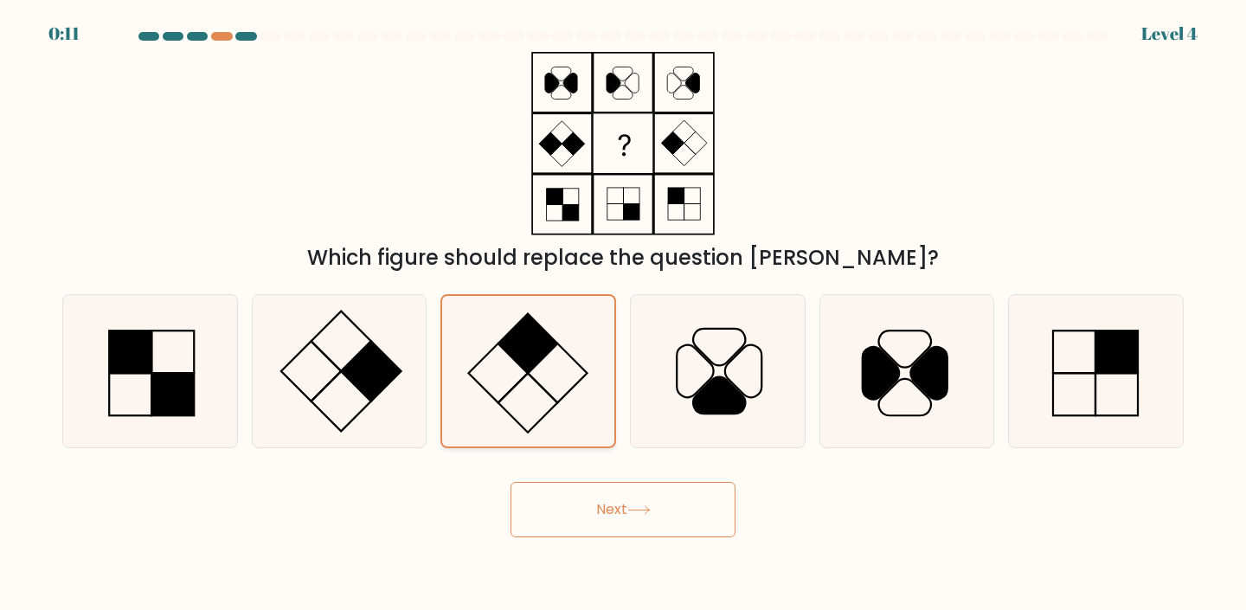
click at [623, 314] on input "c." at bounding box center [623, 309] width 1 height 9
click at [496, 362] on icon at bounding box center [527, 371] width 151 height 151
click at [623, 314] on input "c." at bounding box center [623, 309] width 1 height 9
click at [551, 377] on icon at bounding box center [527, 371] width 151 height 151
click at [623, 314] on input "c." at bounding box center [623, 309] width 1 height 9
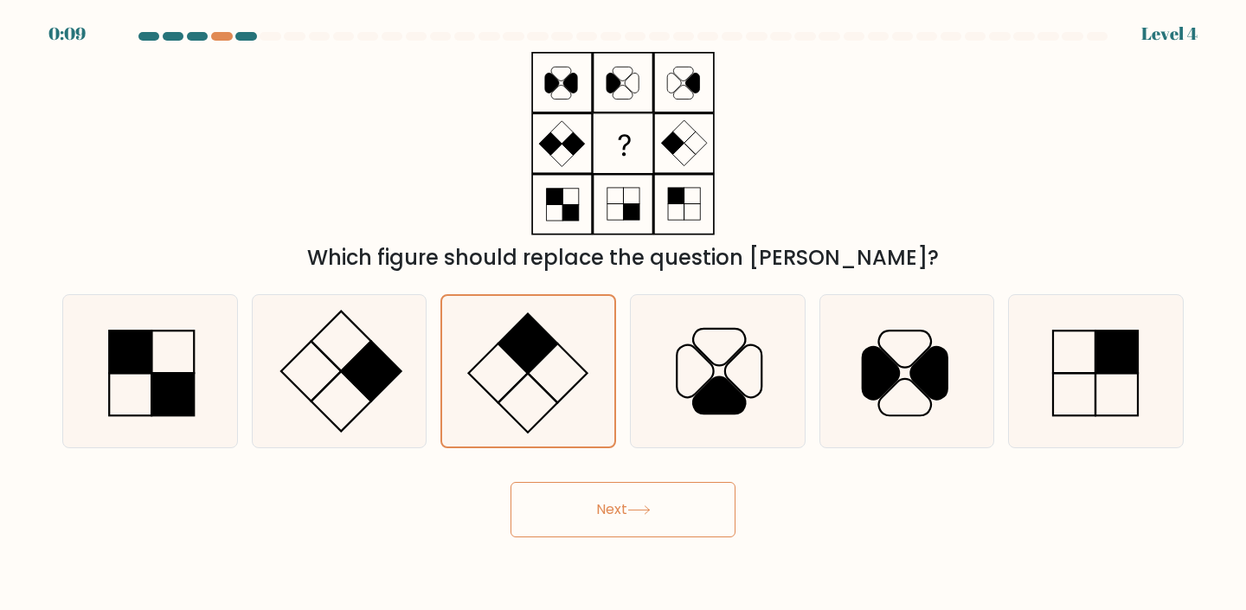
click at [622, 497] on button "Next" at bounding box center [622, 509] width 225 height 55
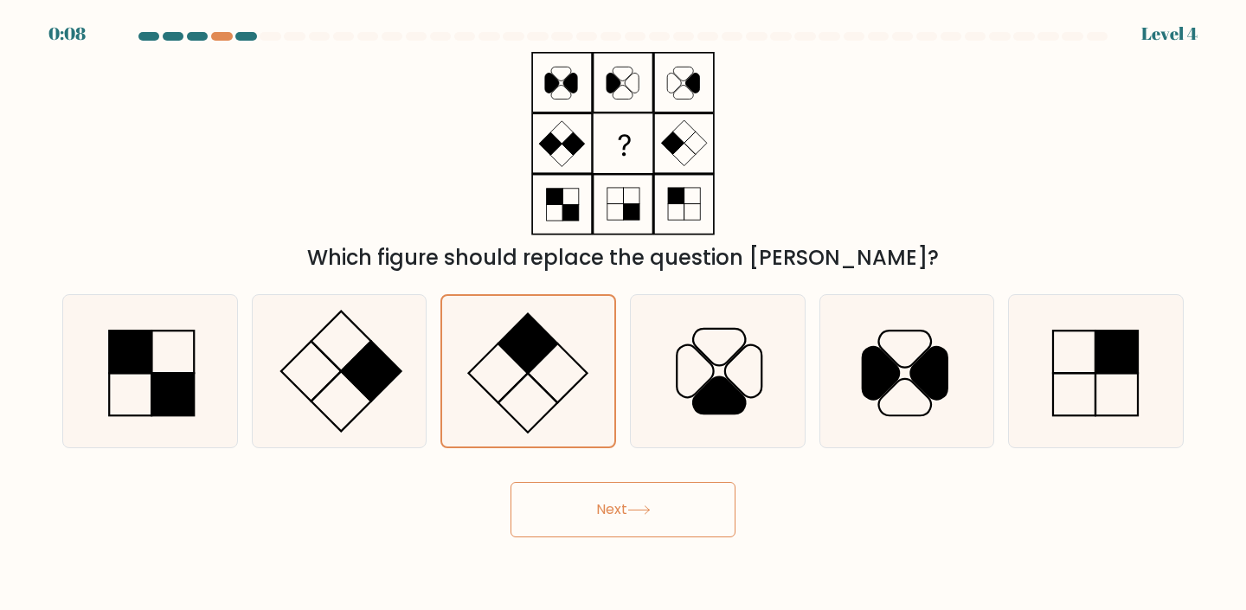
click at [622, 497] on button "Next" at bounding box center [622, 509] width 225 height 55
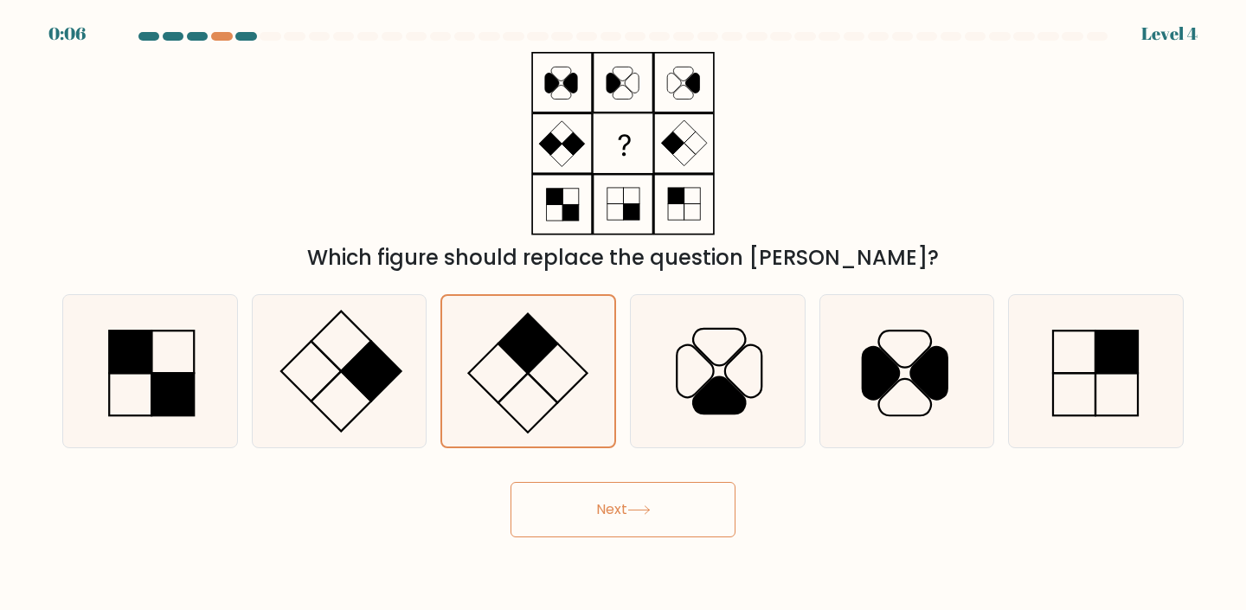
click at [622, 497] on button "Next" at bounding box center [622, 509] width 225 height 55
click at [510, 482] on button "Next" at bounding box center [622, 509] width 225 height 55
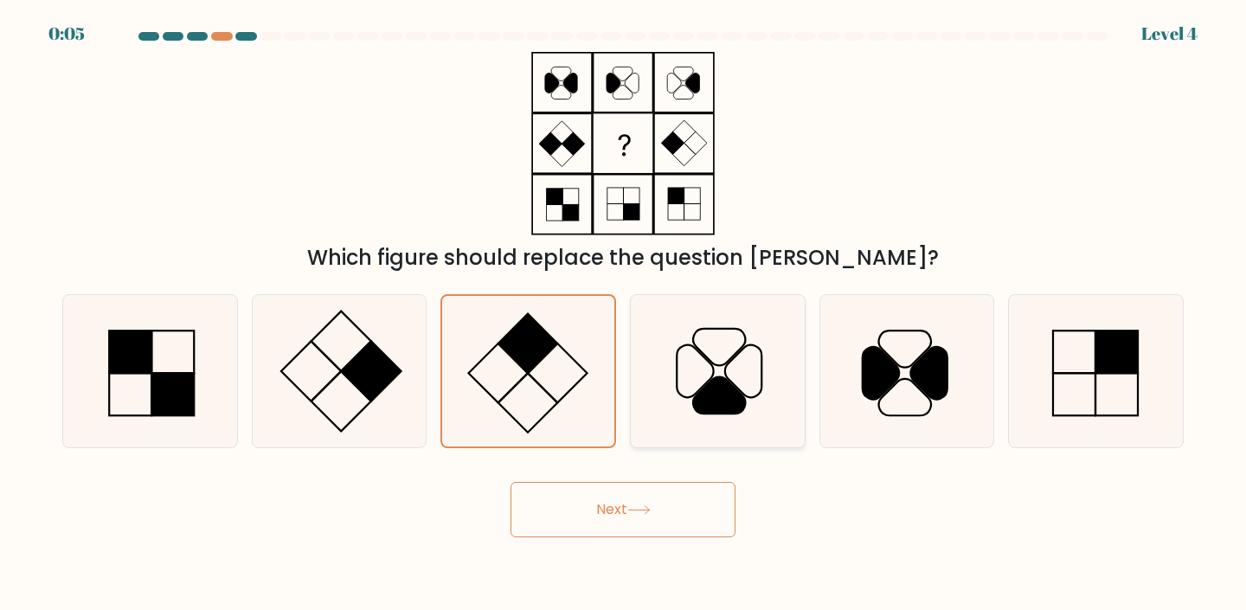
click at [510, 482] on button "Next" at bounding box center [622, 509] width 225 height 55
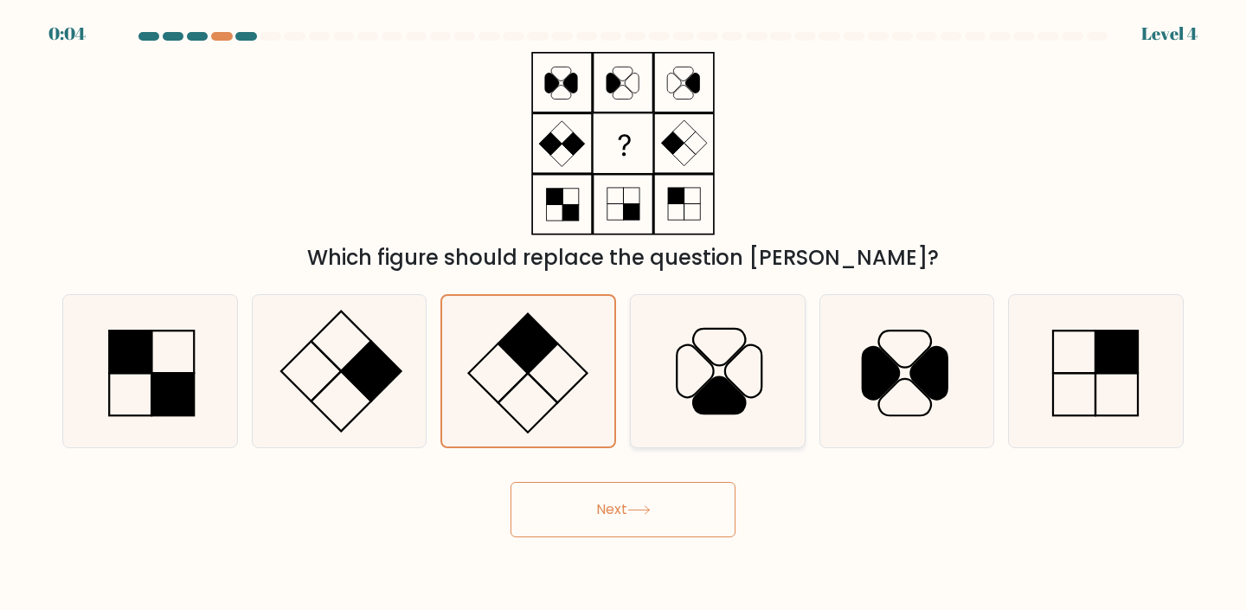
click at [510, 482] on button "Next" at bounding box center [622, 509] width 225 height 55
click at [676, 445] on icon at bounding box center [717, 371] width 153 height 153
click at [624, 314] on input "d." at bounding box center [623, 309] width 1 height 9
radio input "true"
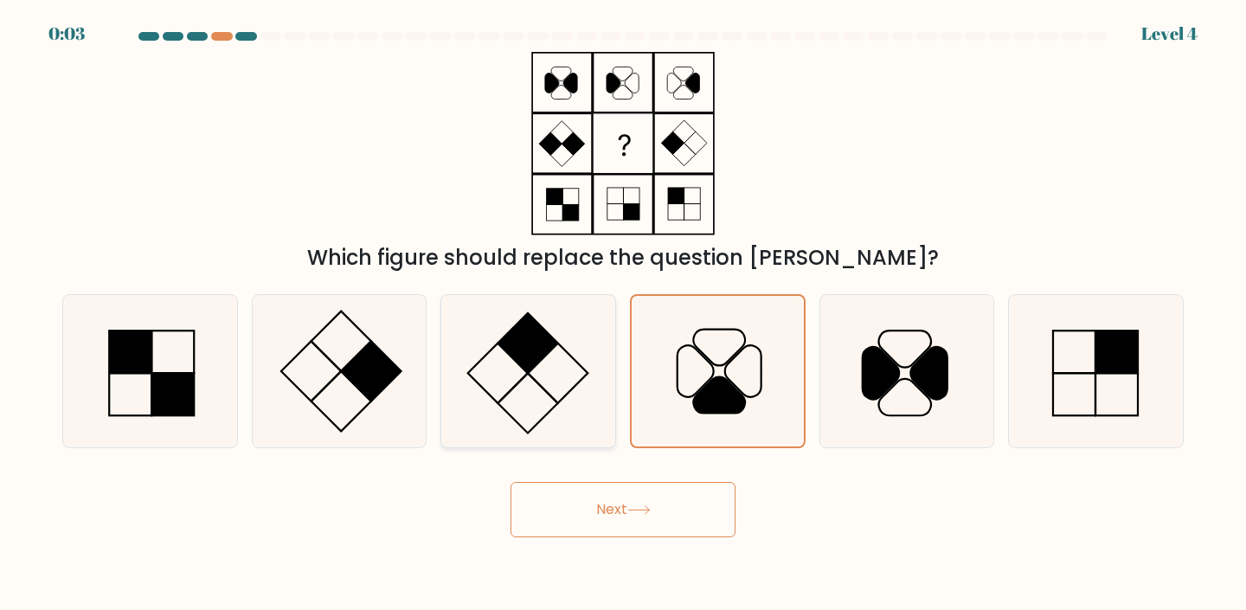
click at [553, 375] on icon at bounding box center [528, 371] width 153 height 153
click at [623, 314] on input "c." at bounding box center [623, 309] width 1 height 9
radio input "true"
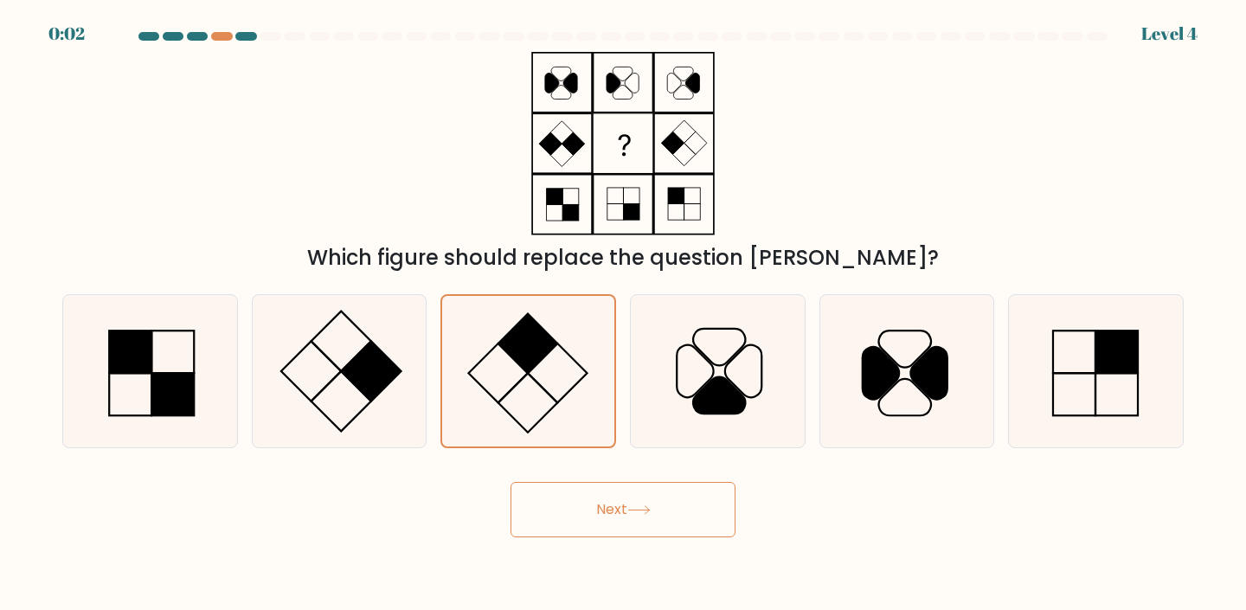
click at [592, 468] on form at bounding box center [623, 284] width 1246 height 505
click at [602, 556] on body "0:02 Level 4" at bounding box center [623, 305] width 1246 height 610
click at [618, 517] on button "Next" at bounding box center [622, 509] width 225 height 55
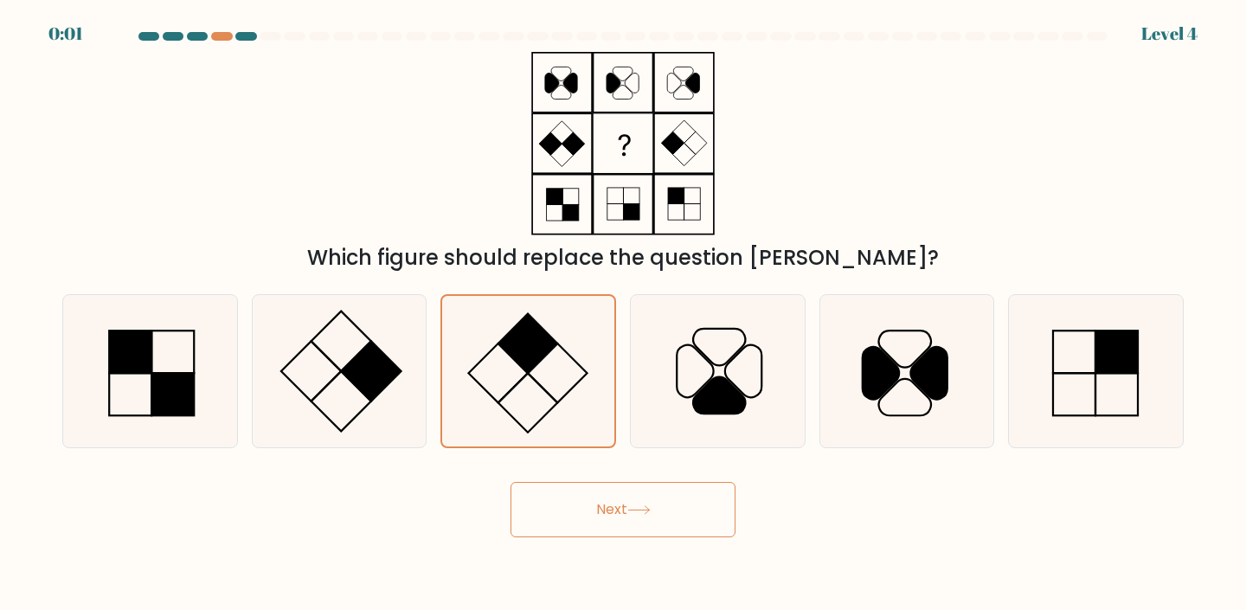
click at [618, 517] on button "Next" at bounding box center [622, 509] width 225 height 55
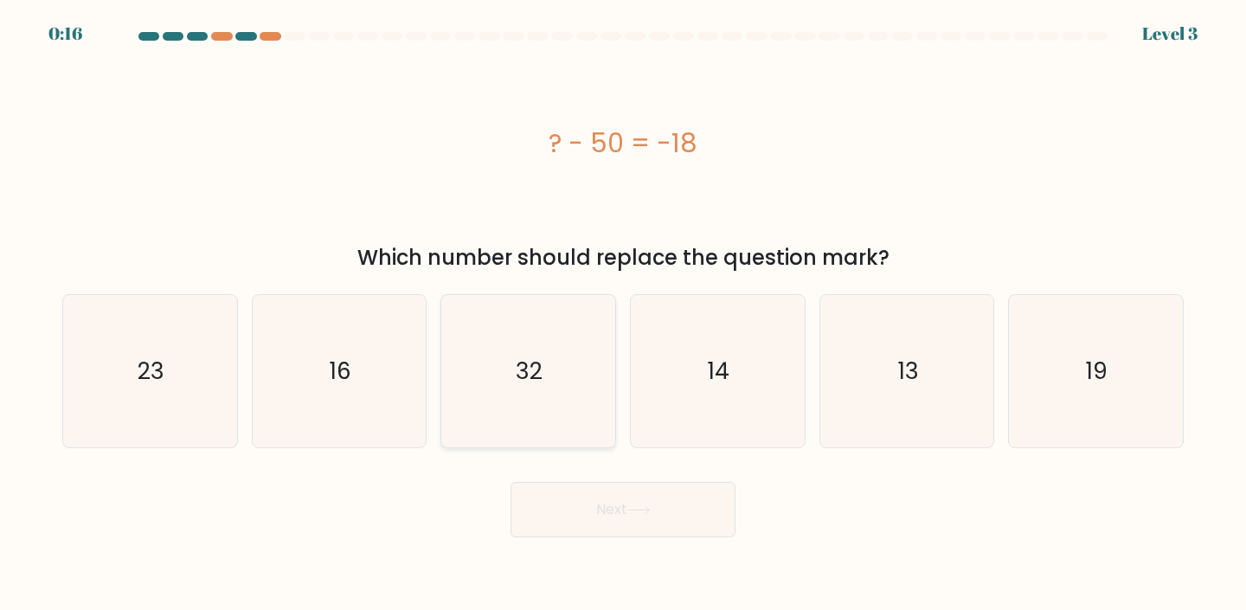
click at [522, 375] on text "32" at bounding box center [529, 371] width 27 height 32
click at [623, 314] on input "c. 32" at bounding box center [623, 309] width 1 height 9
radio input "true"
click at [613, 511] on button "Next" at bounding box center [622, 509] width 225 height 55
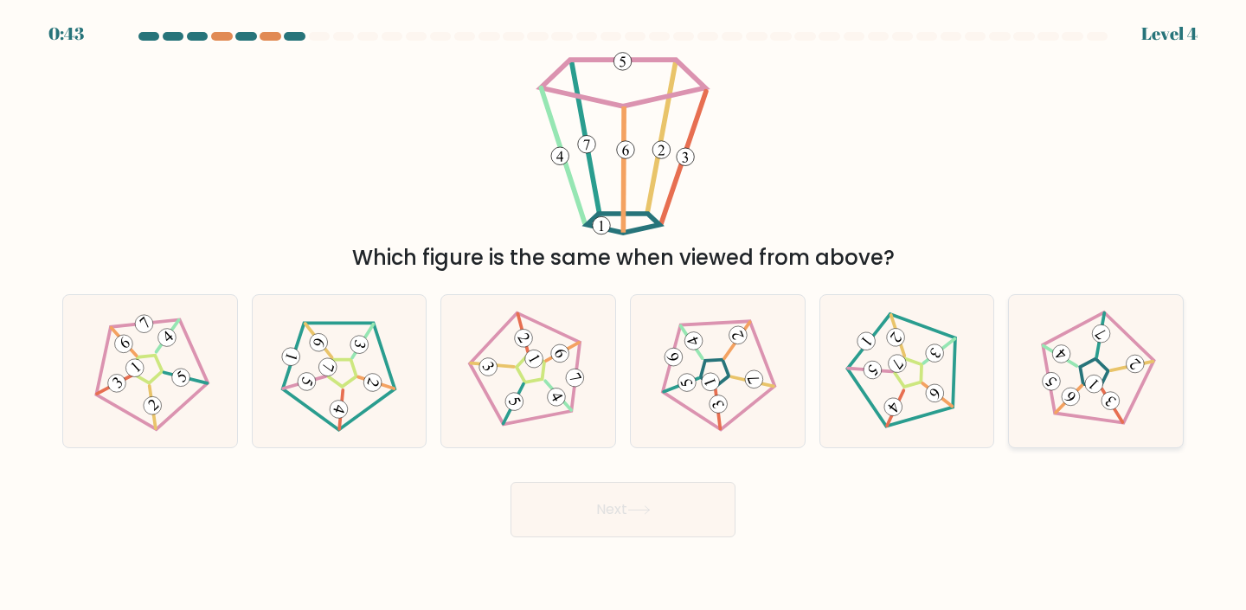
click at [1071, 374] on icon at bounding box center [1095, 371] width 122 height 122
click at [624, 314] on input "f." at bounding box center [623, 309] width 1 height 9
radio input "true"
click at [691, 519] on button "Next" at bounding box center [622, 509] width 225 height 55
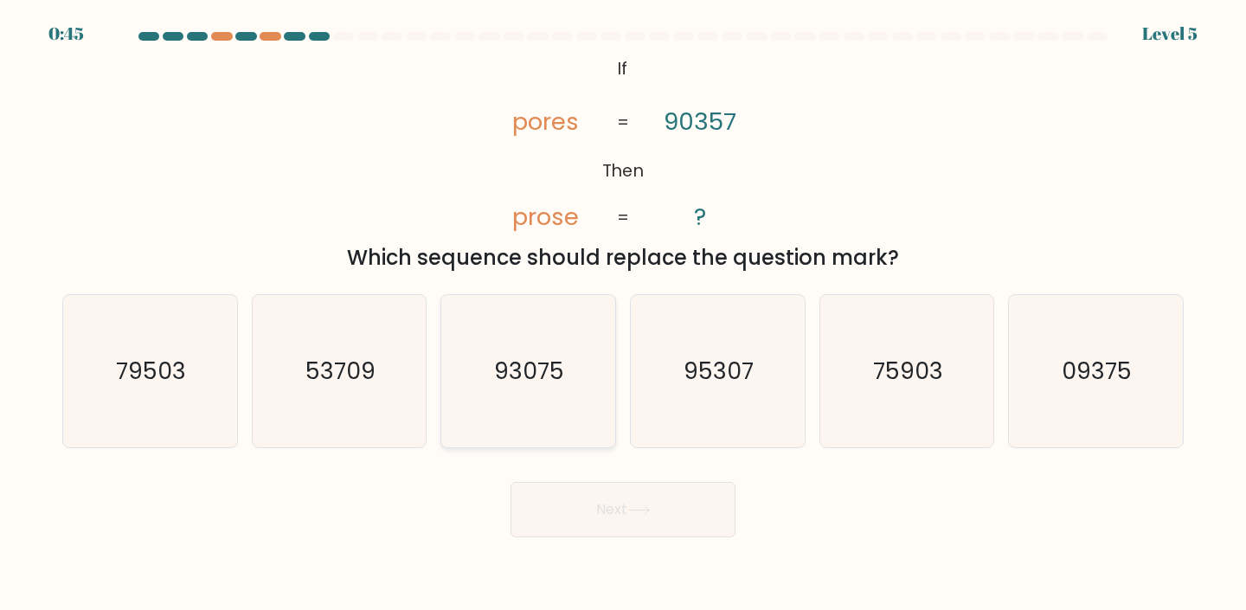
click at [554, 414] on icon "93075" at bounding box center [528, 371] width 153 height 153
click at [623, 314] on input "c. 93075" at bounding box center [623, 309] width 1 height 9
radio input "true"
click at [647, 509] on icon at bounding box center [638, 510] width 23 height 10
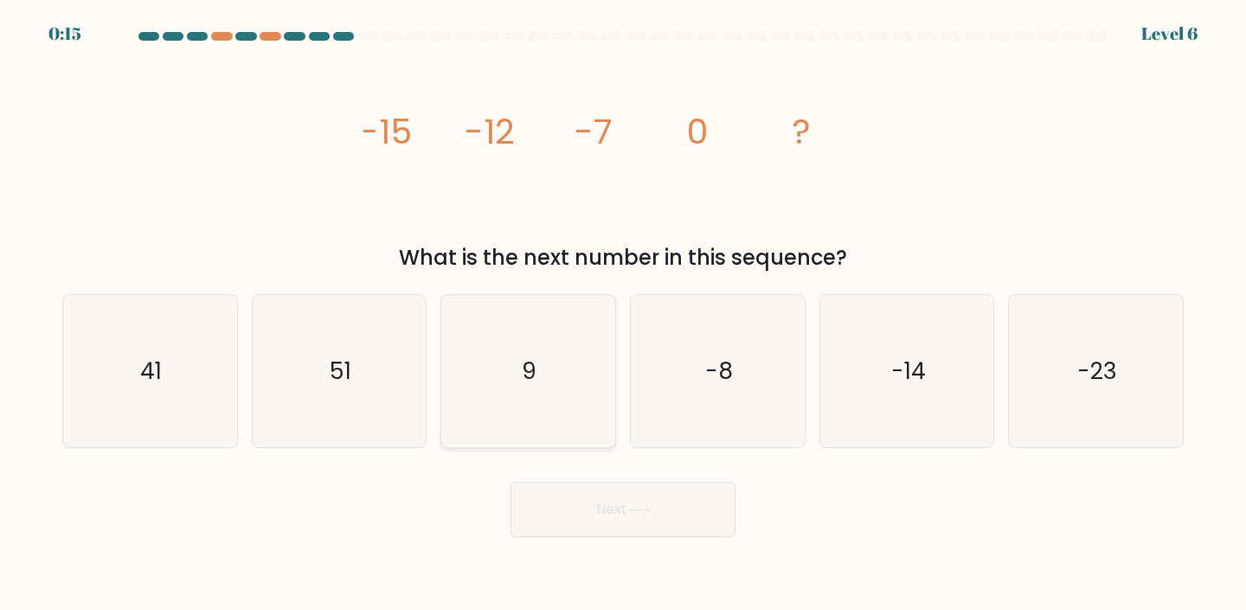
click at [562, 400] on icon "9" at bounding box center [528, 371] width 153 height 153
click at [623, 314] on input "c. 9" at bounding box center [623, 309] width 1 height 9
radio input "true"
click at [621, 496] on button "Next" at bounding box center [622, 509] width 225 height 55
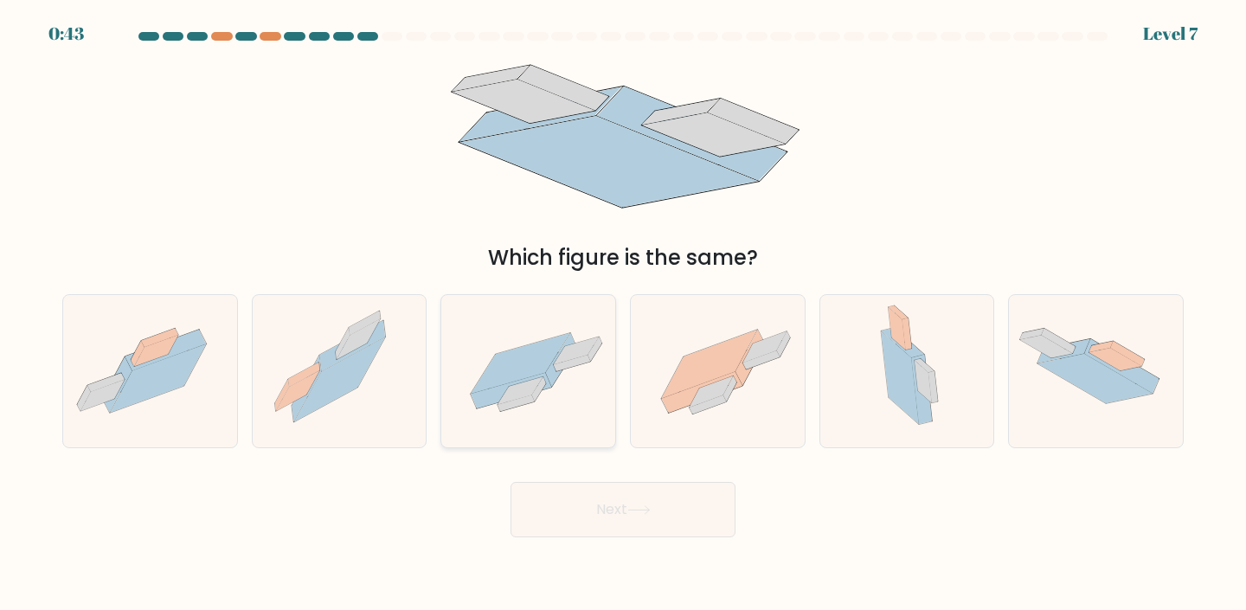
click at [542, 346] on icon at bounding box center [520, 363] width 99 height 61
click at [623, 314] on input "c." at bounding box center [623, 309] width 1 height 9
radio input "true"
click at [662, 503] on button "Next" at bounding box center [622, 509] width 225 height 55
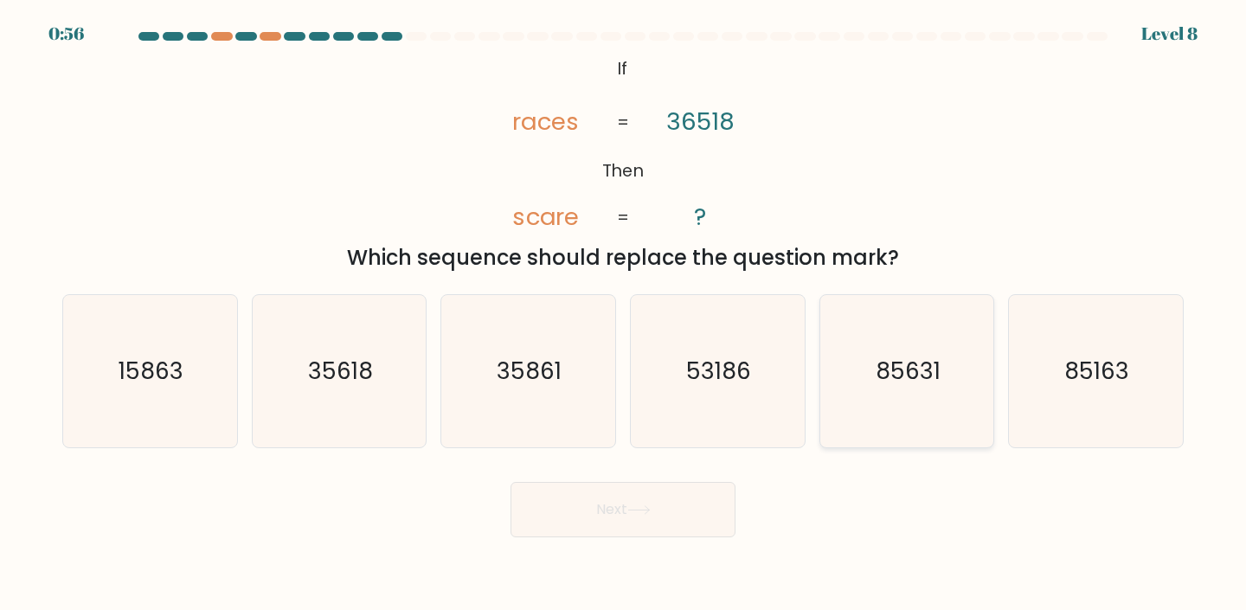
click at [900, 414] on icon "85631" at bounding box center [906, 371] width 153 height 153
click at [624, 314] on input "e. 85631" at bounding box center [623, 309] width 1 height 9
radio input "true"
click at [714, 503] on button "Next" at bounding box center [622, 509] width 225 height 55
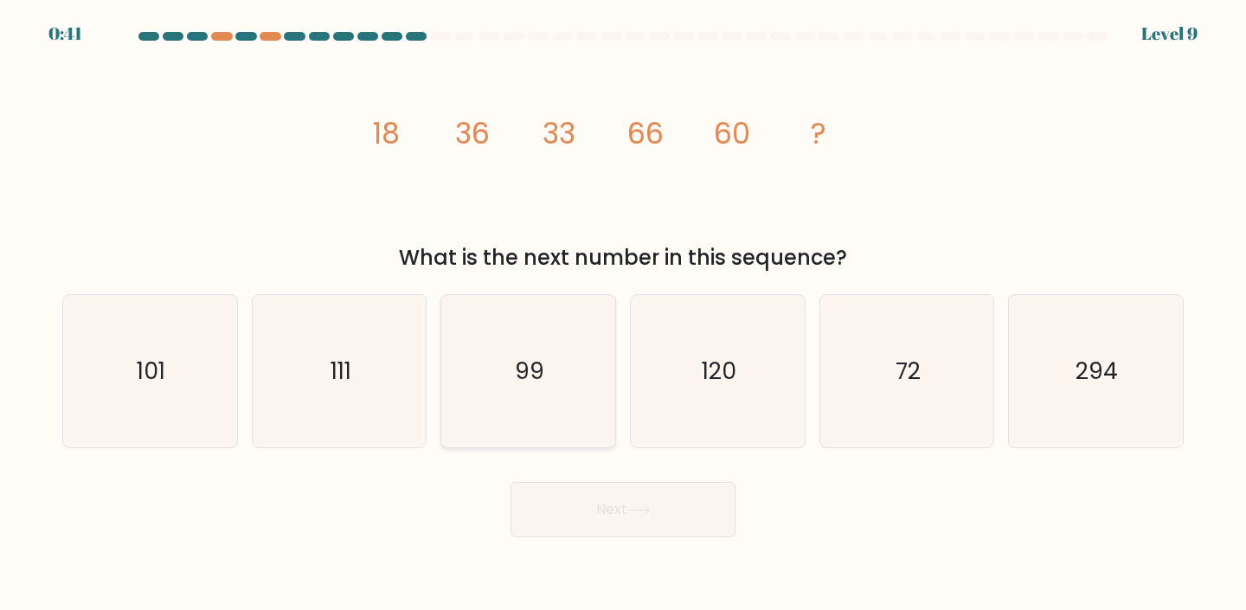
click at [508, 385] on icon "99" at bounding box center [528, 371] width 153 height 153
click at [623, 314] on input "c. 99" at bounding box center [623, 309] width 1 height 9
radio input "true"
click at [650, 509] on icon at bounding box center [638, 510] width 23 height 10
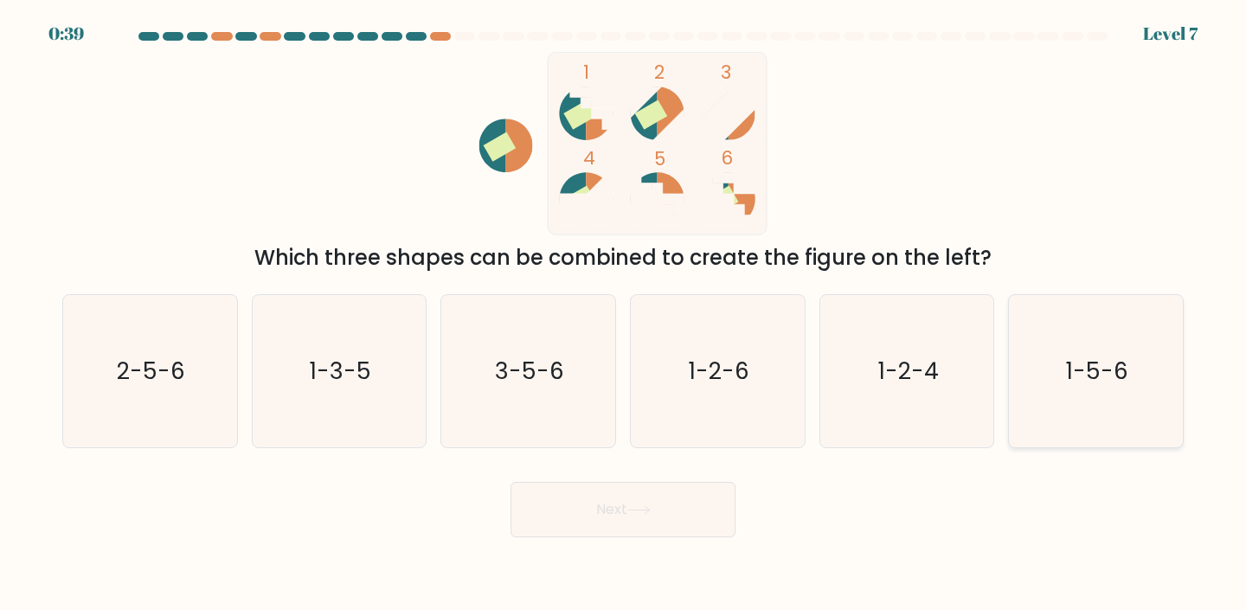
click at [1057, 327] on icon "1-5-6" at bounding box center [1095, 371] width 153 height 153
click at [624, 314] on input "f. 1-5-6" at bounding box center [623, 309] width 1 height 9
radio input "true"
click at [652, 516] on button "Next" at bounding box center [622, 509] width 225 height 55
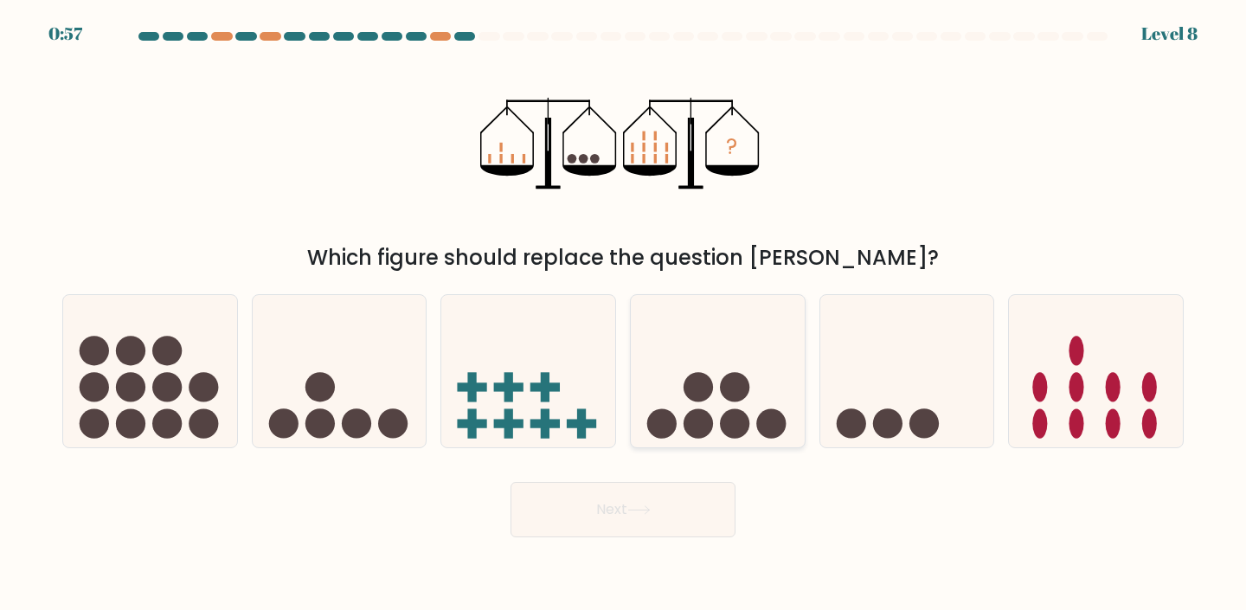
click at [734, 395] on circle at bounding box center [734, 386] width 29 height 29
click at [624, 314] on input "d." at bounding box center [623, 309] width 1 height 9
radio input "true"
click at [719, 509] on button "Next" at bounding box center [622, 509] width 225 height 55
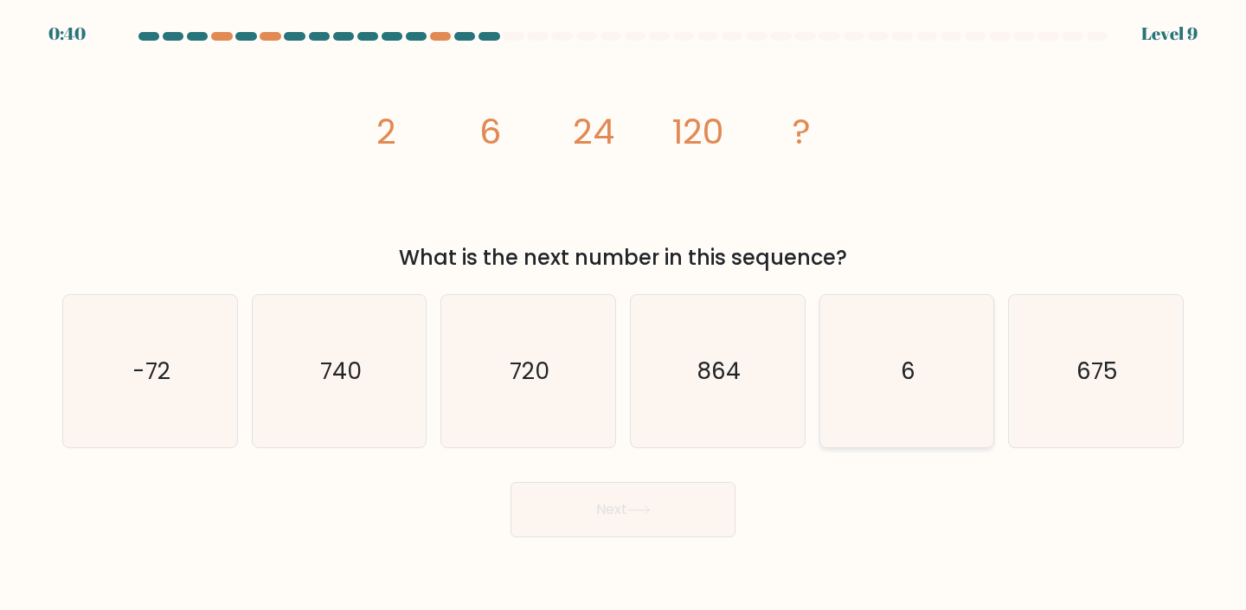
click at [886, 388] on icon "6" at bounding box center [906, 371] width 153 height 153
click at [624, 314] on input "e. 6" at bounding box center [623, 309] width 1 height 9
radio input "true"
click at [692, 502] on button "Next" at bounding box center [622, 509] width 225 height 55
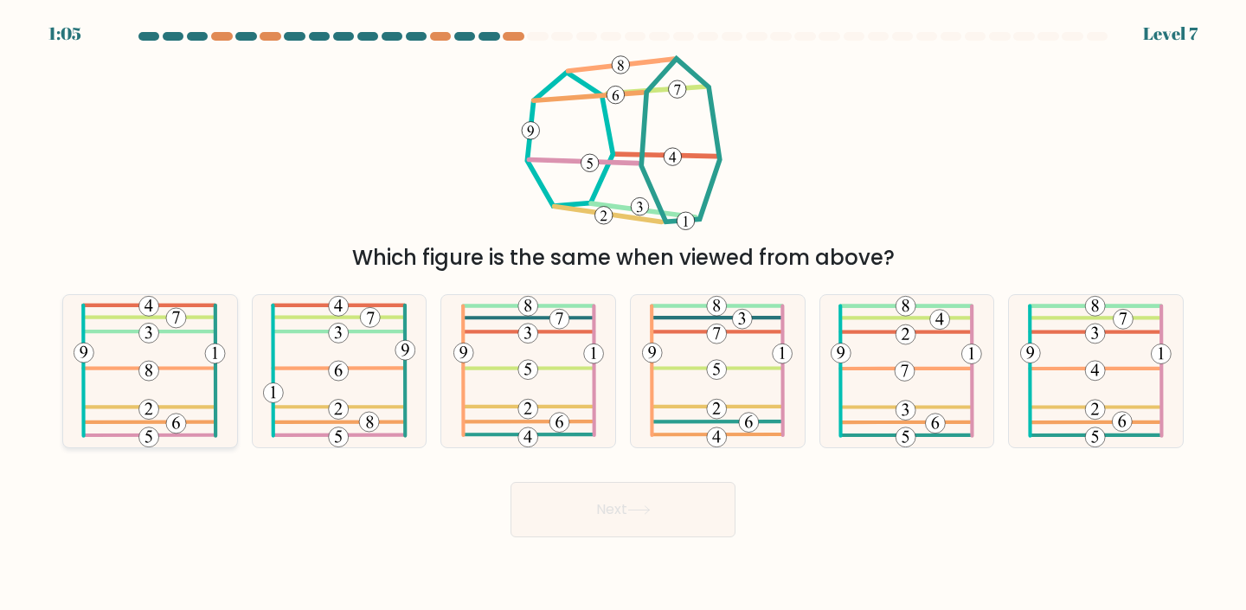
click at [161, 390] on icon at bounding box center [150, 371] width 152 height 153
click at [623, 314] on input "a." at bounding box center [623, 309] width 1 height 9
radio input "true"
click at [596, 511] on button "Next" at bounding box center [622, 509] width 225 height 55
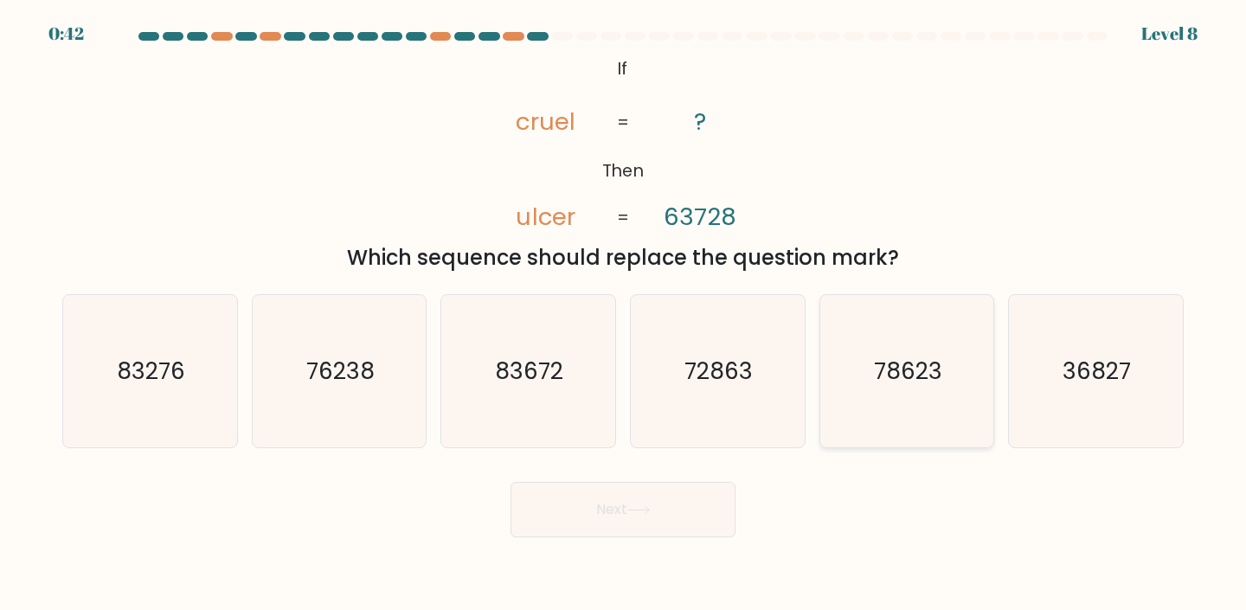
click at [890, 395] on icon "78623" at bounding box center [906, 371] width 153 height 153
click at [624, 314] on input "e. 78623" at bounding box center [623, 309] width 1 height 9
radio input "true"
click at [650, 508] on icon at bounding box center [638, 510] width 23 height 10
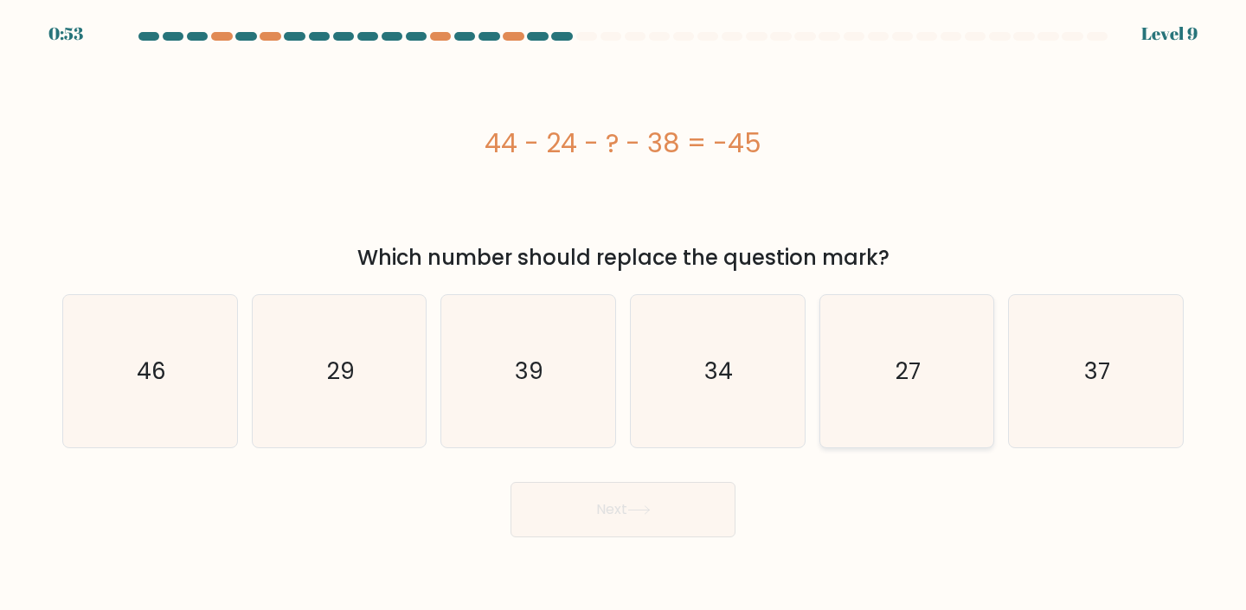
click at [901, 380] on text "27" at bounding box center [907, 371] width 25 height 32
click at [624, 314] on input "e. 27" at bounding box center [623, 309] width 1 height 9
radio input "true"
click at [618, 509] on button "Next" at bounding box center [622, 509] width 225 height 55
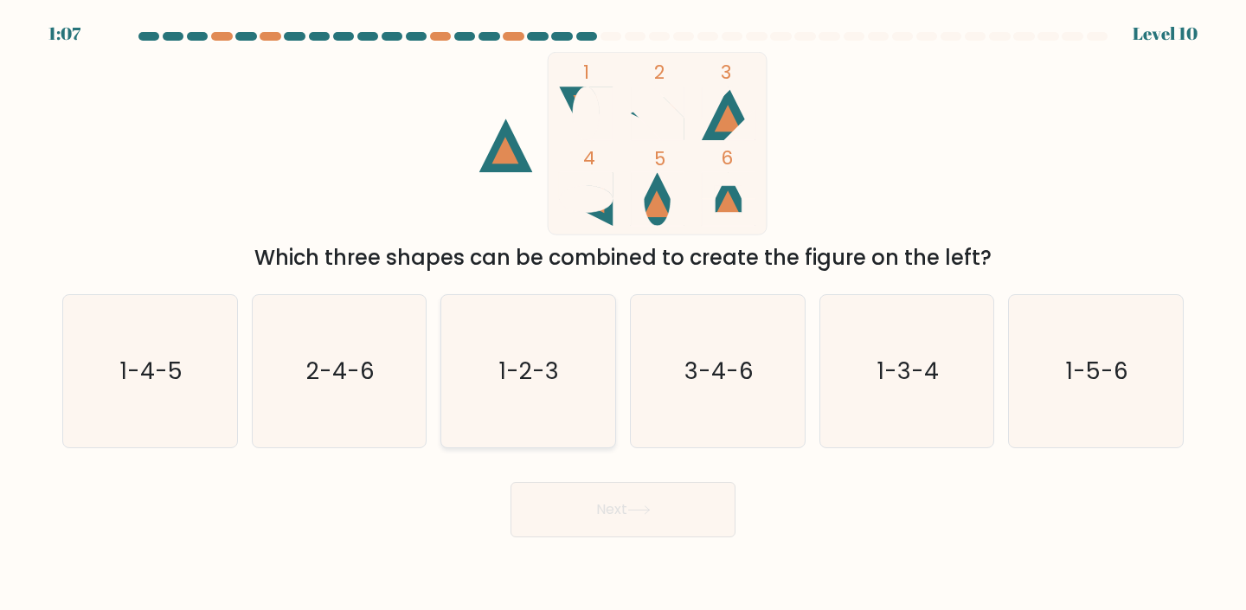
click at [571, 391] on icon "1-2-3" at bounding box center [528, 371] width 153 height 153
click at [623, 314] on input "c. 1-2-3" at bounding box center [623, 309] width 1 height 9
radio input "true"
click at [571, 391] on icon "1-2-3" at bounding box center [527, 371] width 151 height 151
click at [623, 314] on input "c. 1-2-3" at bounding box center [623, 309] width 1 height 9
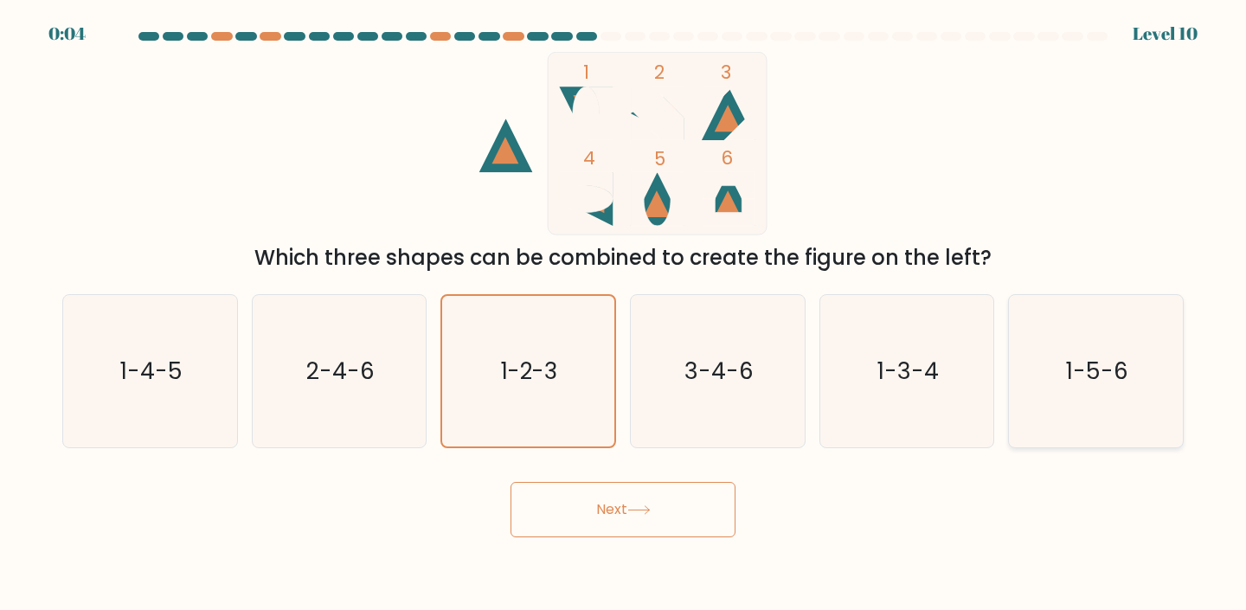
click at [1107, 318] on icon "1-5-6" at bounding box center [1095, 371] width 153 height 153
click at [624, 314] on input "f. 1-5-6" at bounding box center [623, 309] width 1 height 9
radio input "true"
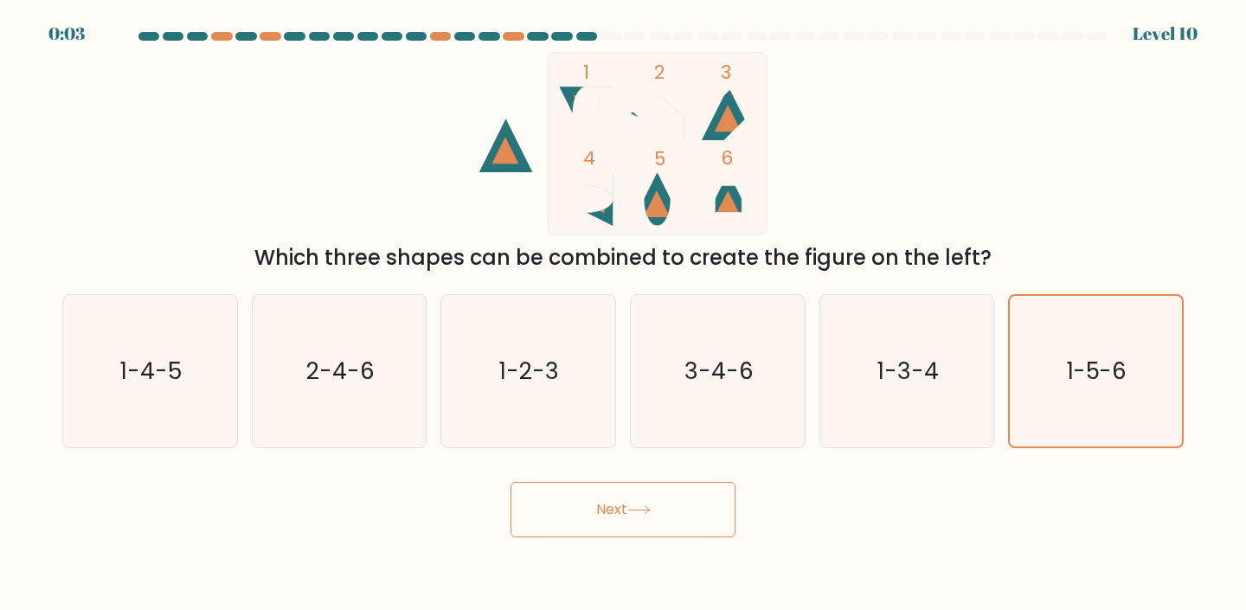
click at [634, 516] on button "Next" at bounding box center [622, 509] width 225 height 55
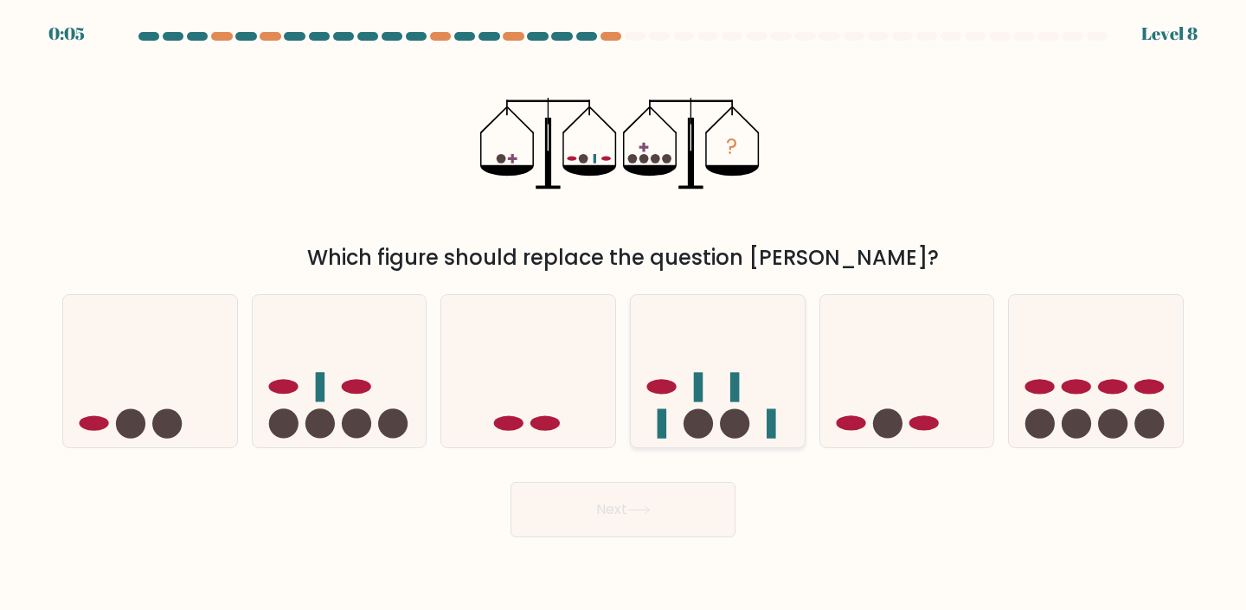
click at [683, 398] on icon at bounding box center [718, 371] width 174 height 144
click at [624, 314] on input "d." at bounding box center [623, 309] width 1 height 9
radio input "true"
click at [583, 494] on button "Next" at bounding box center [622, 509] width 225 height 55
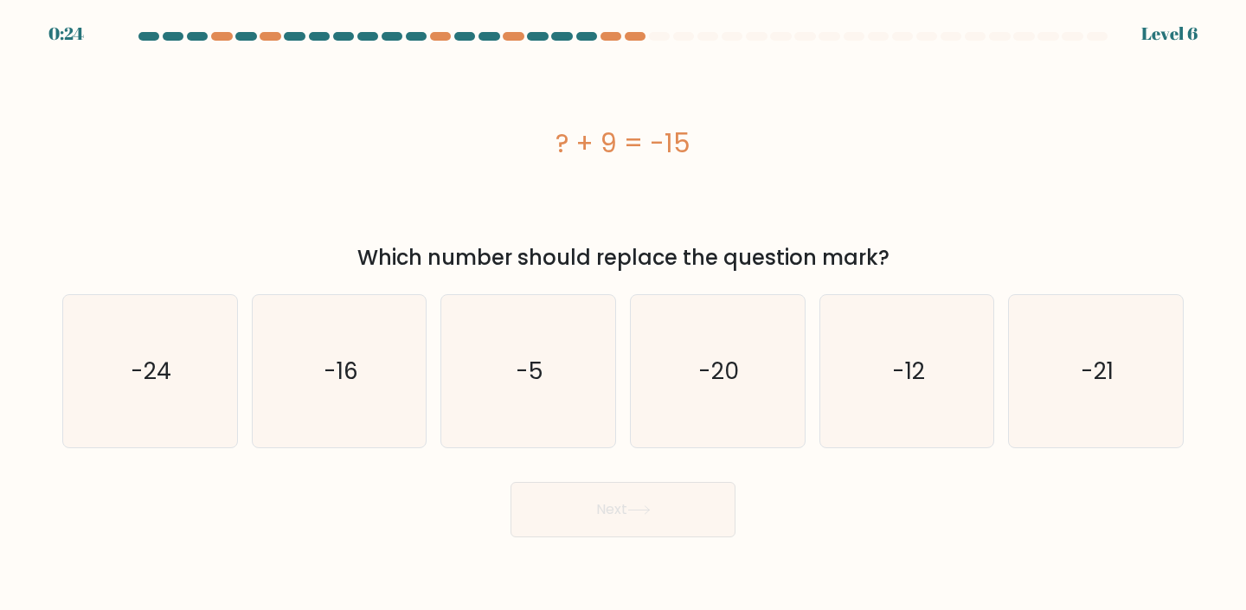
click at [51, 401] on form "a." at bounding box center [623, 284] width 1246 height 505
click at [118, 388] on icon "-24" at bounding box center [150, 371] width 153 height 153
click at [623, 314] on input "a. -24" at bounding box center [623, 309] width 1 height 9
radio input "true"
click at [578, 494] on button "Next" at bounding box center [622, 509] width 225 height 55
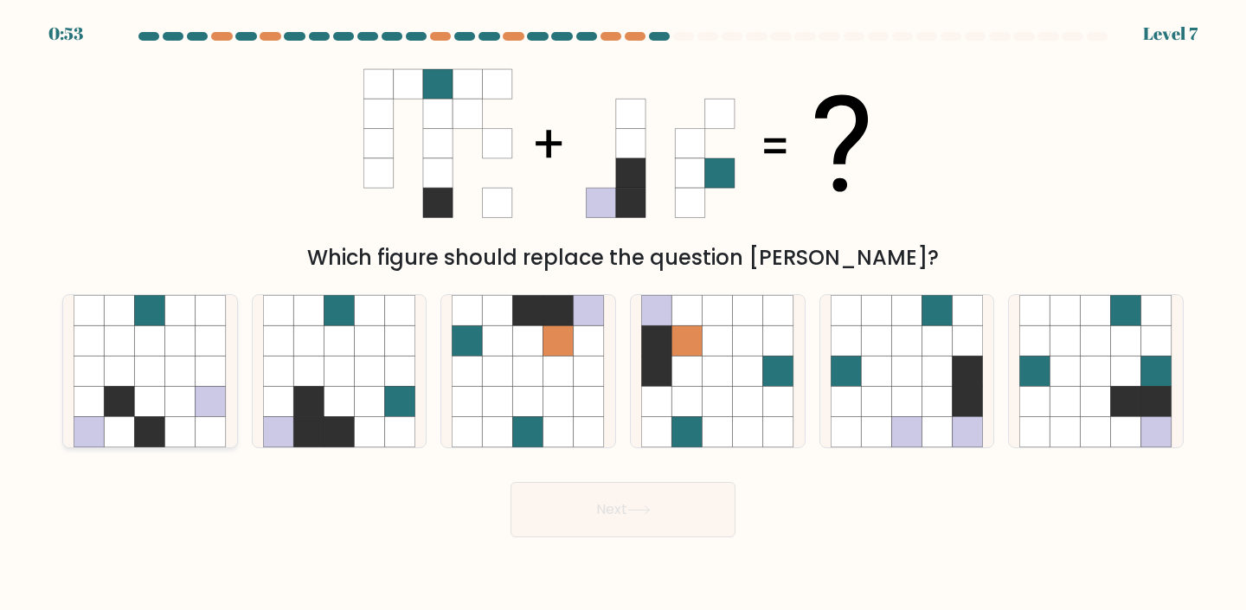
click at [236, 439] on div at bounding box center [150, 371] width 176 height 155
click at [623, 314] on input "a." at bounding box center [623, 309] width 1 height 9
radio input "true"
click at [328, 421] on icon at bounding box center [338, 432] width 30 height 30
click at [623, 314] on input "b." at bounding box center [623, 309] width 1 height 9
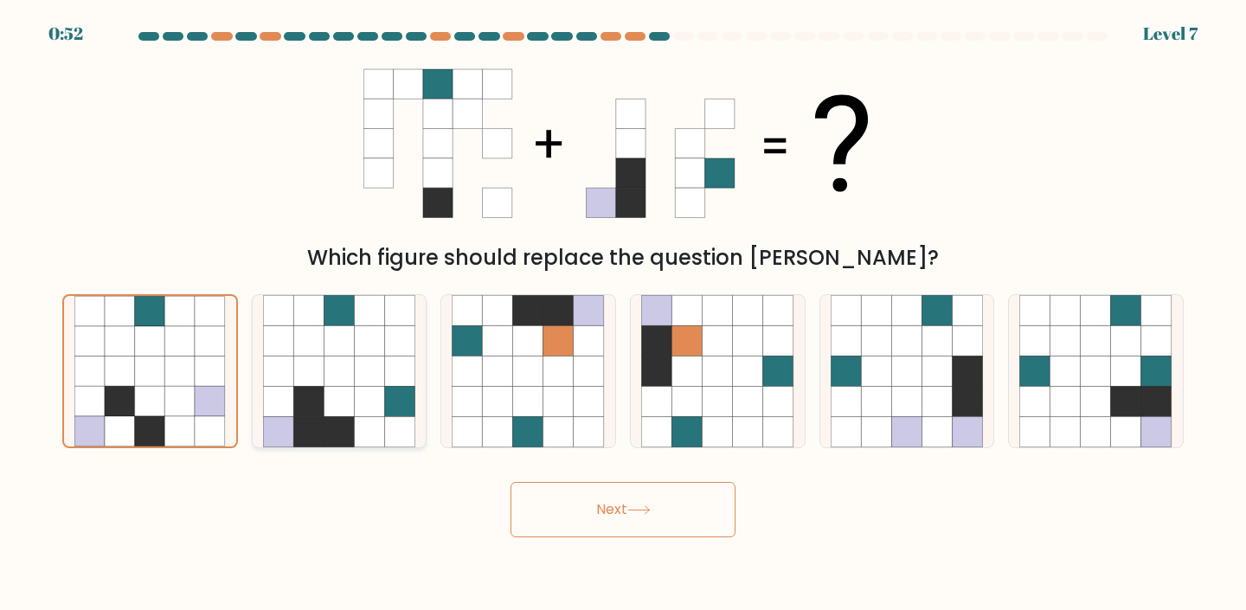
radio input "true"
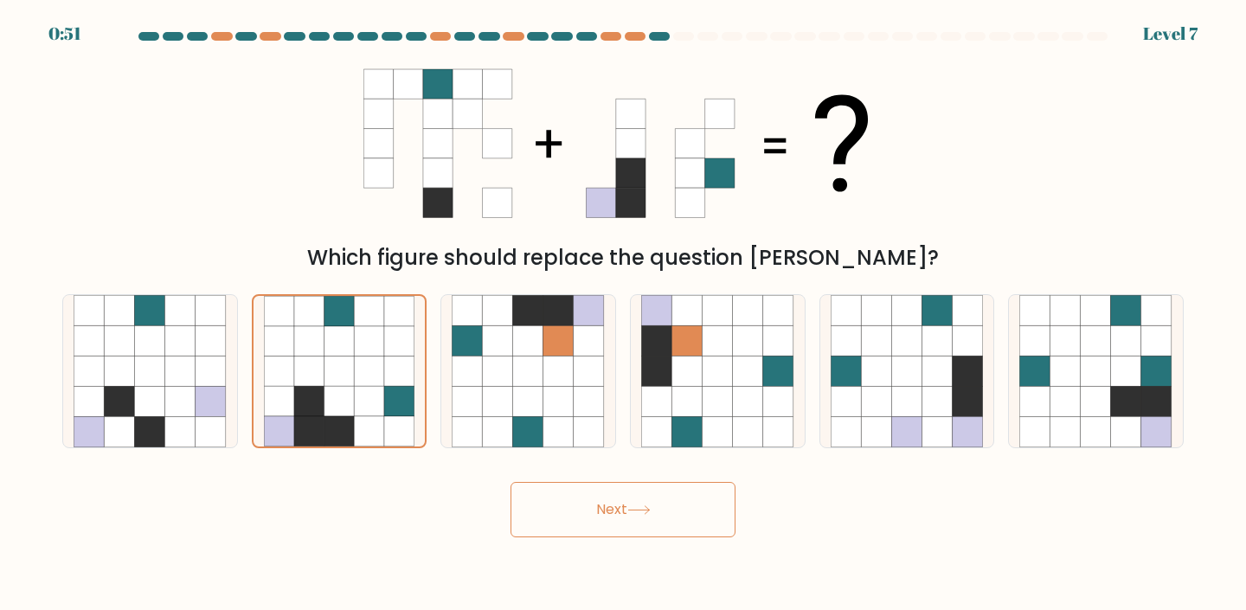
click at [595, 496] on button "Next" at bounding box center [622, 509] width 225 height 55
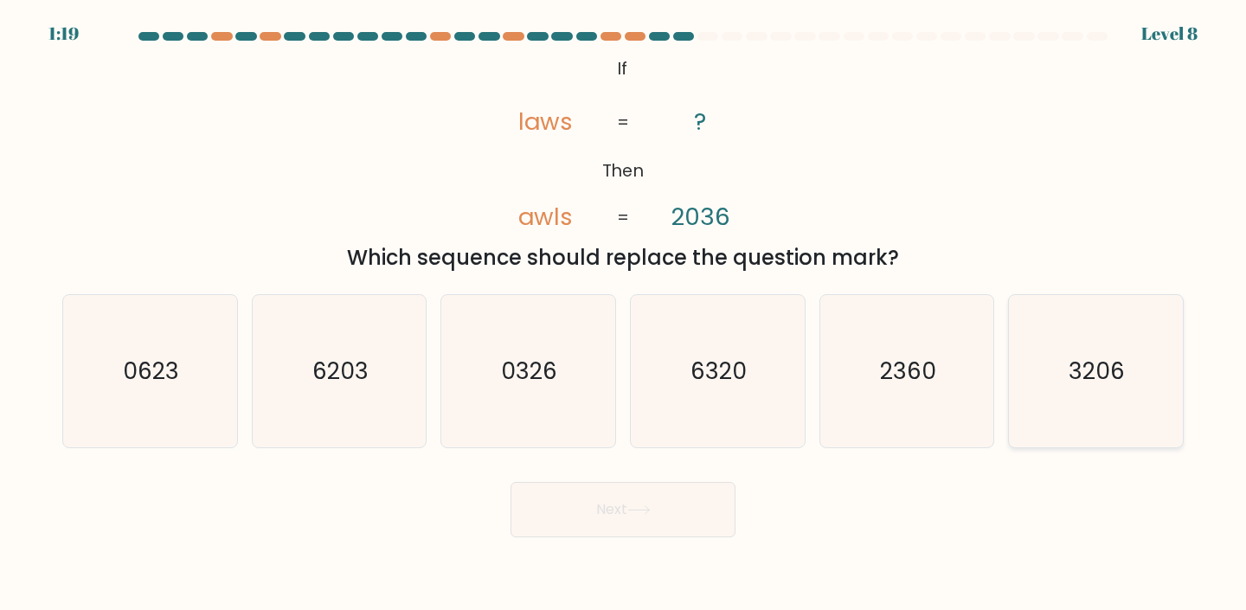
click at [1066, 388] on icon "3206" at bounding box center [1095, 371] width 153 height 153
click at [624, 314] on input "f. 3206" at bounding box center [623, 309] width 1 height 9
radio input "true"
click at [636, 511] on icon at bounding box center [638, 510] width 23 height 10
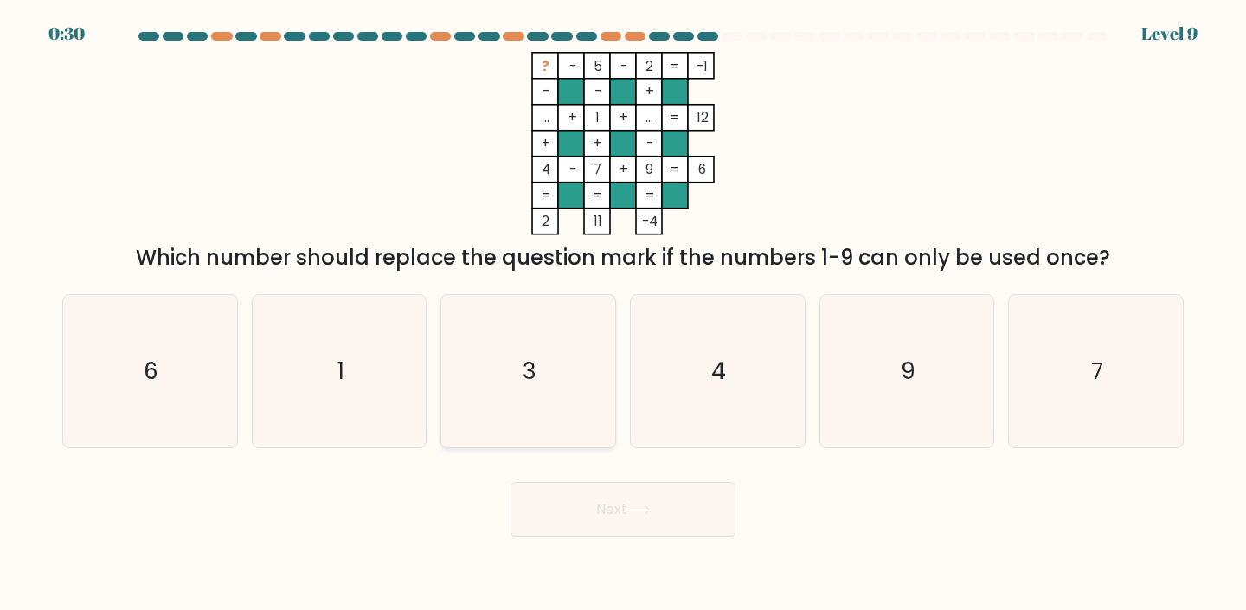
click at [599, 356] on icon "3" at bounding box center [528, 371] width 153 height 153
click at [623, 314] on input "c. 3" at bounding box center [623, 309] width 1 height 9
radio input "true"
click at [637, 540] on body "0:29 Level 9" at bounding box center [623, 305] width 1246 height 610
click at [626, 515] on button "Next" at bounding box center [622, 509] width 225 height 55
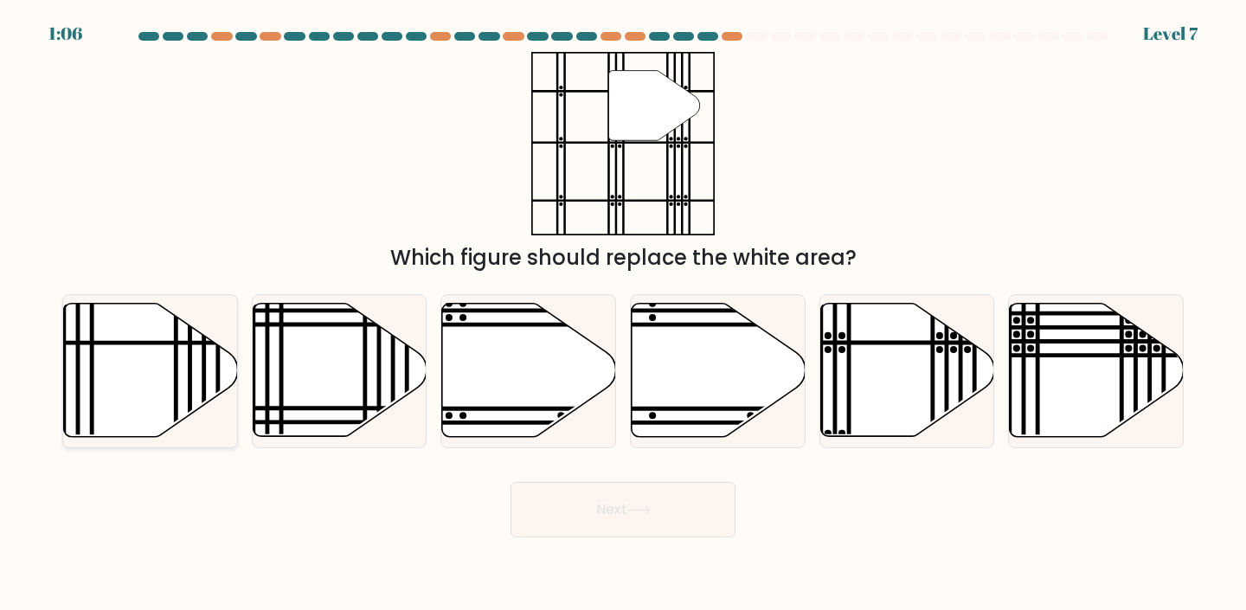
click at [154, 373] on icon at bounding box center [151, 370] width 174 height 133
click at [623, 314] on input "a." at bounding box center [623, 309] width 1 height 9
radio input "true"
click at [642, 504] on button "Next" at bounding box center [622, 509] width 225 height 55
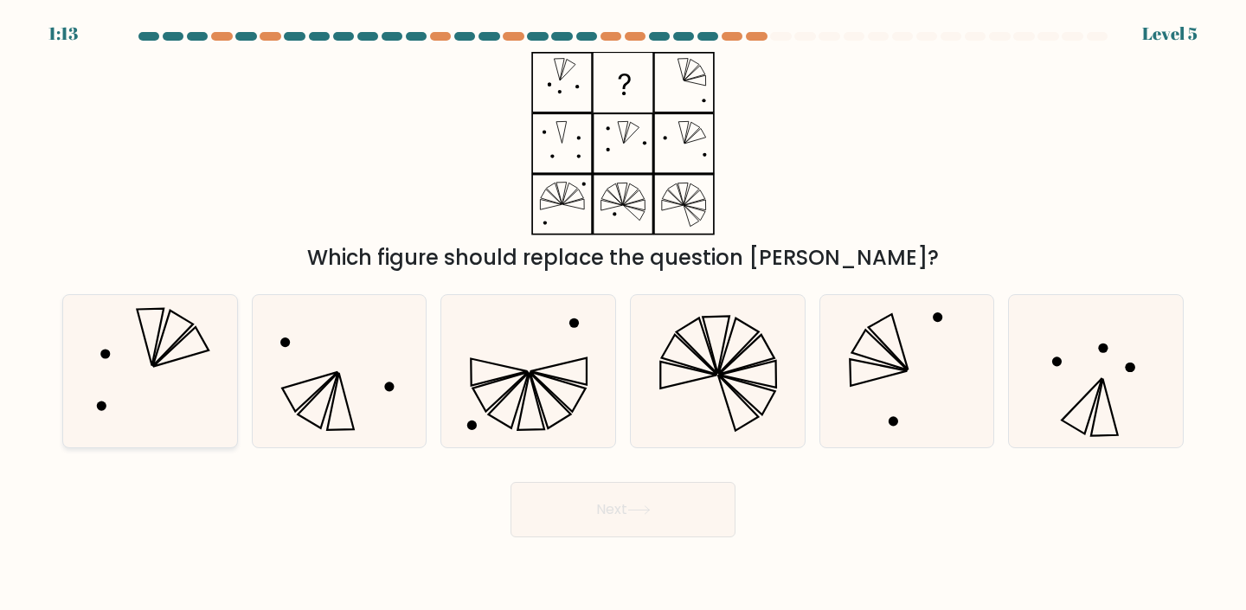
click at [204, 372] on icon at bounding box center [150, 371] width 153 height 153
click at [623, 314] on input "a." at bounding box center [623, 309] width 1 height 9
radio input "true"
click at [597, 522] on button "Next" at bounding box center [622, 509] width 225 height 55
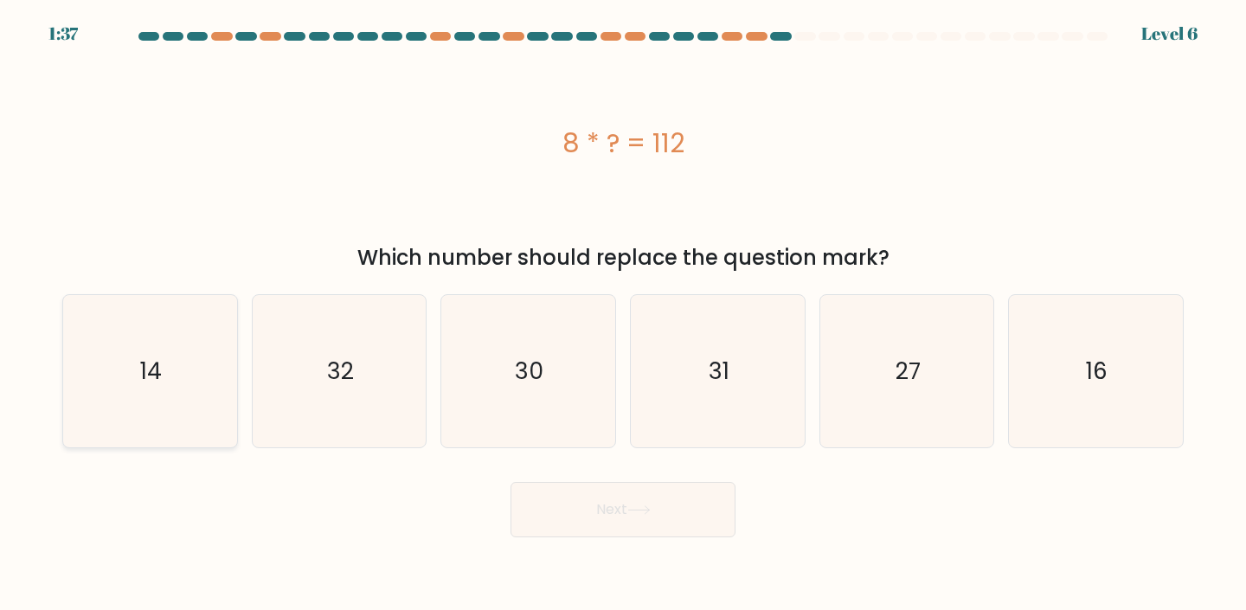
click at [126, 390] on icon "14" at bounding box center [150, 371] width 153 height 153
click at [623, 314] on input "a. 14" at bounding box center [623, 309] width 1 height 9
radio input "true"
click at [639, 513] on icon at bounding box center [638, 510] width 23 height 10
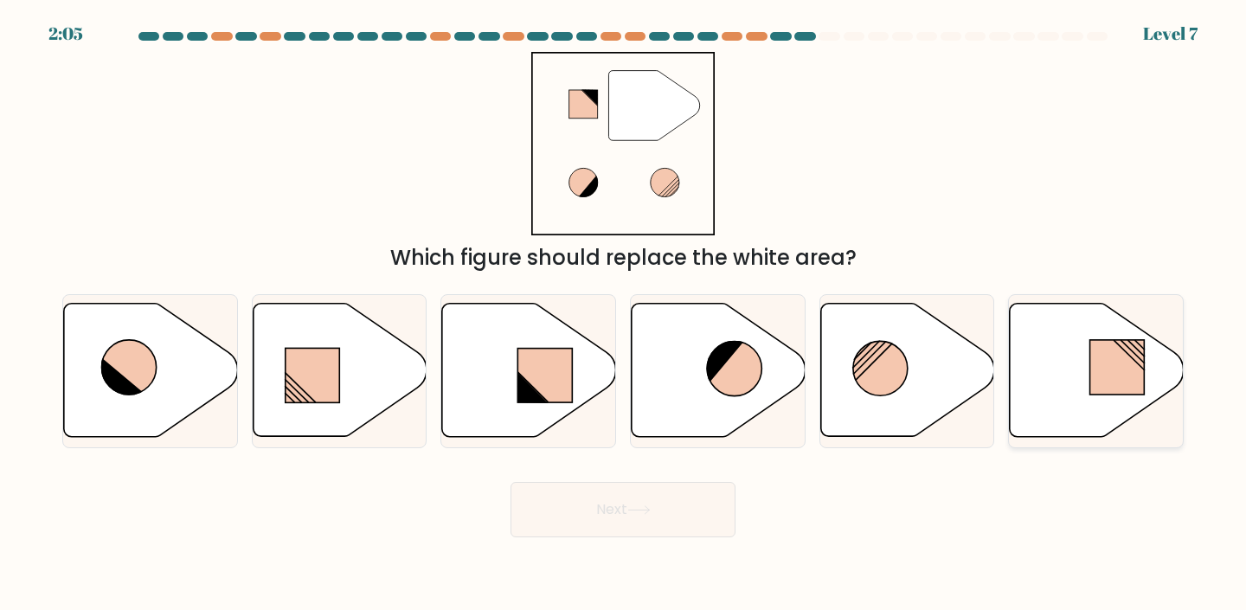
click at [1061, 420] on icon at bounding box center [1096, 370] width 174 height 133
click at [624, 314] on input "f." at bounding box center [623, 309] width 1 height 9
radio input "true"
click at [616, 514] on button "Next" at bounding box center [622, 509] width 225 height 55
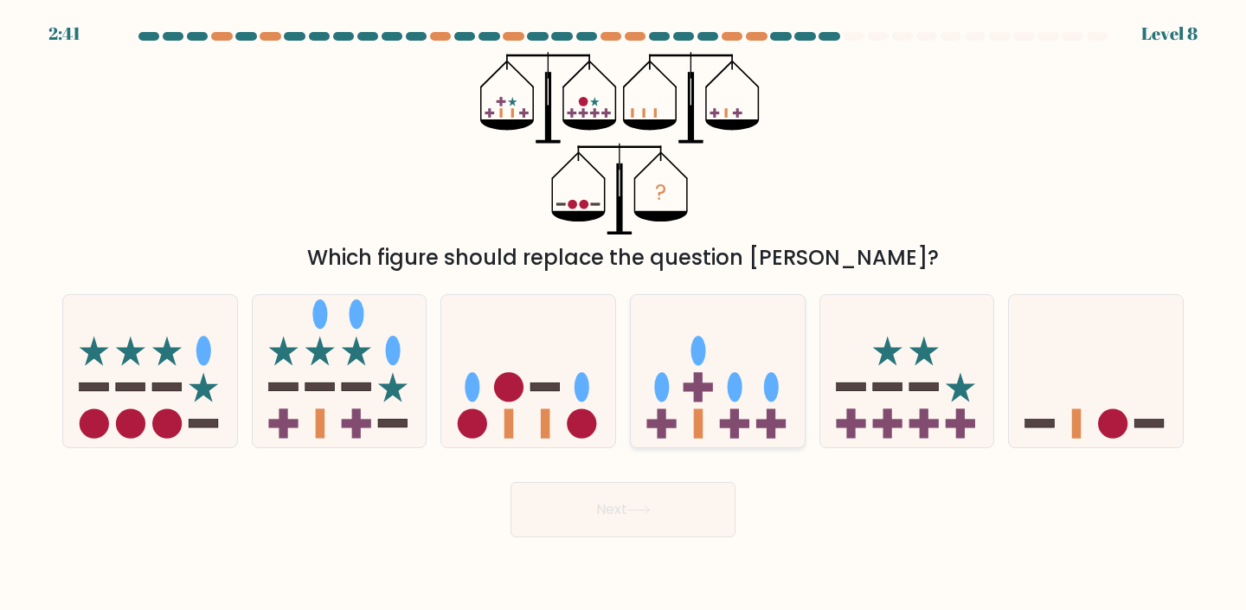
click at [680, 389] on icon at bounding box center [718, 371] width 174 height 144
click at [624, 314] on input "d." at bounding box center [623, 309] width 1 height 9
radio input "true"
click at [661, 499] on button "Next" at bounding box center [622, 509] width 225 height 55
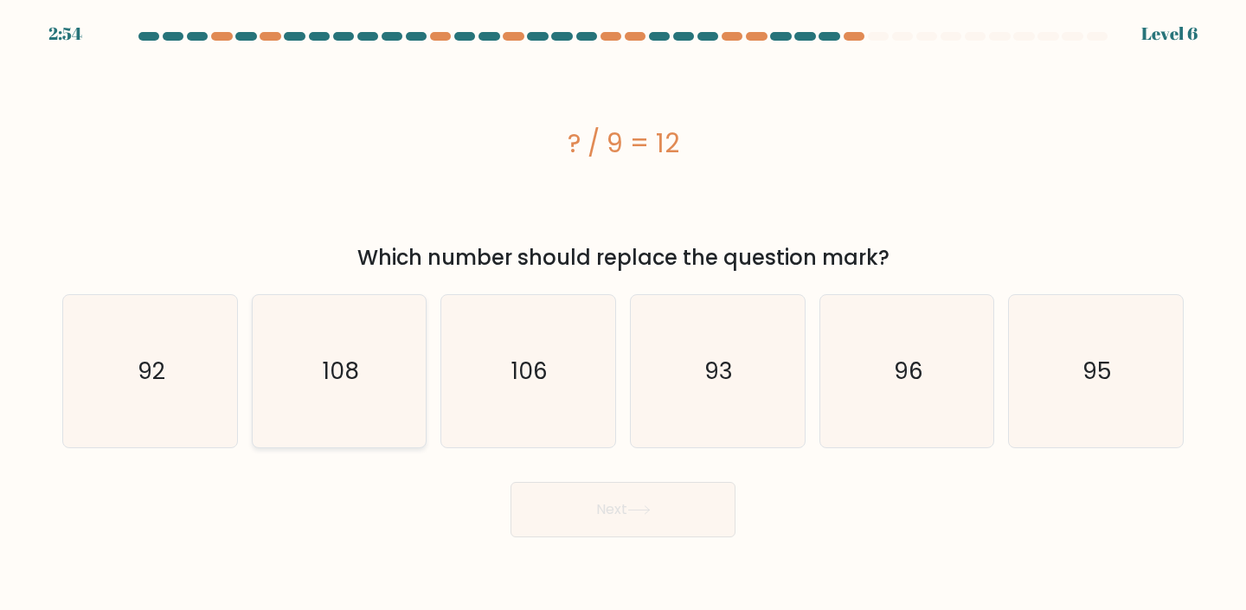
click at [344, 388] on icon "108" at bounding box center [339, 371] width 153 height 153
click at [623, 314] on input "b. 108" at bounding box center [623, 309] width 1 height 9
radio input "true"
click at [516, 501] on button "Next" at bounding box center [622, 509] width 225 height 55
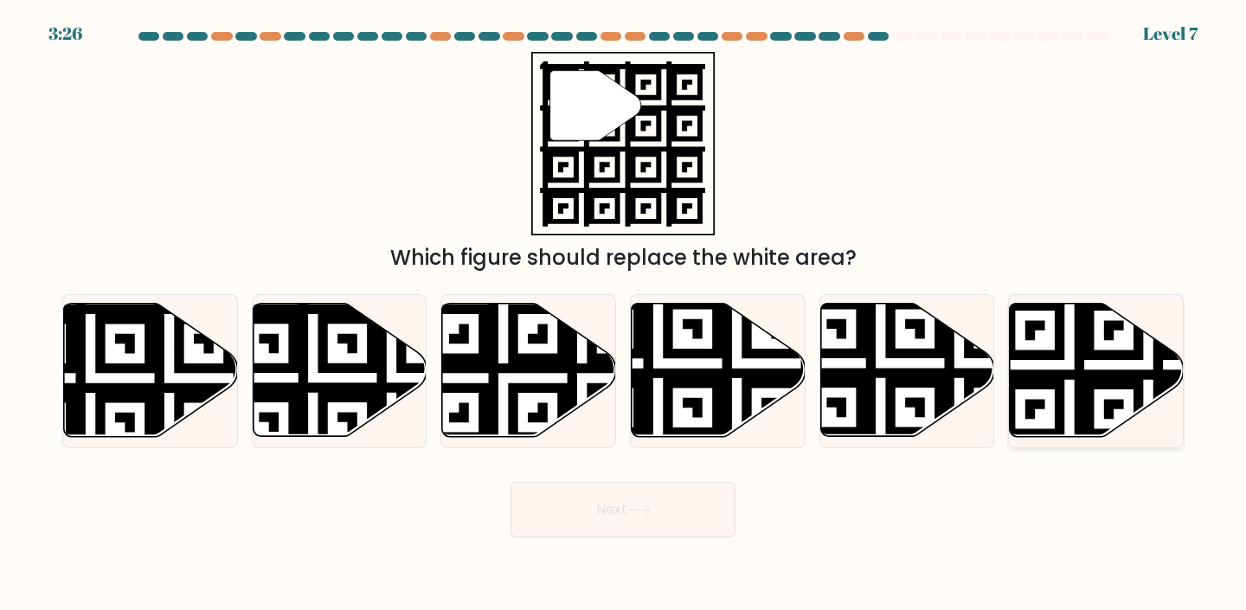
click at [1103, 350] on icon at bounding box center [1147, 443] width 315 height 315
click at [624, 314] on input "f." at bounding box center [623, 309] width 1 height 9
radio input "true"
click at [656, 493] on button "Next" at bounding box center [622, 509] width 225 height 55
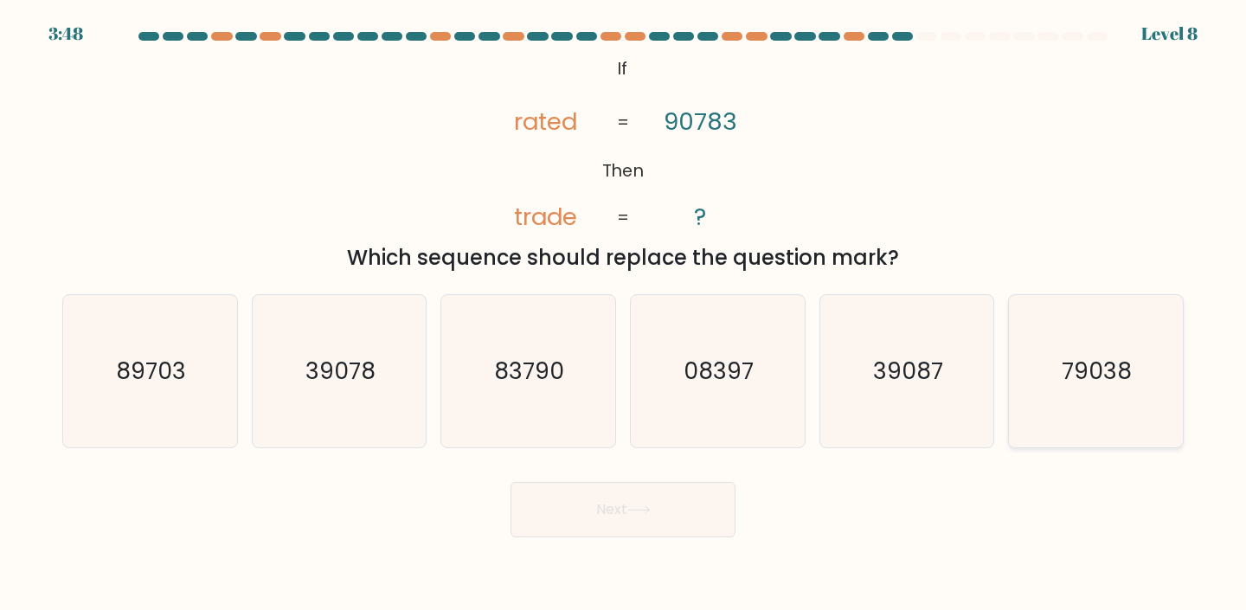
click at [1150, 367] on icon "79038" at bounding box center [1095, 371] width 153 height 153
click at [624, 314] on input "f. 79038" at bounding box center [623, 309] width 1 height 9
radio input "true"
click at [700, 484] on button "Next" at bounding box center [622, 509] width 225 height 55
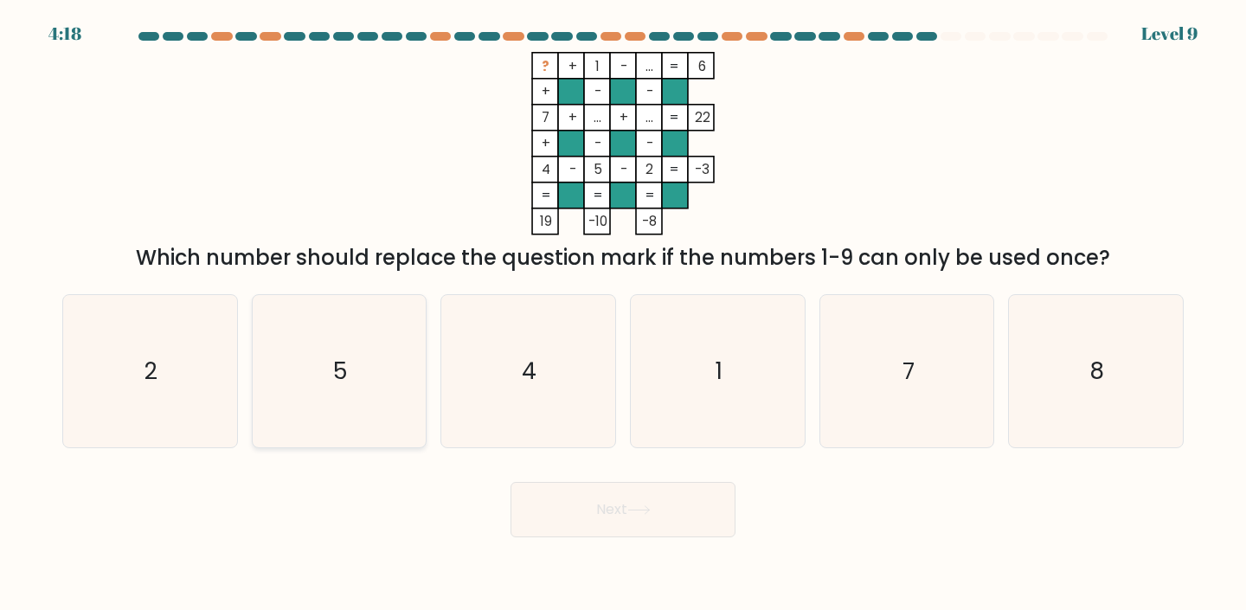
click at [374, 338] on icon "5" at bounding box center [339, 371] width 153 height 153
click at [623, 314] on input "b. 5" at bounding box center [623, 309] width 1 height 9
radio input "true"
click at [610, 515] on button "Next" at bounding box center [622, 509] width 225 height 55
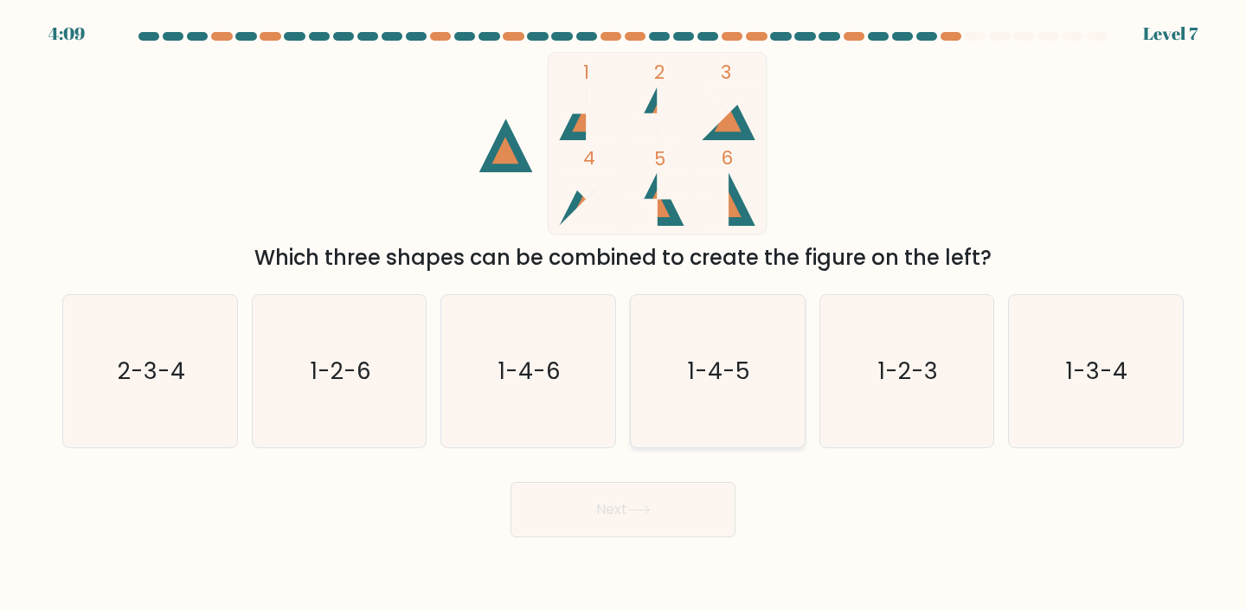
click at [718, 403] on icon "1-4-5" at bounding box center [717, 371] width 153 height 153
click at [624, 314] on input "d. 1-4-5" at bounding box center [623, 309] width 1 height 9
radio input "true"
click at [633, 511] on icon at bounding box center [638, 510] width 23 height 10
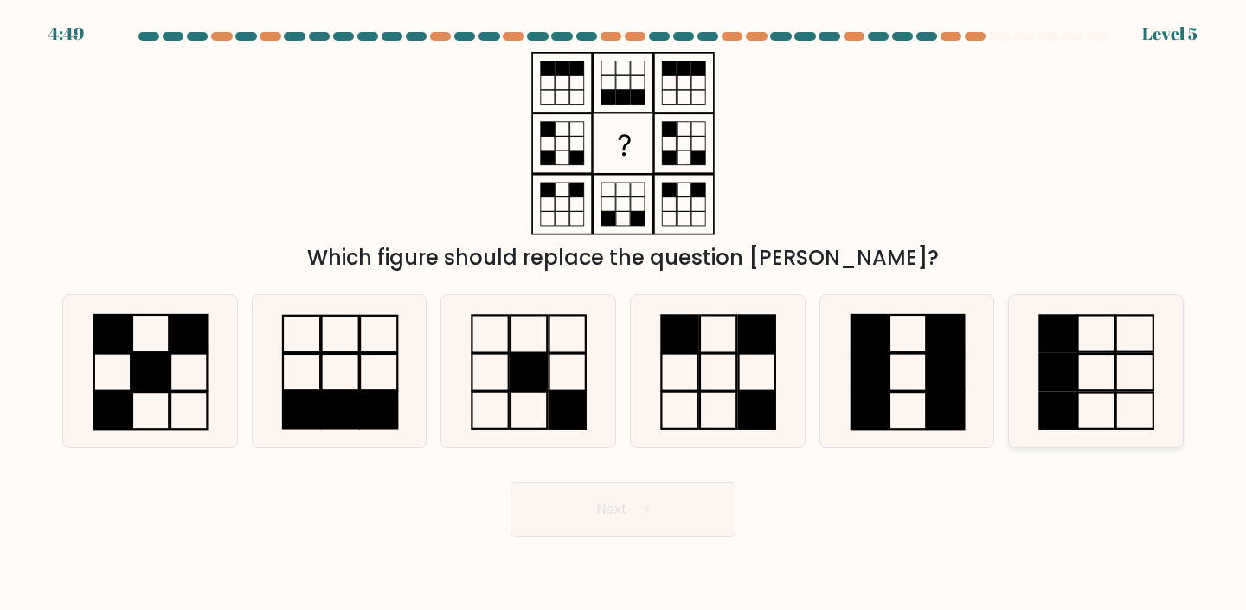
click at [1076, 396] on rect at bounding box center [1058, 410] width 37 height 36
click at [624, 314] on input "f." at bounding box center [623, 309] width 1 height 9
radio input "true"
click at [701, 498] on button "Next" at bounding box center [622, 509] width 225 height 55
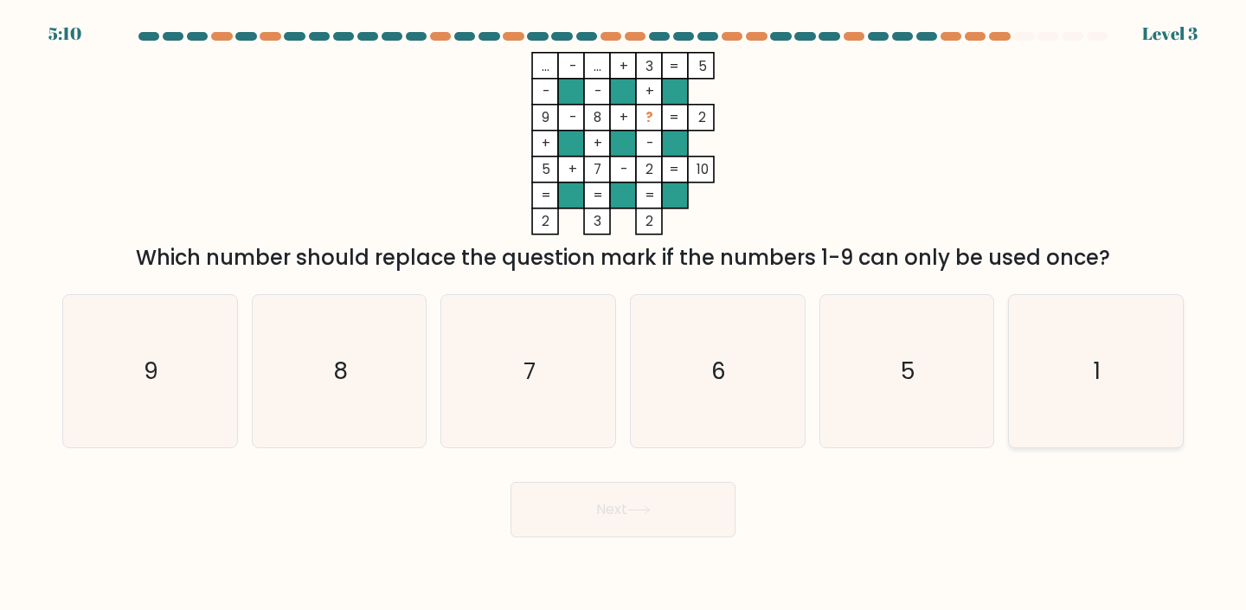
click at [1083, 373] on icon "1" at bounding box center [1095, 371] width 153 height 153
click at [624, 314] on input "f. 1" at bounding box center [623, 309] width 1 height 9
radio input "true"
click at [689, 492] on button "Next" at bounding box center [622, 509] width 225 height 55
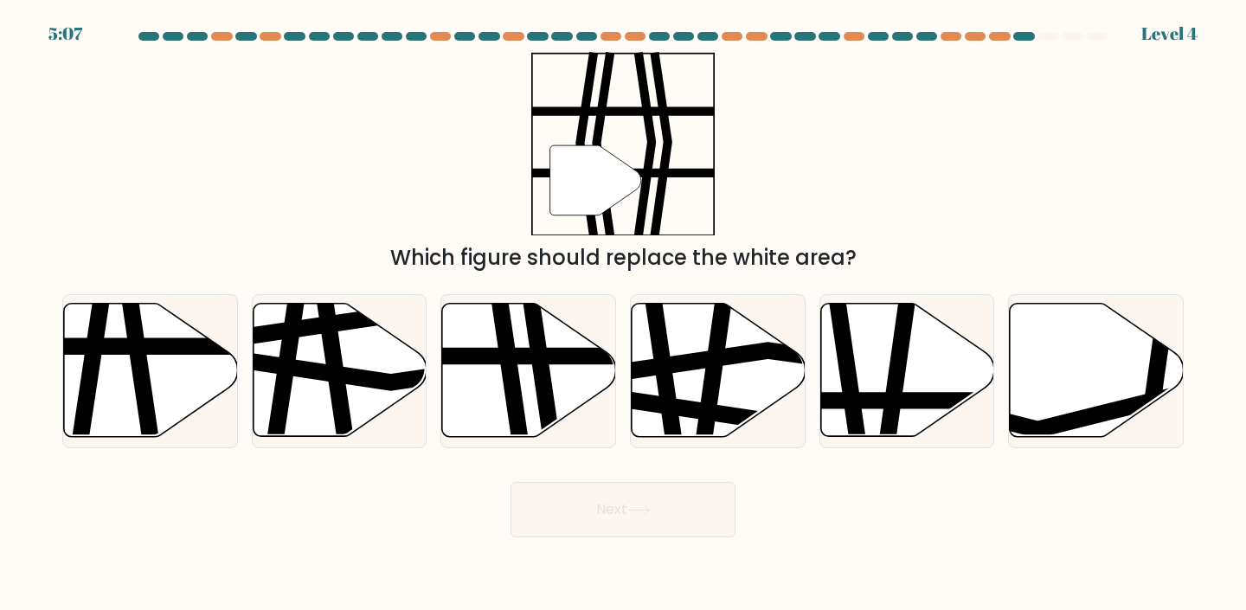
click at [631, 503] on button "Next" at bounding box center [622, 509] width 225 height 55
click at [515, 388] on icon at bounding box center [512, 301] width 26 height 350
click at [623, 314] on input "c." at bounding box center [623, 309] width 1 height 9
radio input "true"
click at [649, 509] on icon at bounding box center [638, 510] width 21 height 8
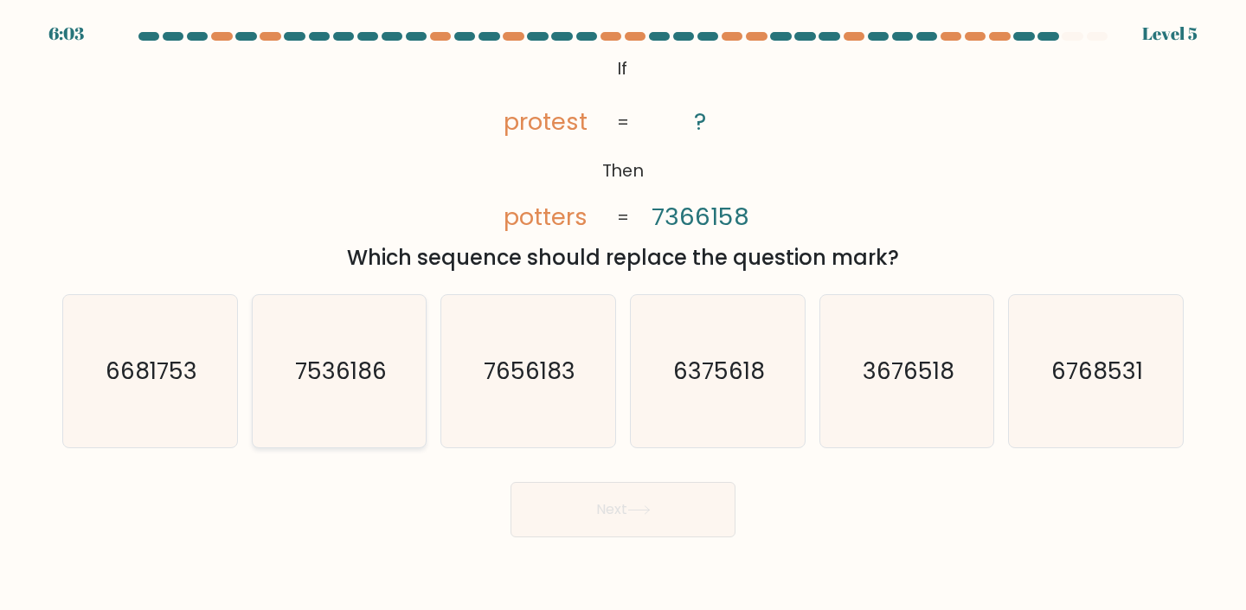
click at [367, 351] on icon "7536186" at bounding box center [339, 371] width 153 height 153
click at [623, 314] on input "b. 7536186" at bounding box center [623, 309] width 1 height 9
radio input "true"
click at [569, 516] on button "Next" at bounding box center [622, 509] width 225 height 55
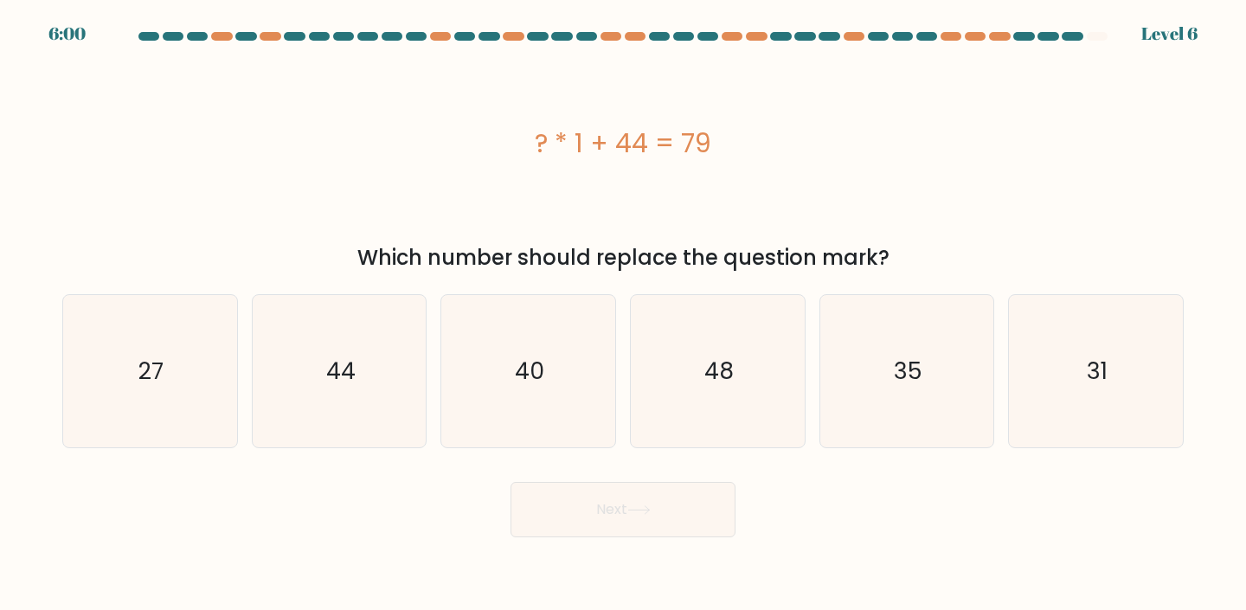
click at [849, 290] on div "a. 27 b. 44 c." at bounding box center [622, 364] width 1135 height 169
click at [868, 331] on icon "35" at bounding box center [906, 371] width 153 height 153
click at [624, 314] on input "e. 35" at bounding box center [623, 309] width 1 height 9
radio input "true"
click at [651, 502] on button "Next" at bounding box center [622, 509] width 225 height 55
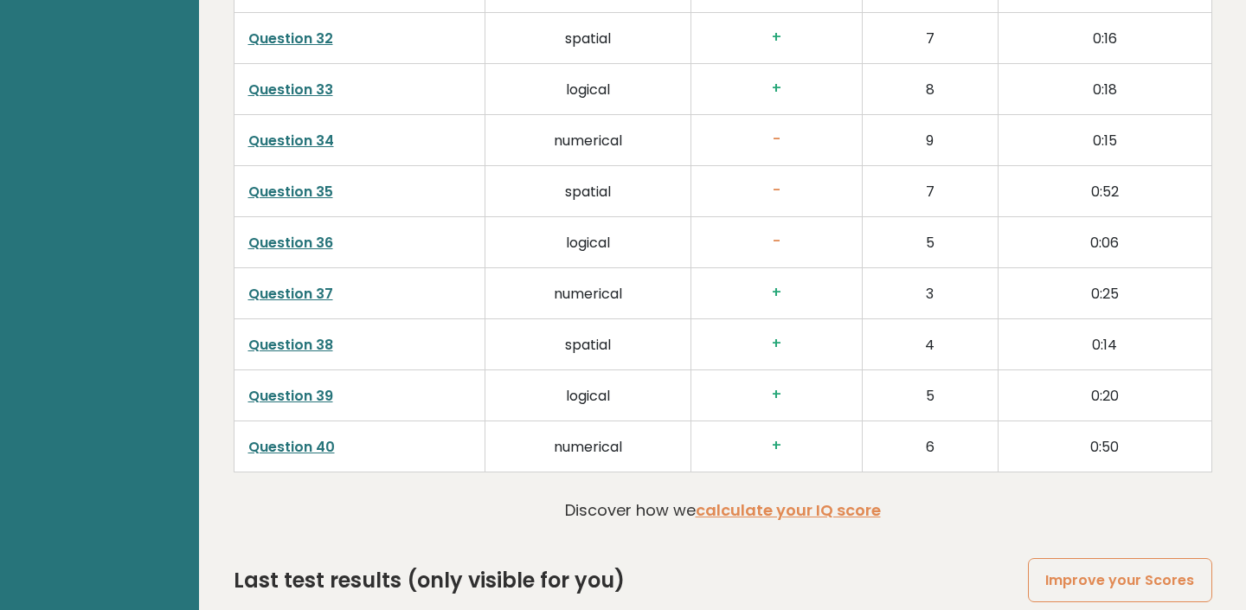
scroll to position [4370, 0]
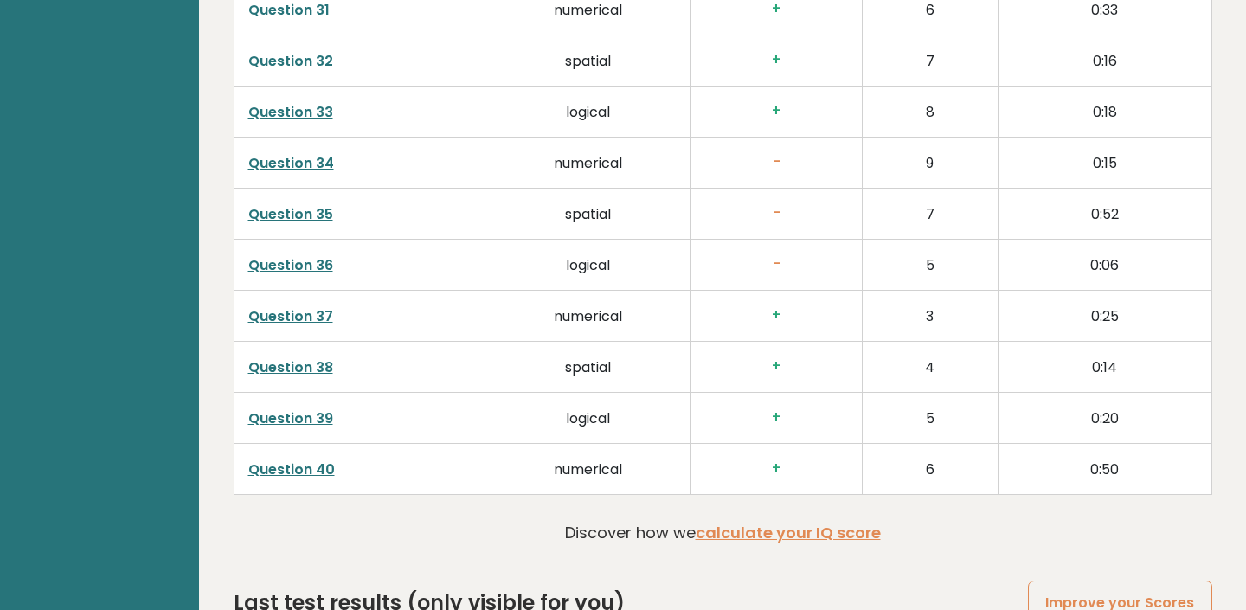
click at [323, 262] on link "Question 36" at bounding box center [290, 265] width 85 height 20
click at [590, 221] on td "spatial" at bounding box center [588, 214] width 206 height 51
click at [324, 215] on link "Question 35" at bounding box center [290, 214] width 85 height 20
click at [314, 163] on link "Question 34" at bounding box center [291, 163] width 86 height 20
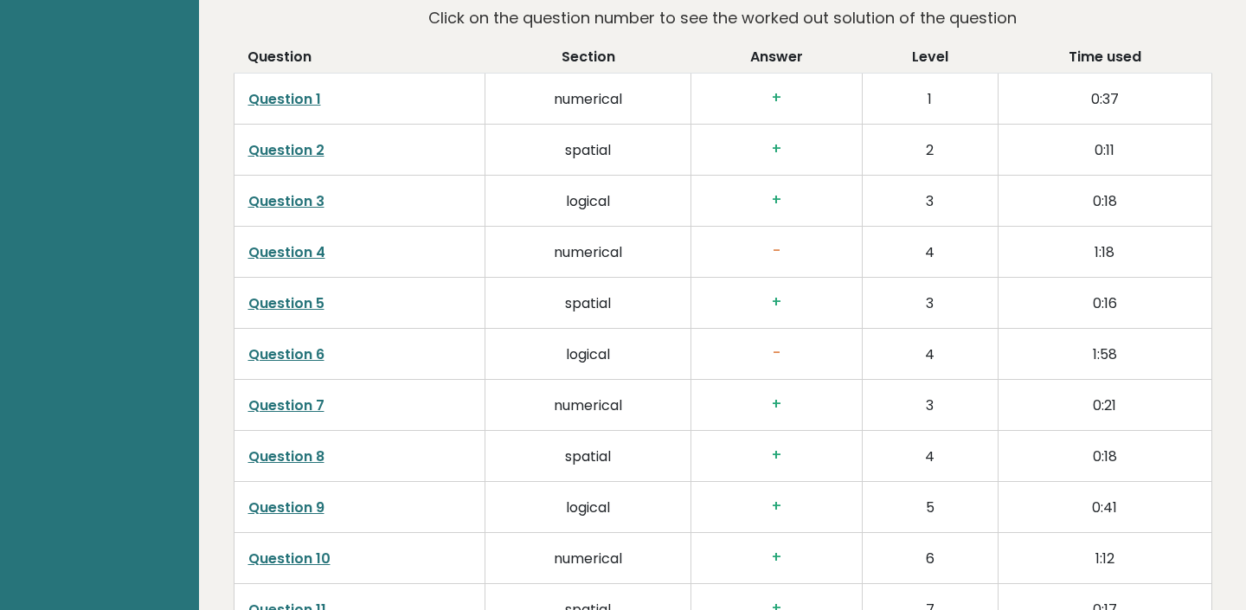
scroll to position [2722, 0]
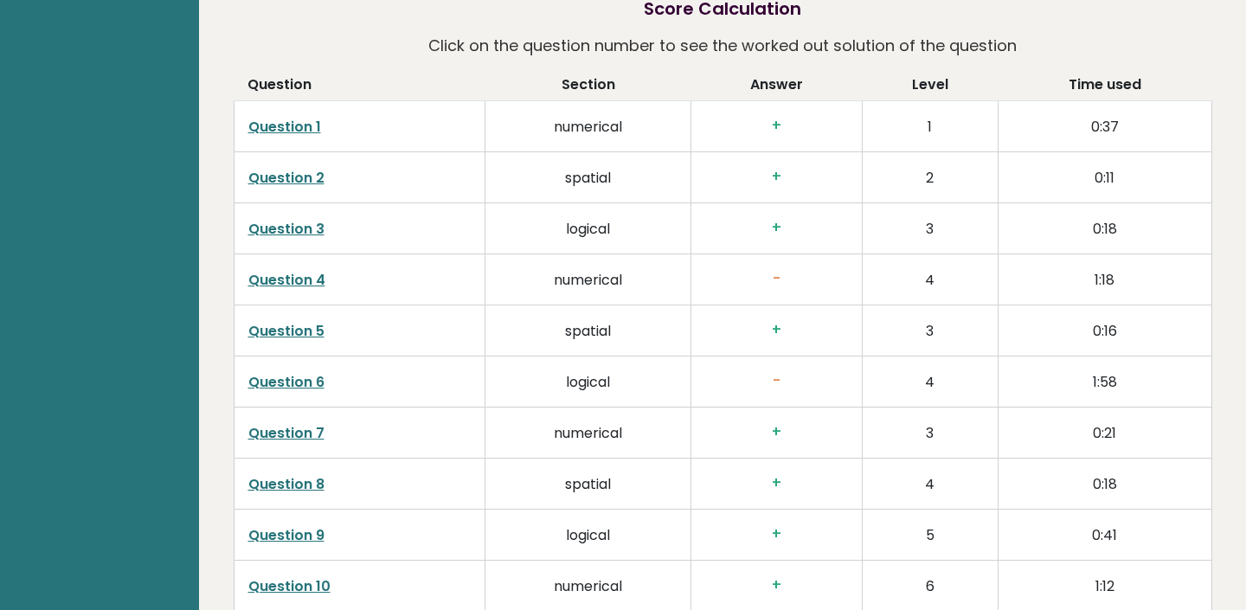
click at [313, 275] on link "Question 4" at bounding box center [286, 280] width 77 height 20
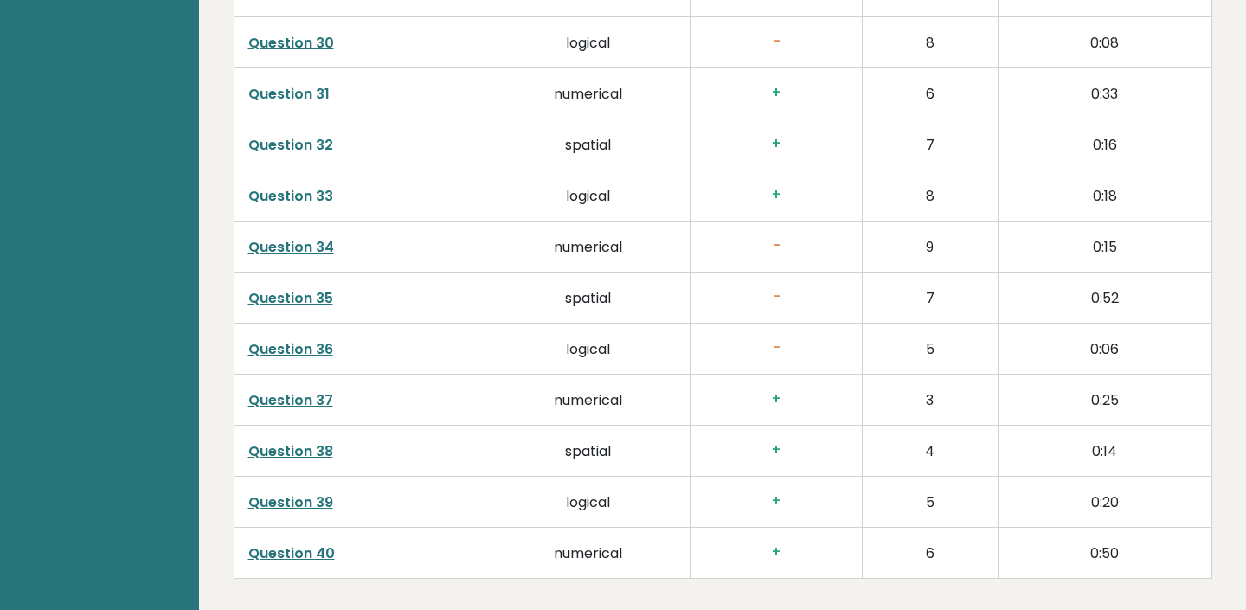
scroll to position [4671, 0]
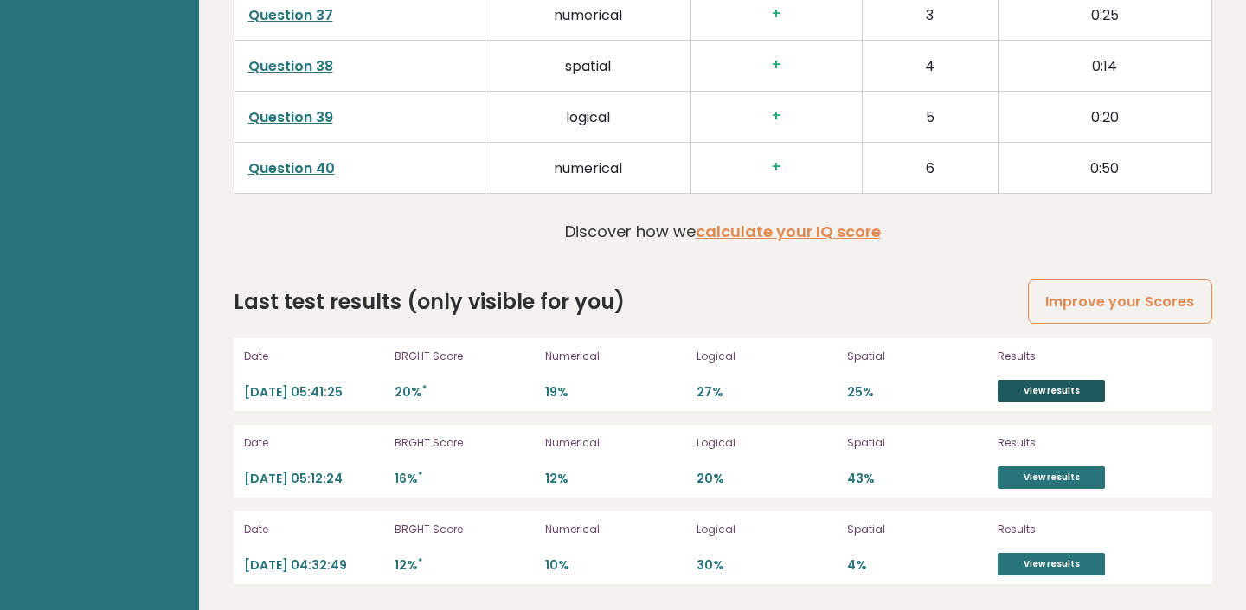
click at [1091, 390] on link "View results" at bounding box center [1050, 391] width 107 height 22
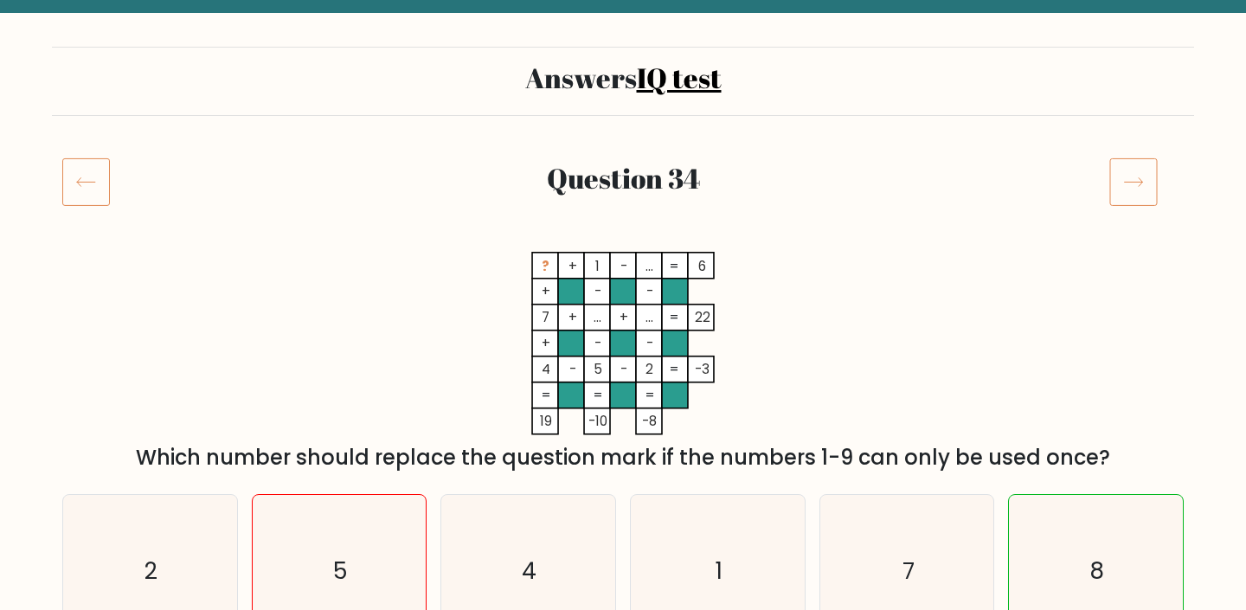
scroll to position [79, 0]
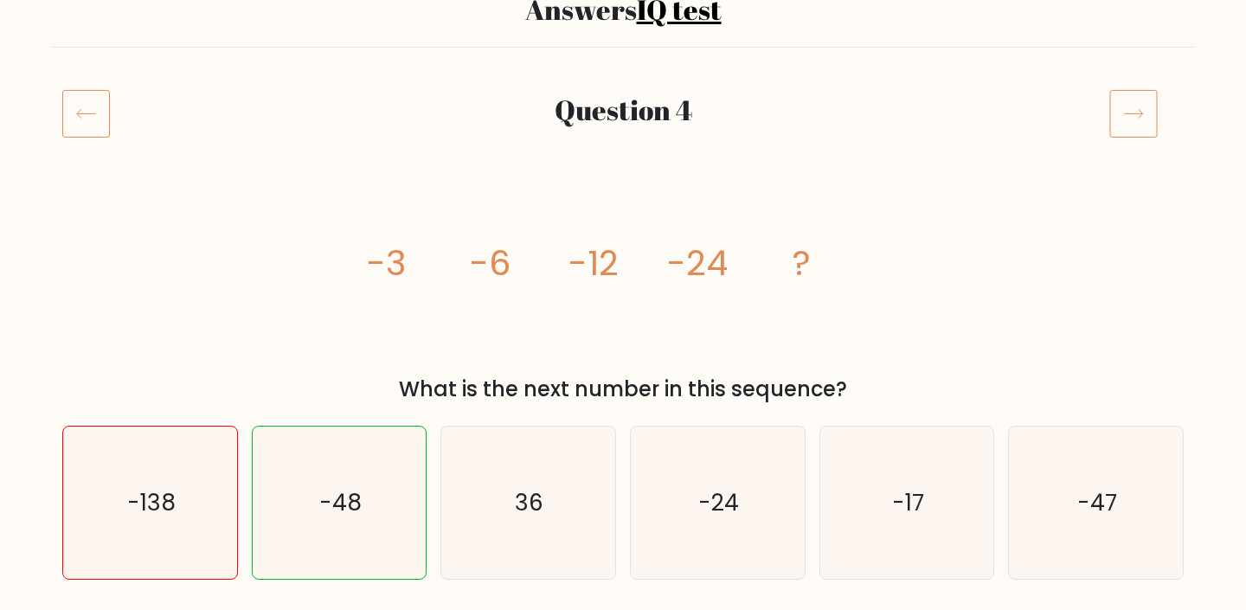
scroll to position [188, 0]
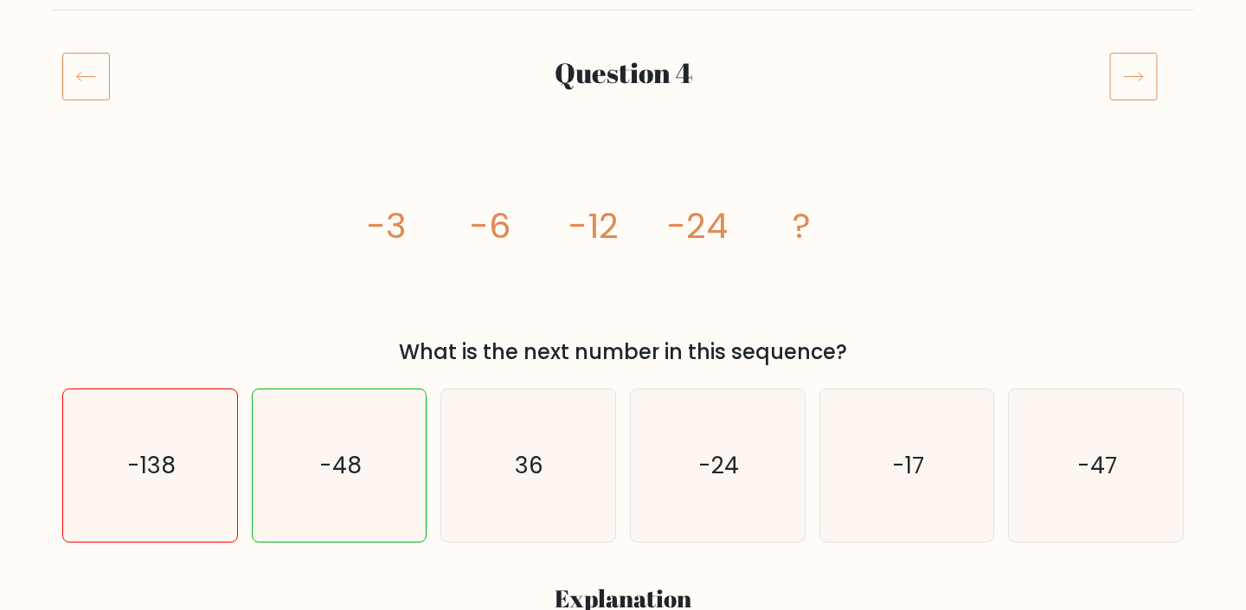
click at [102, 62] on icon at bounding box center [86, 76] width 48 height 48
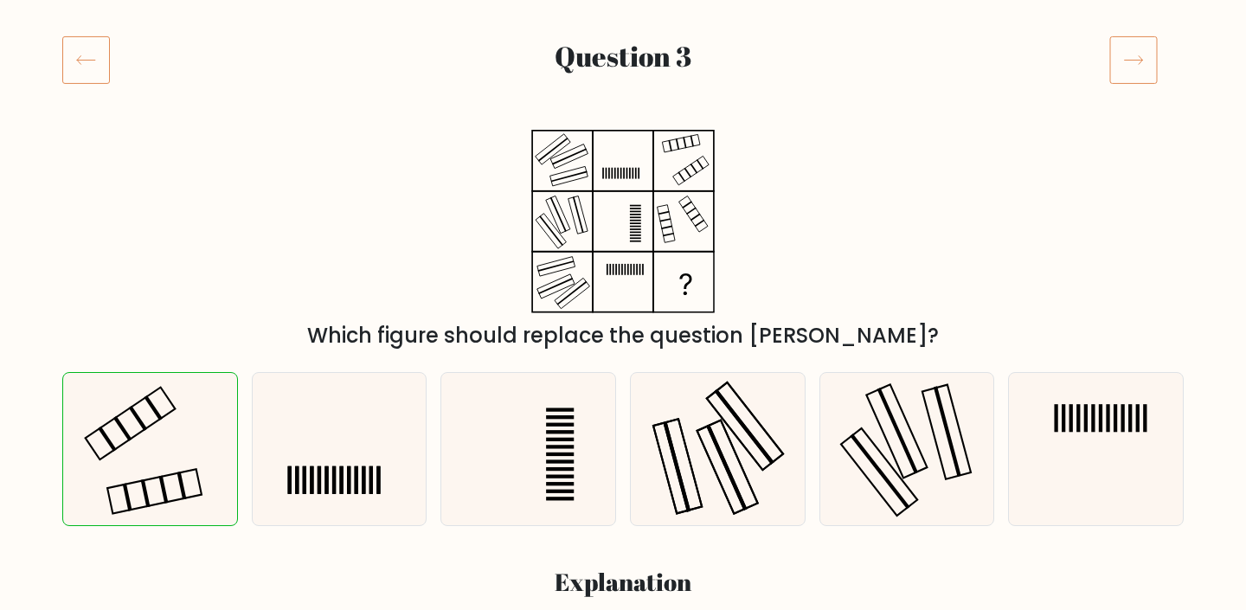
scroll to position [176, 0]
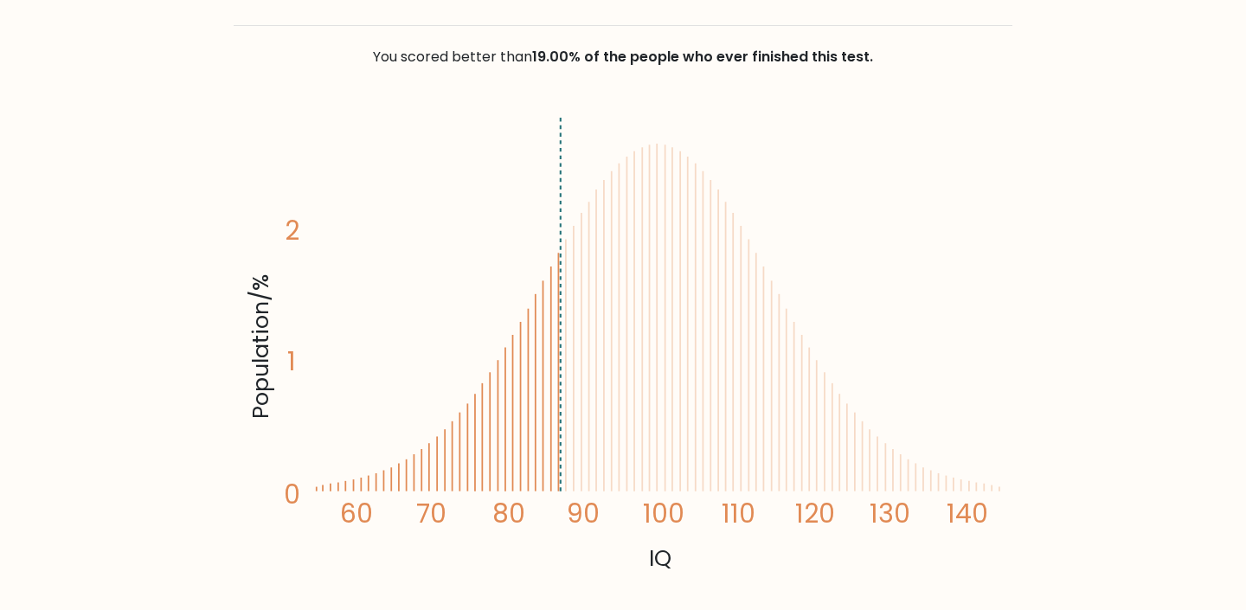
scroll to position [228, 0]
